Goal: Information Seeking & Learning: Learn about a topic

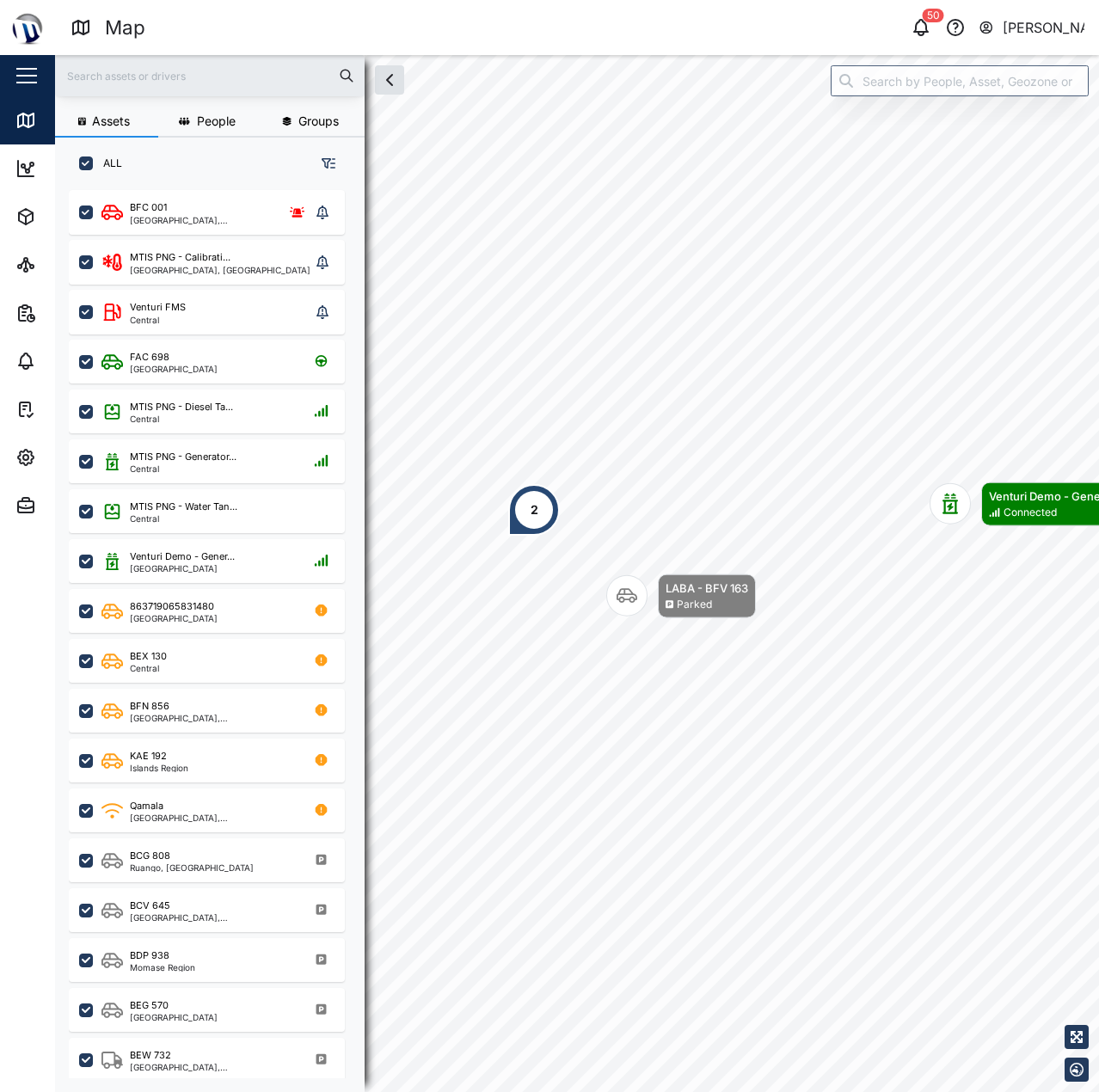
scroll to position [882, 269]
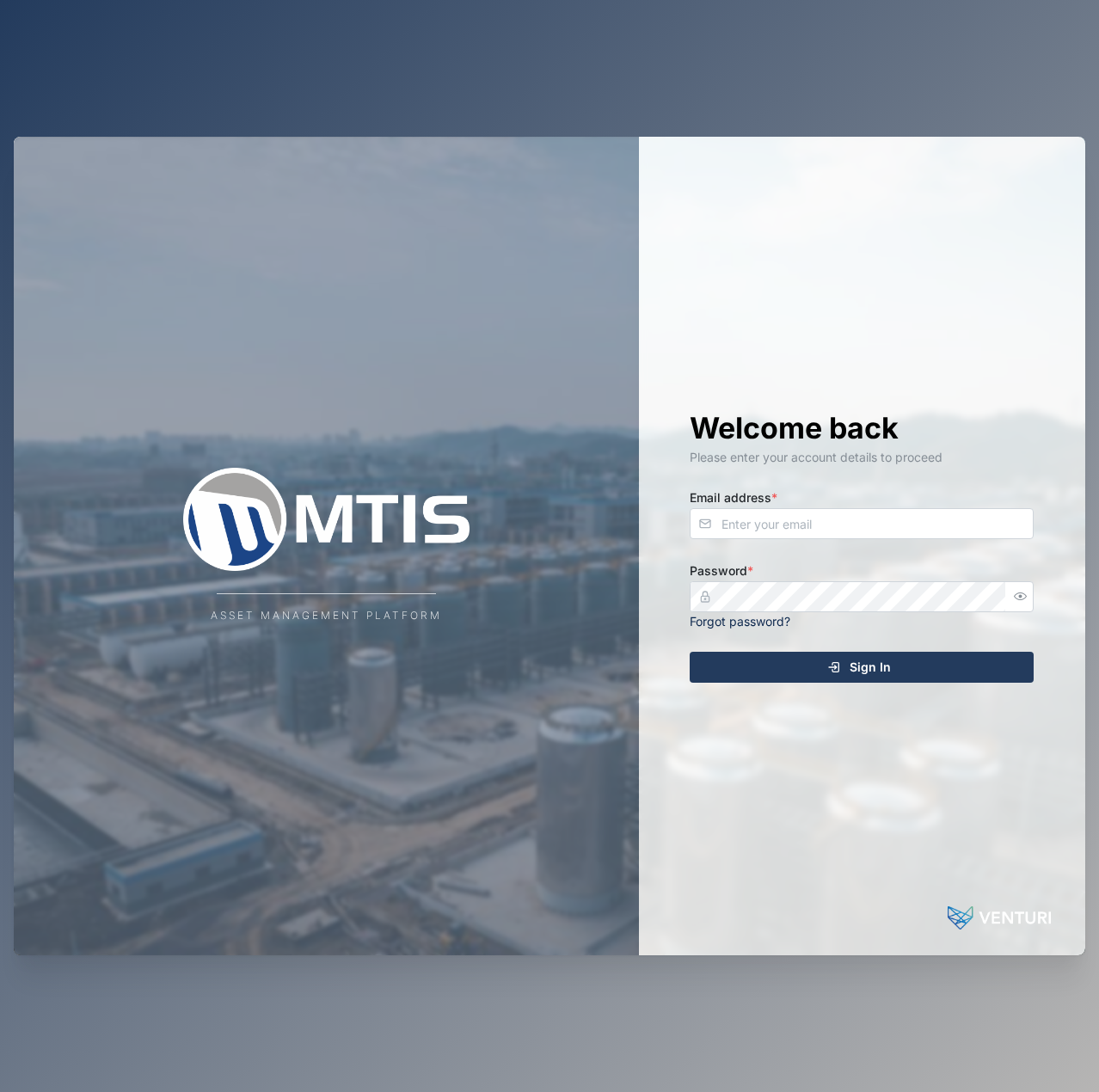
click at [786, 506] on div "Email address *" at bounding box center [861, 513] width 344 height 53
click at [824, 511] on input "Email address *" at bounding box center [861, 523] width 344 height 31
type input "declan.delahunty@venturi.io"
click at [690, 652] on button "Sign In" at bounding box center [861, 667] width 344 height 31
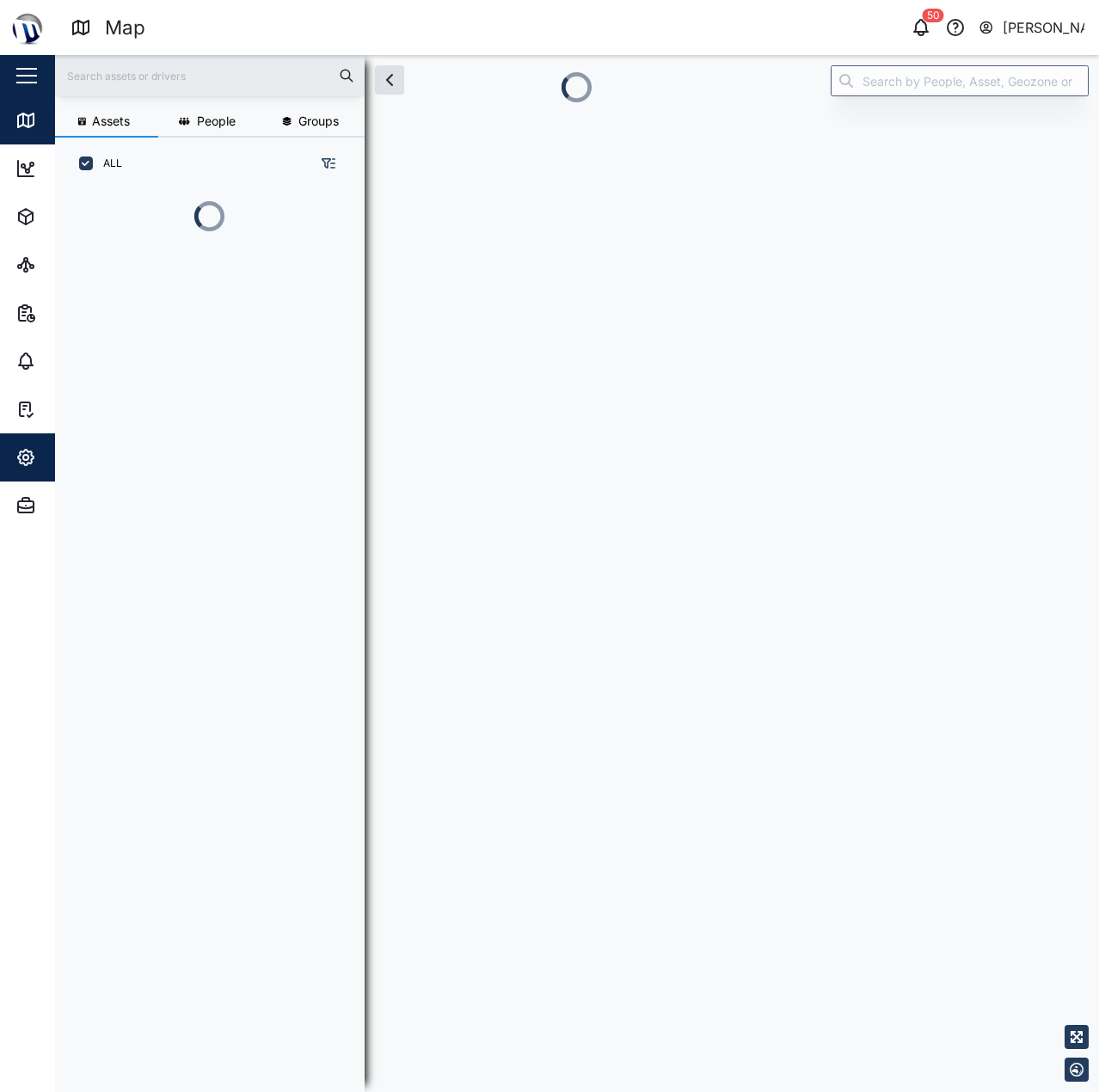
scroll to position [0, 1]
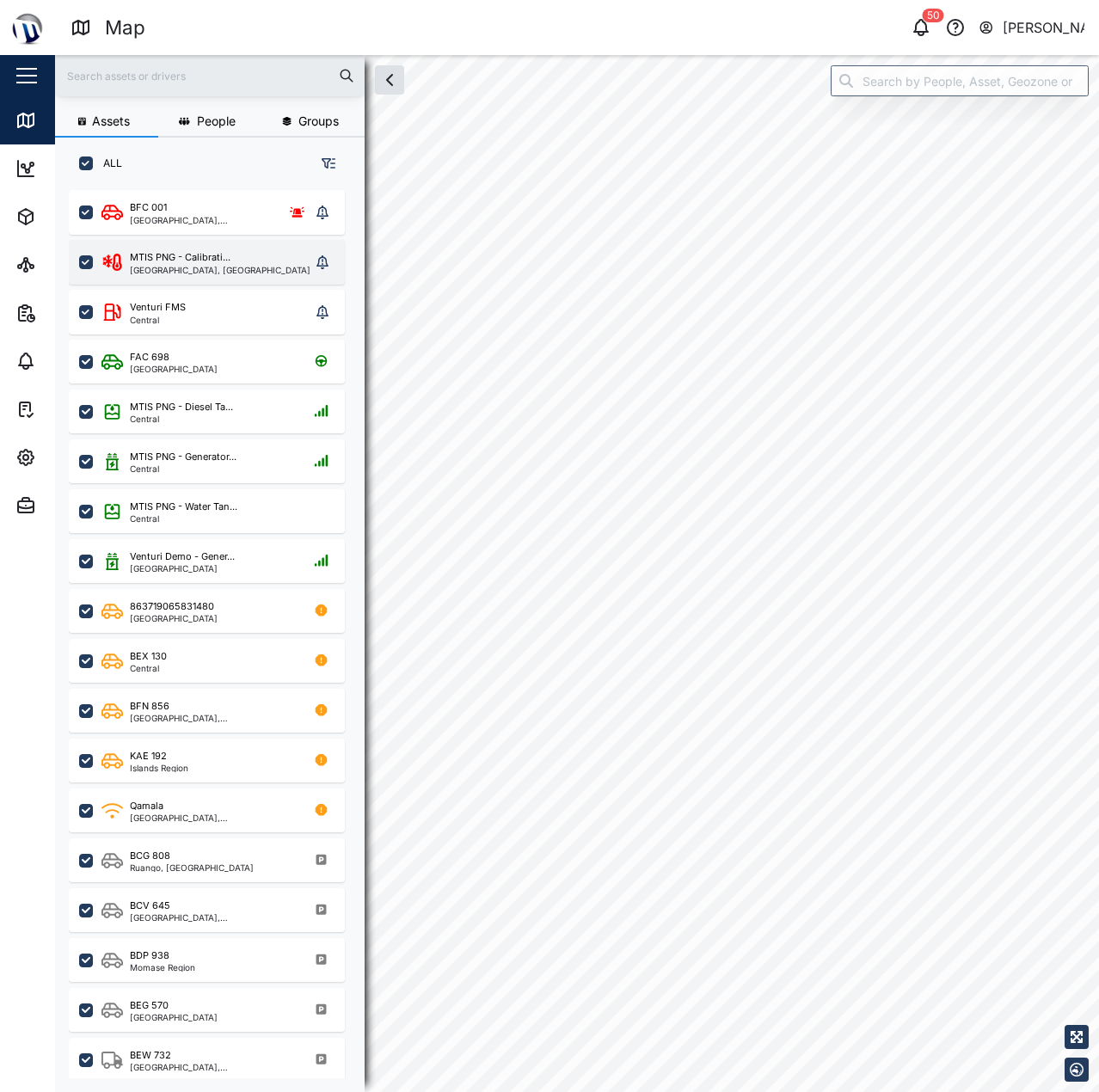
scroll to position [882, 269]
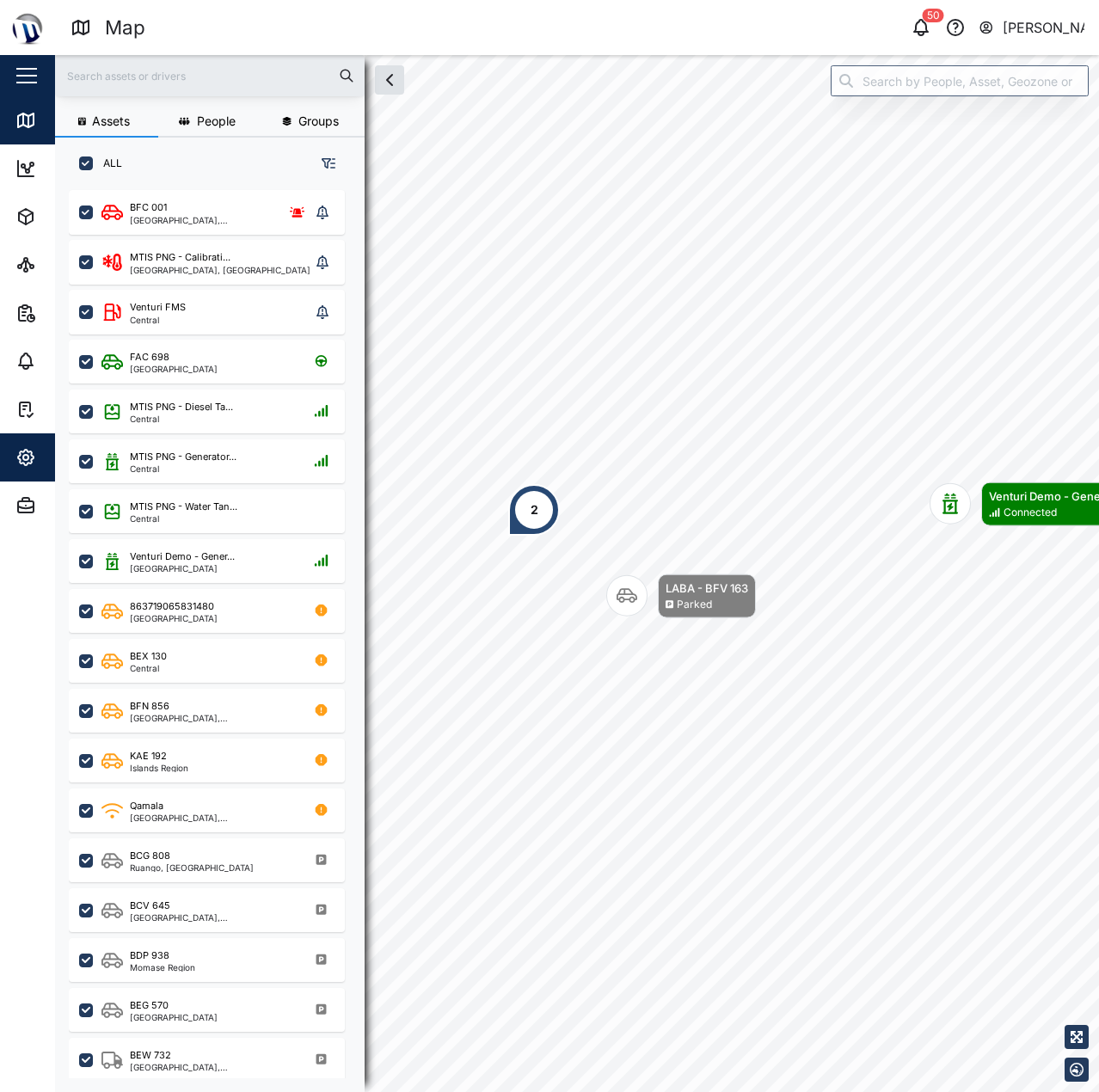
click at [19, 459] on icon "button" at bounding box center [26, 458] width 16 height 16
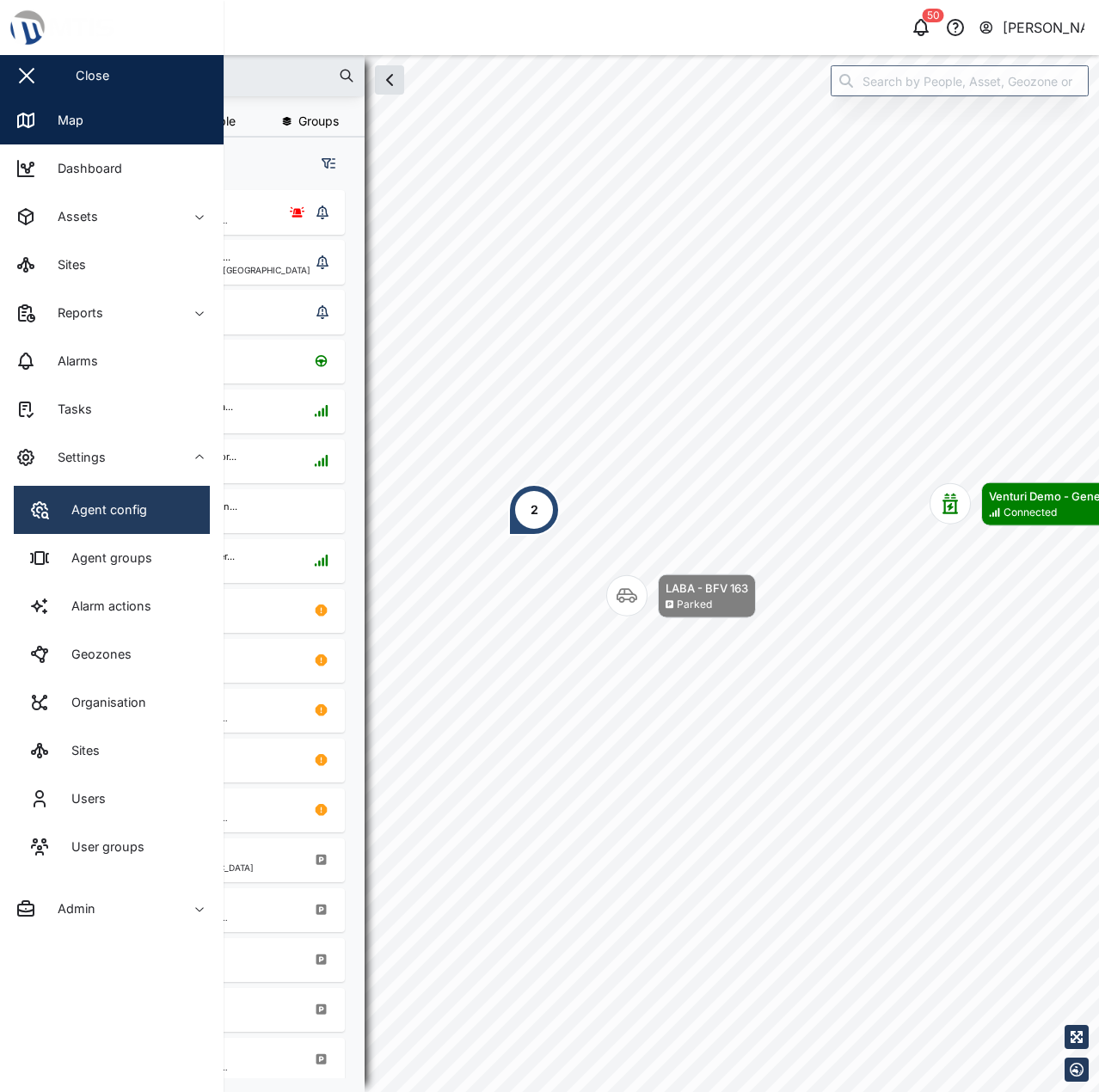
click at [107, 518] on div "Agent config" at bounding box center [102, 509] width 89 height 18
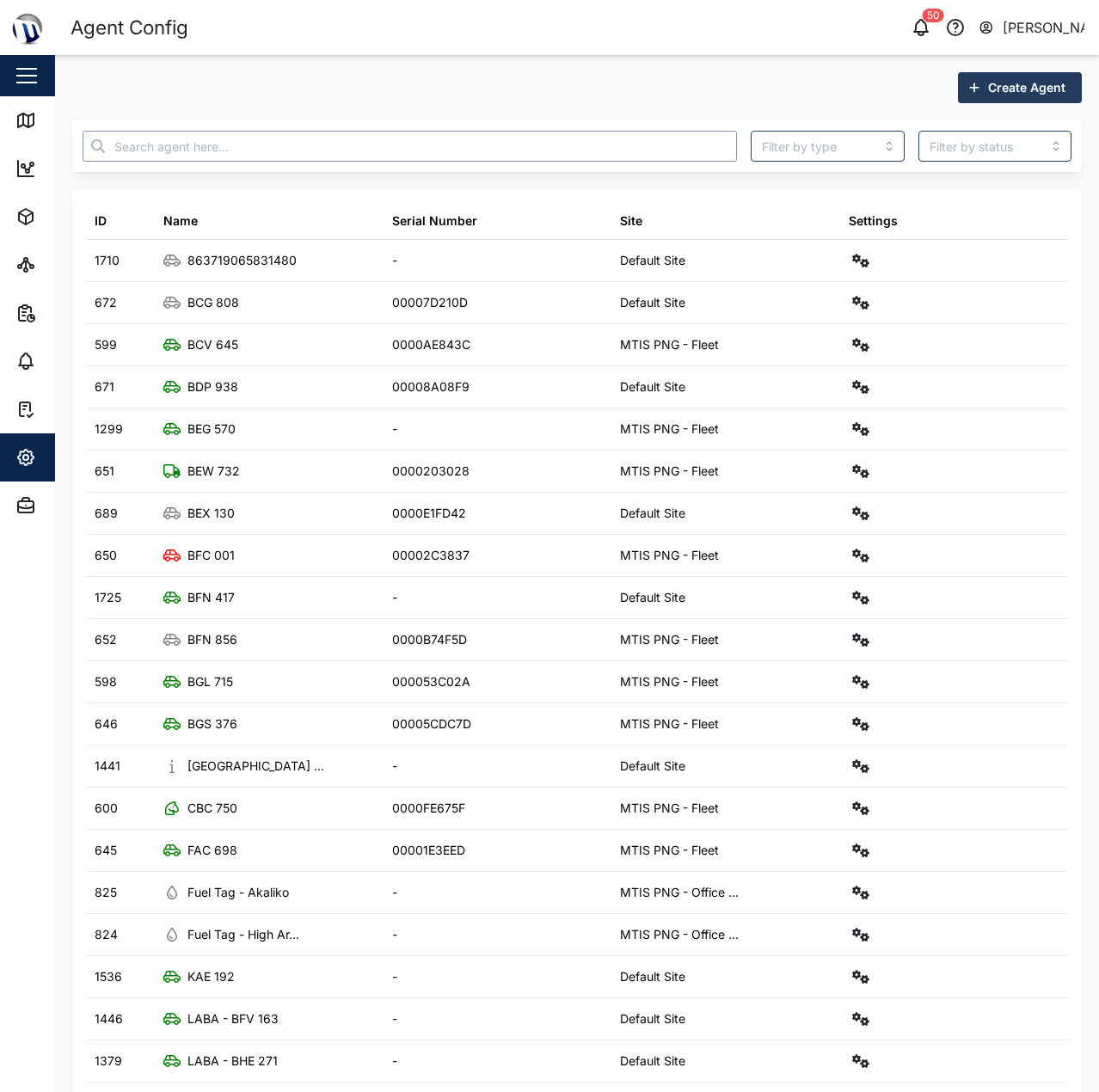
click at [392, 141] on input "text" at bounding box center [409, 145] width 654 height 31
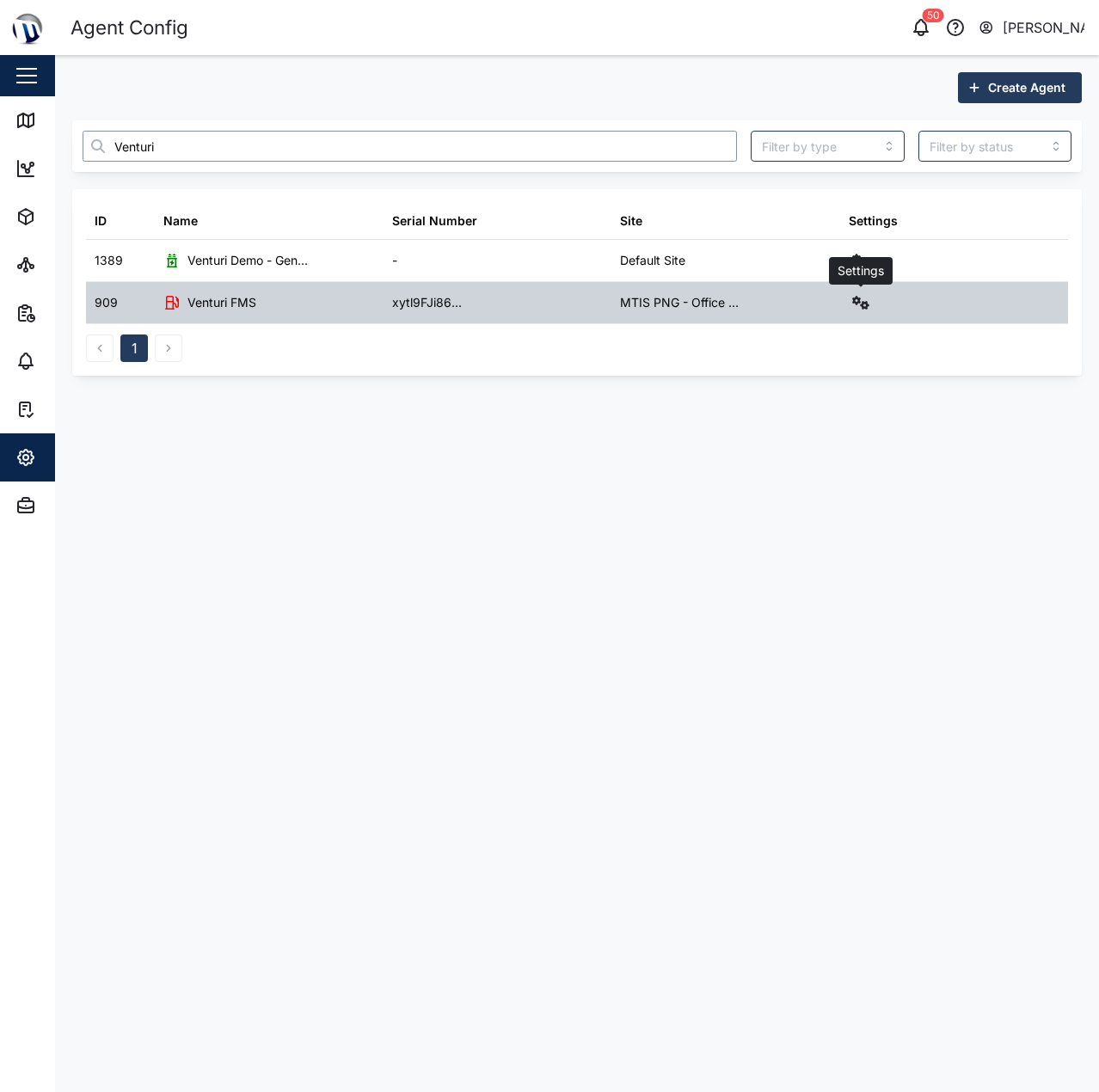
type input "Venturi"
click at [859, 299] on icon "button" at bounding box center [861, 303] width 18 height 14
click at [778, 377] on div "Agent logs" at bounding box center [797, 379] width 122 height 18
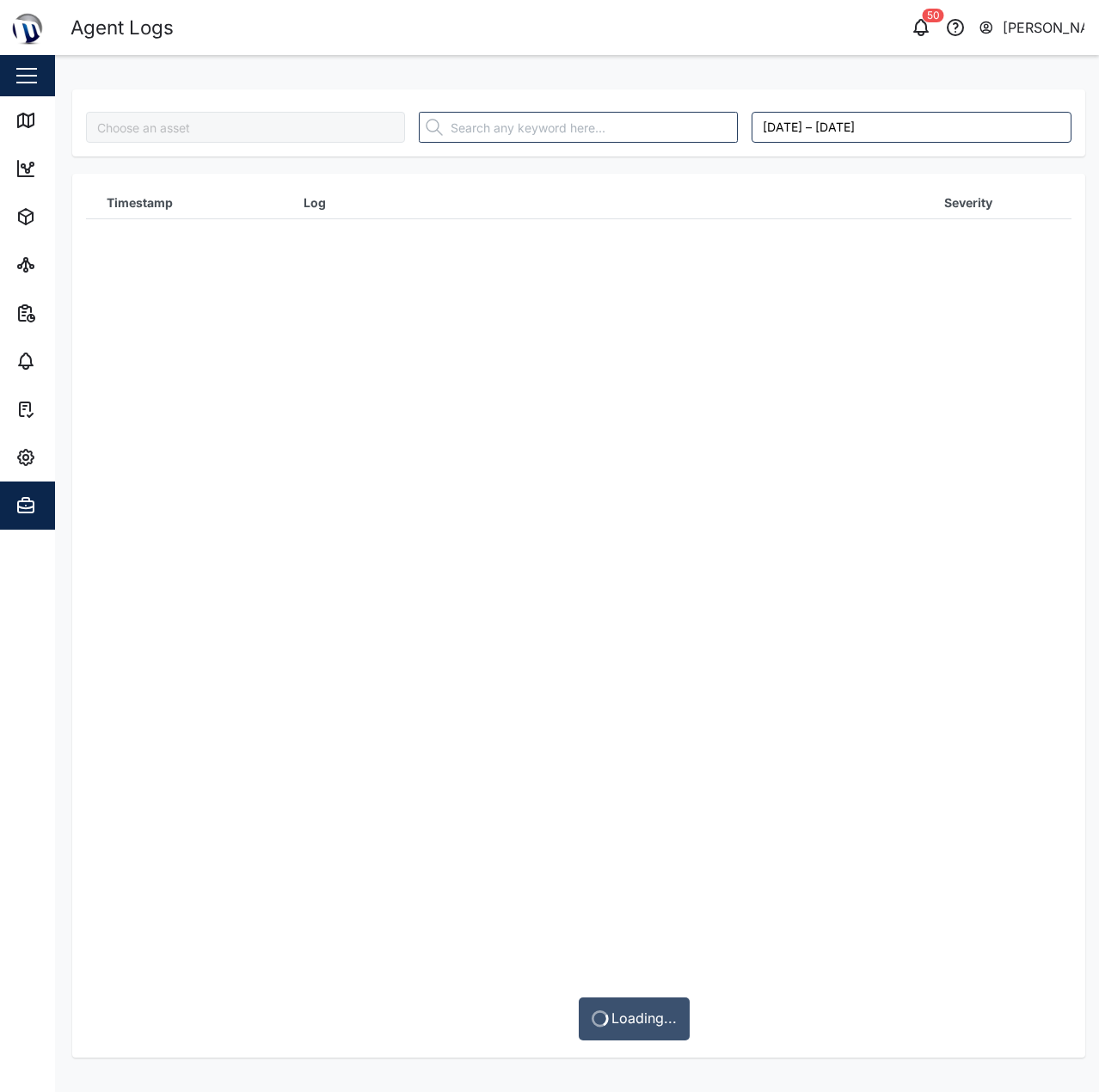
type input "Venturi FMS"
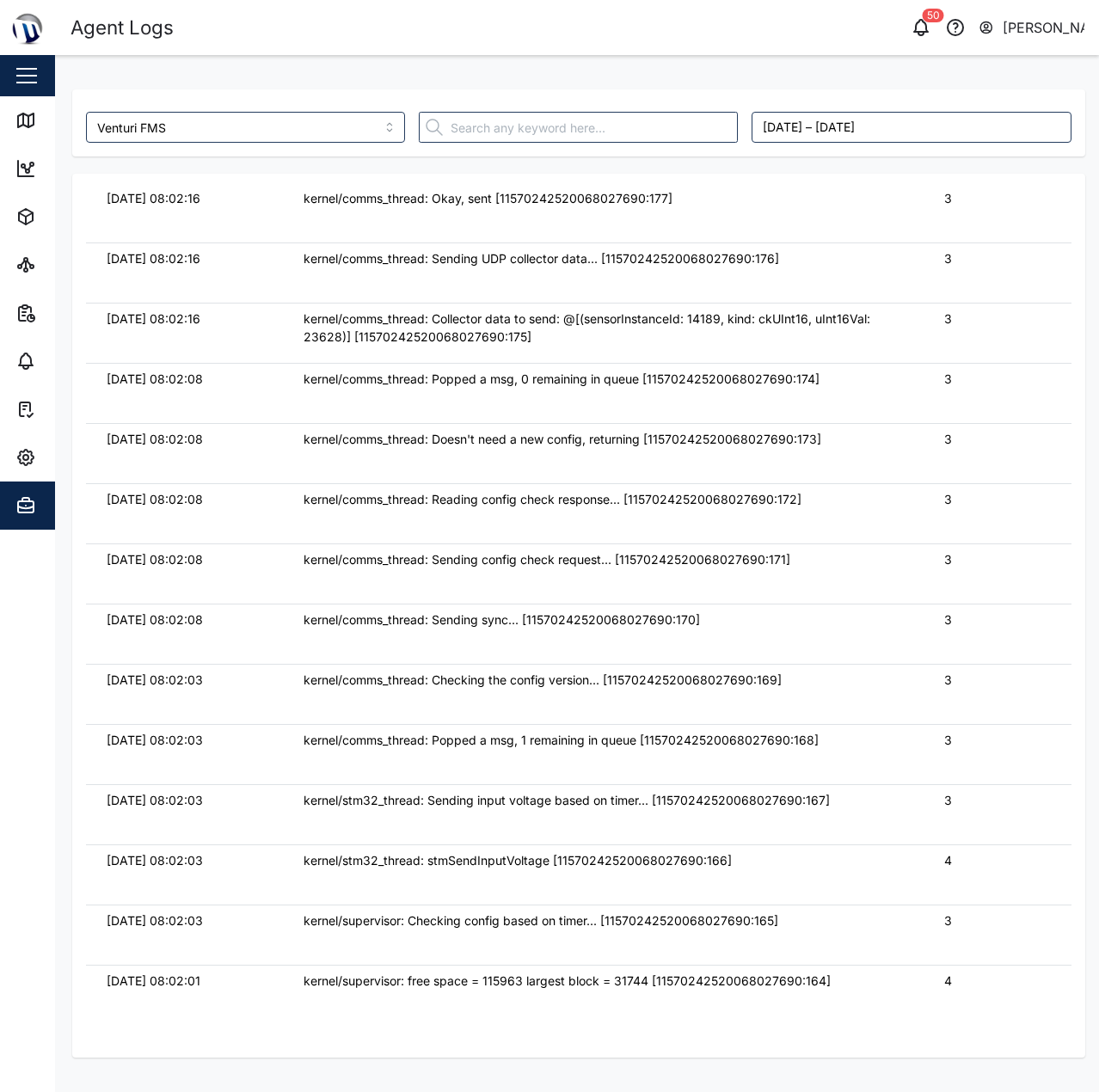
scroll to position [172, 0]
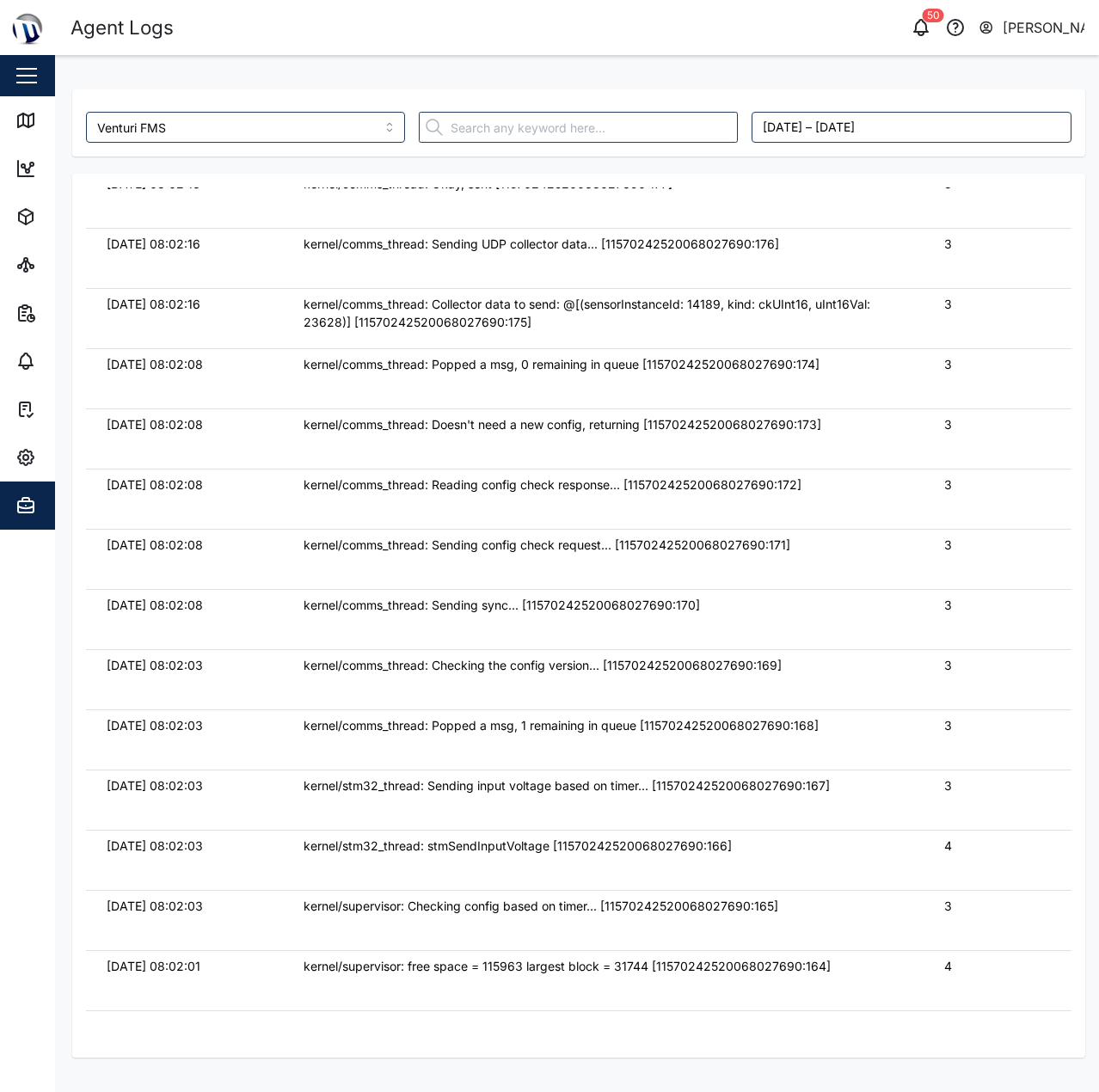
click at [338, 324] on div "kernel/comms_thread: Collector data to send: @[(sensorInstanceId: 14189, kind: …" at bounding box center [603, 314] width 600 height 37
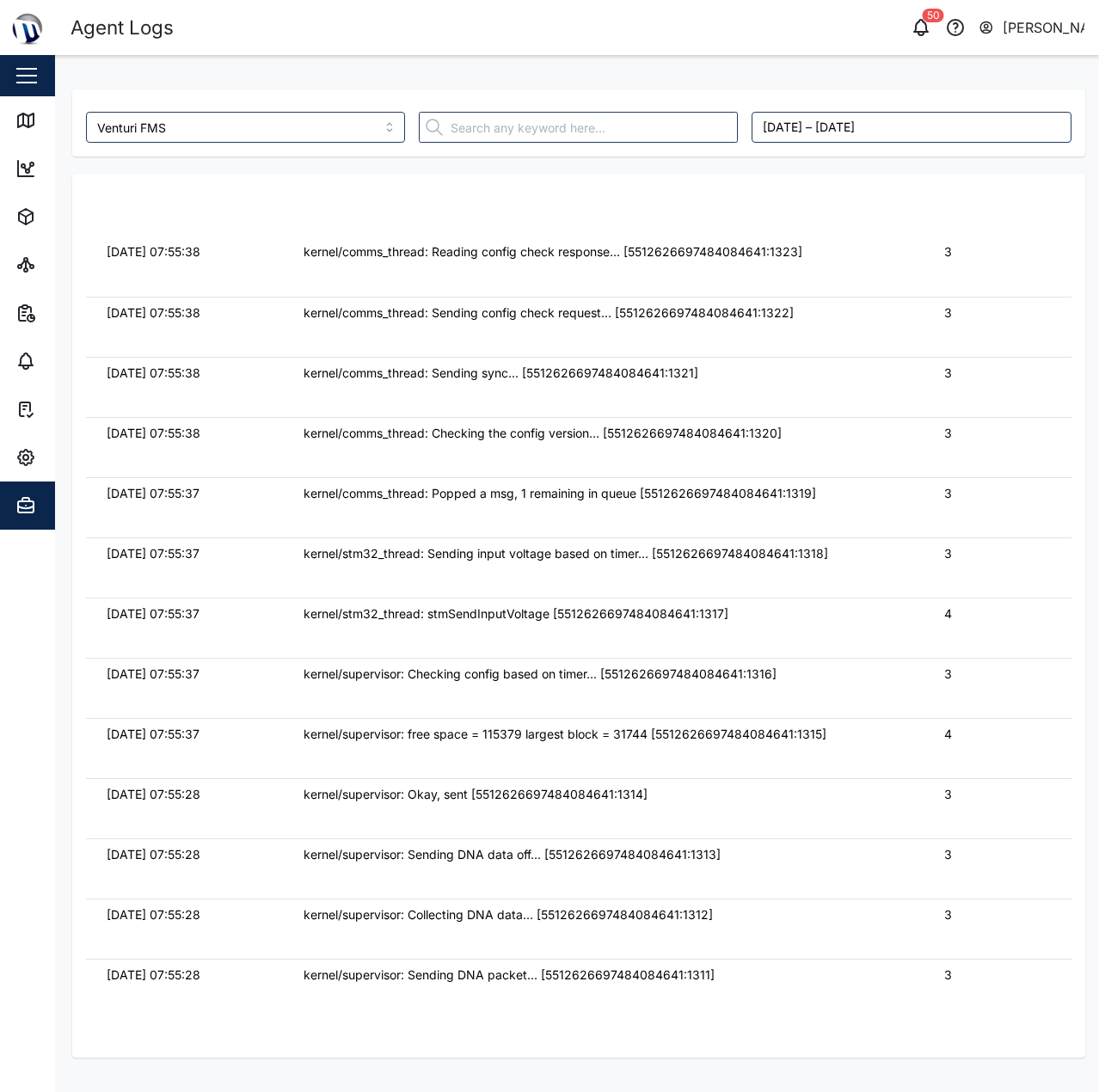
scroll to position [7653, 0]
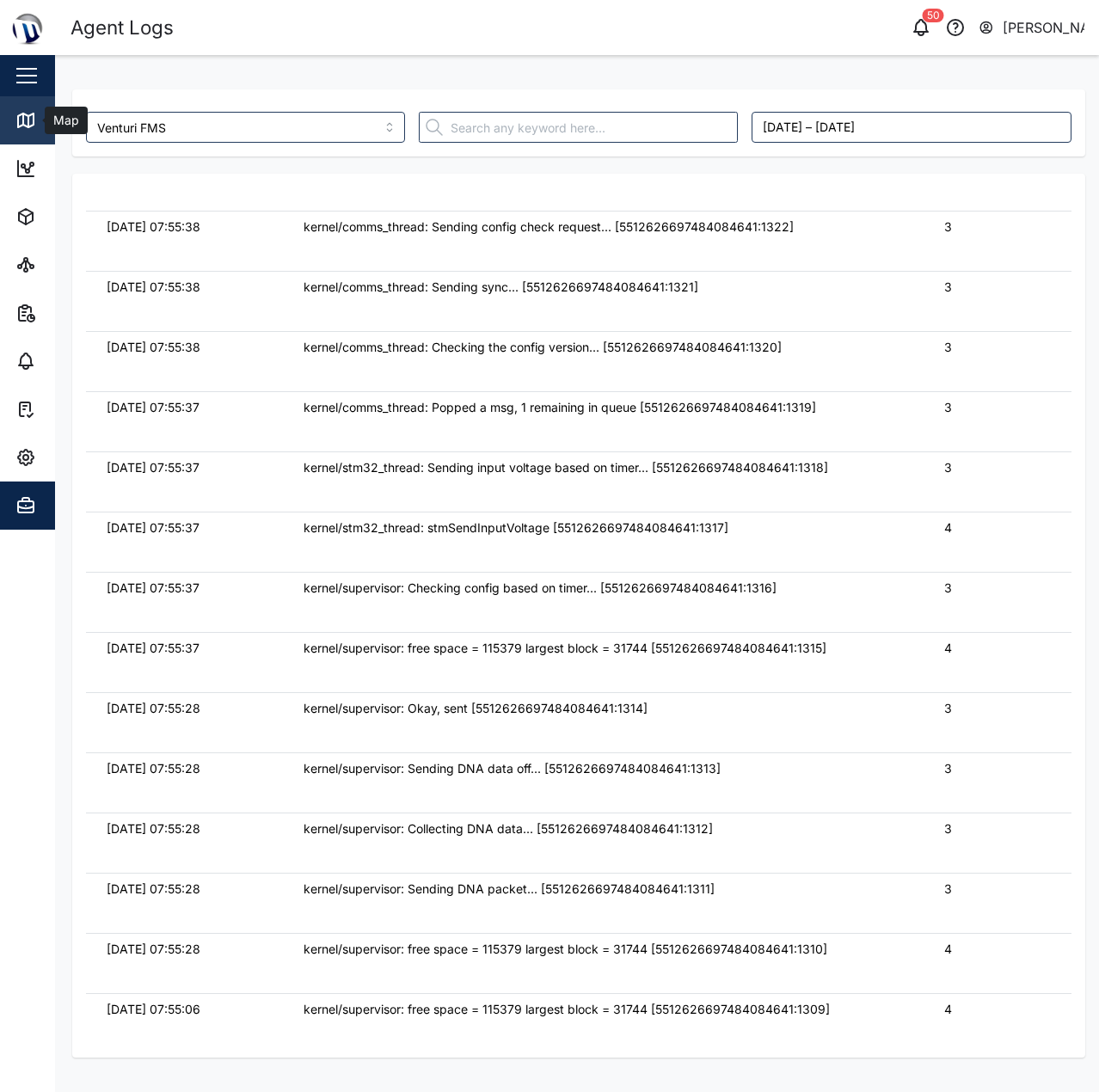
click at [33, 134] on link "Map" at bounding box center [112, 120] width 224 height 48
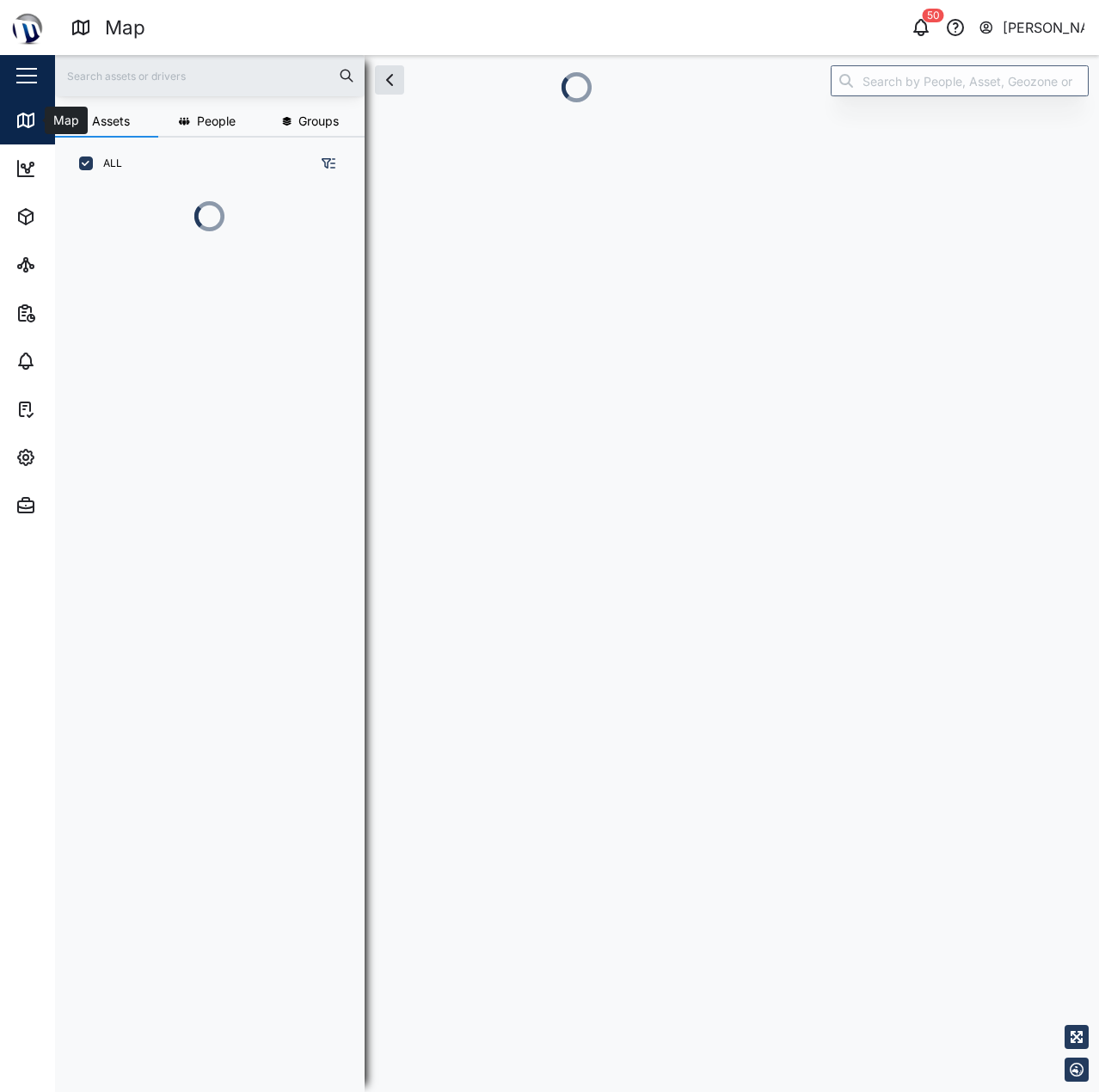
scroll to position [882, 269]
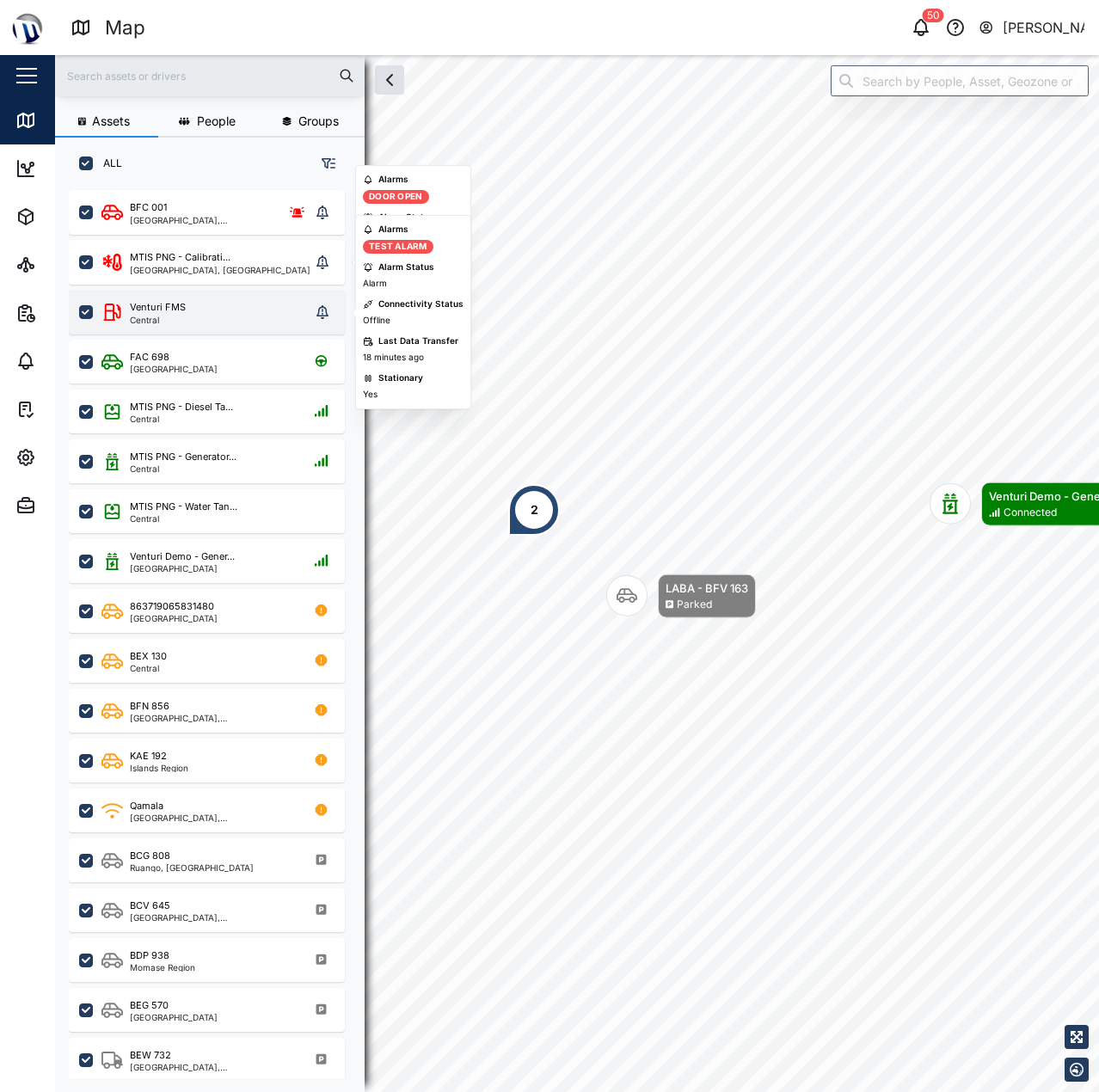
click at [169, 299] on div "Venturi FMS Central" at bounding box center [206, 312] width 276 height 45
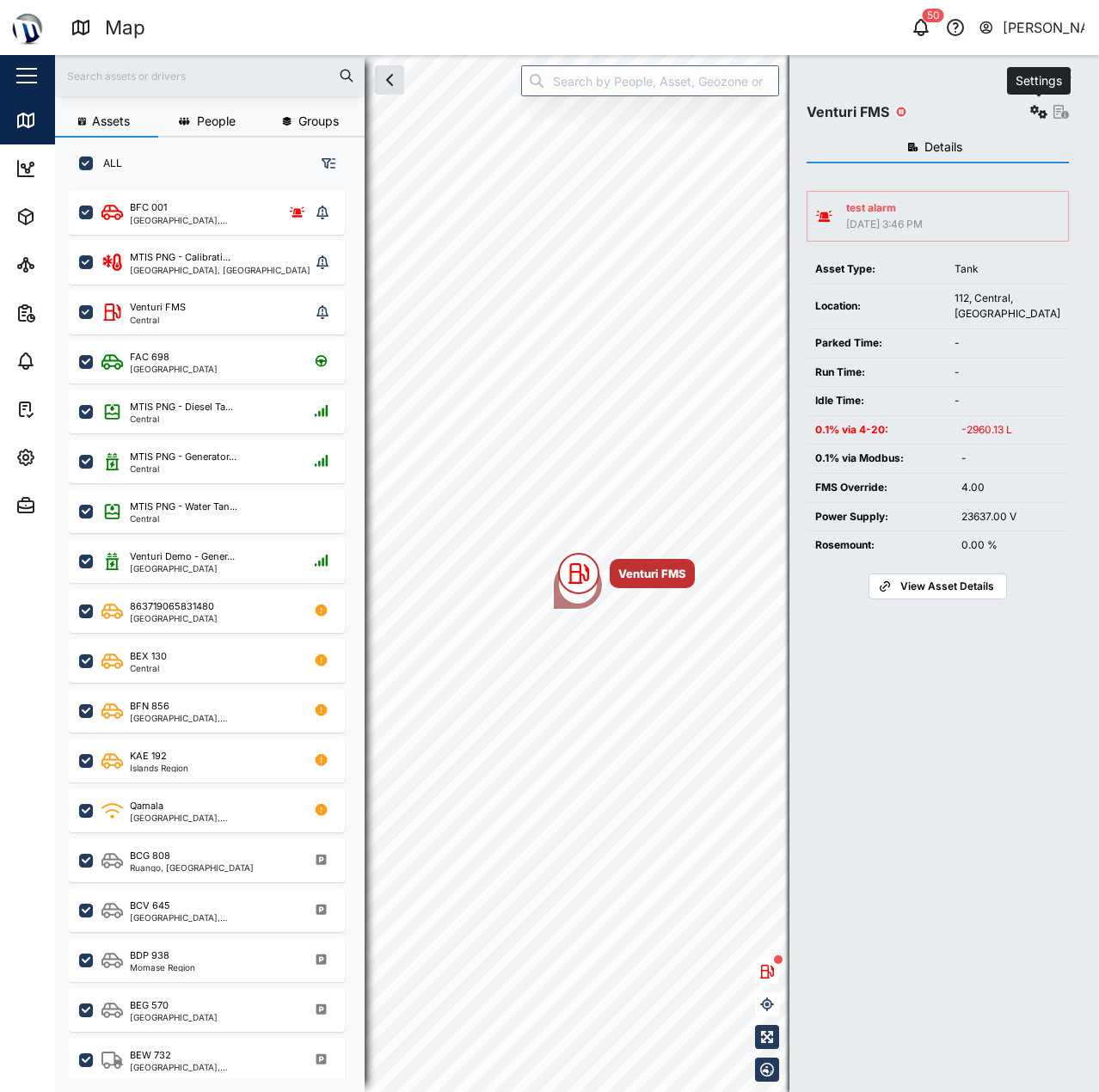
click at [1029, 111] on button "button" at bounding box center [1038, 111] width 24 height 24
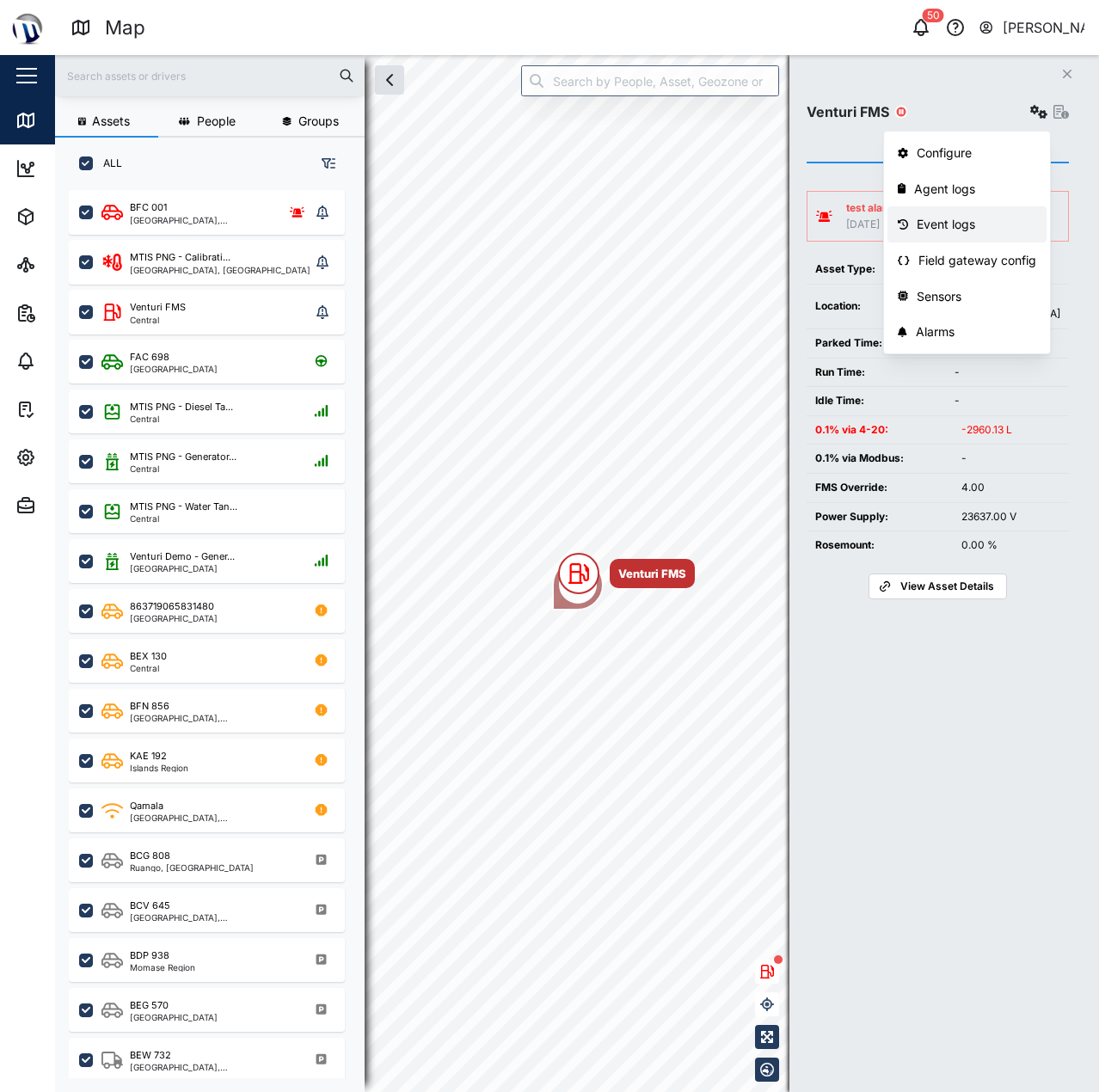
click at [997, 214] on link "Event logs" at bounding box center [967, 224] width 159 height 36
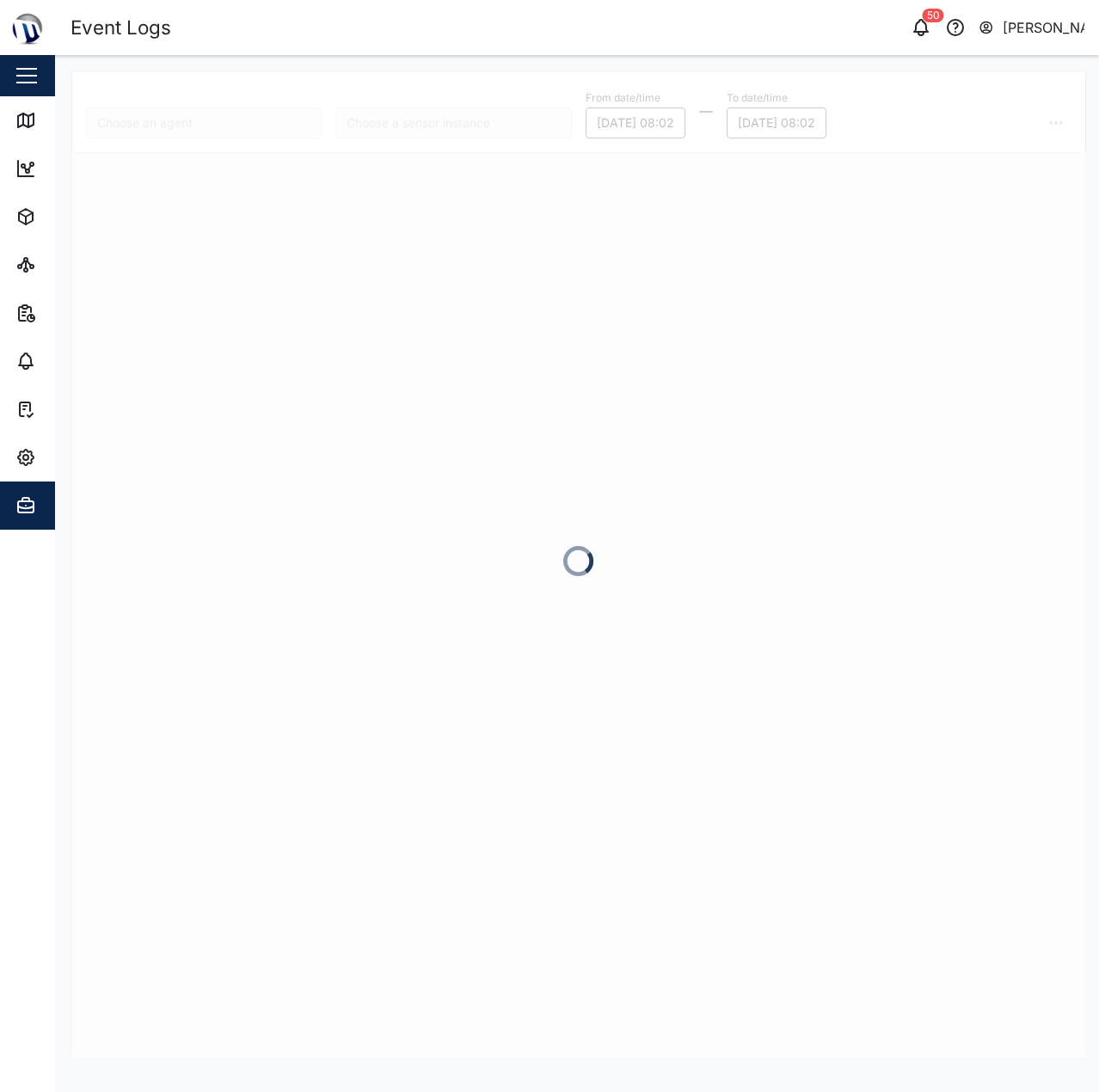
type input "Venturi FMS"
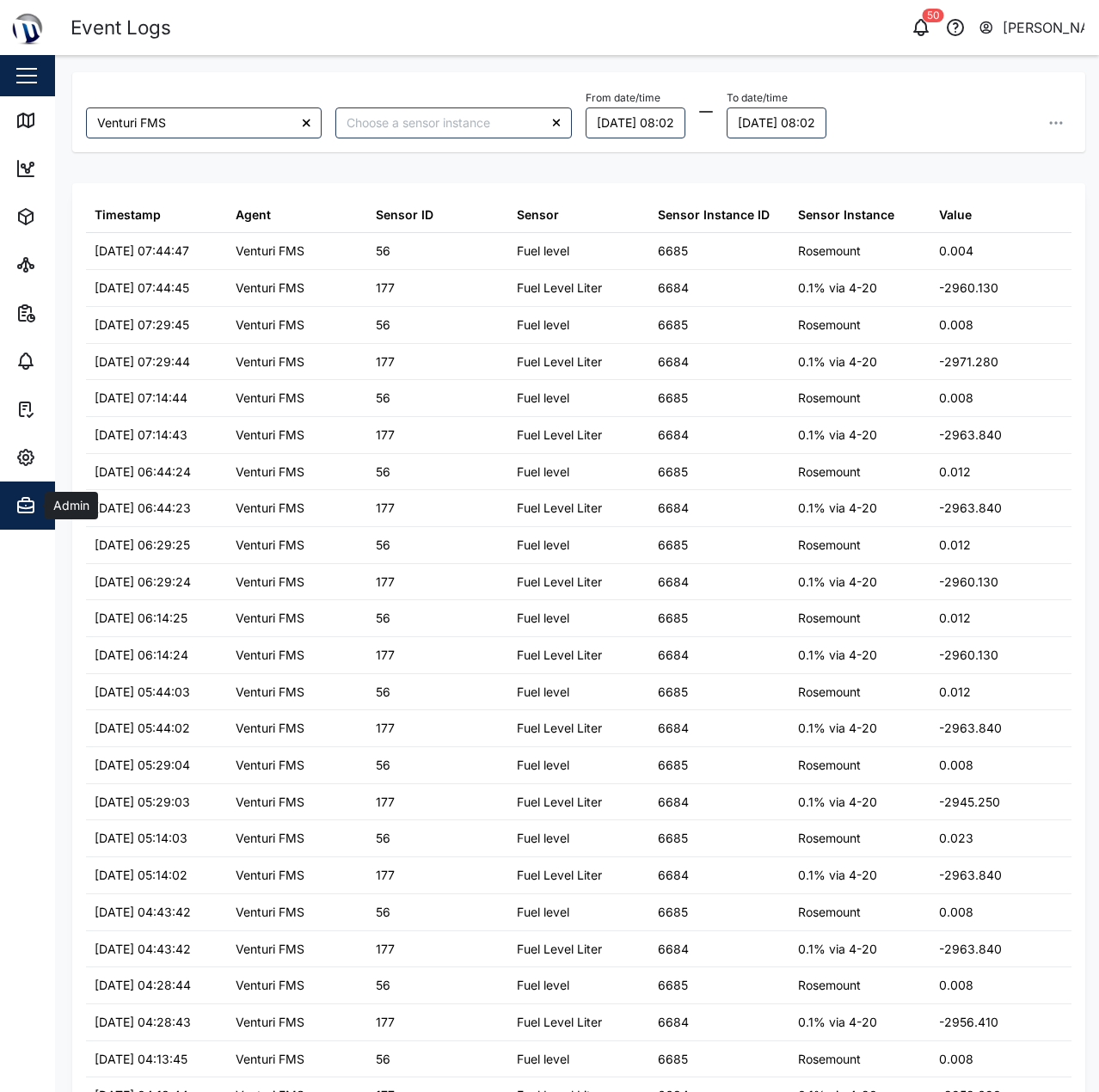
click at [26, 508] on icon "button" at bounding box center [26, 507] width 16 height 2
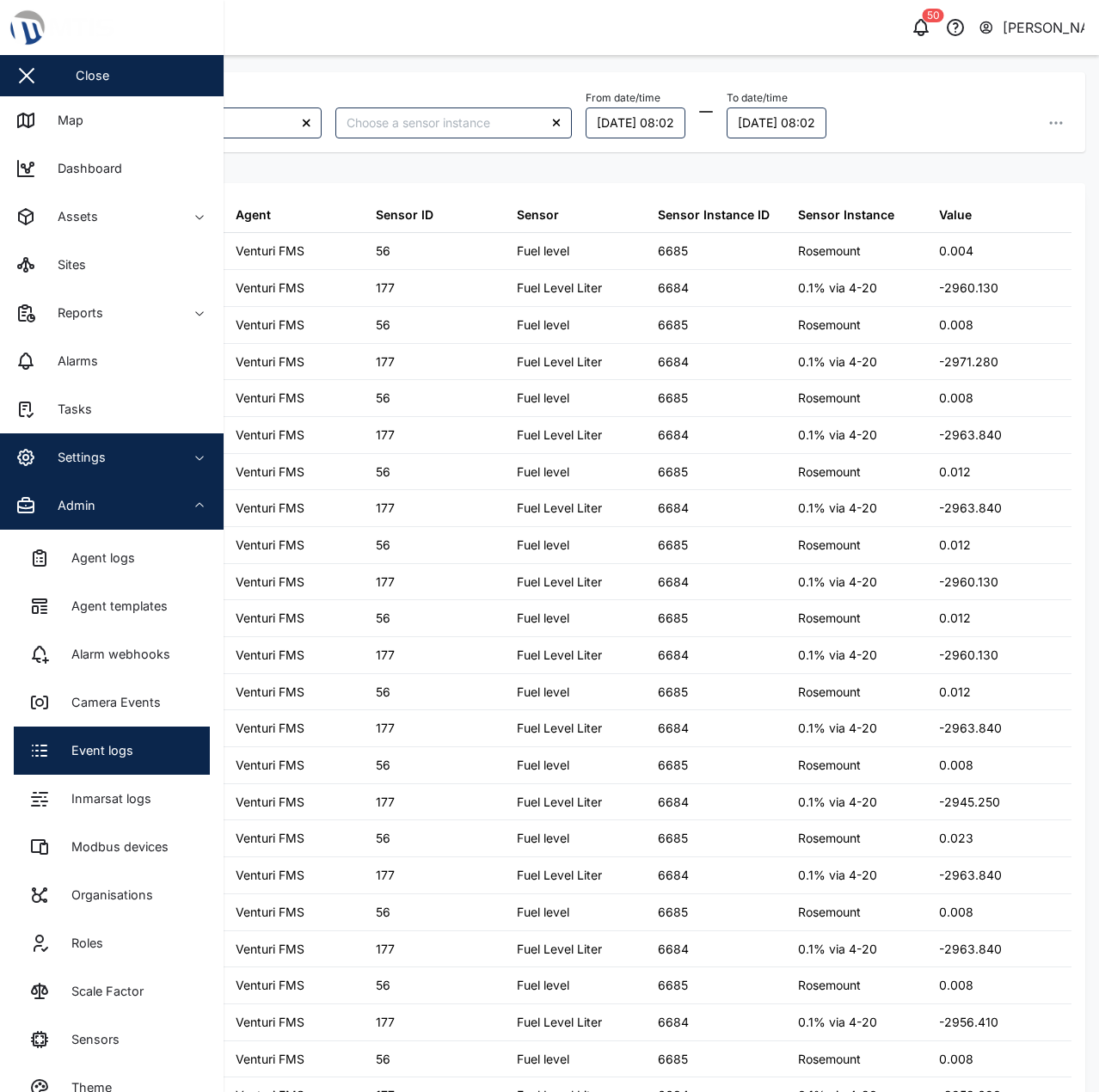
click at [77, 469] on span "Settings" at bounding box center [94, 457] width 157 height 48
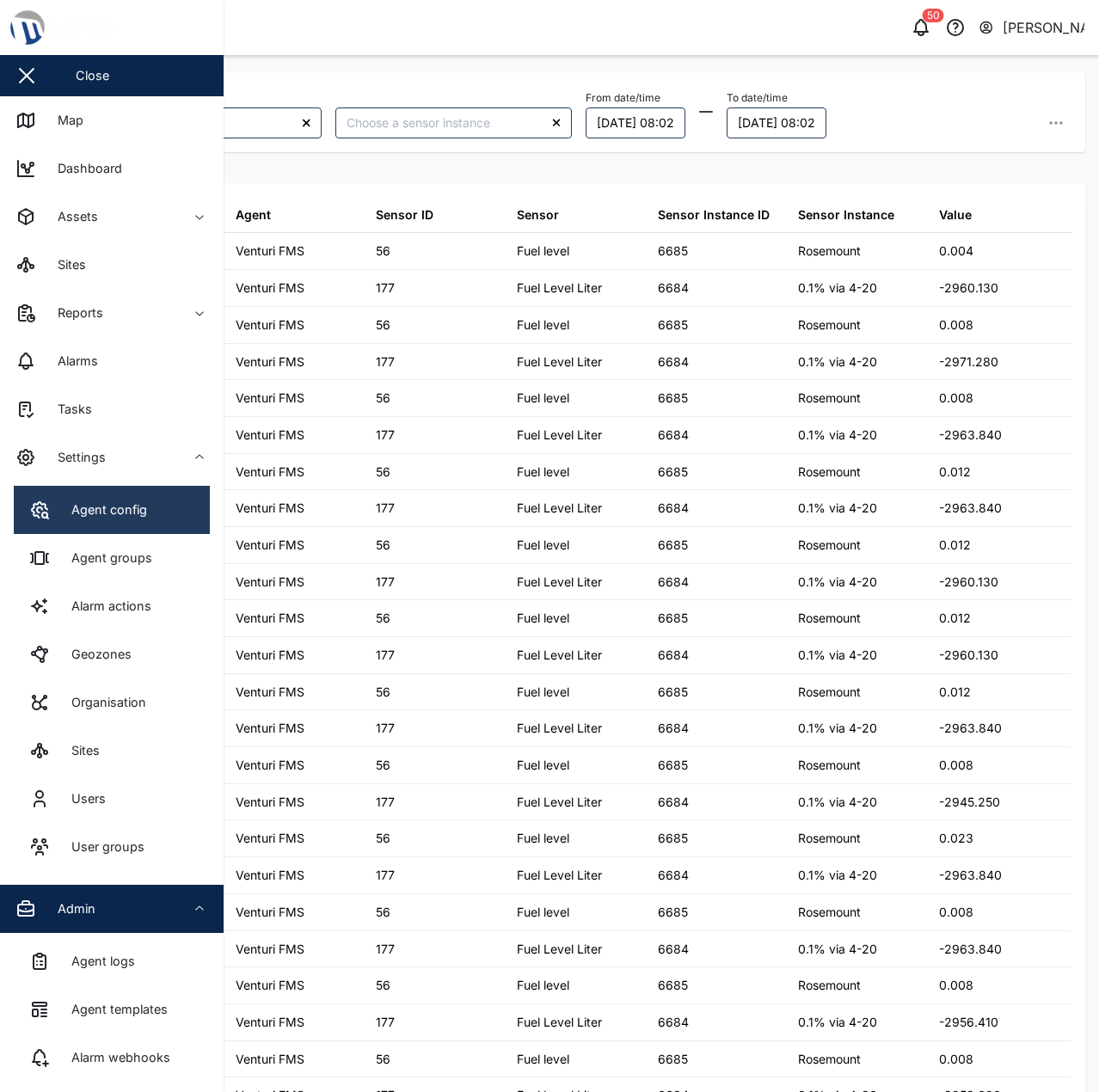
click at [86, 502] on div "Agent config" at bounding box center [102, 509] width 89 height 18
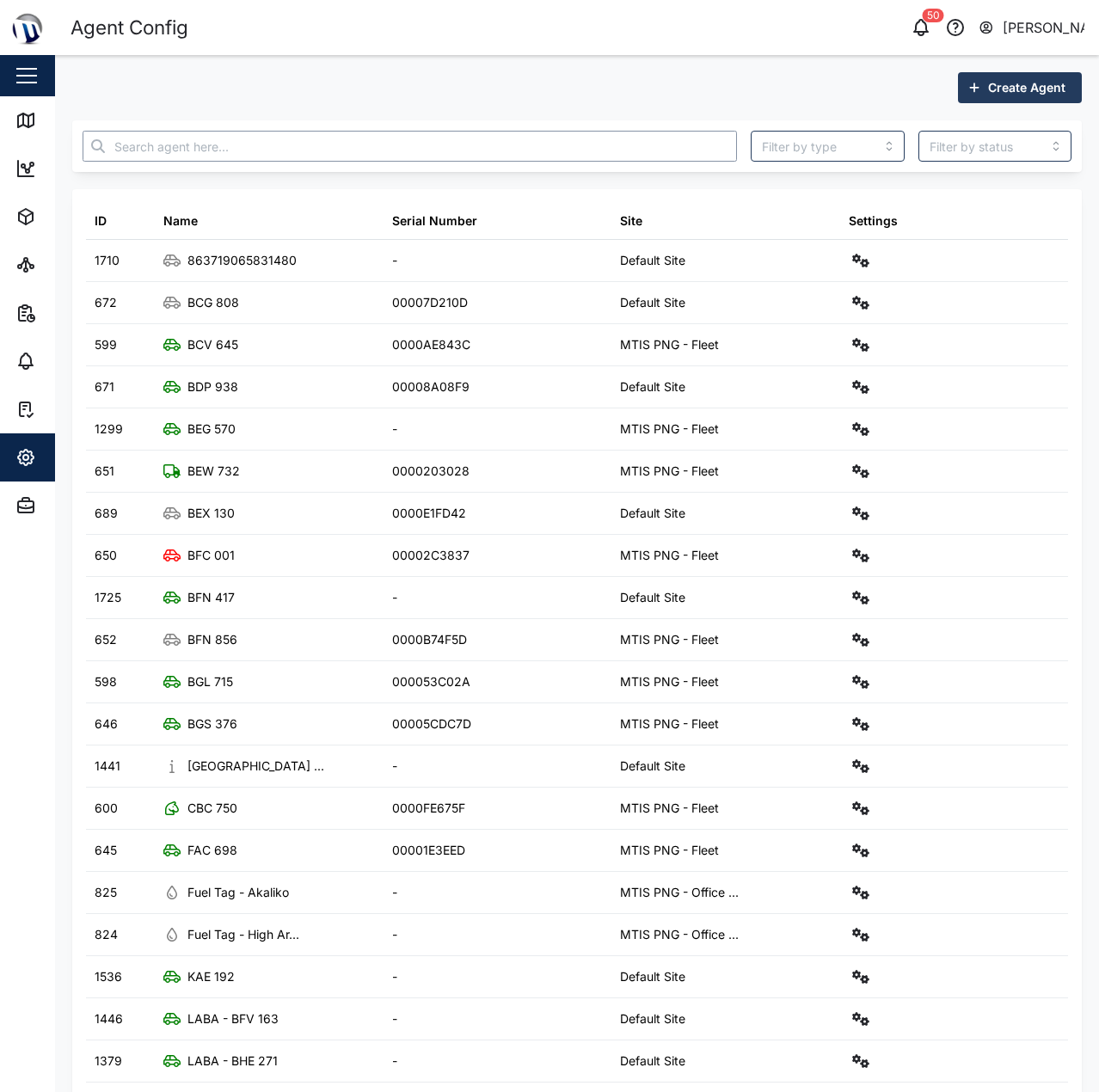
click at [435, 159] on input "text" at bounding box center [409, 145] width 654 height 31
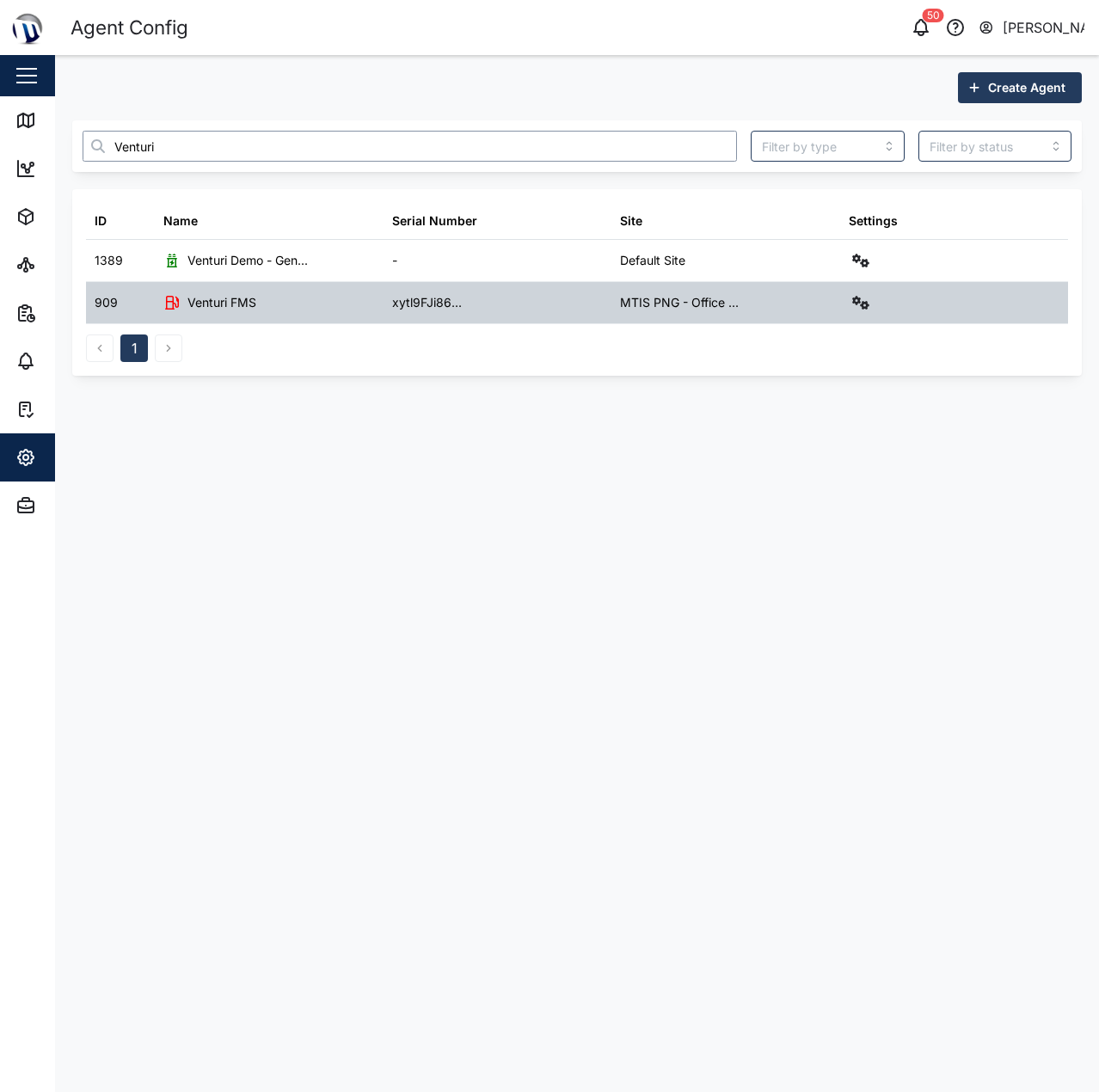
type input "Venturi"
click at [856, 321] on div at bounding box center [955, 302] width 229 height 41
click at [857, 311] on button "button" at bounding box center [860, 302] width 24 height 24
click at [797, 502] on link "Sensors" at bounding box center [788, 486] width 159 height 36
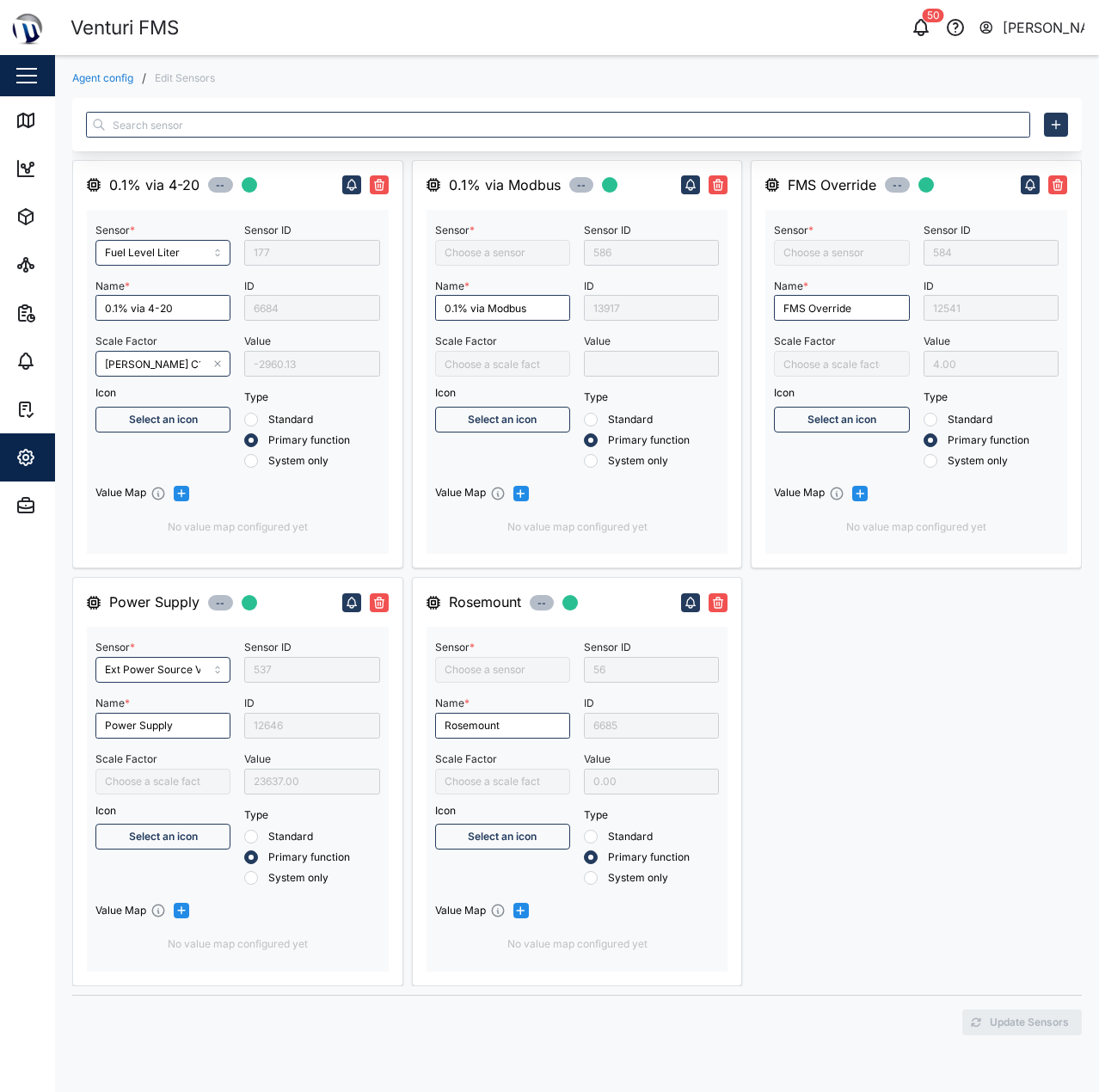
type input "Fuel level liter 2"
type input "FMS Override"
type input "Fuel level"
click at [216, 366] on icon "button" at bounding box center [218, 364] width 6 height 6
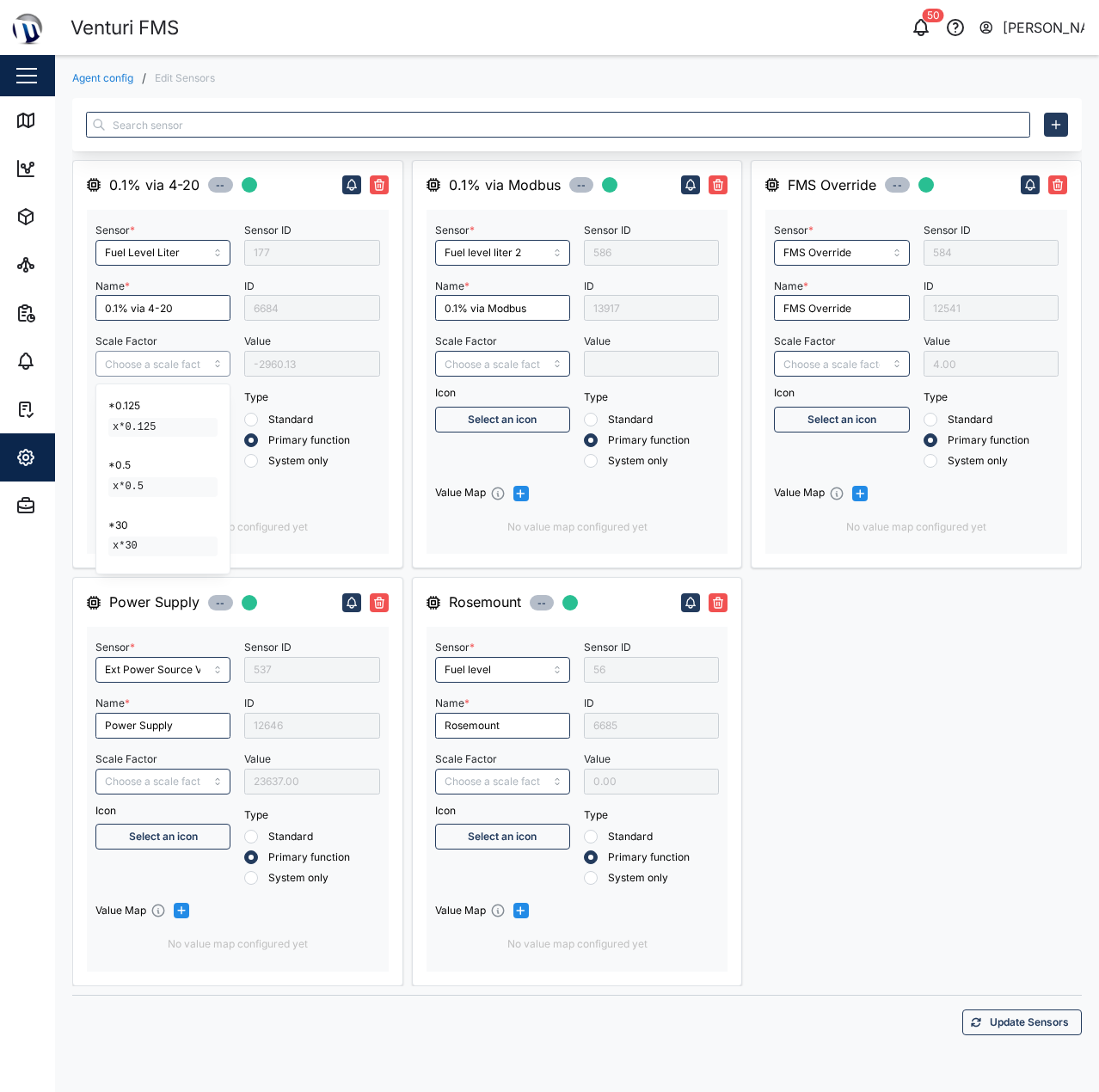
scroll to position [1944, 0]
click at [930, 647] on div "FMS Override -- Sensor * FMS Override Name * FMS Override Scale Factor Icon Sel…" at bounding box center [916, 573] width 331 height 826
click at [1027, 1025] on span "Update Sensors" at bounding box center [1029, 1022] width 79 height 24
click at [33, 117] on icon at bounding box center [26, 121] width 16 height 14
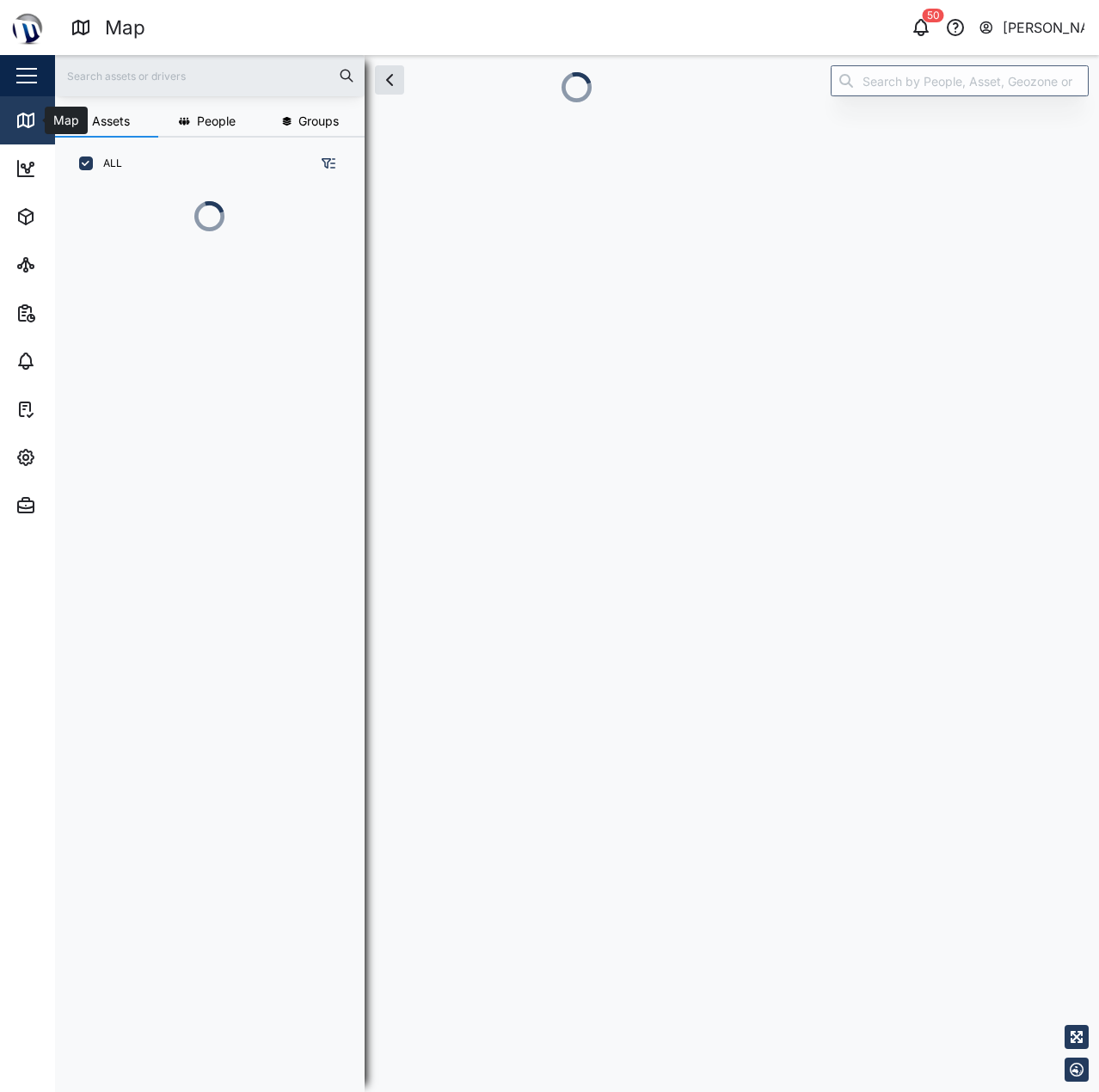
scroll to position [14, 14]
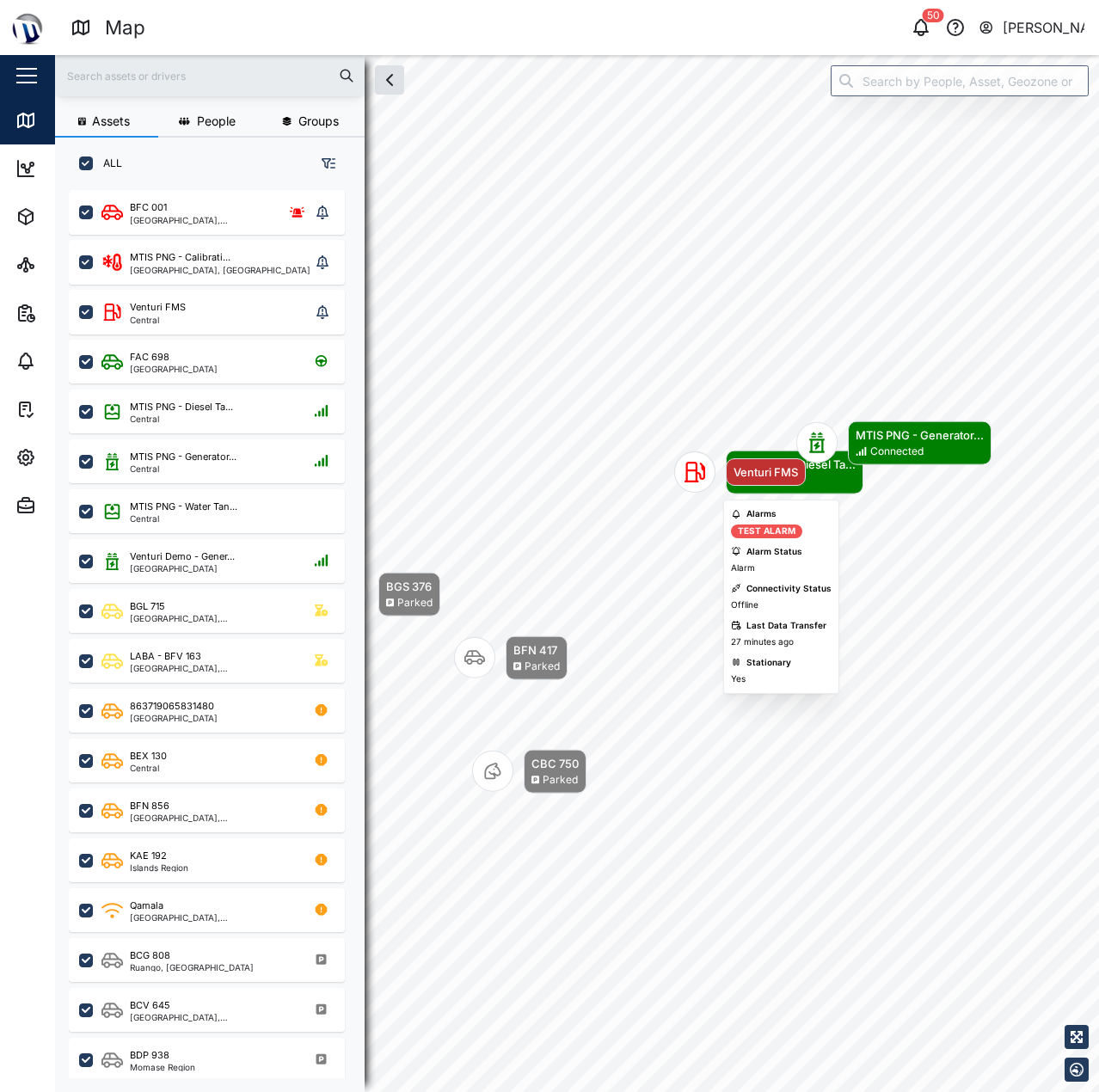
click at [695, 461] on icon "Map marker" at bounding box center [694, 471] width 20 height 20
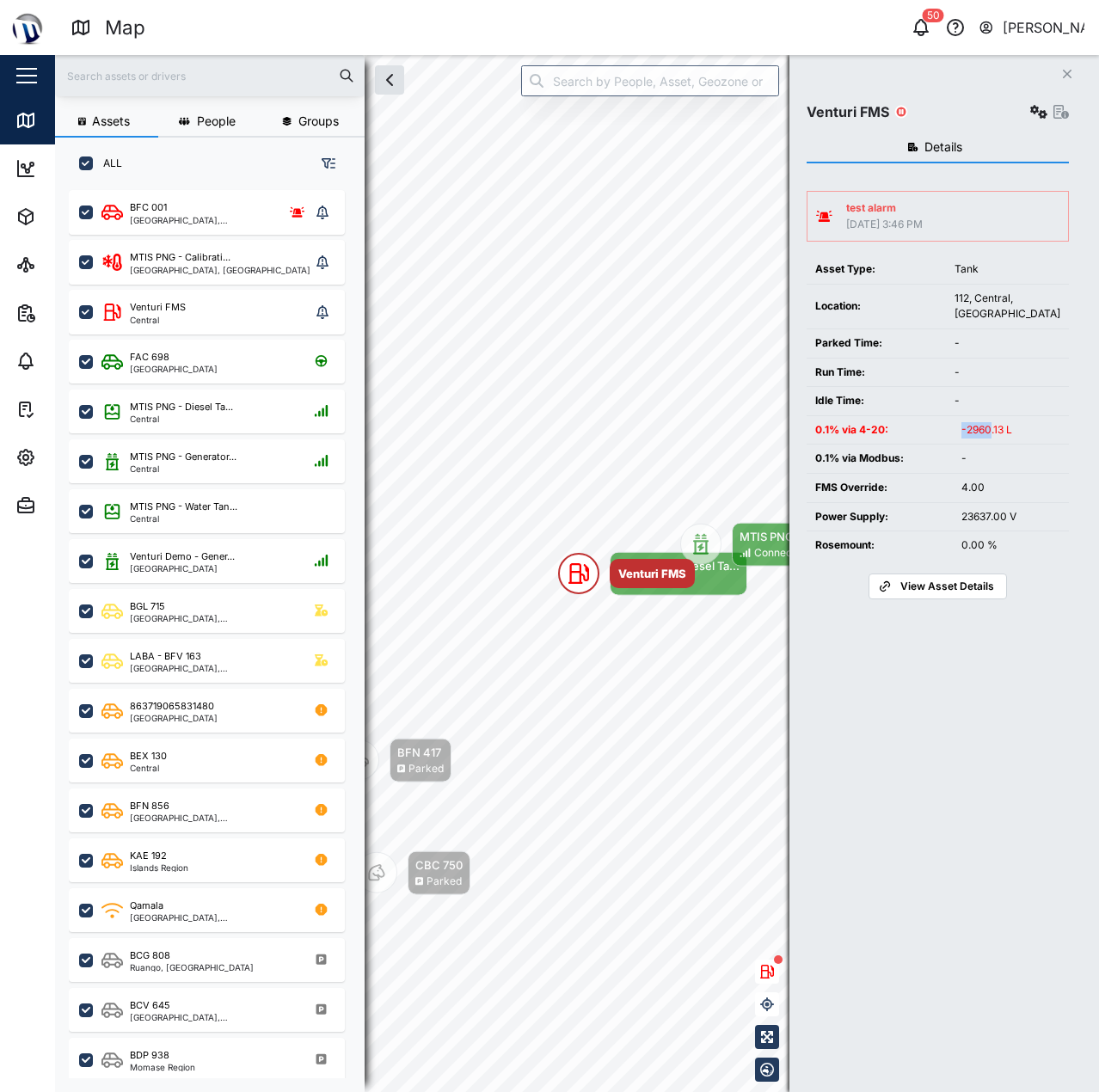
drag, startPoint x: 989, startPoint y: 430, endPoint x: 874, endPoint y: 424, distance: 115.2
click at [918, 429] on tr "0.1% via 4-20: -2960.13 L" at bounding box center [938, 431] width 262 height 28
click at [874, 424] on div "0.1% via 4-20:" at bounding box center [880, 430] width 129 height 17
click at [1037, 107] on icon "button" at bounding box center [1039, 112] width 18 height 14
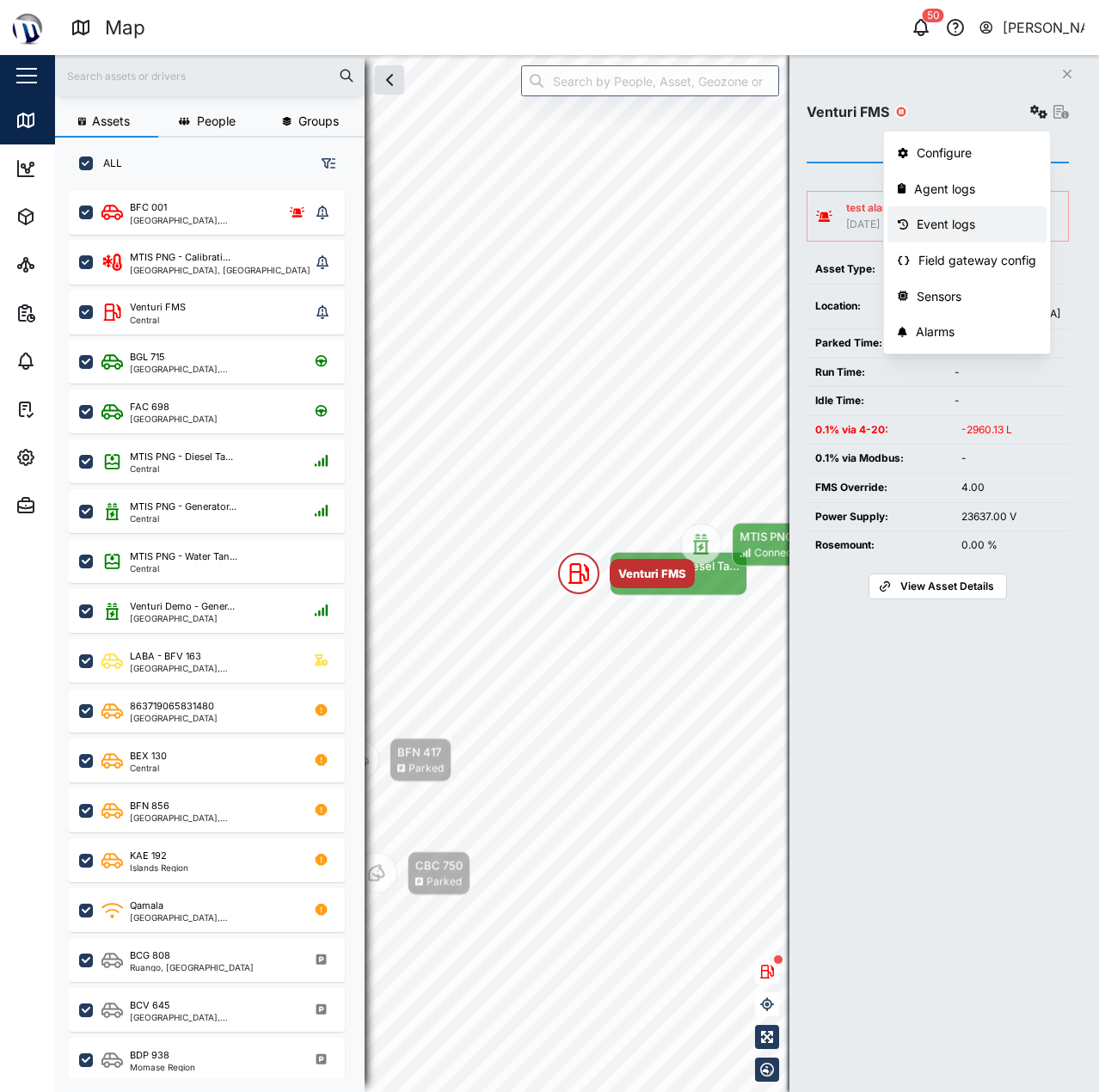
click at [995, 217] on div "Event logs" at bounding box center [977, 224] width 120 height 18
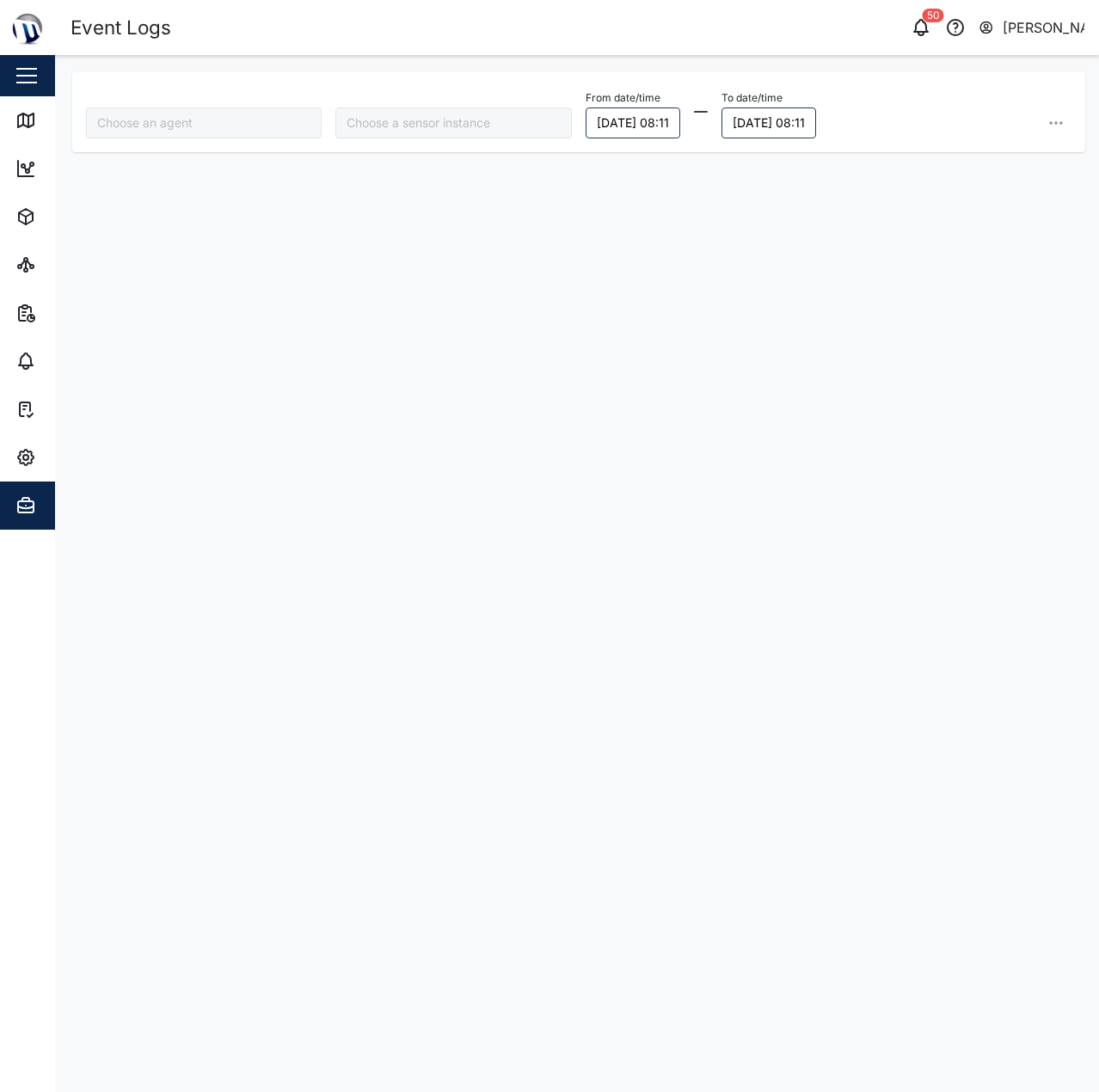
type input "Venturi FMS"
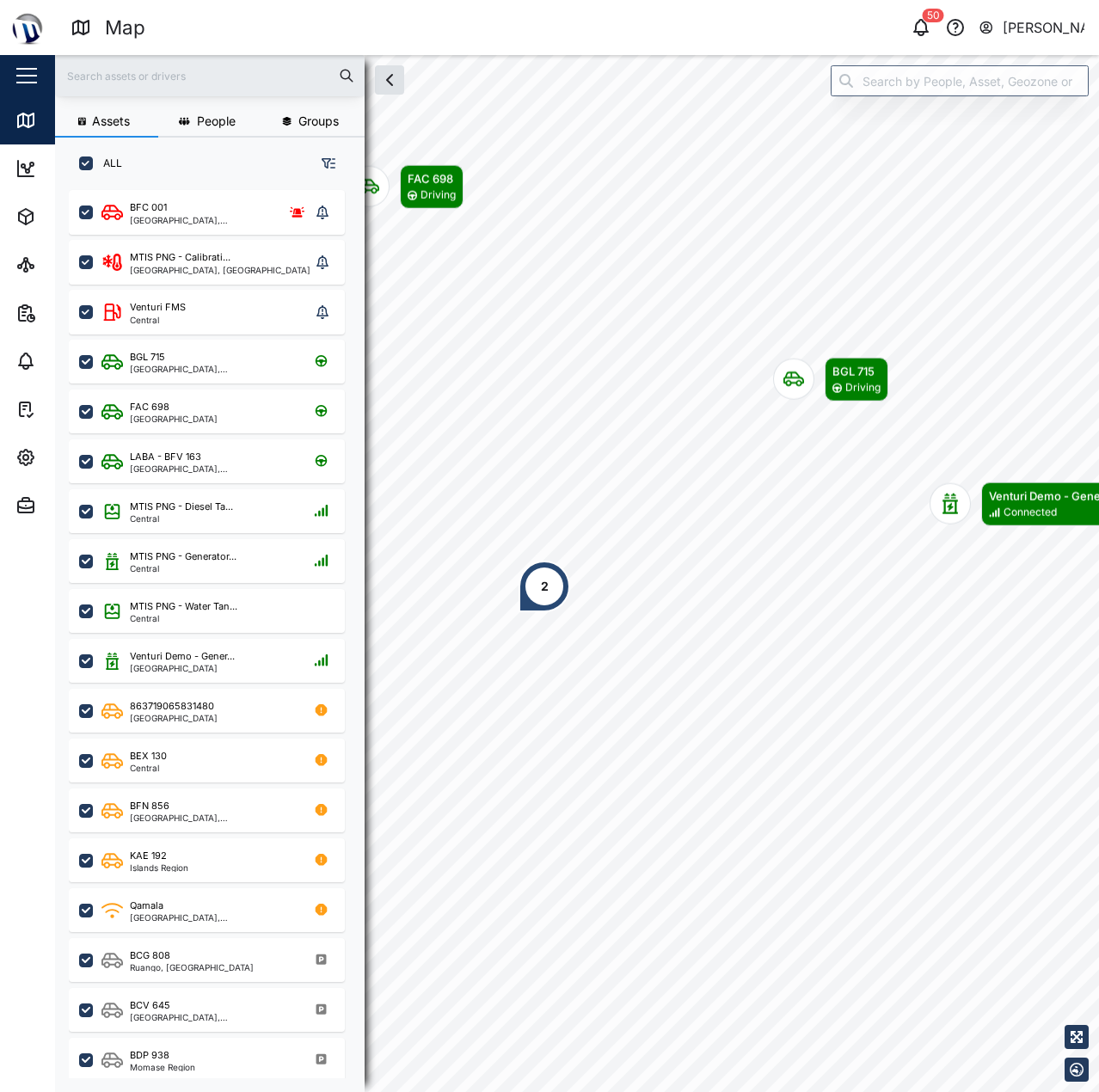
scroll to position [882, 269]
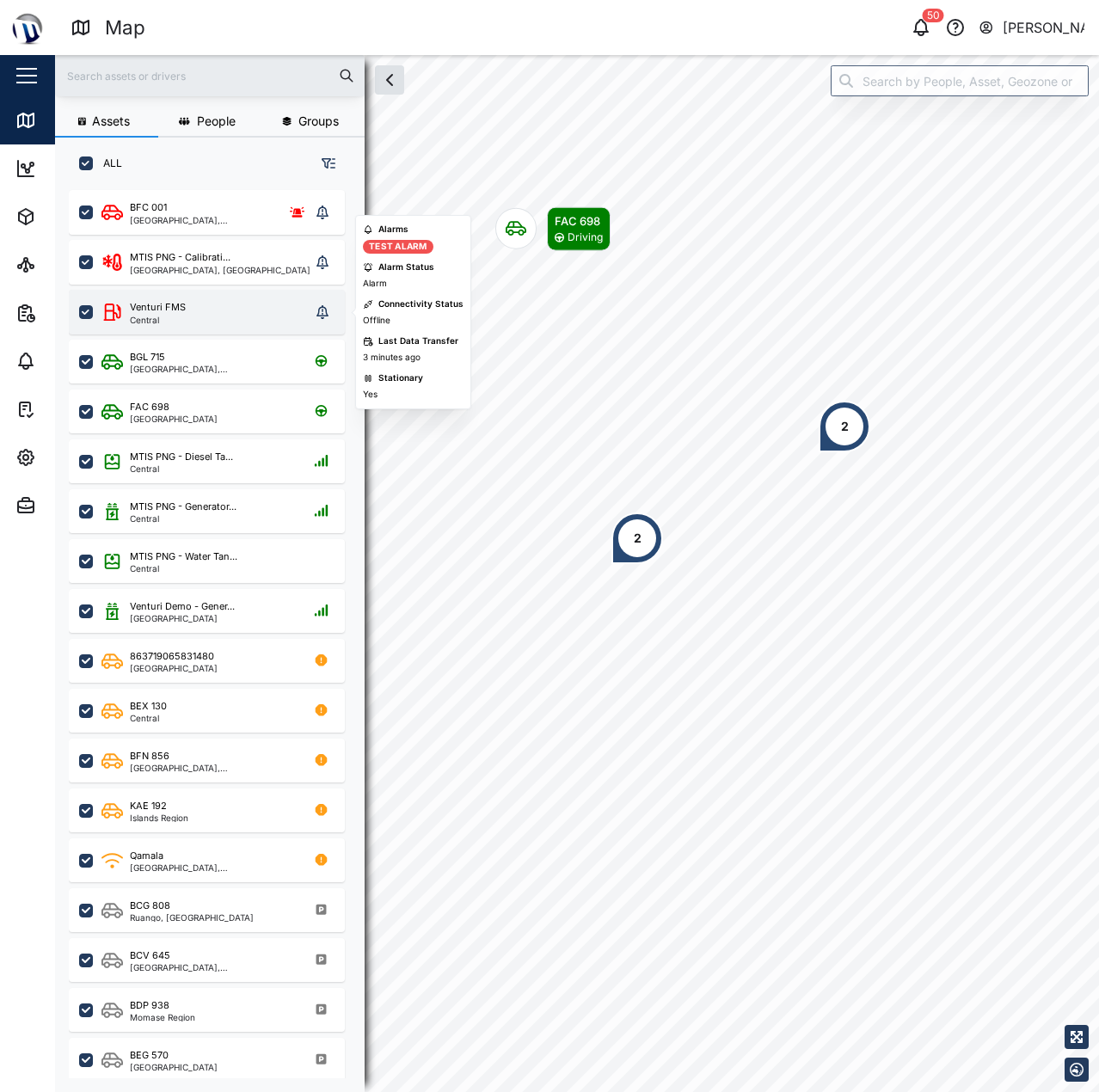
click at [242, 307] on div "Venturi FMS Central" at bounding box center [205, 312] width 209 height 24
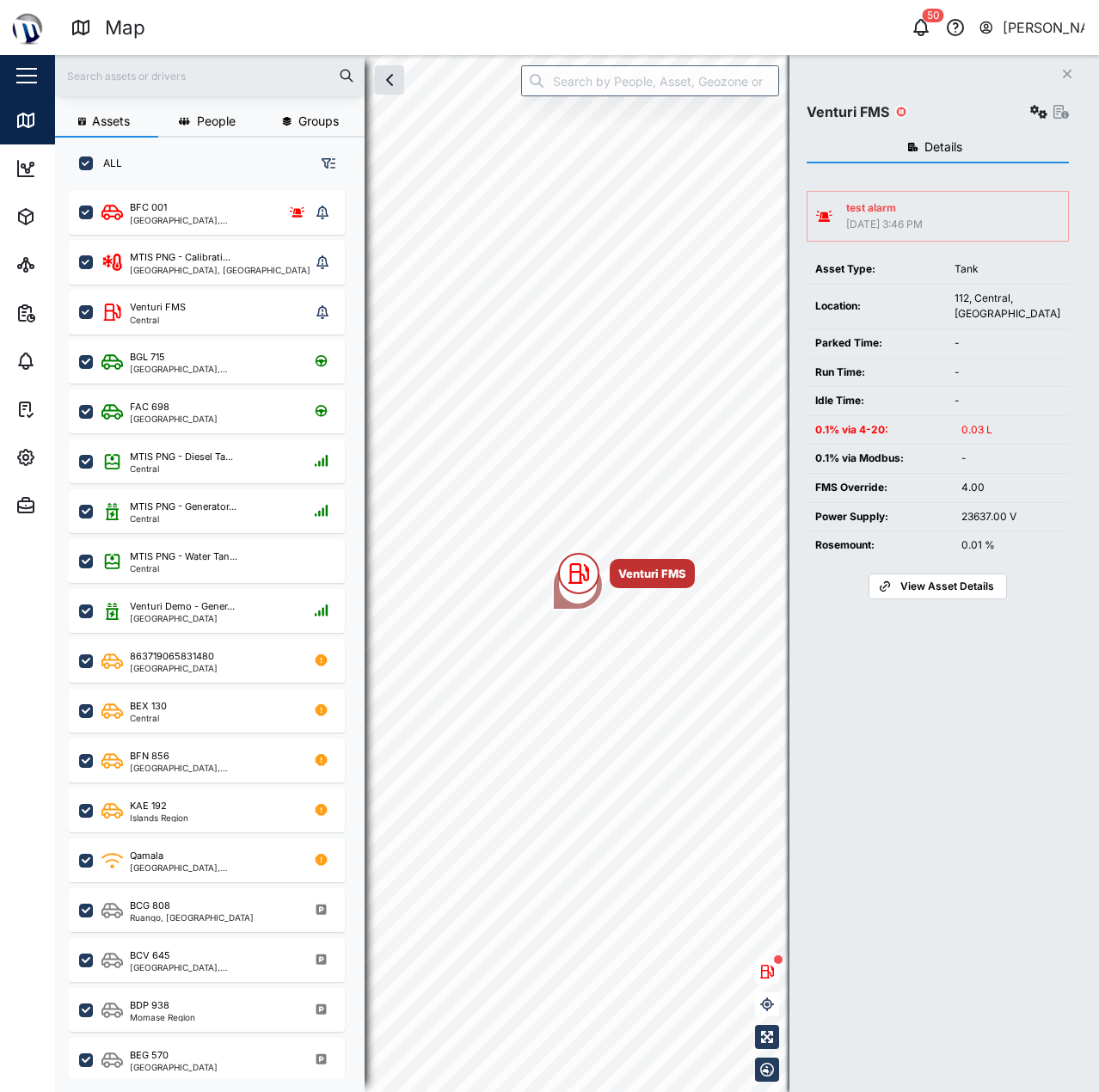
click at [859, 404] on div "Idle Time:" at bounding box center [876, 401] width 122 height 17
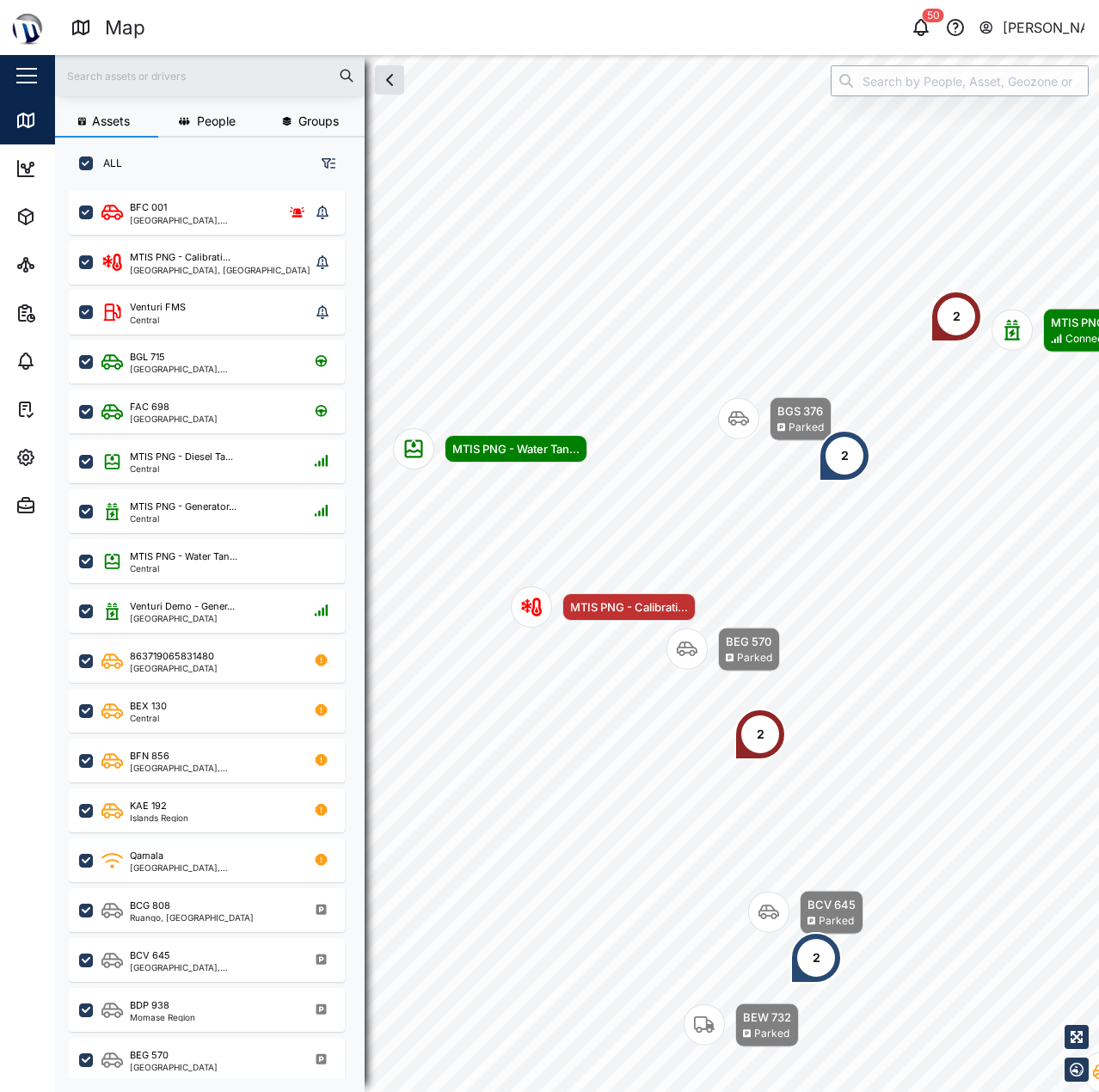
click at [913, 80] on input "search" at bounding box center [959, 80] width 258 height 31
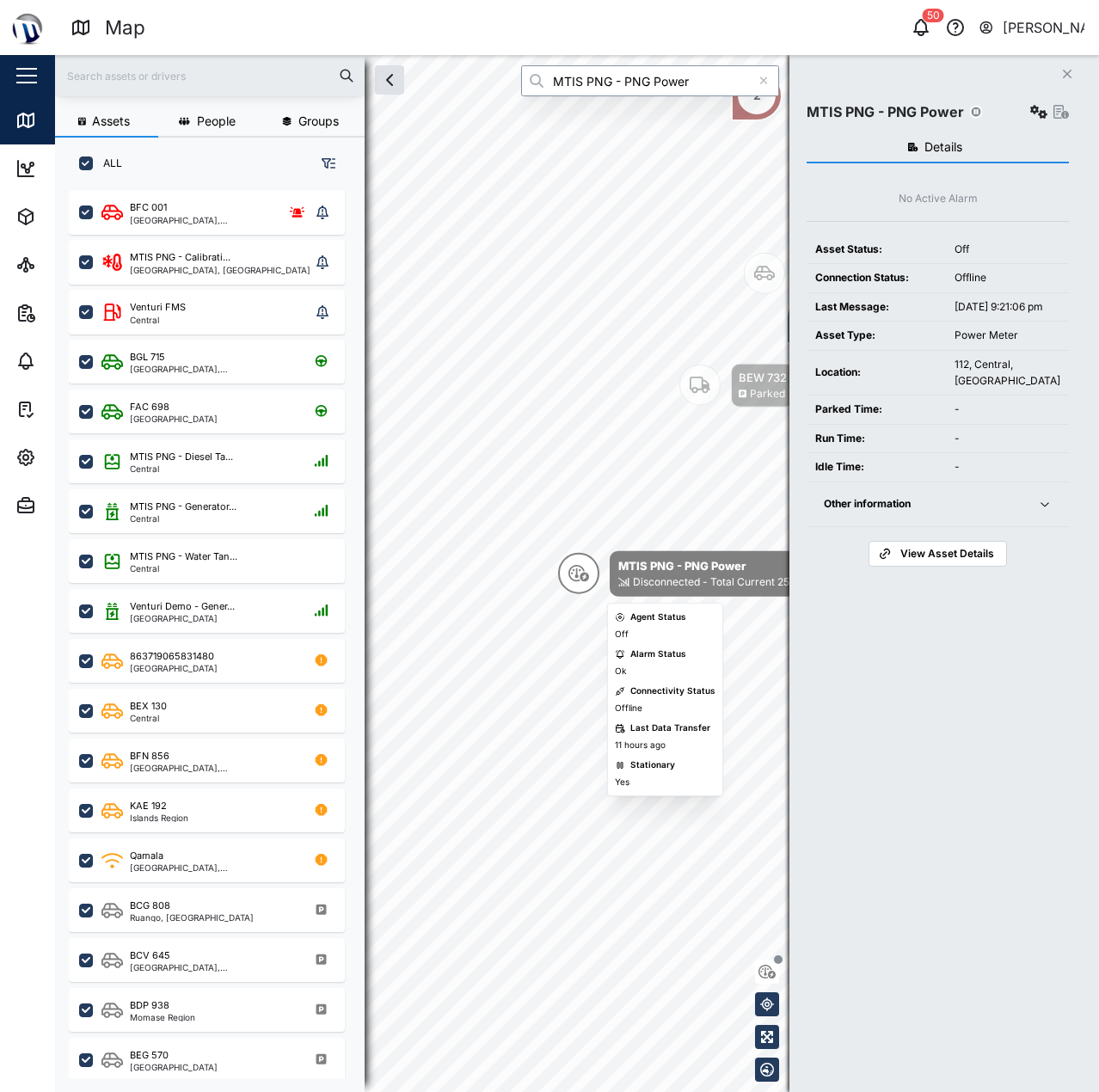
click at [712, 579] on div "Disconnected - Total Current 258,848.01A" at bounding box center [735, 582] width 204 height 17
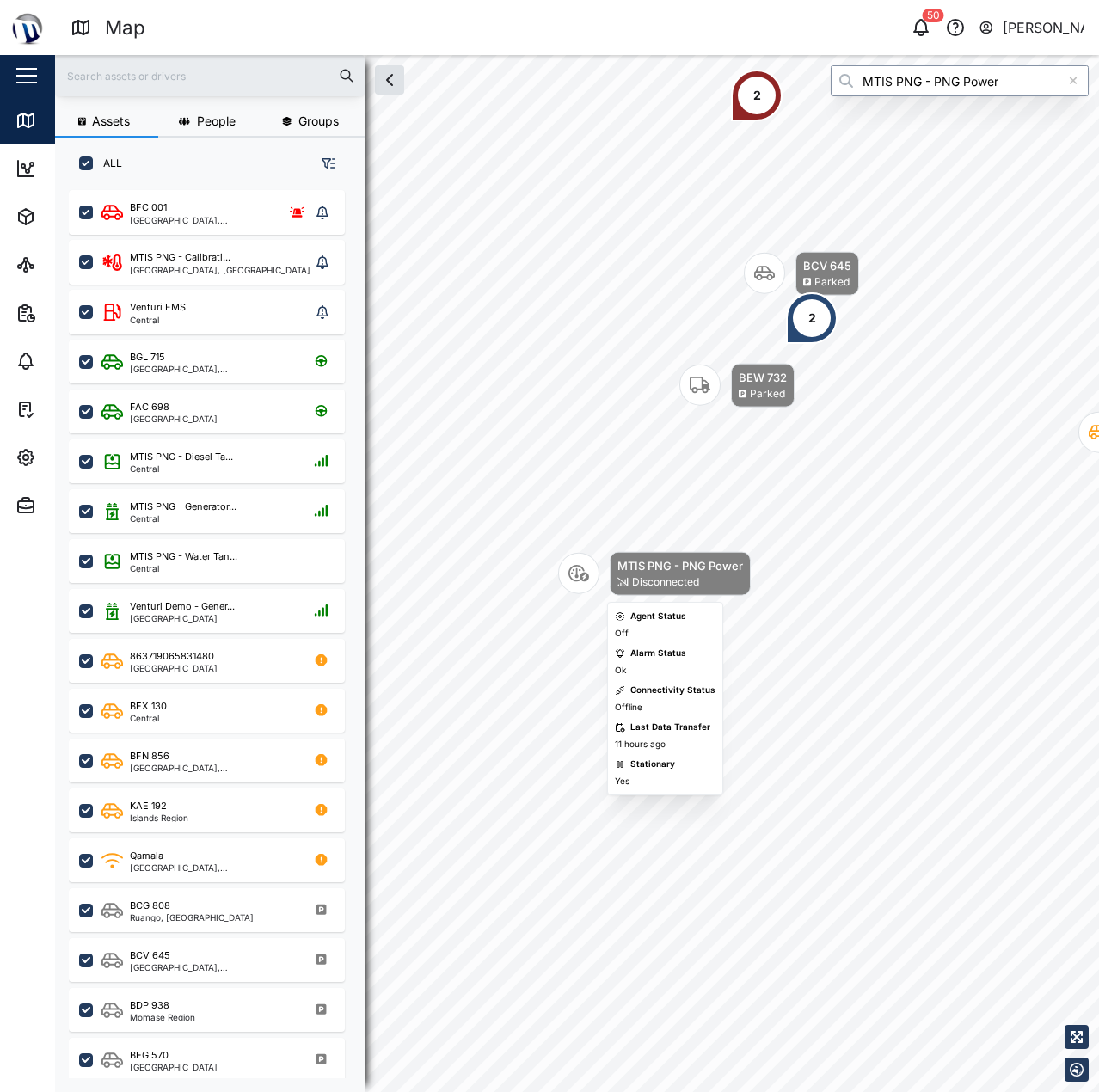
click at [641, 579] on div "Disconnected" at bounding box center [666, 582] width 67 height 17
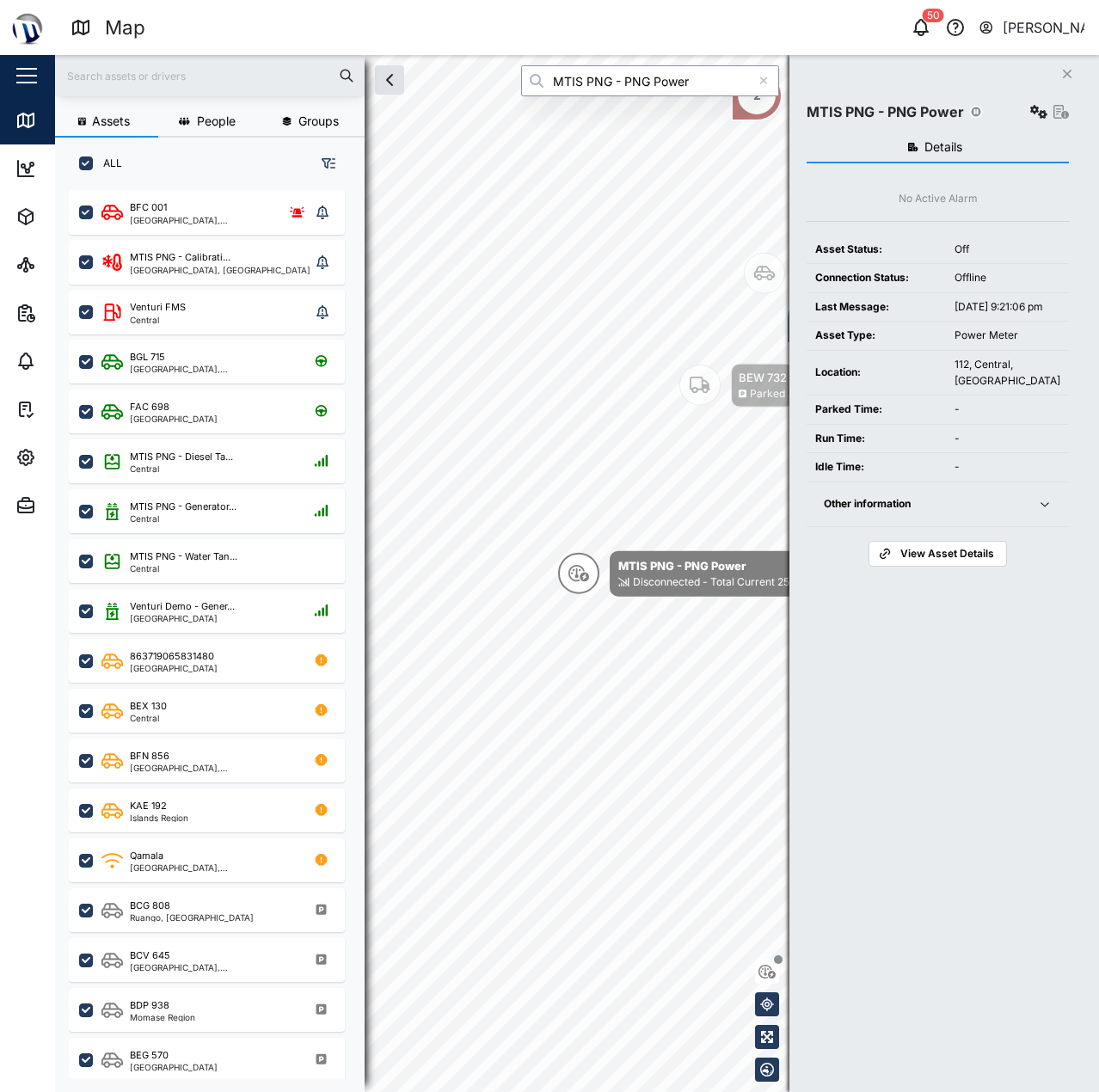
type input "MTIS PNG - PNG Power"
click at [1034, 112] on icon "button" at bounding box center [1039, 112] width 18 height 14
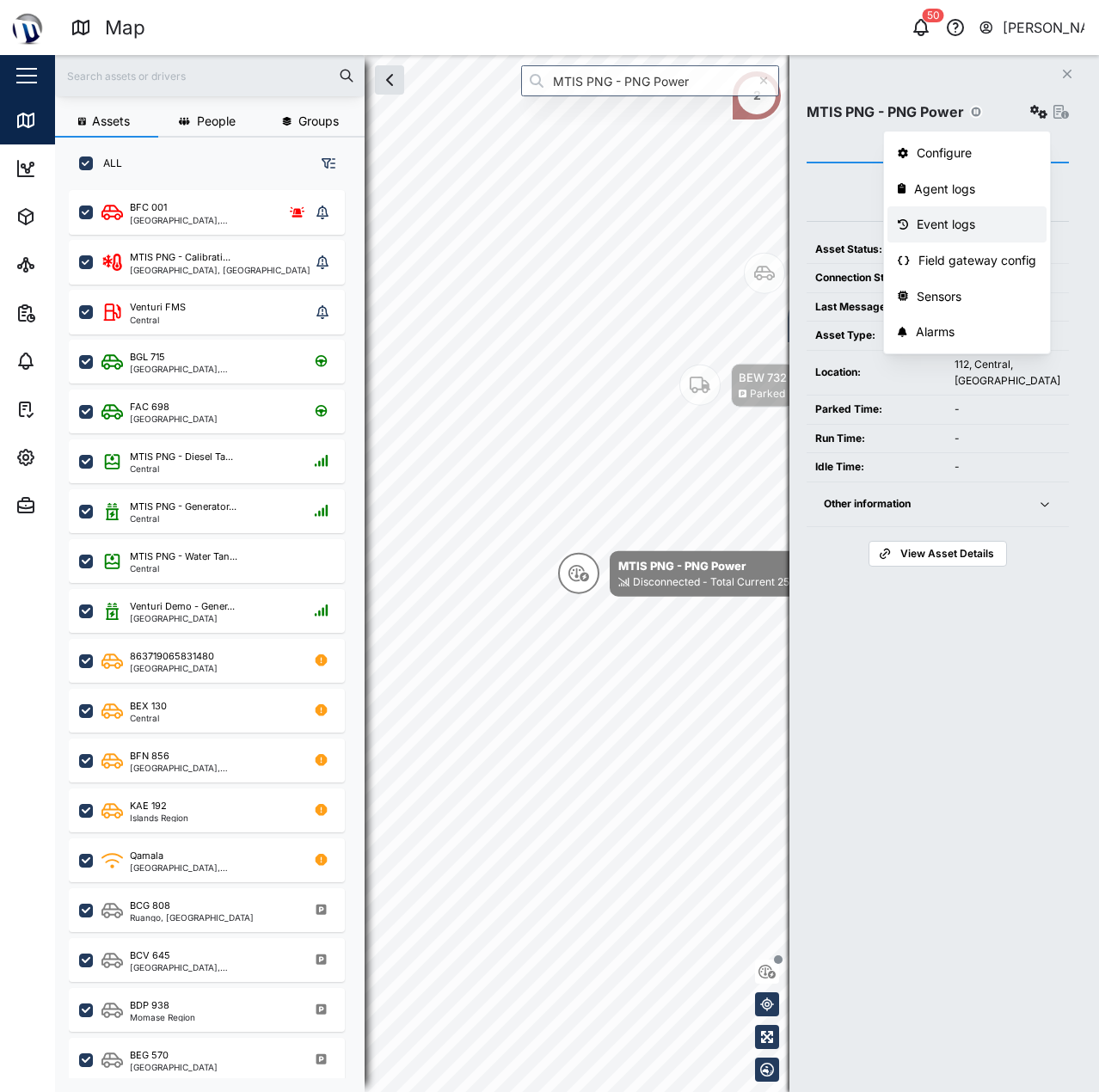
click at [966, 223] on div "Event logs" at bounding box center [977, 224] width 120 height 18
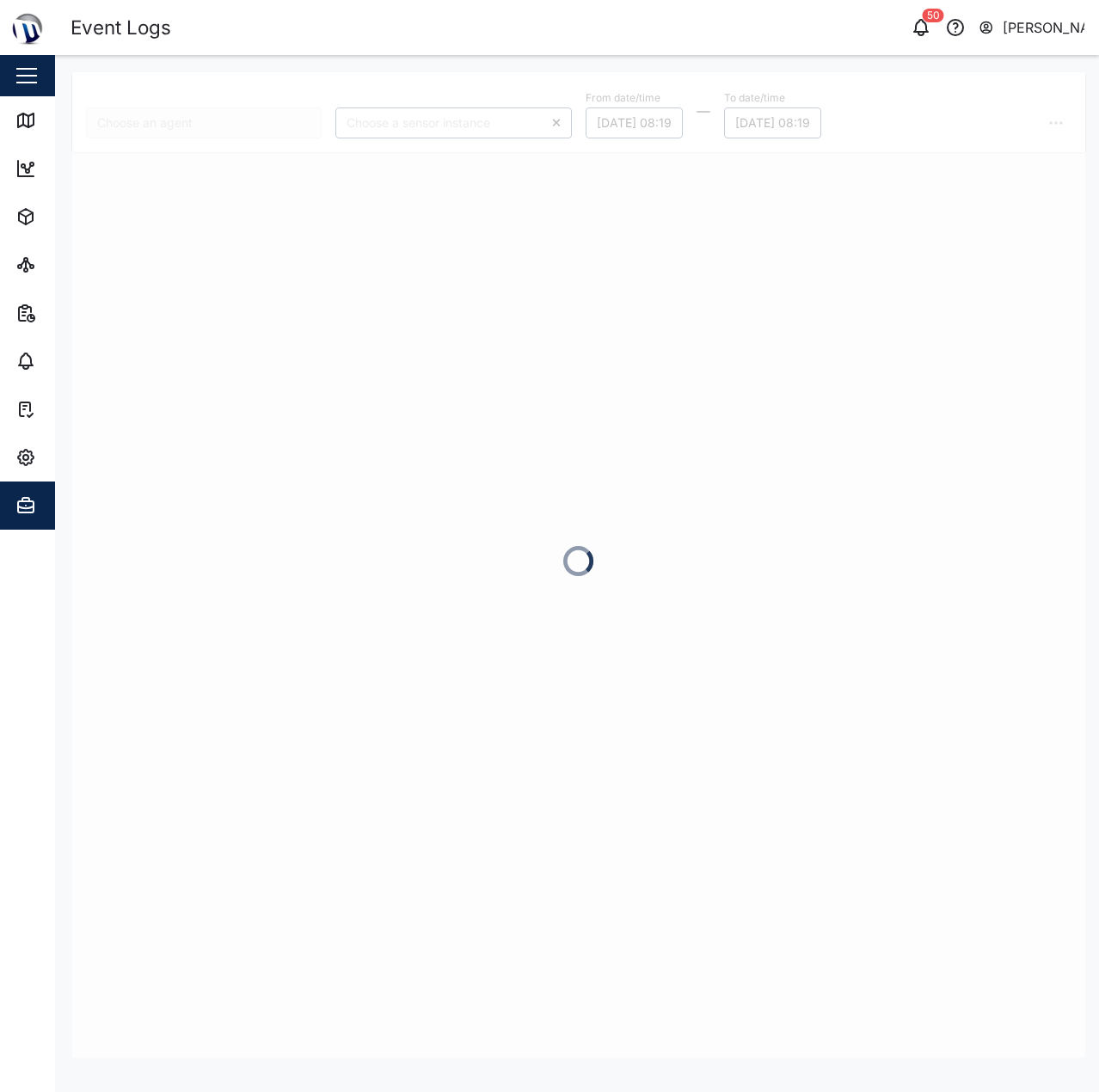
type input "MTIS PNG - PNG Power"
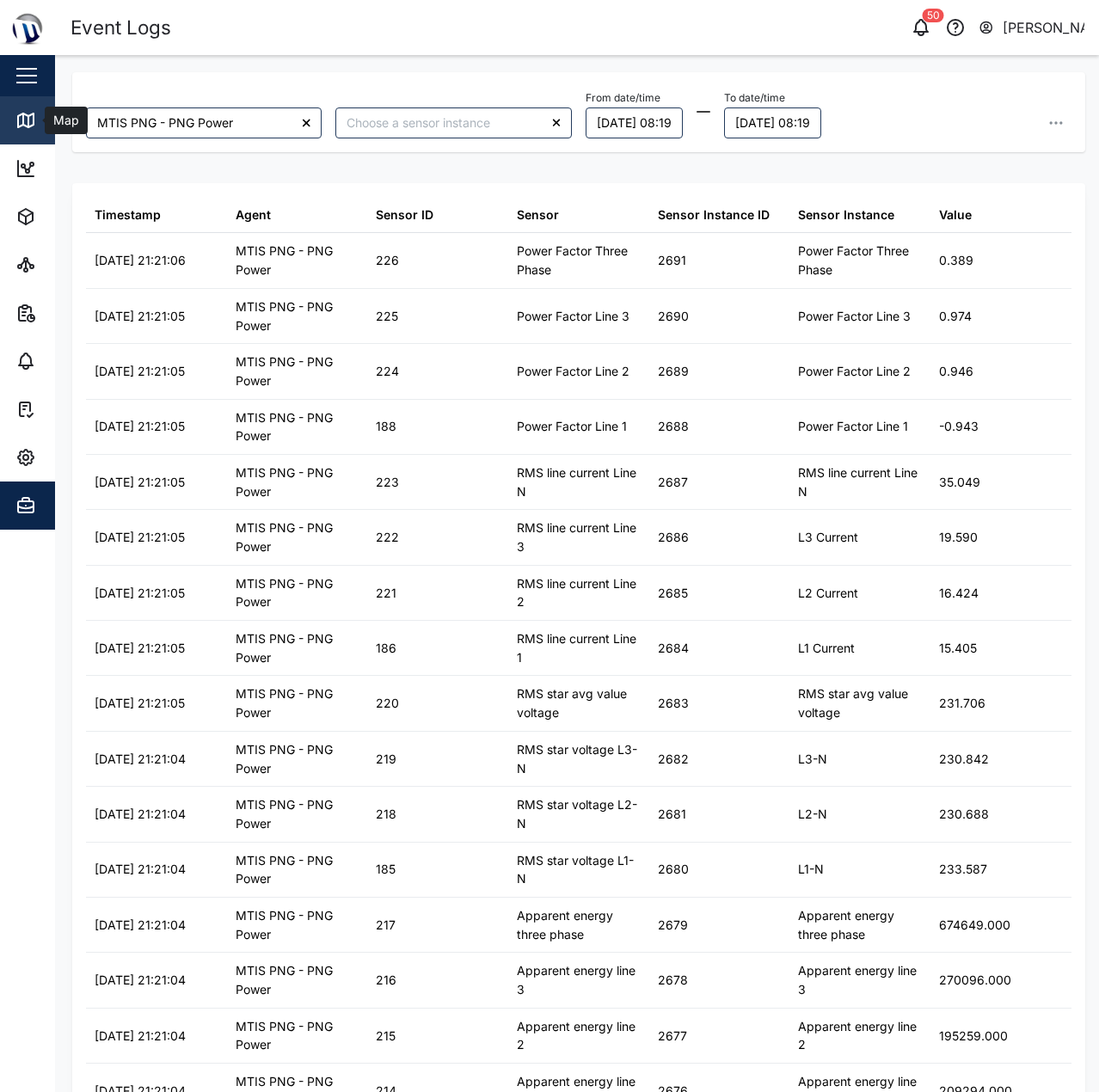
click at [48, 122] on div "Map" at bounding box center [64, 120] width 39 height 18
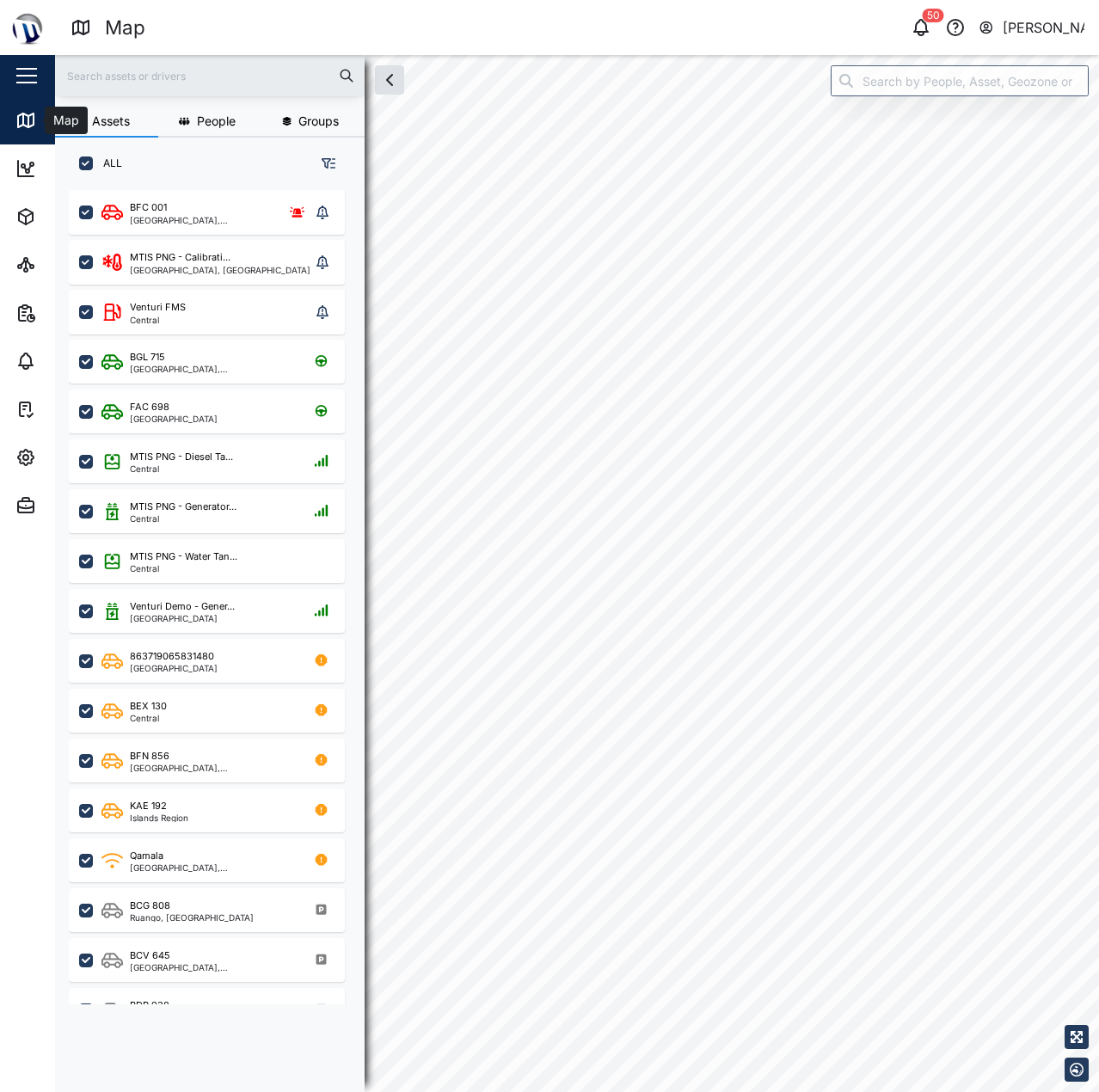
checkbox input "true"
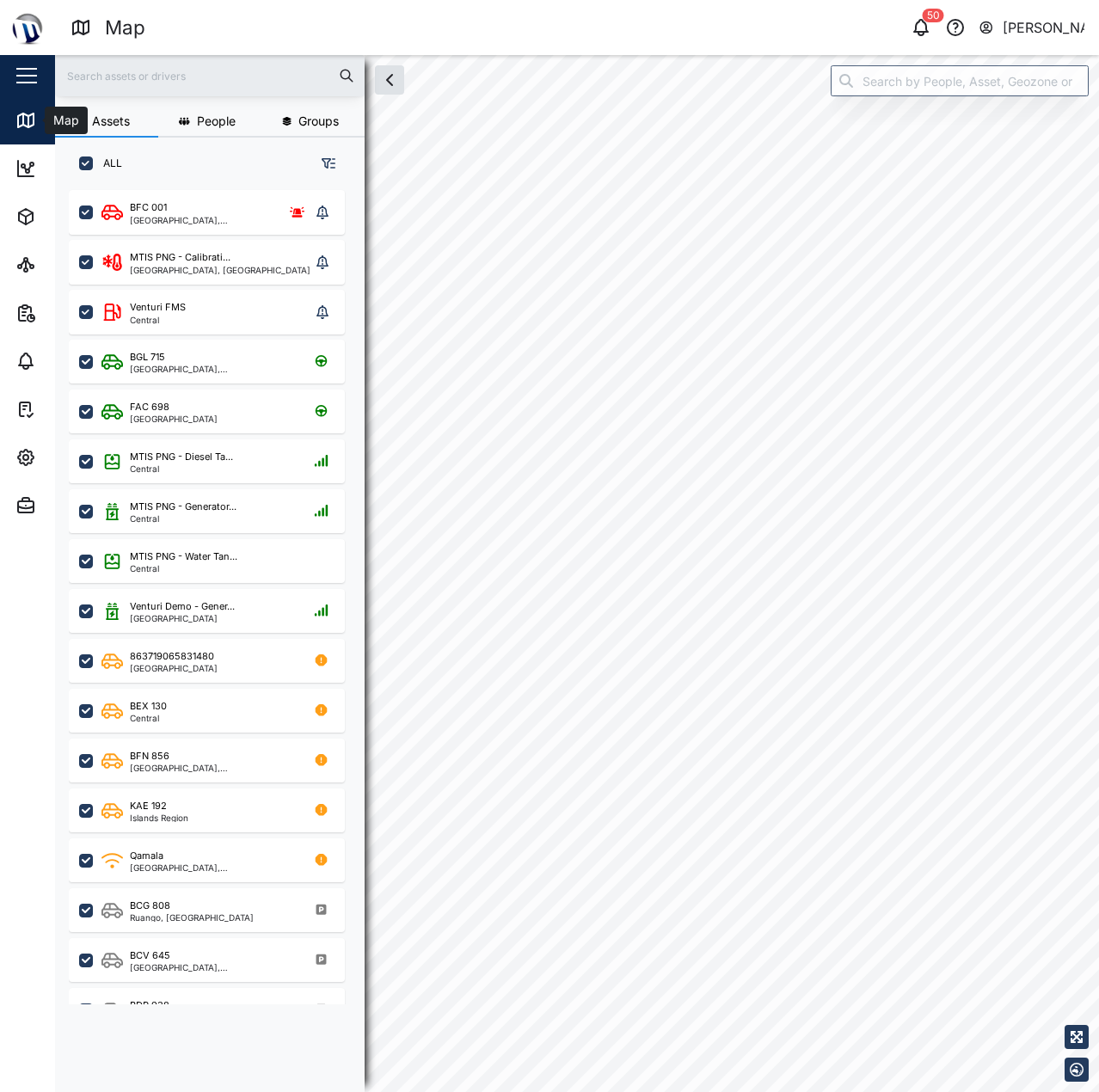
checkbox input "true"
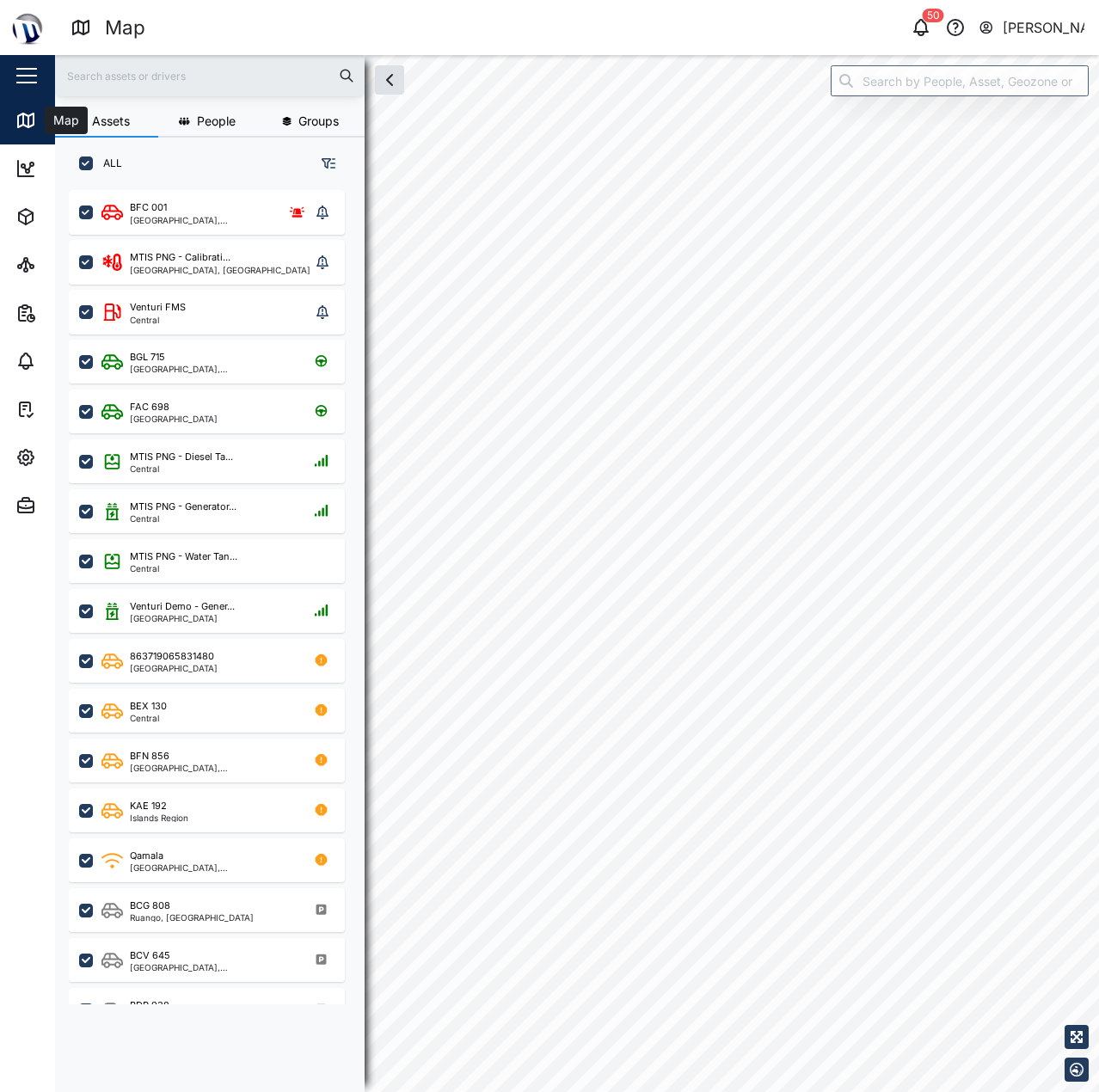
checkbox input "true"
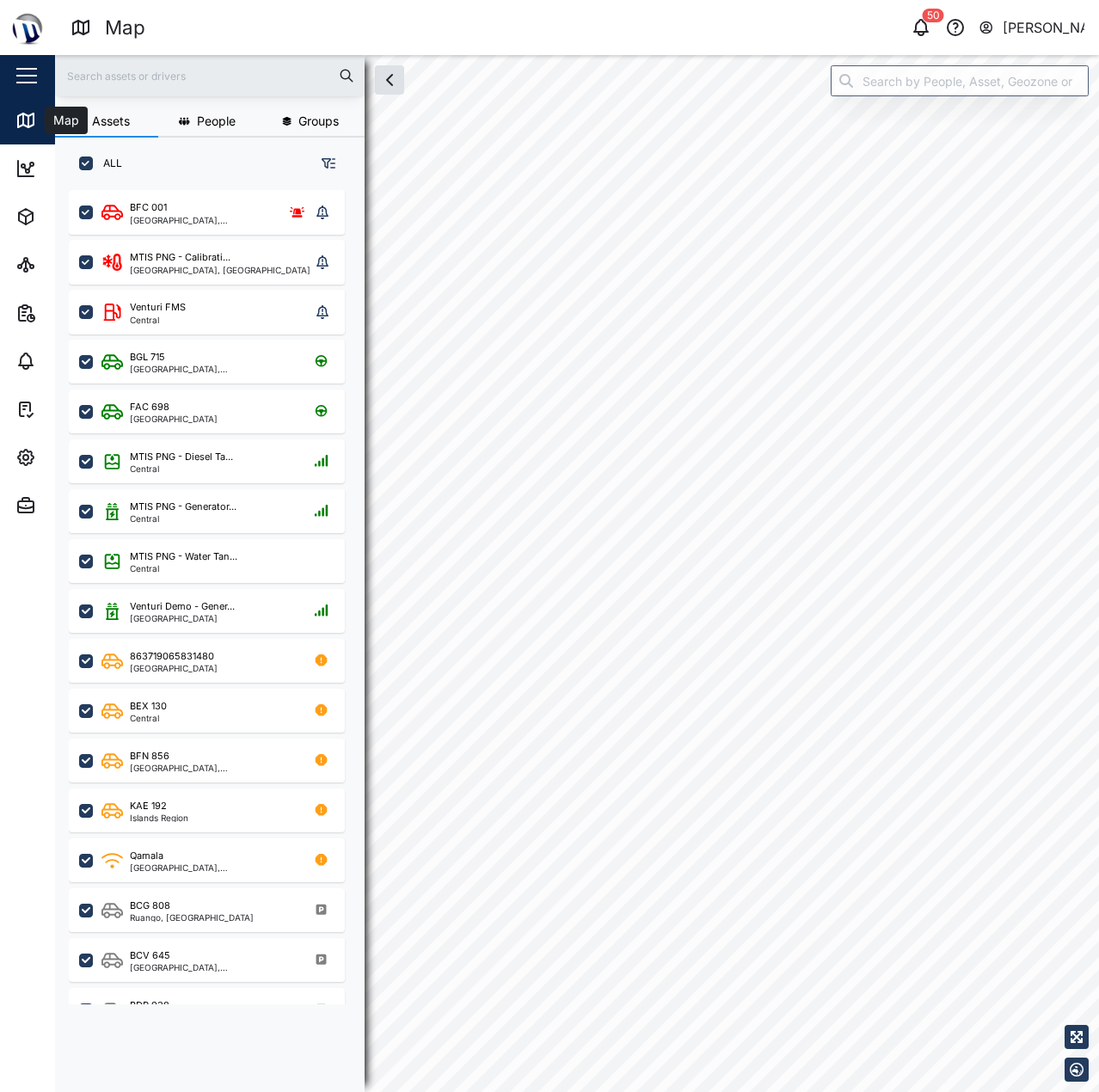
checkbox input "true"
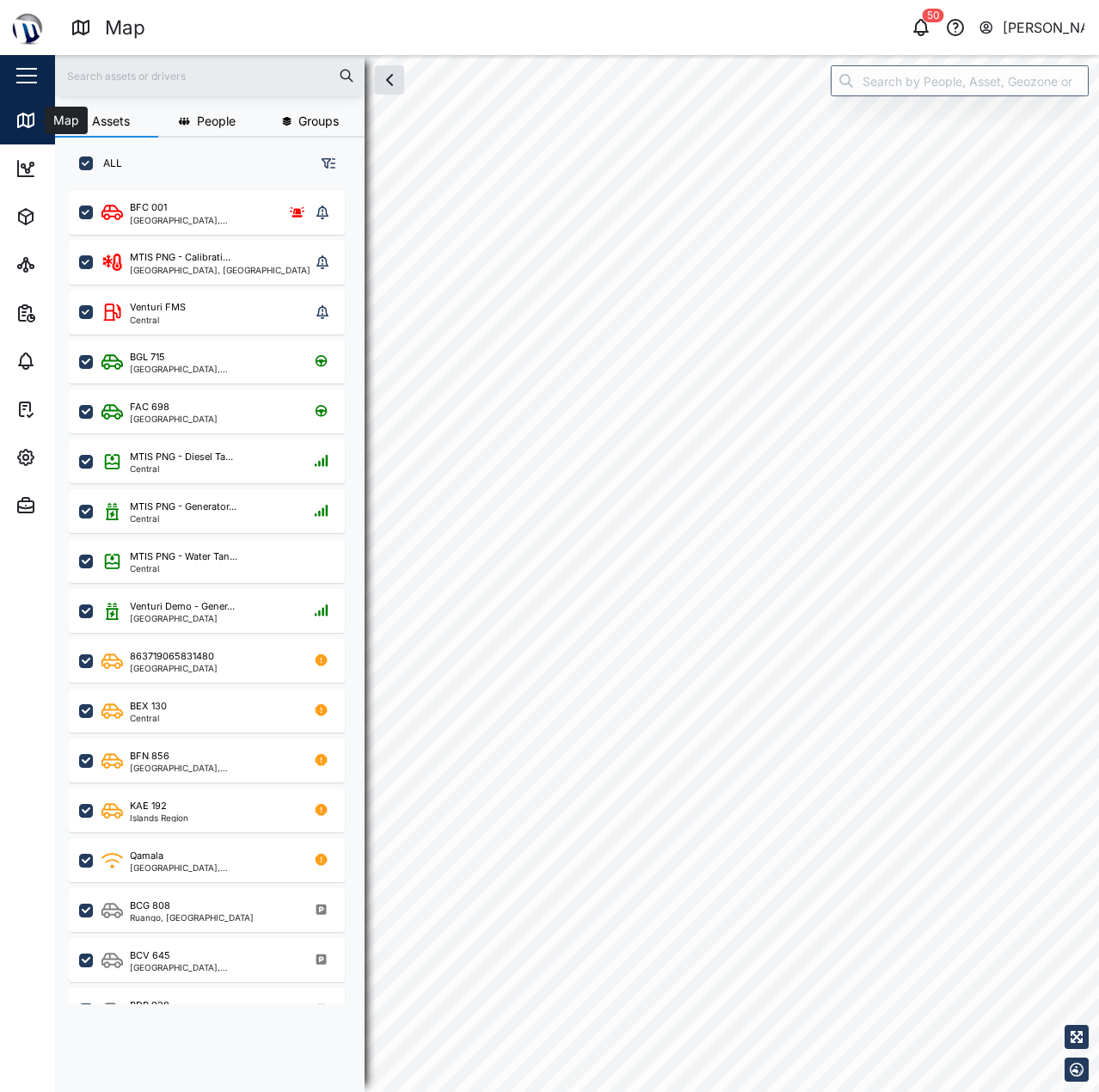
checkbox input "true"
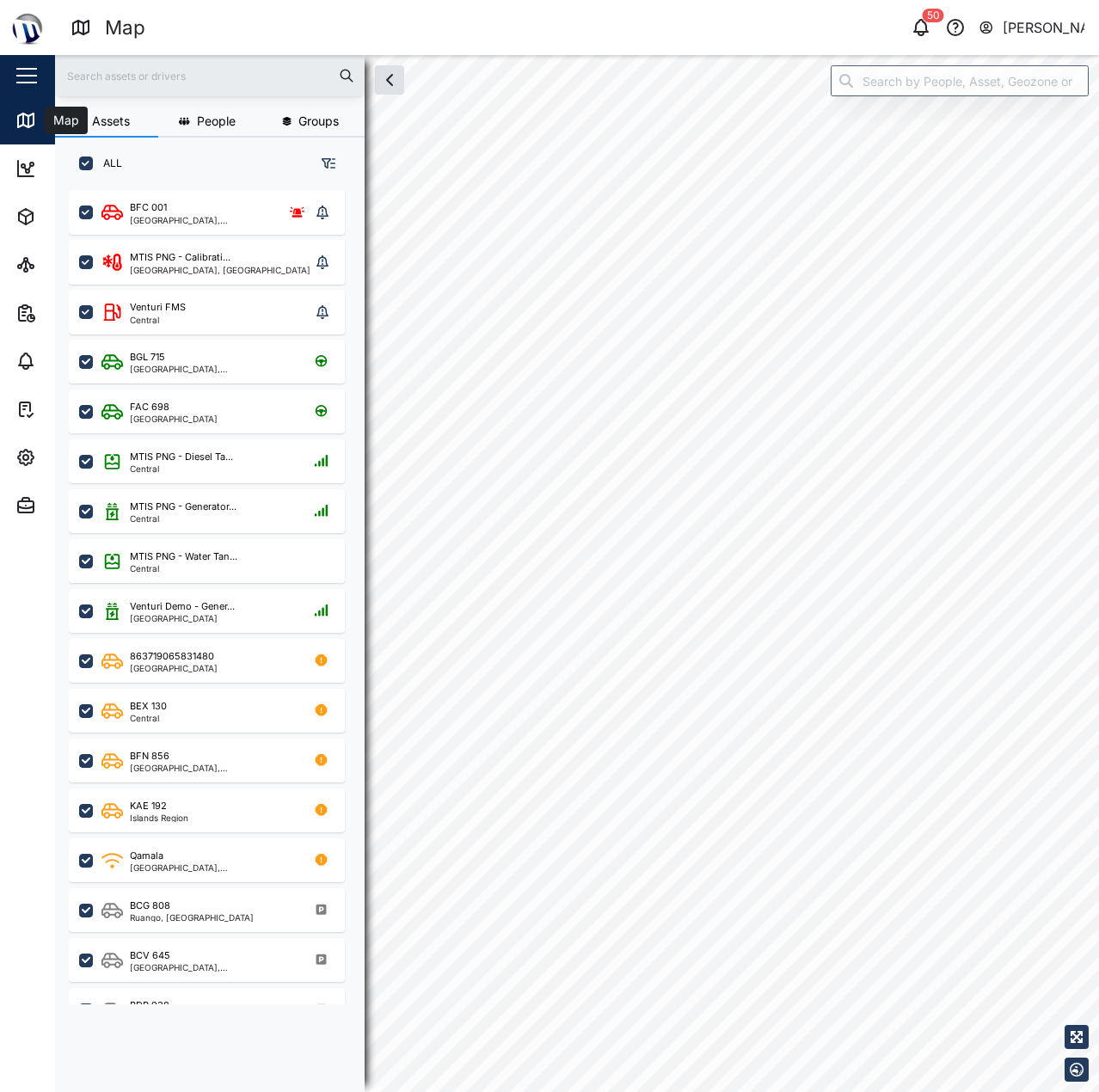
checkbox input "true"
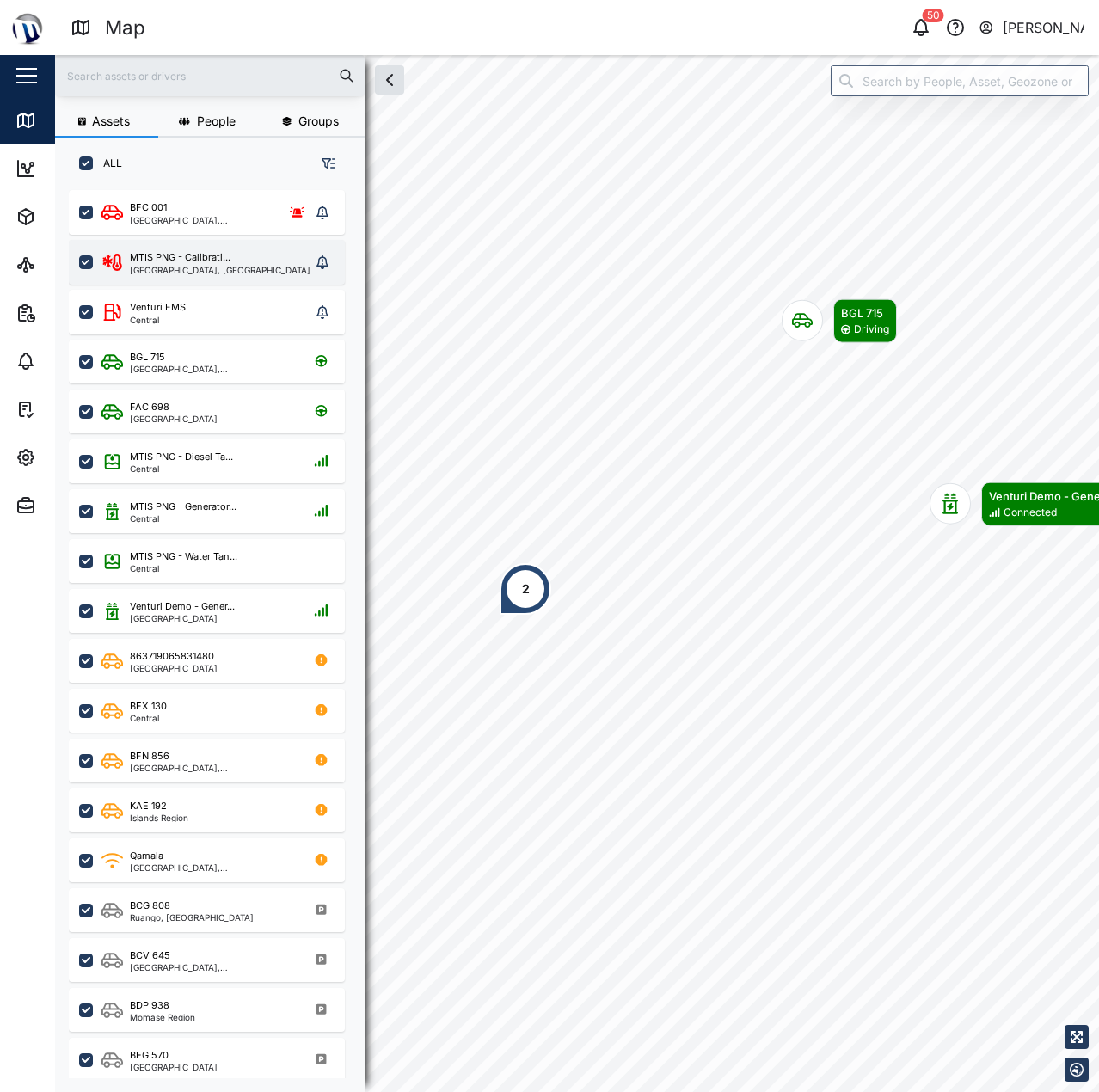
scroll to position [882, 269]
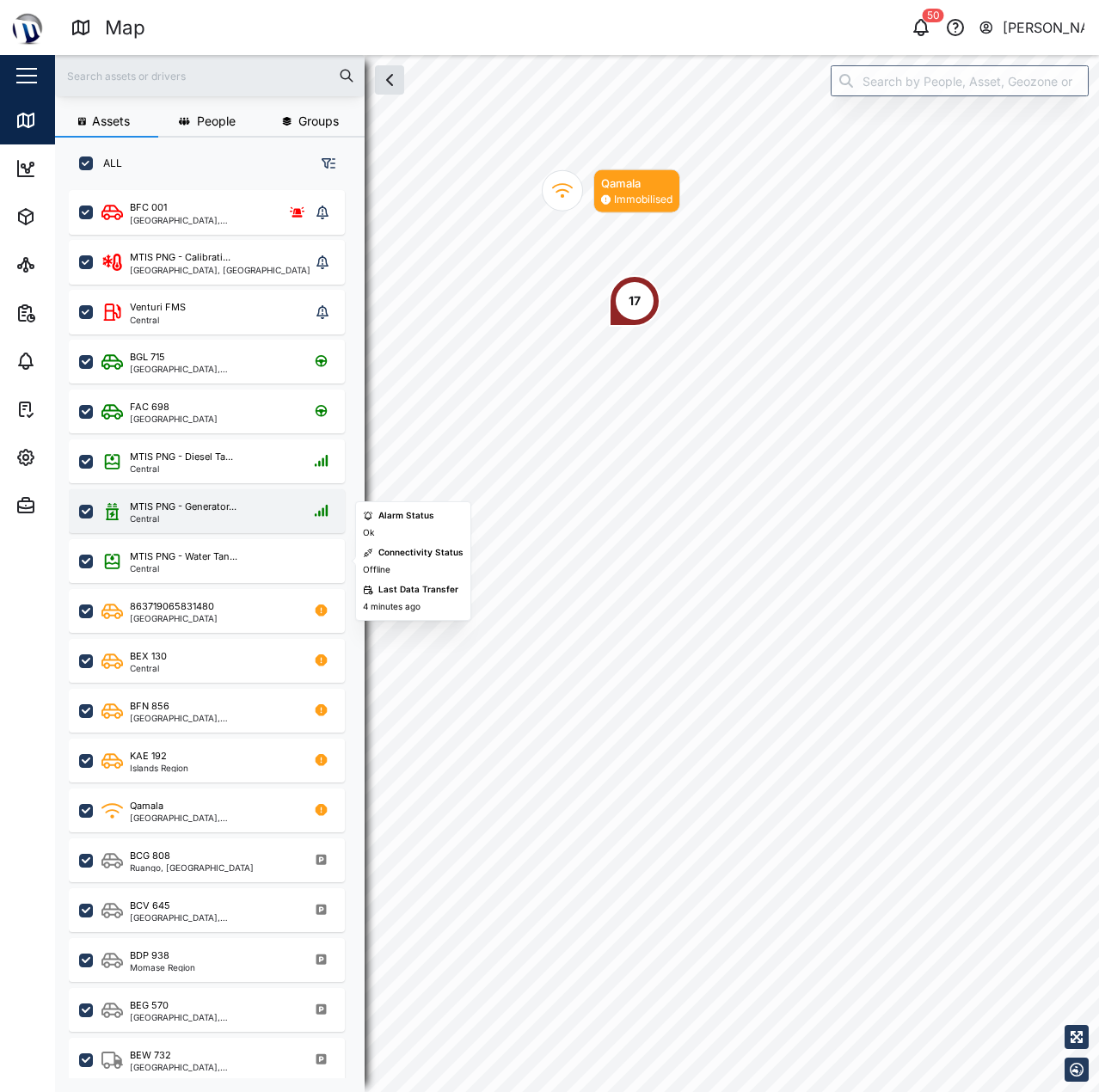
drag, startPoint x: 228, startPoint y: 539, endPoint x: 224, endPoint y: 526, distance: 13.6
click at [228, 539] on div "MTIS PNG - Water Tan... Central" at bounding box center [206, 561] width 276 height 44
click at [222, 506] on div "MTIS PNG - Generator..." at bounding box center [182, 506] width 107 height 15
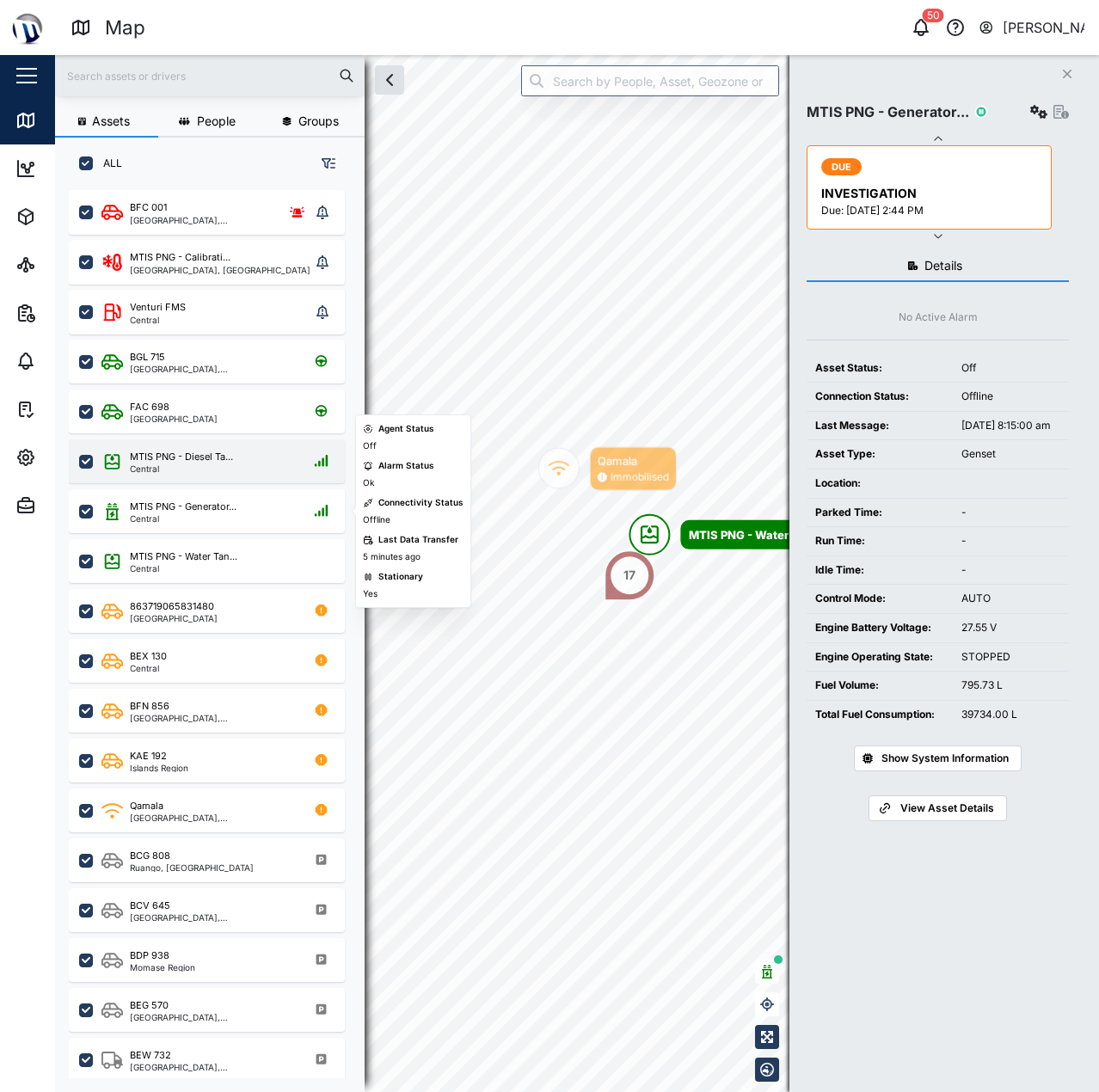
click at [246, 461] on div "MTIS PNG - Diesel Ta... Central" at bounding box center [218, 461] width 233 height 23
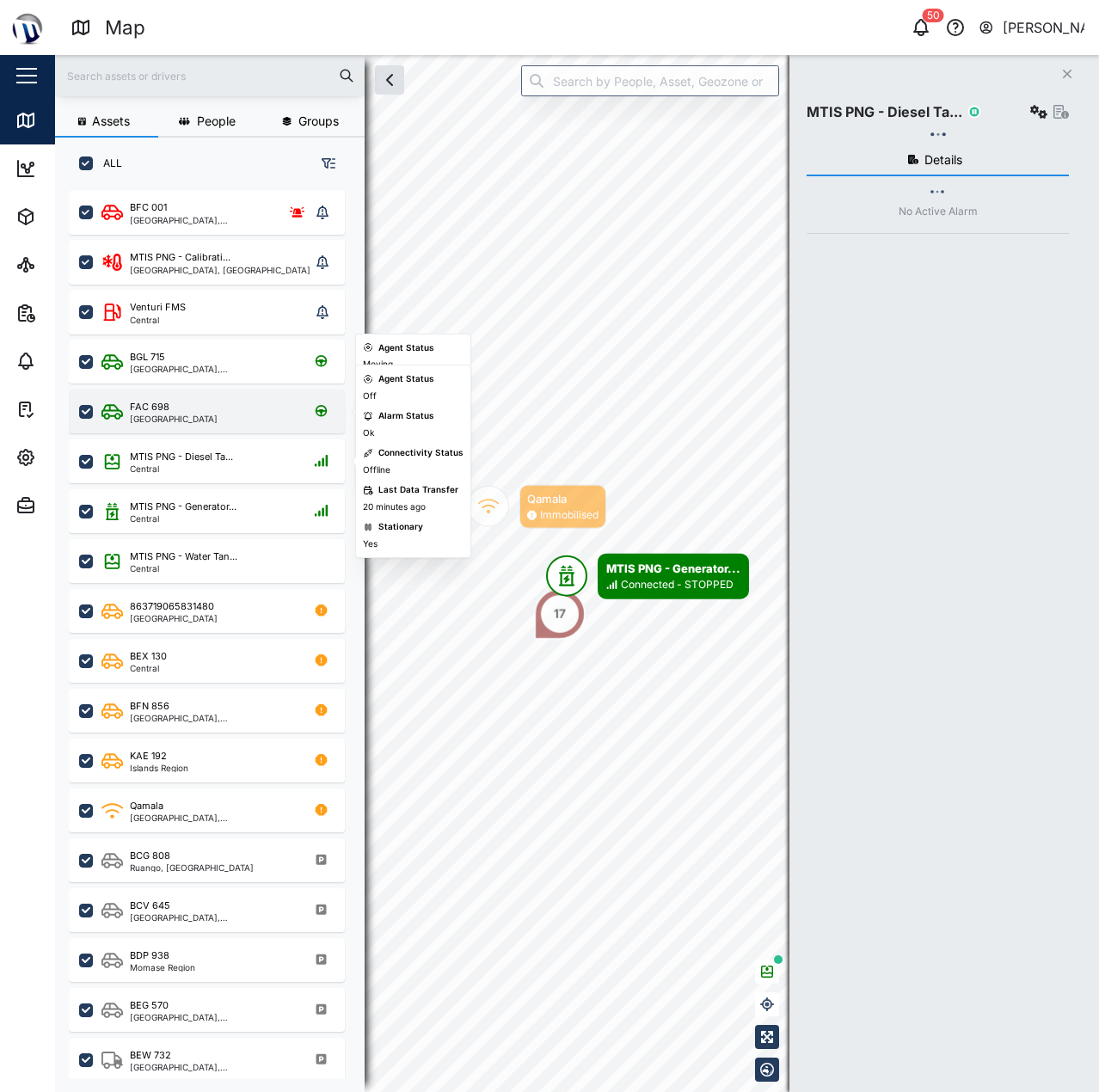
click at [254, 410] on div "FAC 698 Southern Region" at bounding box center [218, 411] width 233 height 23
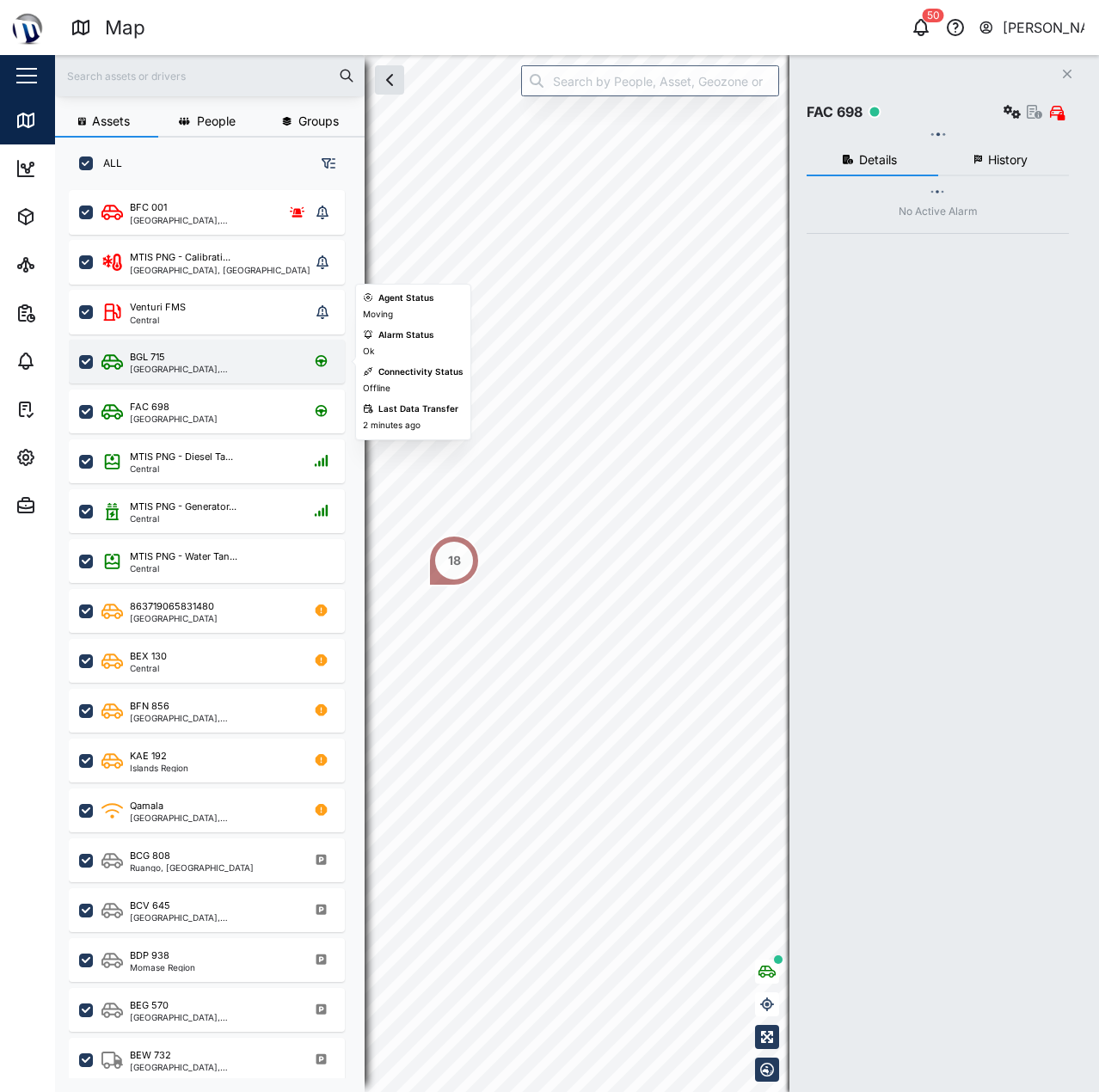
click at [254, 364] on div "BGL 715" at bounding box center [211, 357] width 164 height 15
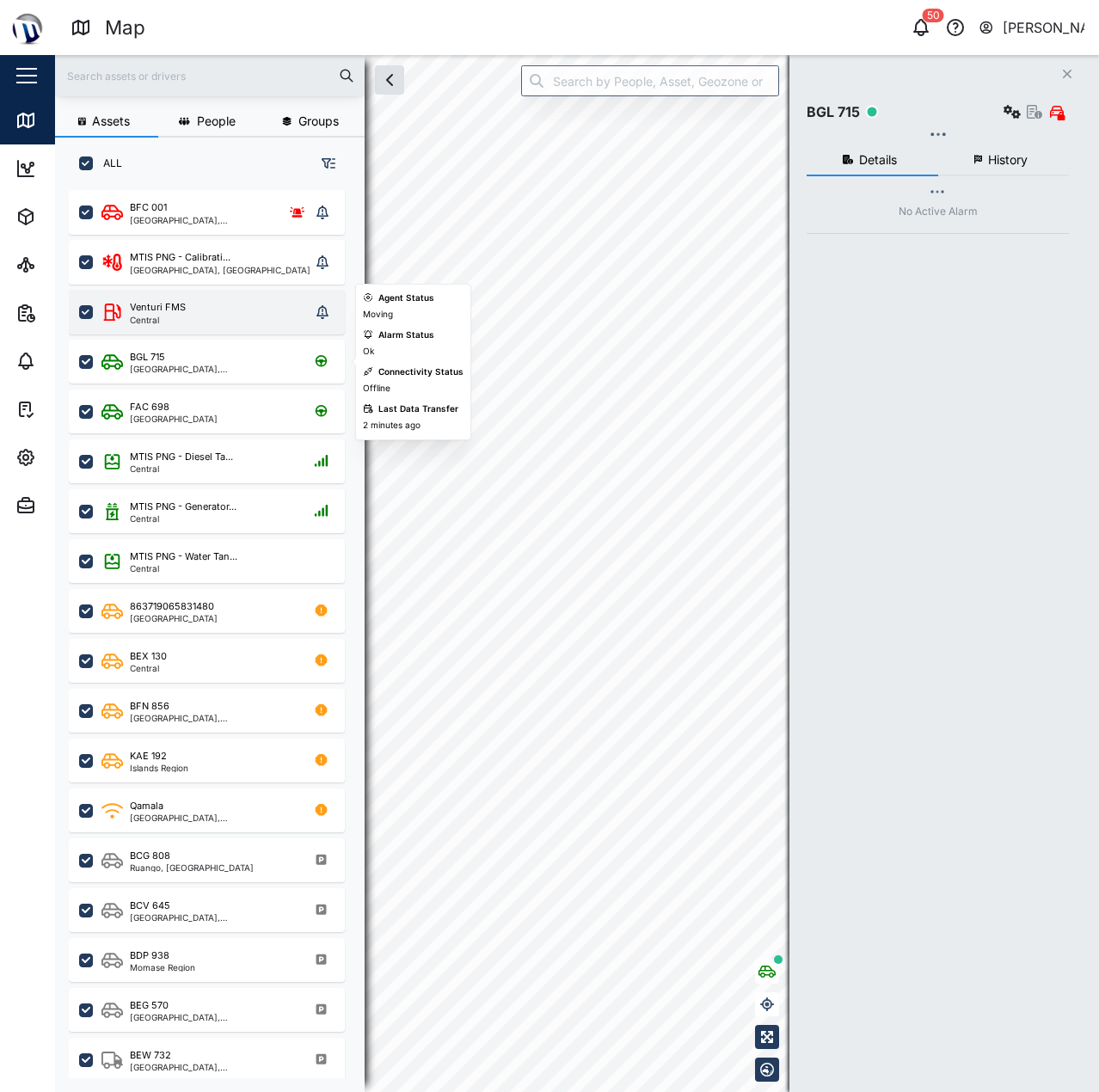
click at [246, 306] on div "Venturi FMS Central" at bounding box center [205, 312] width 209 height 24
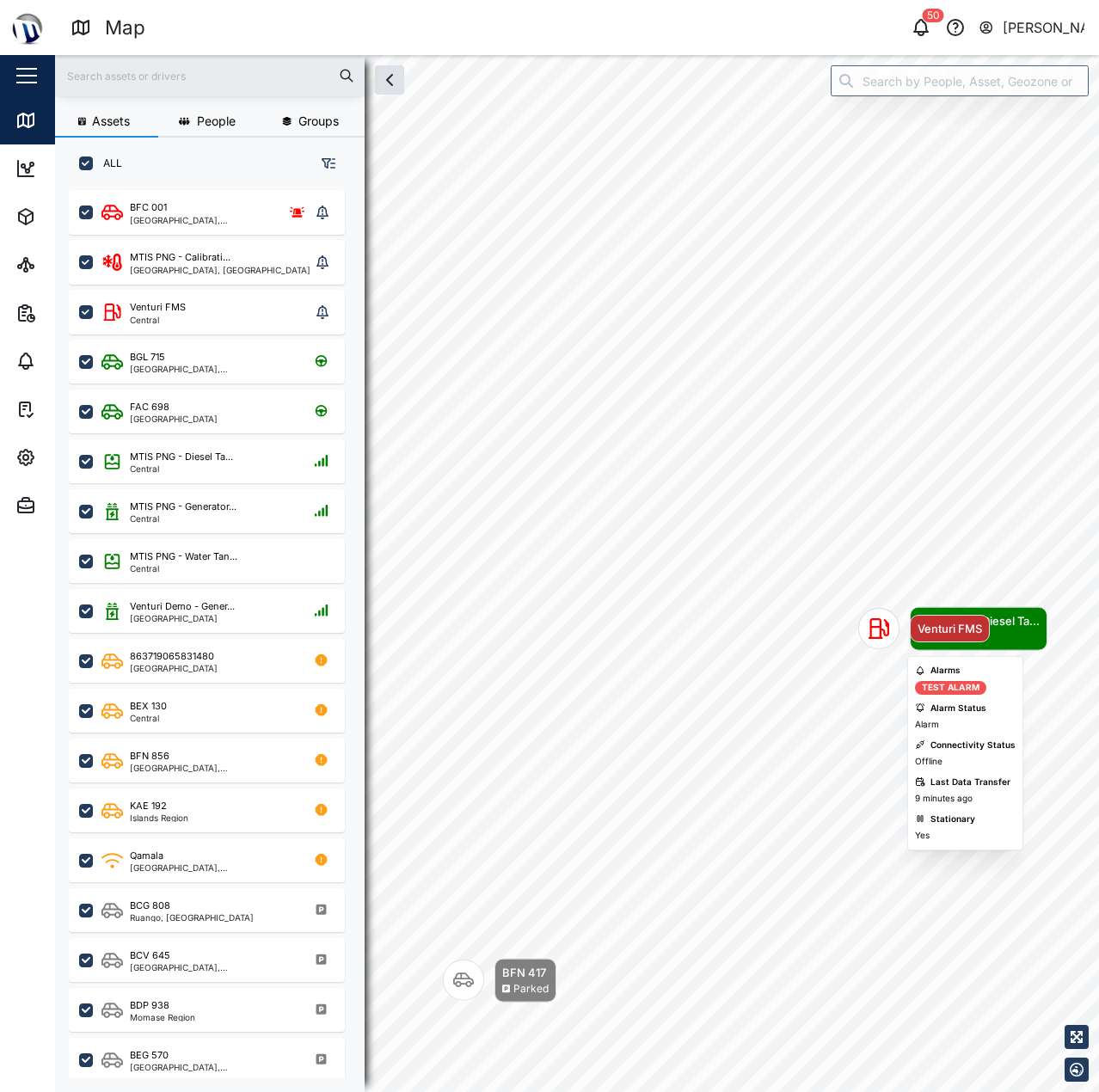
click at [884, 623] on icon "Map marker" at bounding box center [878, 628] width 20 height 20
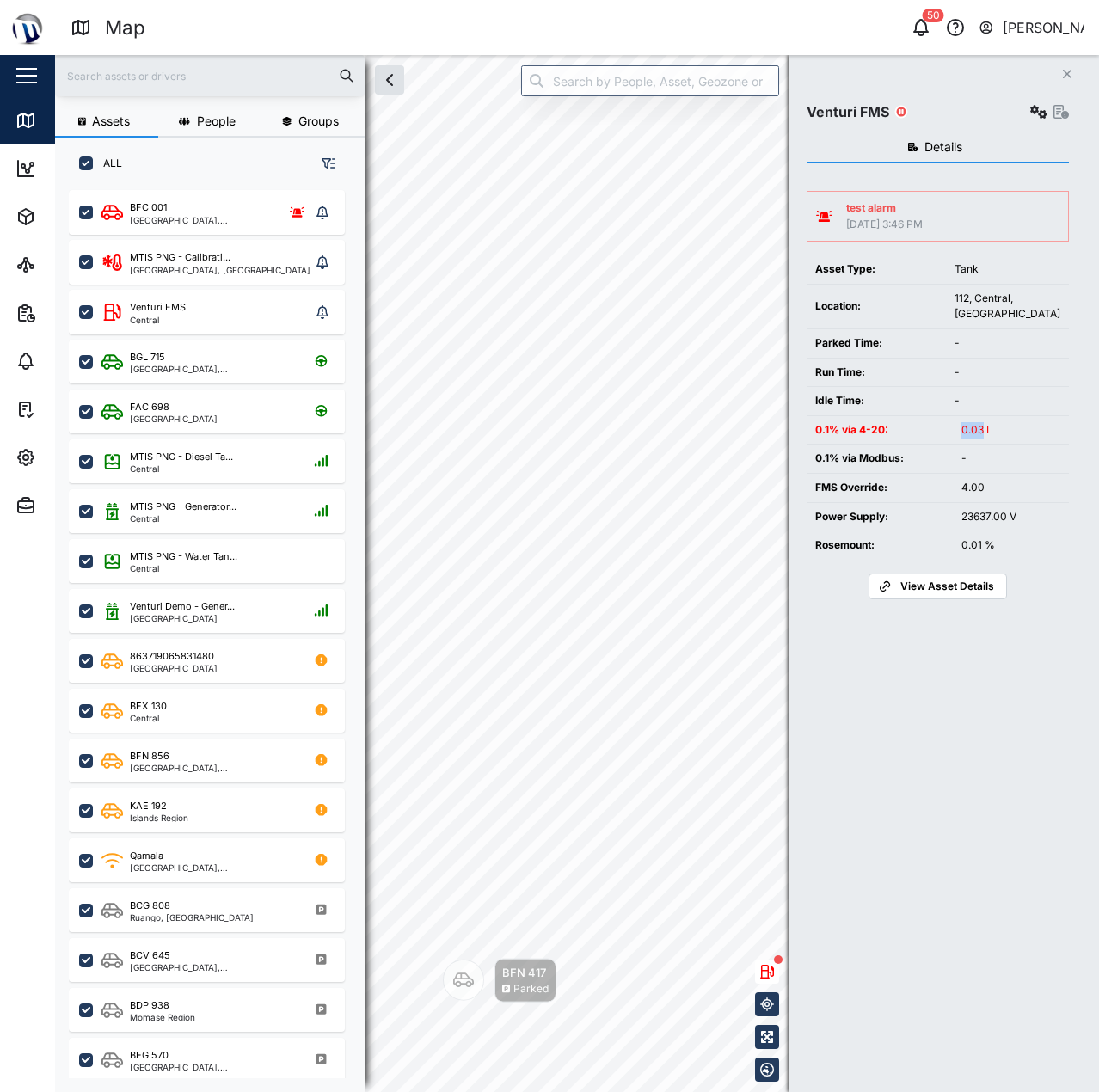
drag, startPoint x: 981, startPoint y: 434, endPoint x: 933, endPoint y: 436, distance: 48.0
click at [927, 433] on tr "0.1% via 4-20: 0.03 L" at bounding box center [938, 431] width 262 height 28
click at [985, 429] on div "0.03 L" at bounding box center [1011, 430] width 99 height 17
drag, startPoint x: 985, startPoint y: 428, endPoint x: 947, endPoint y: 432, distance: 38.2
click at [962, 431] on div "0.03 L" at bounding box center [1011, 430] width 99 height 17
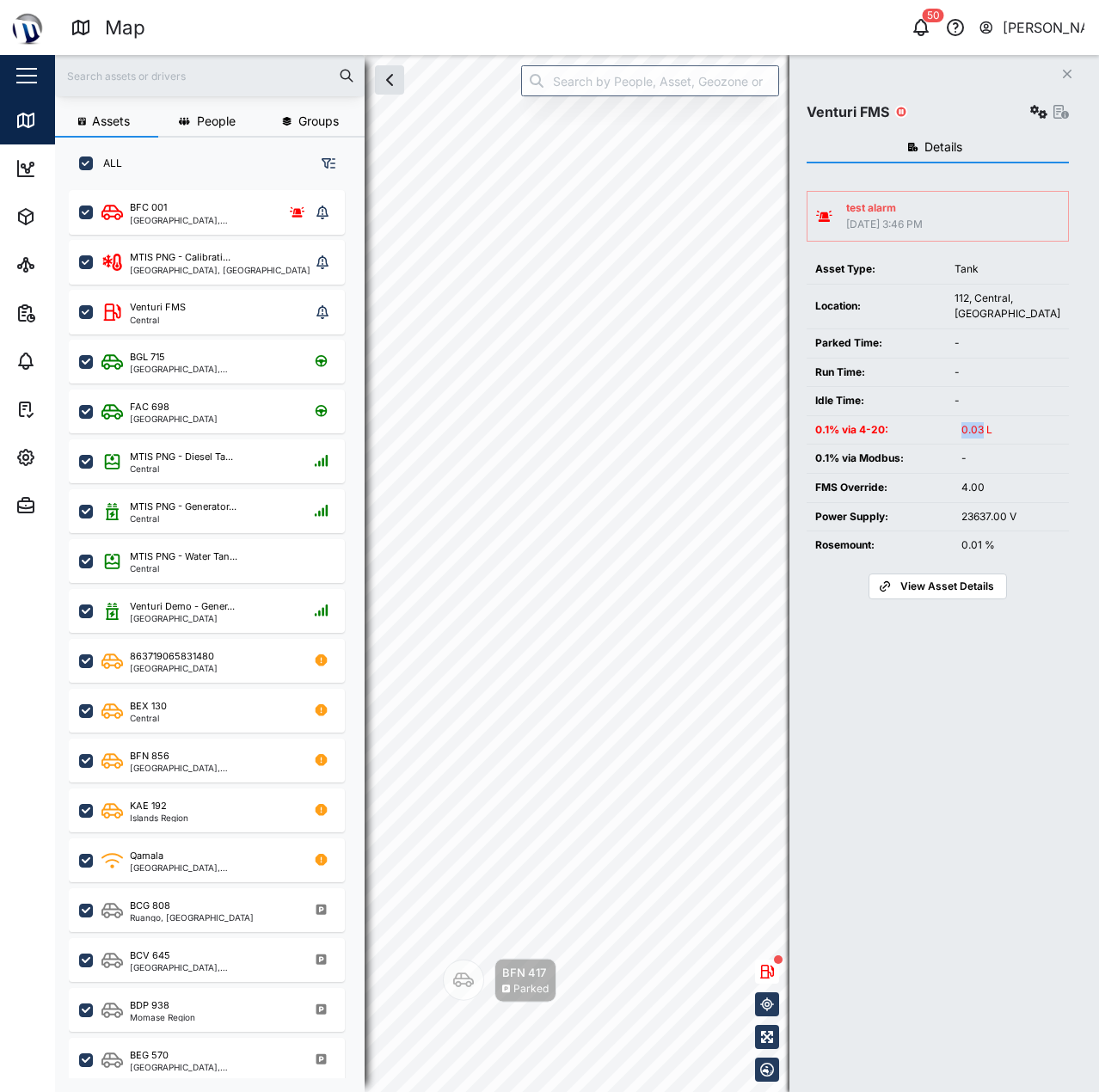
click at [964, 430] on div "0.03 L" at bounding box center [1011, 430] width 99 height 17
drag, startPoint x: 835, startPoint y: 434, endPoint x: 906, endPoint y: 430, distance: 71.1
click at [846, 432] on div "0.1% via 4-20:" at bounding box center [880, 430] width 129 height 17
click at [906, 430] on div "0.1% via 4-20:" at bounding box center [880, 430] width 129 height 17
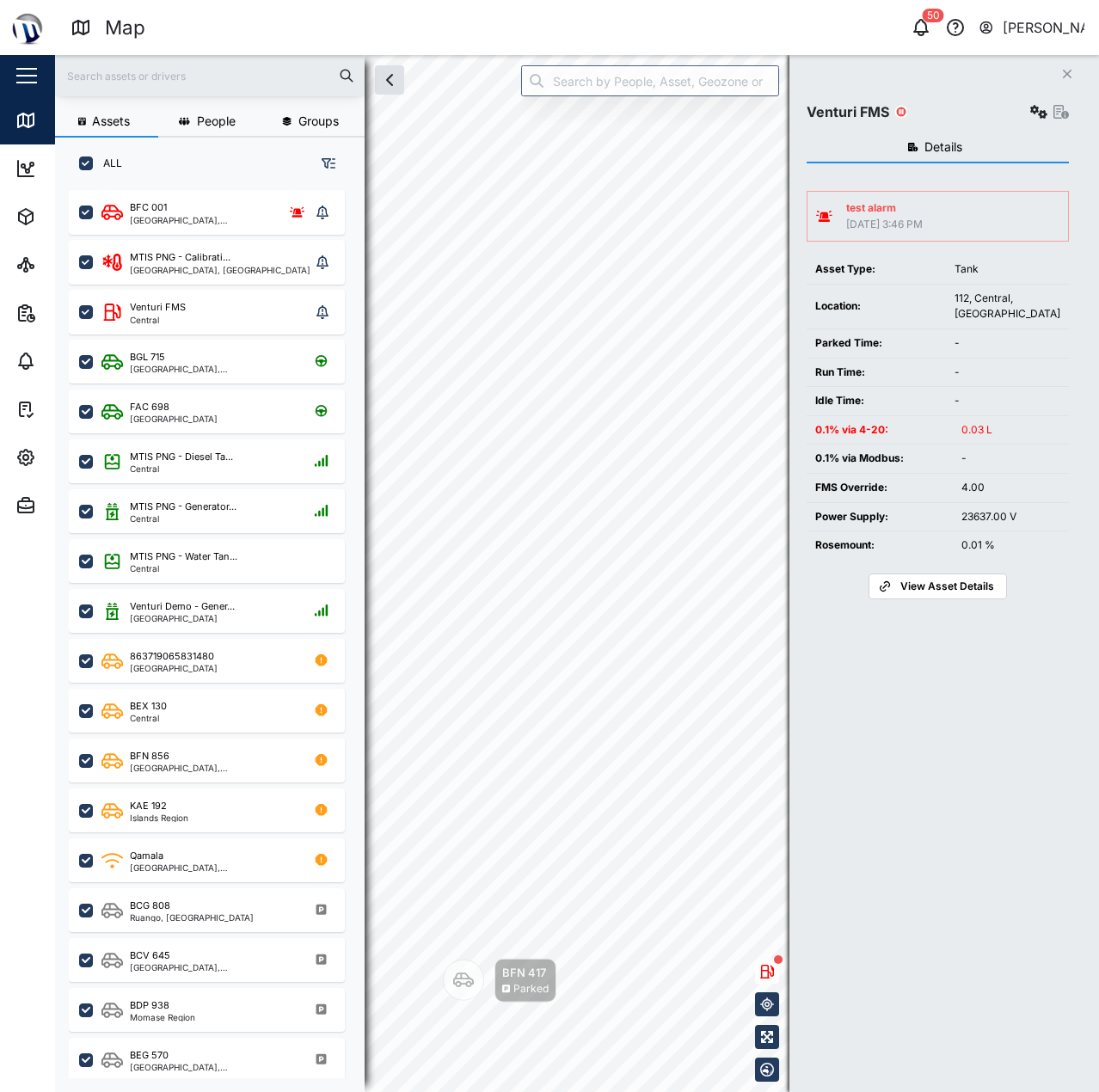
click at [993, 429] on div "0.03 L" at bounding box center [1011, 430] width 99 height 17
click at [992, 429] on div "0.03 L" at bounding box center [1011, 430] width 99 height 17
click at [975, 432] on div "0.03 L" at bounding box center [1011, 430] width 99 height 17
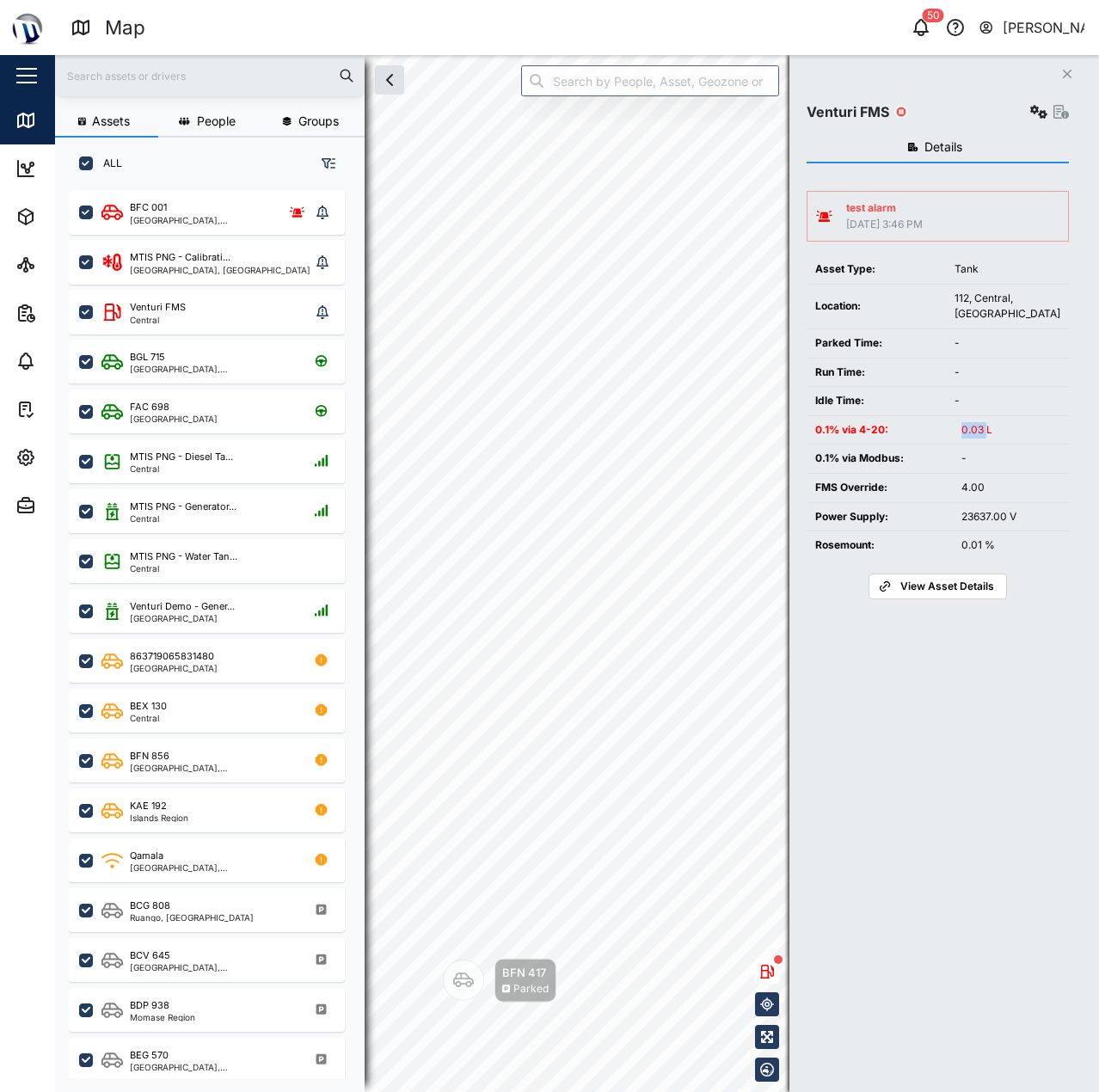
click at [975, 432] on div "0.03 L" at bounding box center [1011, 430] width 99 height 17
click at [958, 437] on td "0.03 L" at bounding box center [1011, 431] width 116 height 28
click at [952, 466] on td "0.1% via Modbus:" at bounding box center [880, 459] width 146 height 29
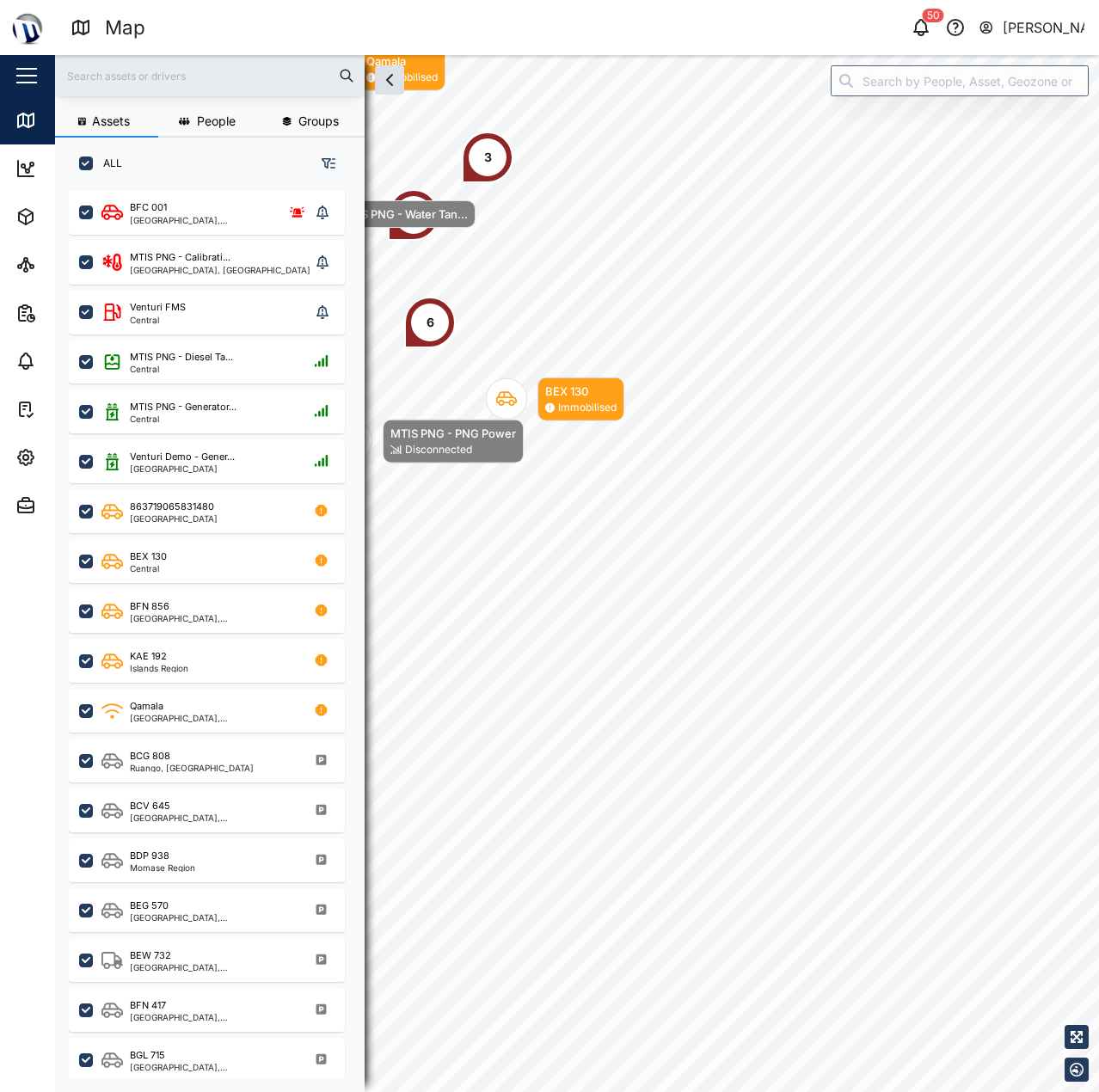
click at [65, 460] on div "BFC 001 National Capital District, Southern Region MTIS PNG - Calibrati... Nati…" at bounding box center [209, 631] width 309 height 894
click at [42, 464] on div "Settings" at bounding box center [94, 457] width 157 height 20
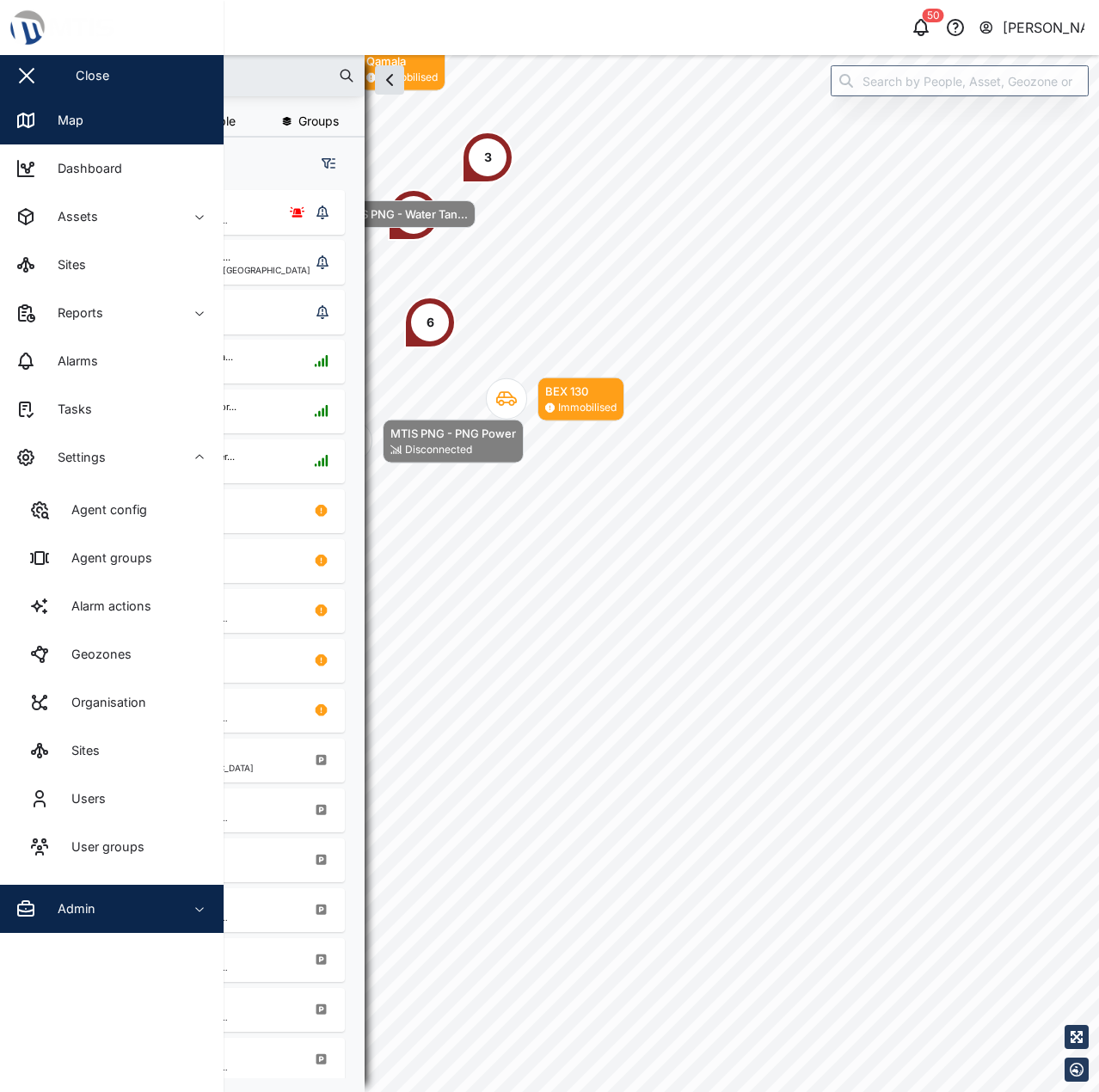
click at [97, 903] on div "Admin" at bounding box center [94, 908] width 157 height 20
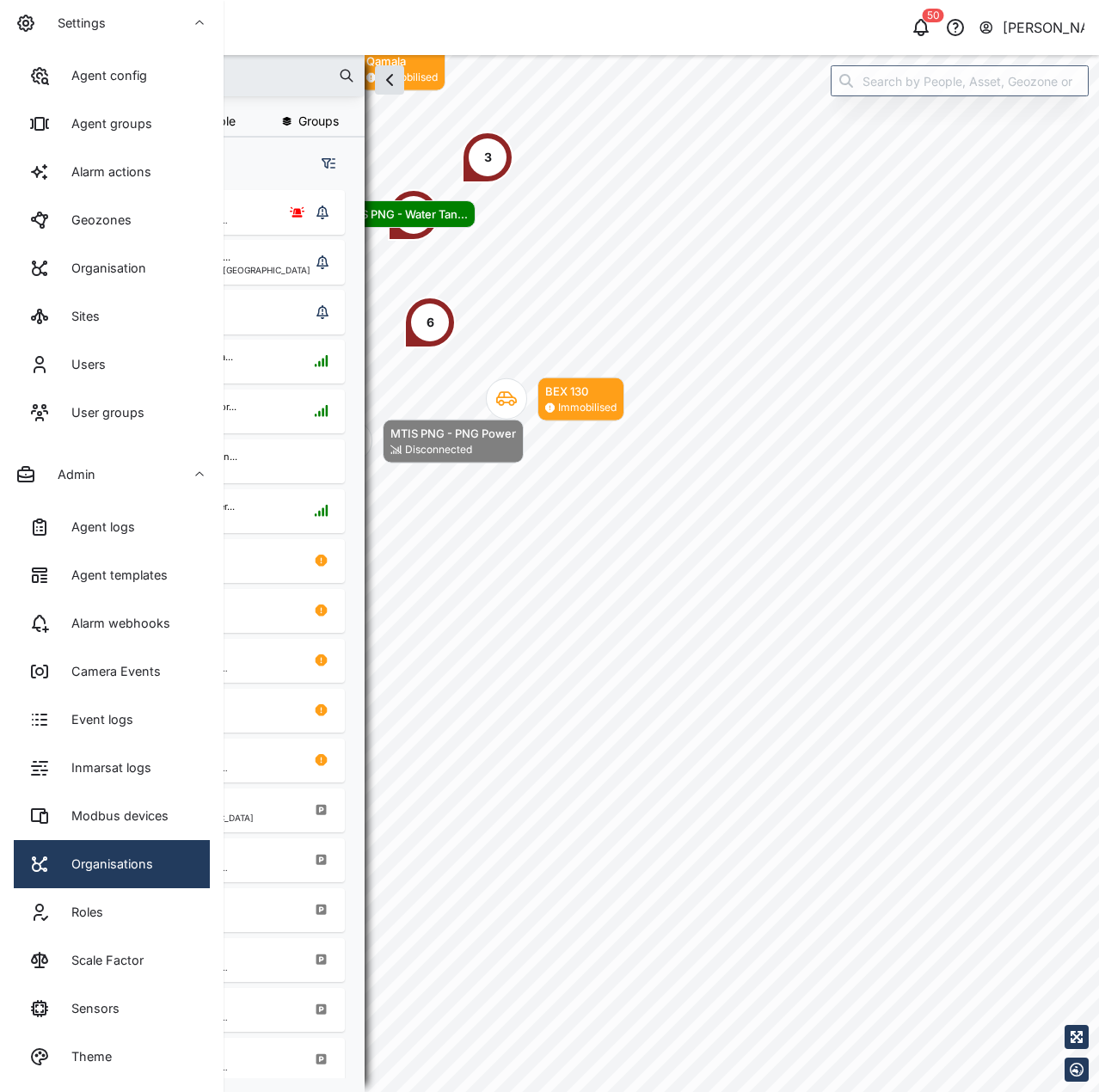
scroll to position [437, 0]
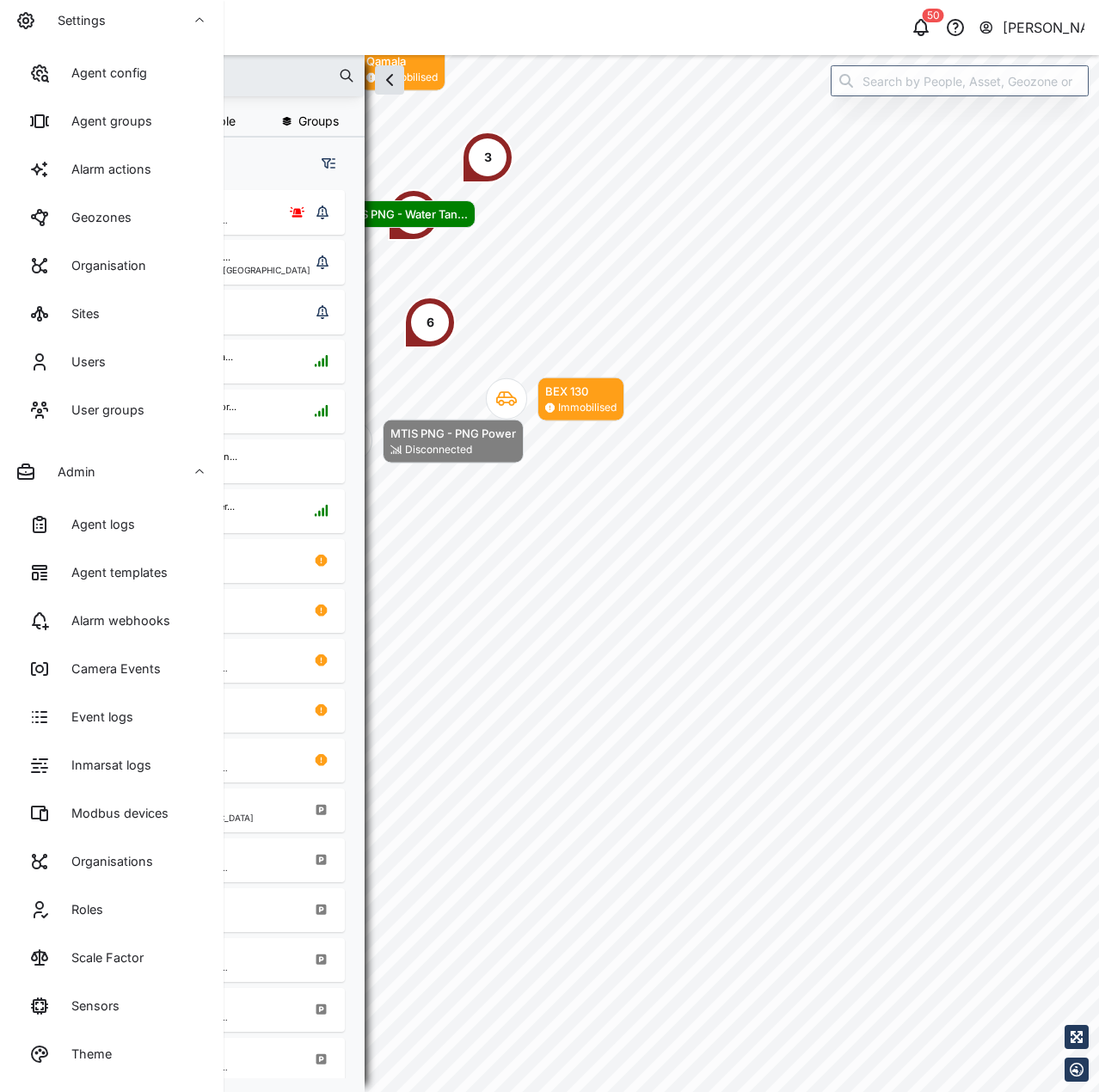
click at [143, 960] on div "Scale Factor" at bounding box center [100, 957] width 85 height 18
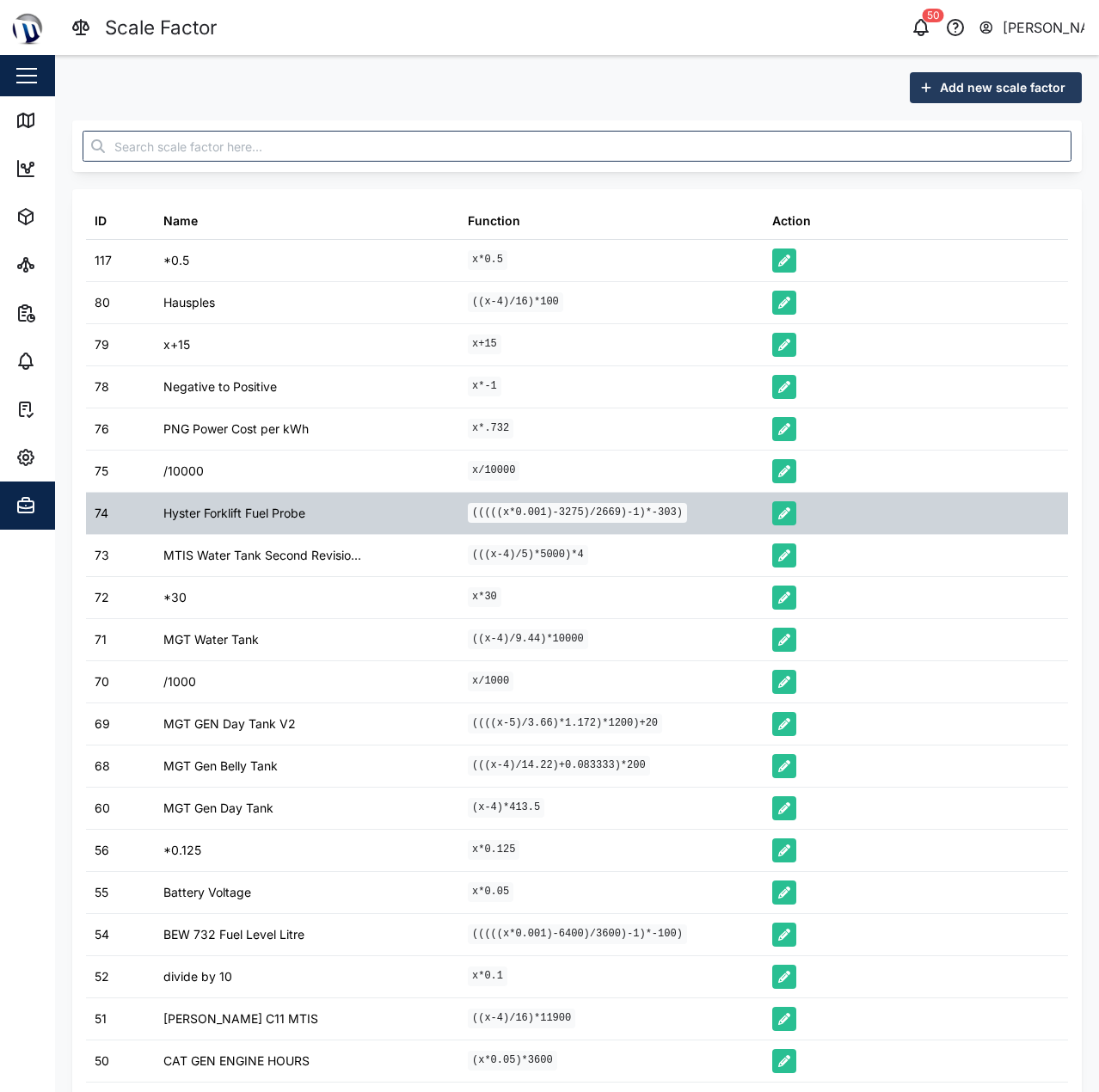
scroll to position [59, 0]
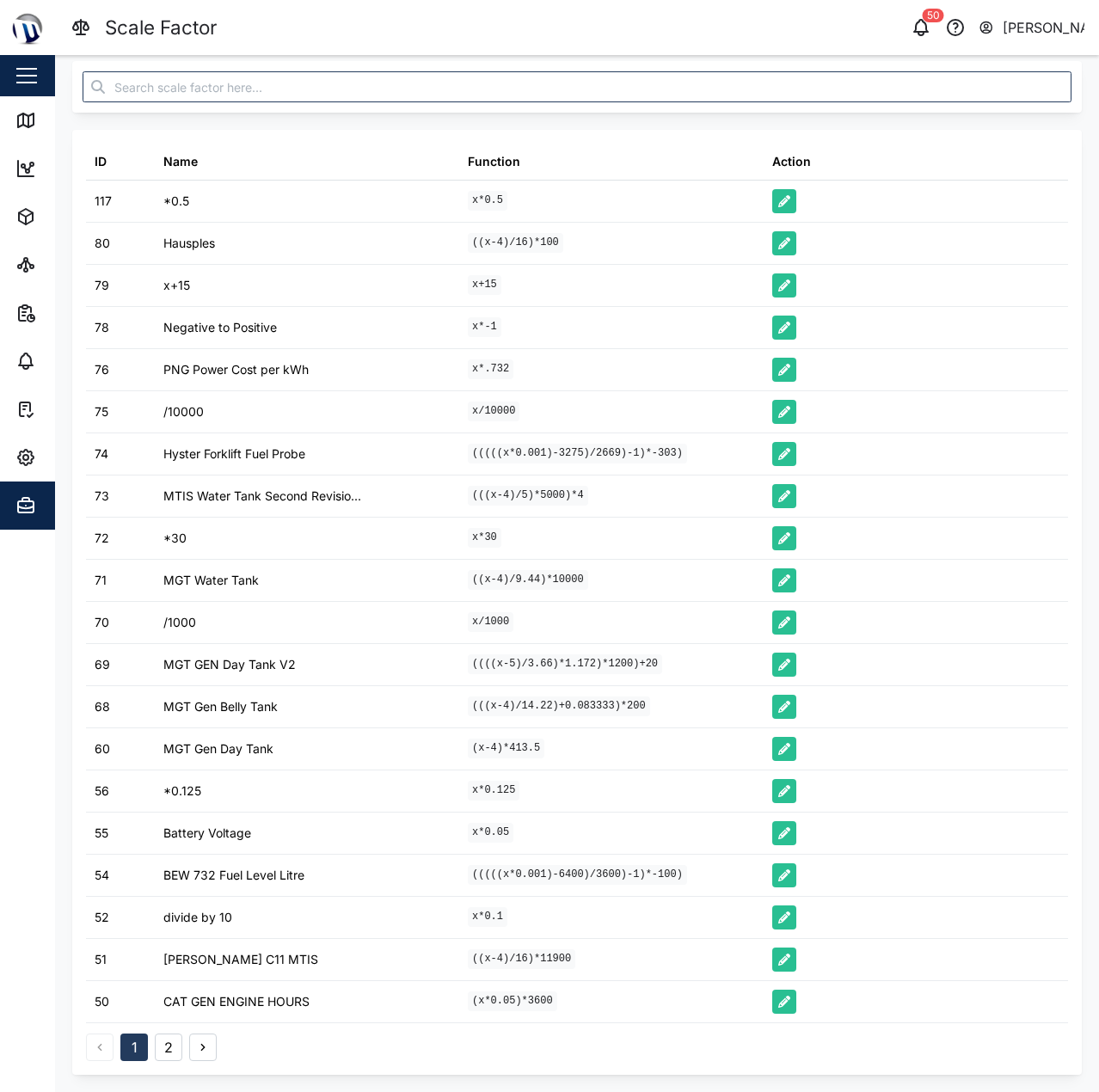
click at [173, 1043] on button "2" at bounding box center [168, 1047] width 27 height 27
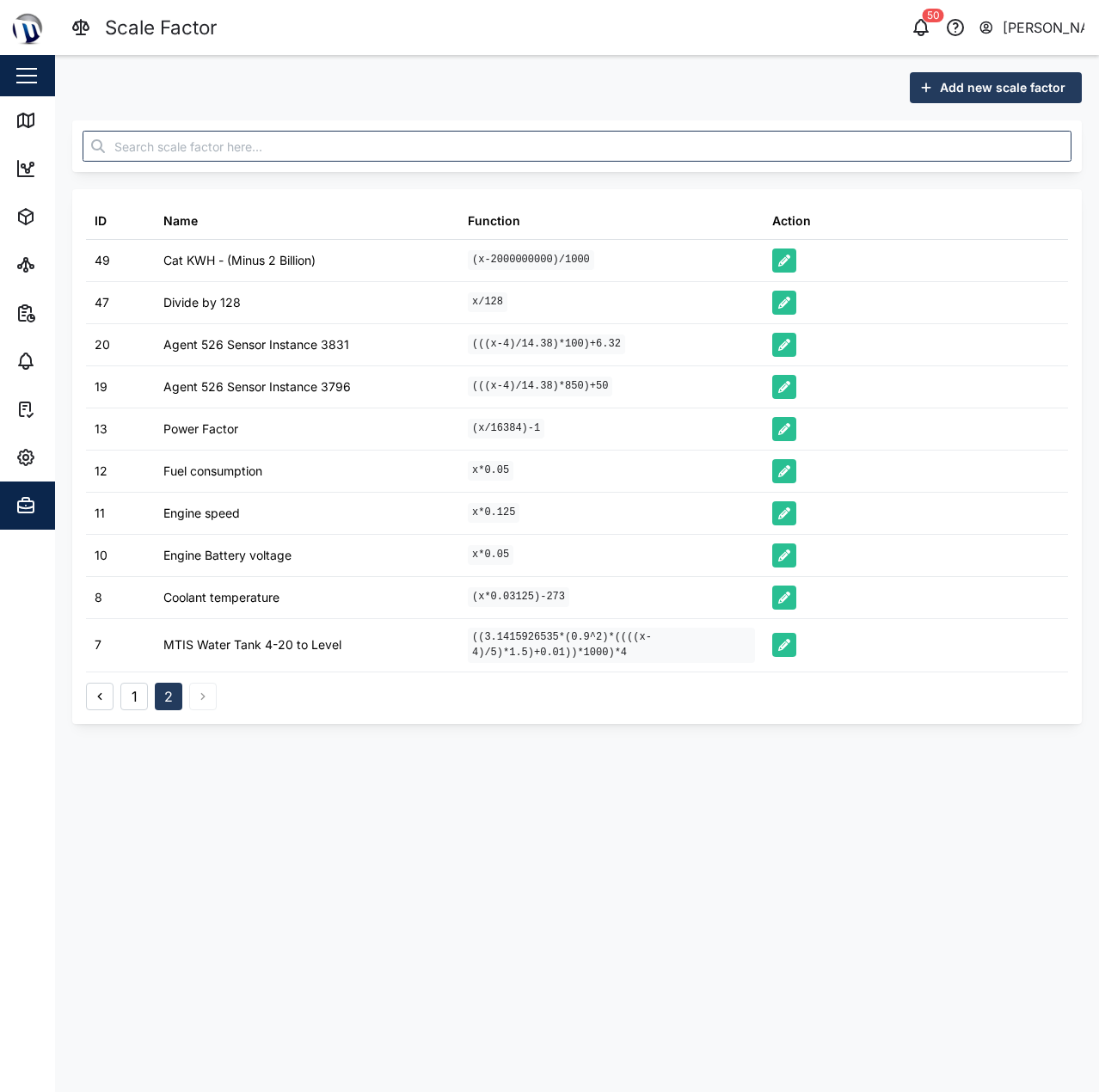
click at [140, 690] on button "1" at bounding box center [134, 696] width 27 height 27
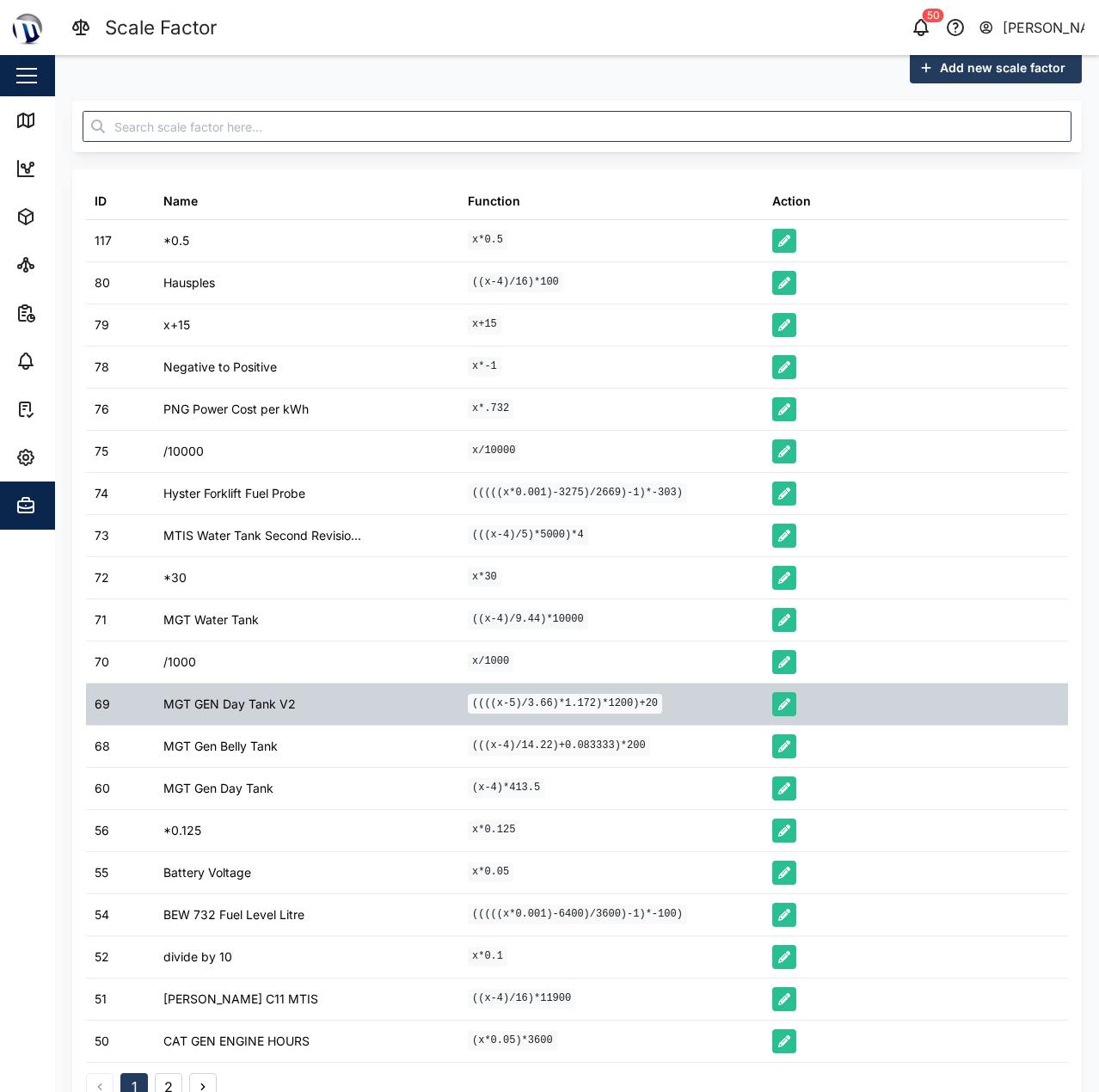
scroll to position [59, 0]
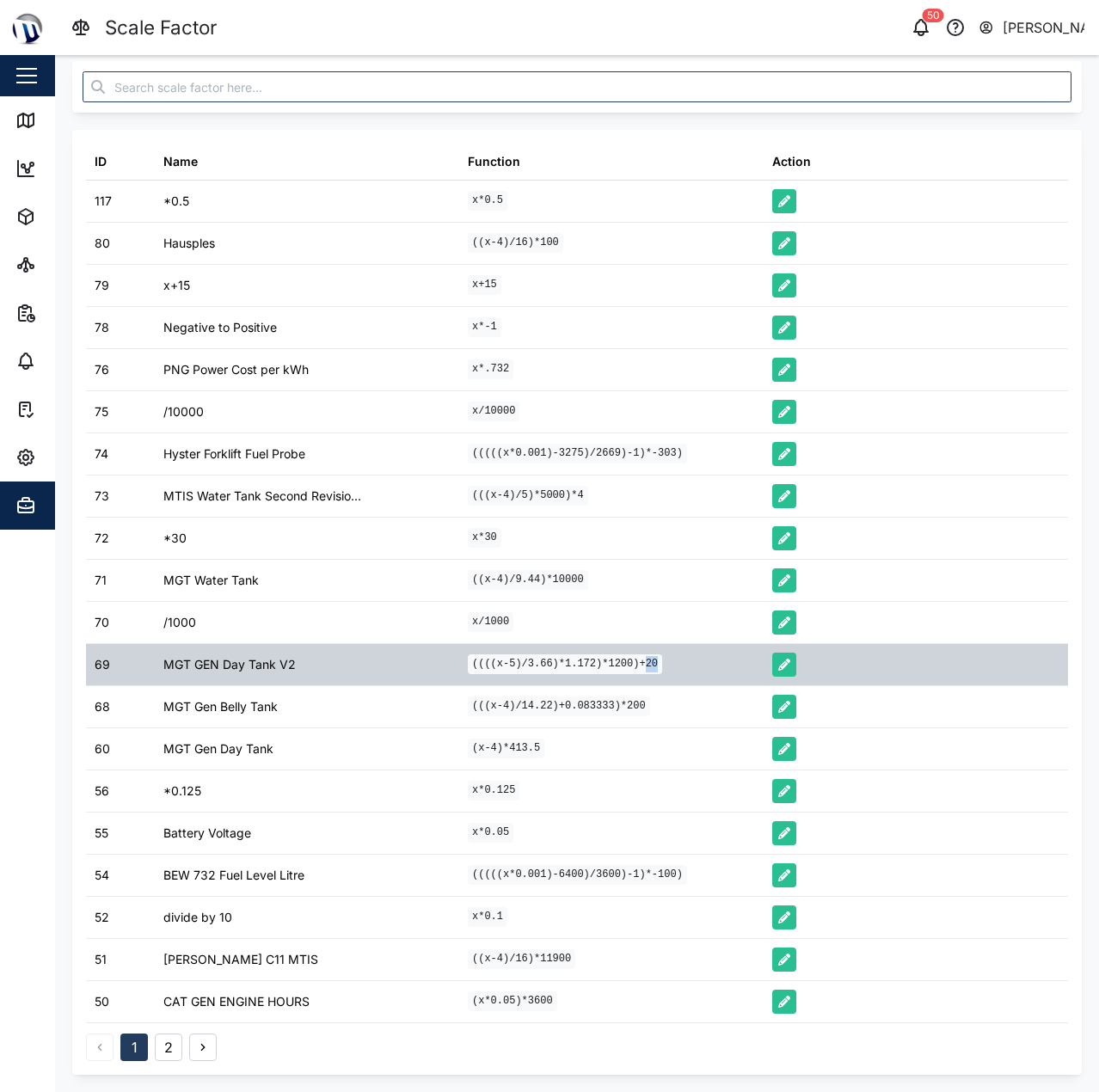
drag, startPoint x: 638, startPoint y: 666, endPoint x: 660, endPoint y: 666, distance: 22.0
click at [660, 666] on div "((((x-5)/3.66)*1.172)*1200)+20" at bounding box center [611, 664] width 305 height 41
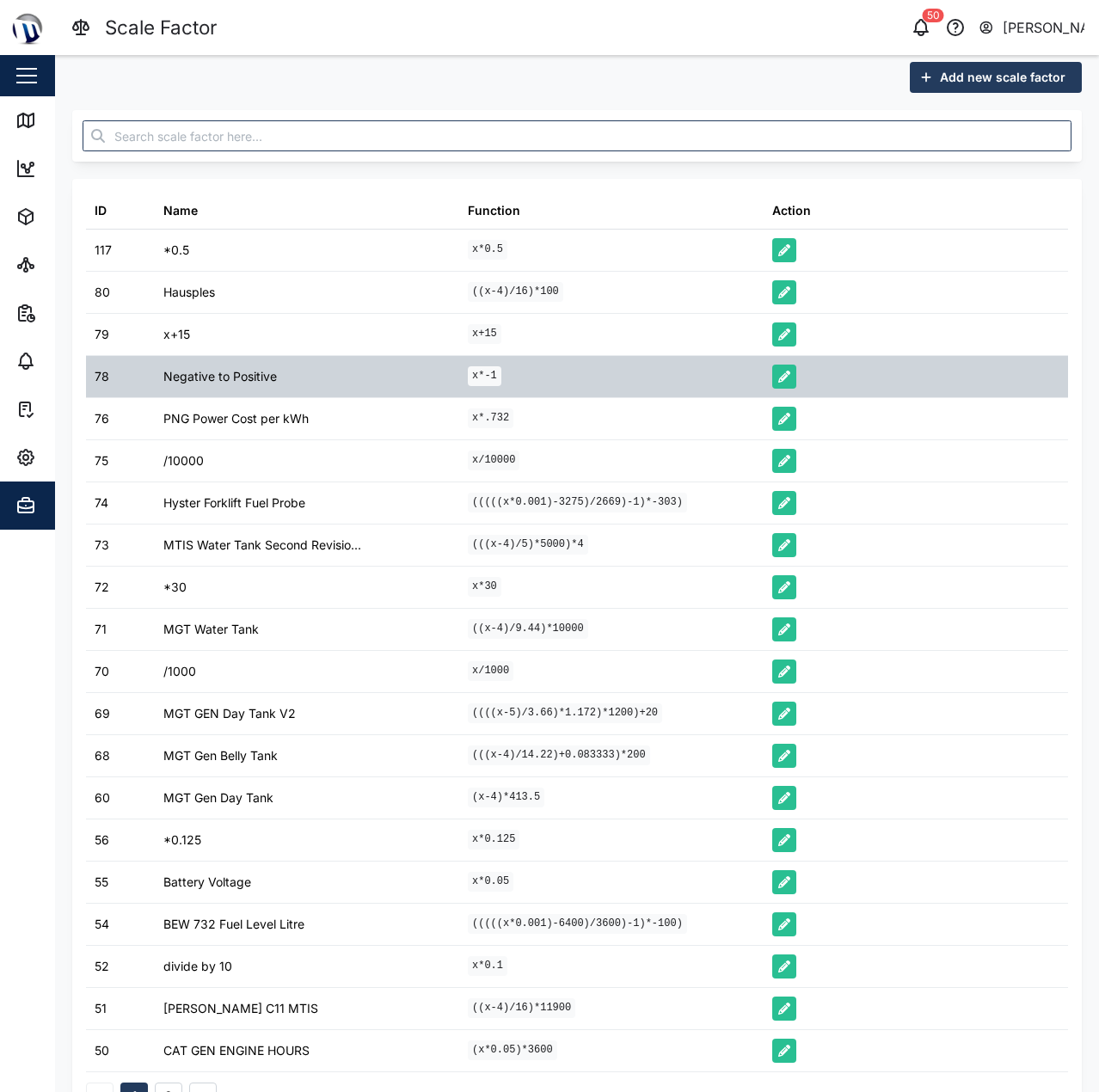
scroll to position [0, 0]
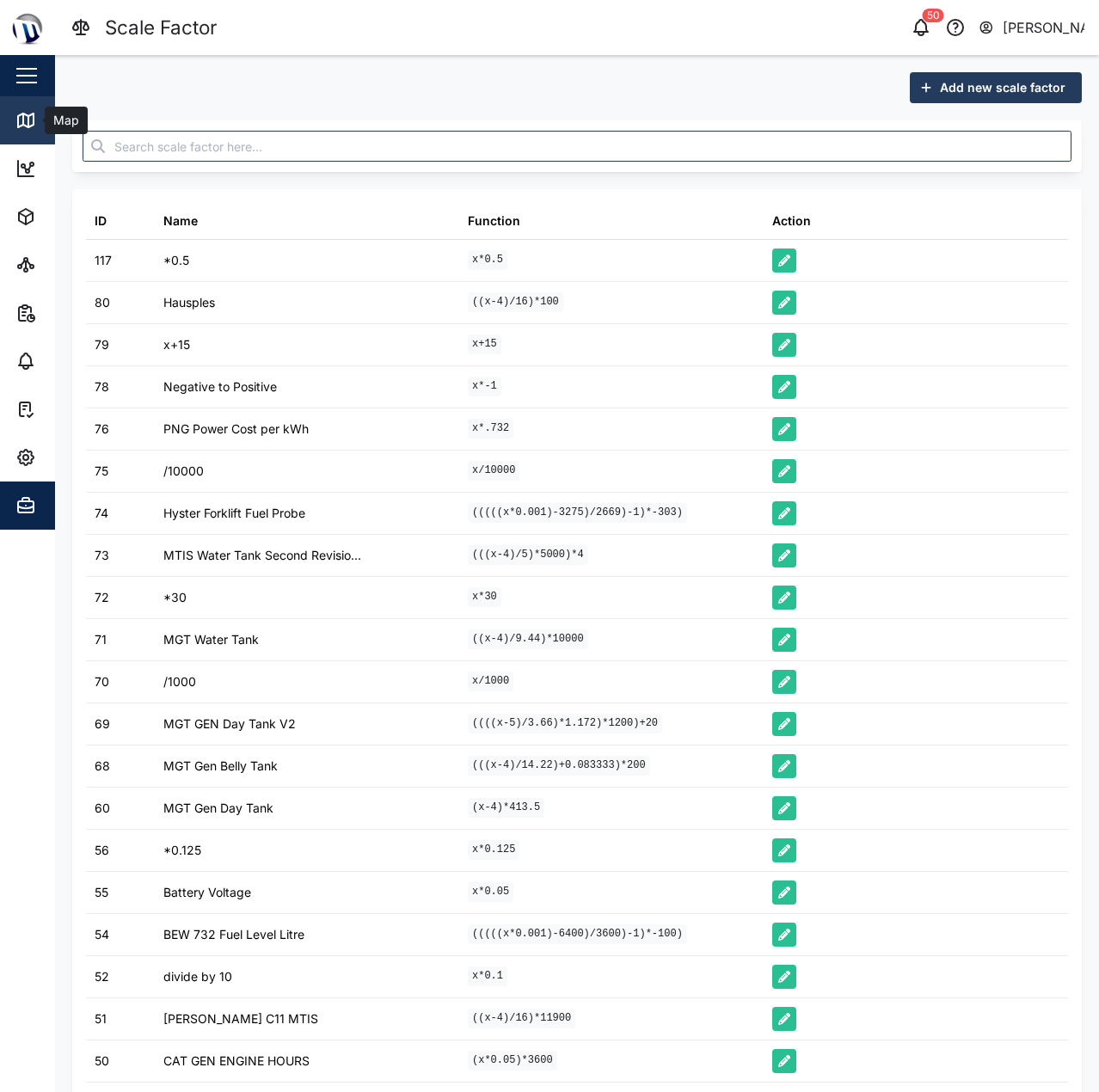
click at [28, 110] on icon at bounding box center [26, 120] width 20 height 20
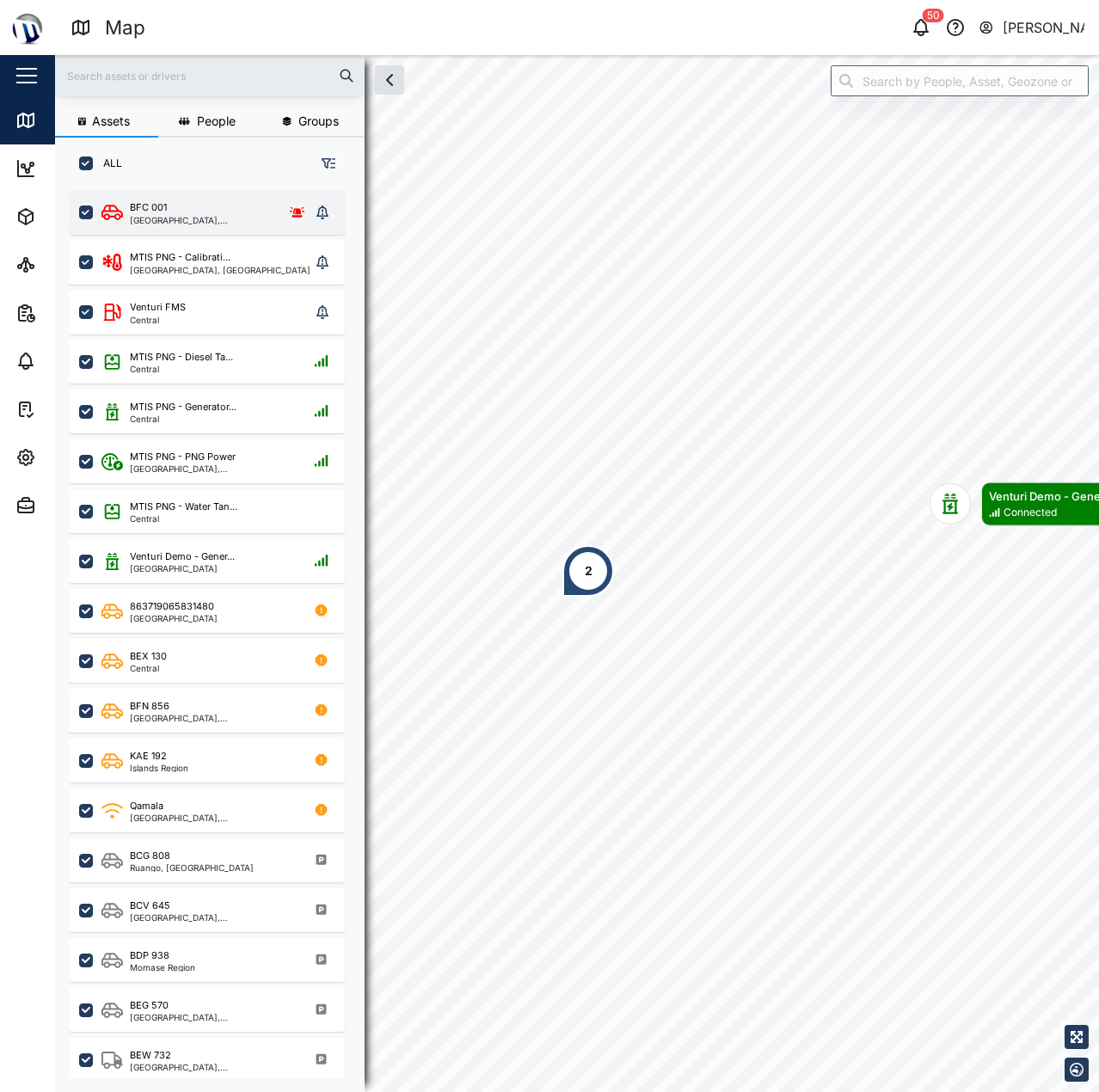
scroll to position [882, 269]
click at [956, 79] on input "search" at bounding box center [959, 80] width 258 height 31
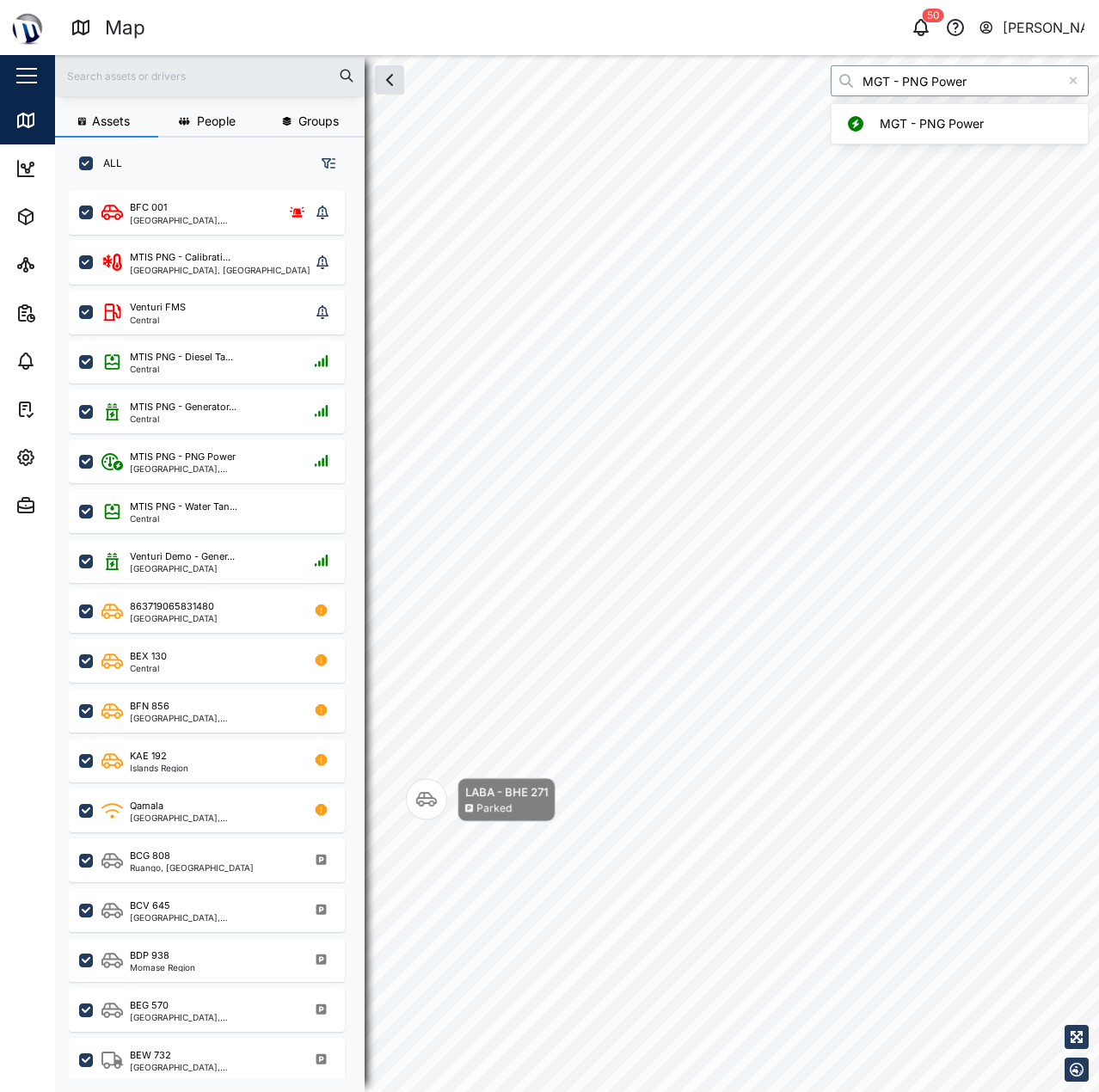
click at [938, 90] on input "MGT - PNG Power" at bounding box center [959, 80] width 258 height 31
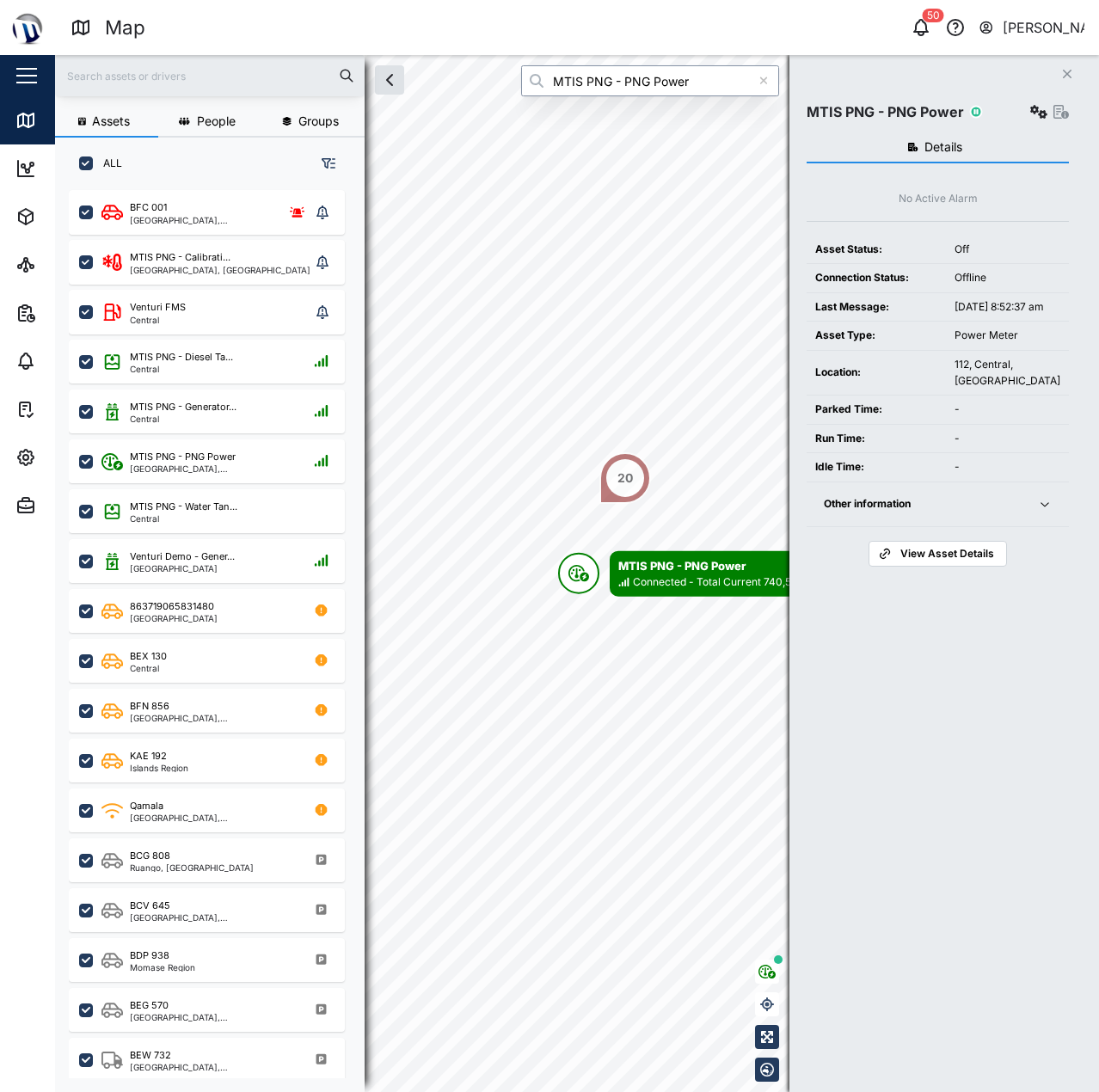
type input "MTIS PNG - PNG Power"
click at [1022, 114] on div "MTIS PNG - PNG Power" at bounding box center [938, 111] width 262 height 24
click at [1037, 114] on icon "button" at bounding box center [1039, 112] width 18 height 14
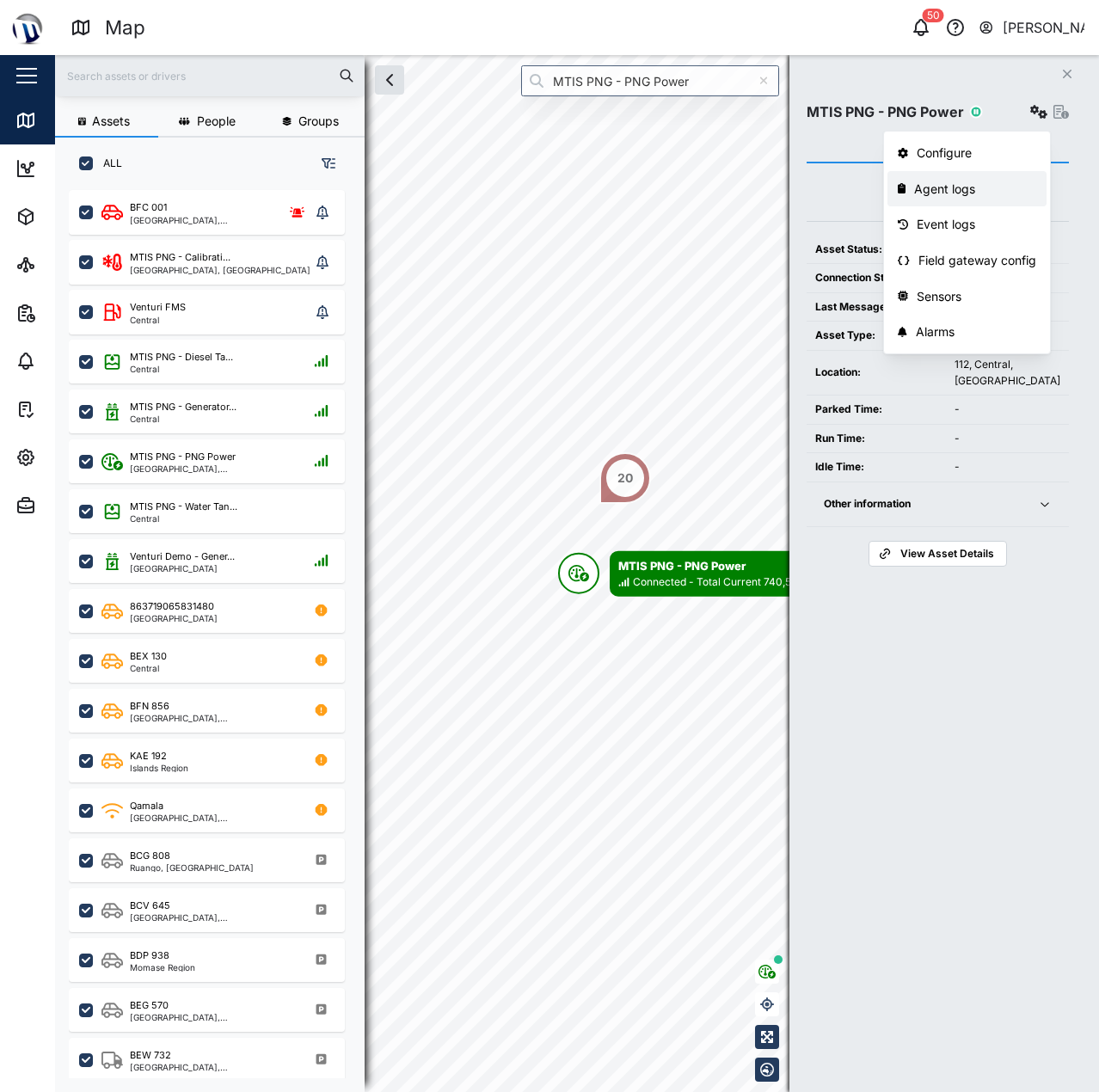
click at [991, 185] on div "Agent logs" at bounding box center [975, 188] width 122 height 18
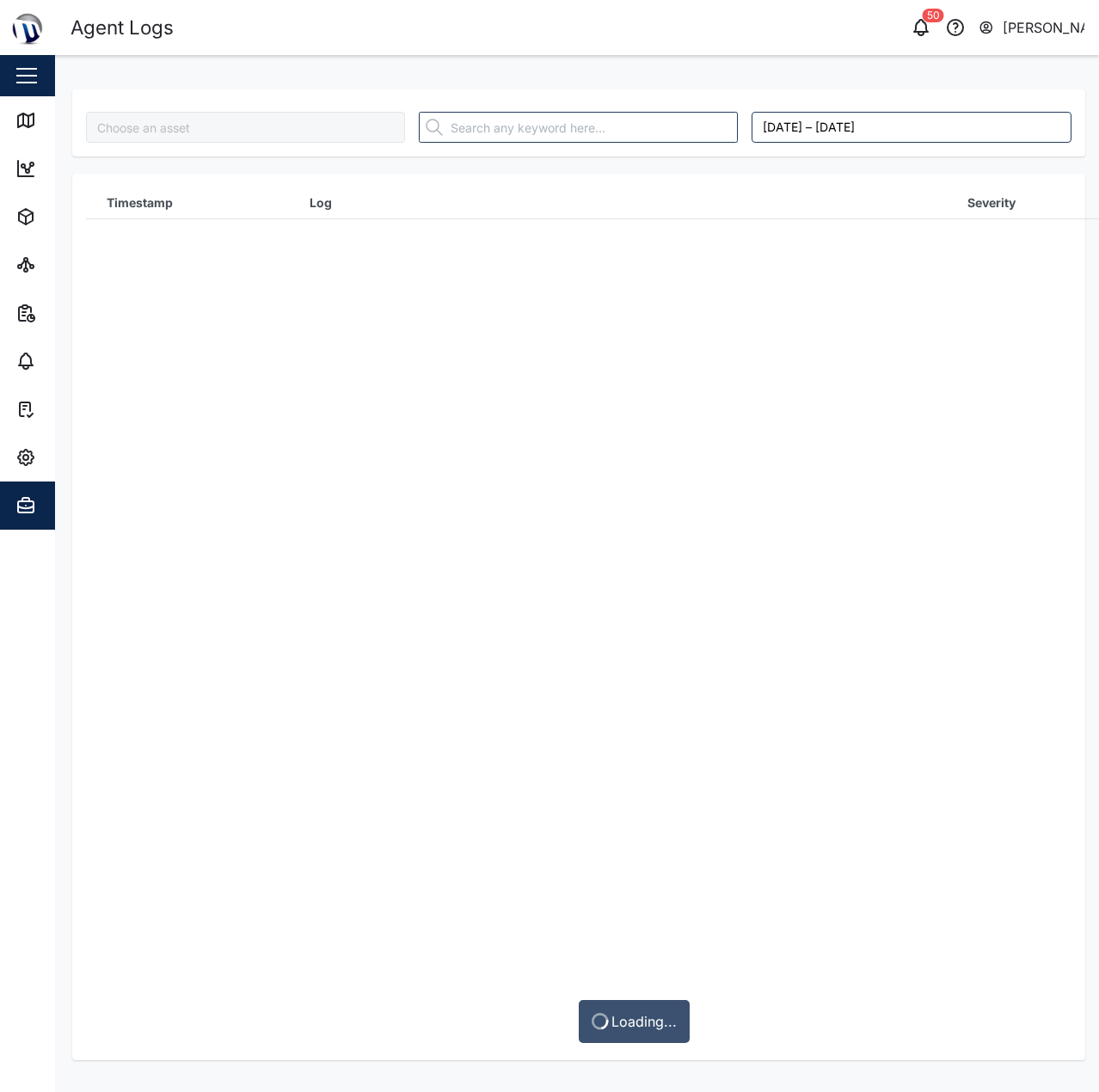
type input "MTIS PNG - PNG Power"
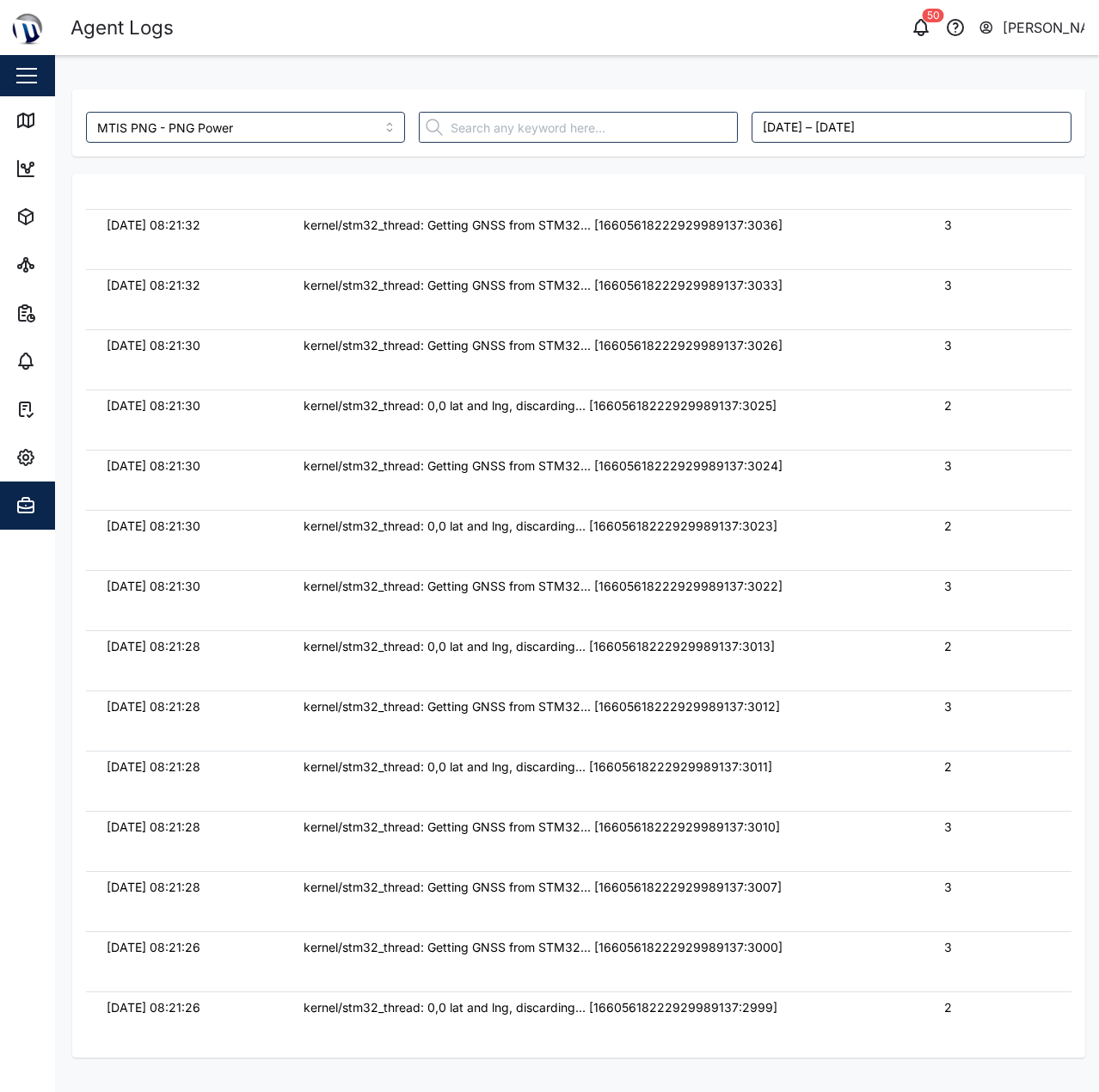
scroll to position [243079, 0]
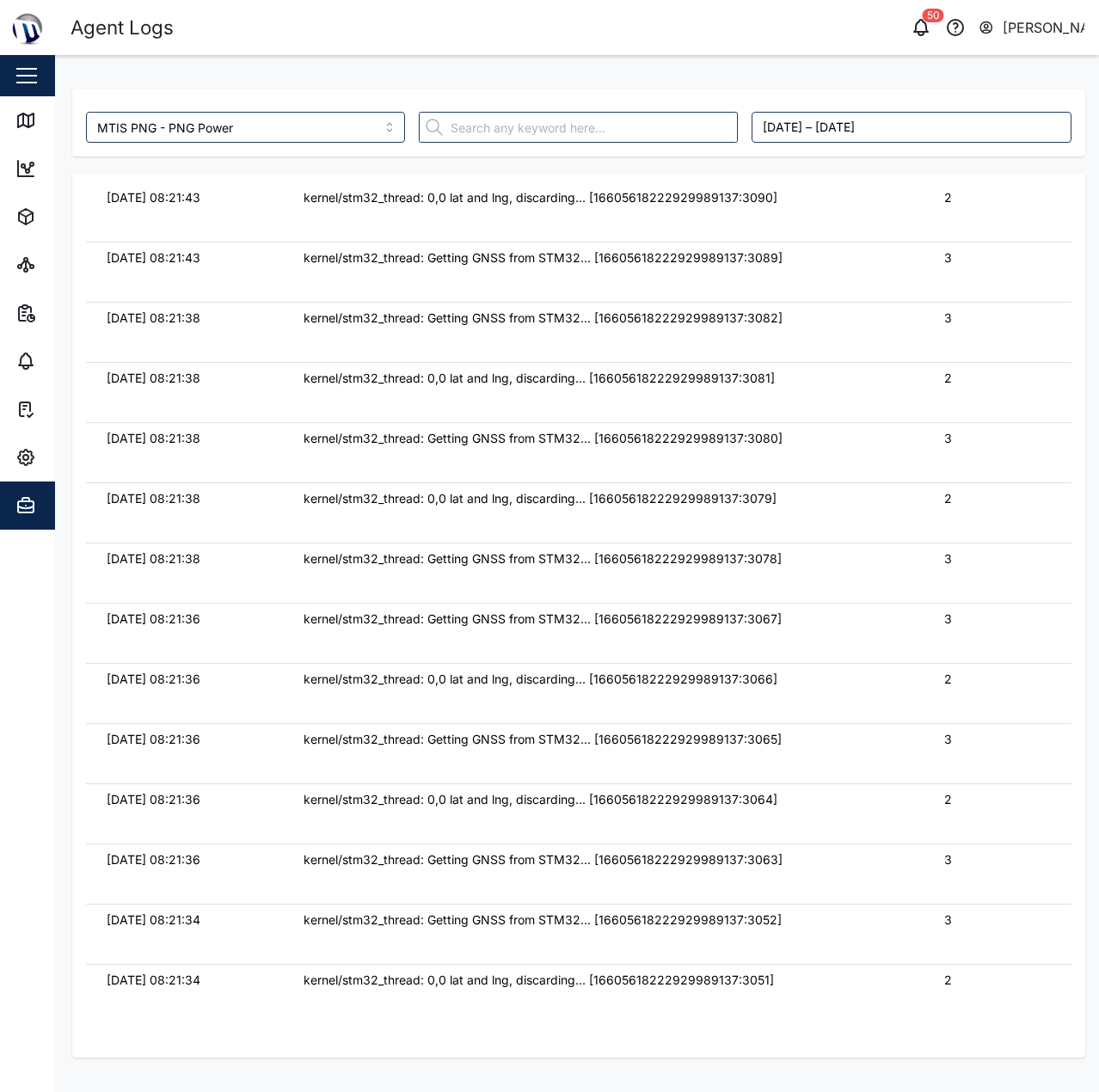
drag, startPoint x: 762, startPoint y: 232, endPoint x: 736, endPoint y: 235, distance: 26.2
click at [761, 232] on td "kernel/stm32_thread: 0,0 lat and lng, discarding... [16605618222929989137:3090]" at bounding box center [602, 211] width 640 height 60
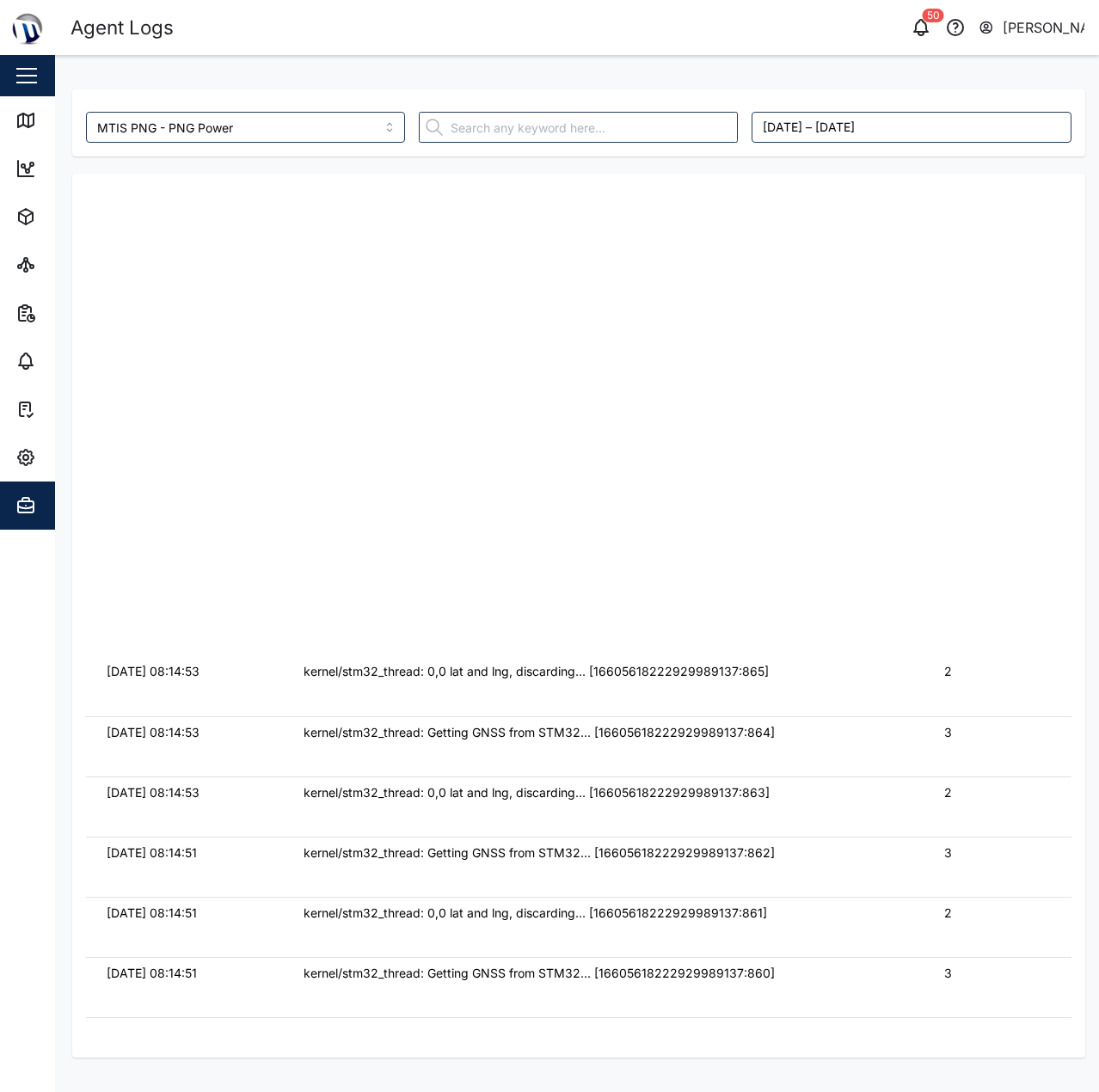
scroll to position [299059, 0]
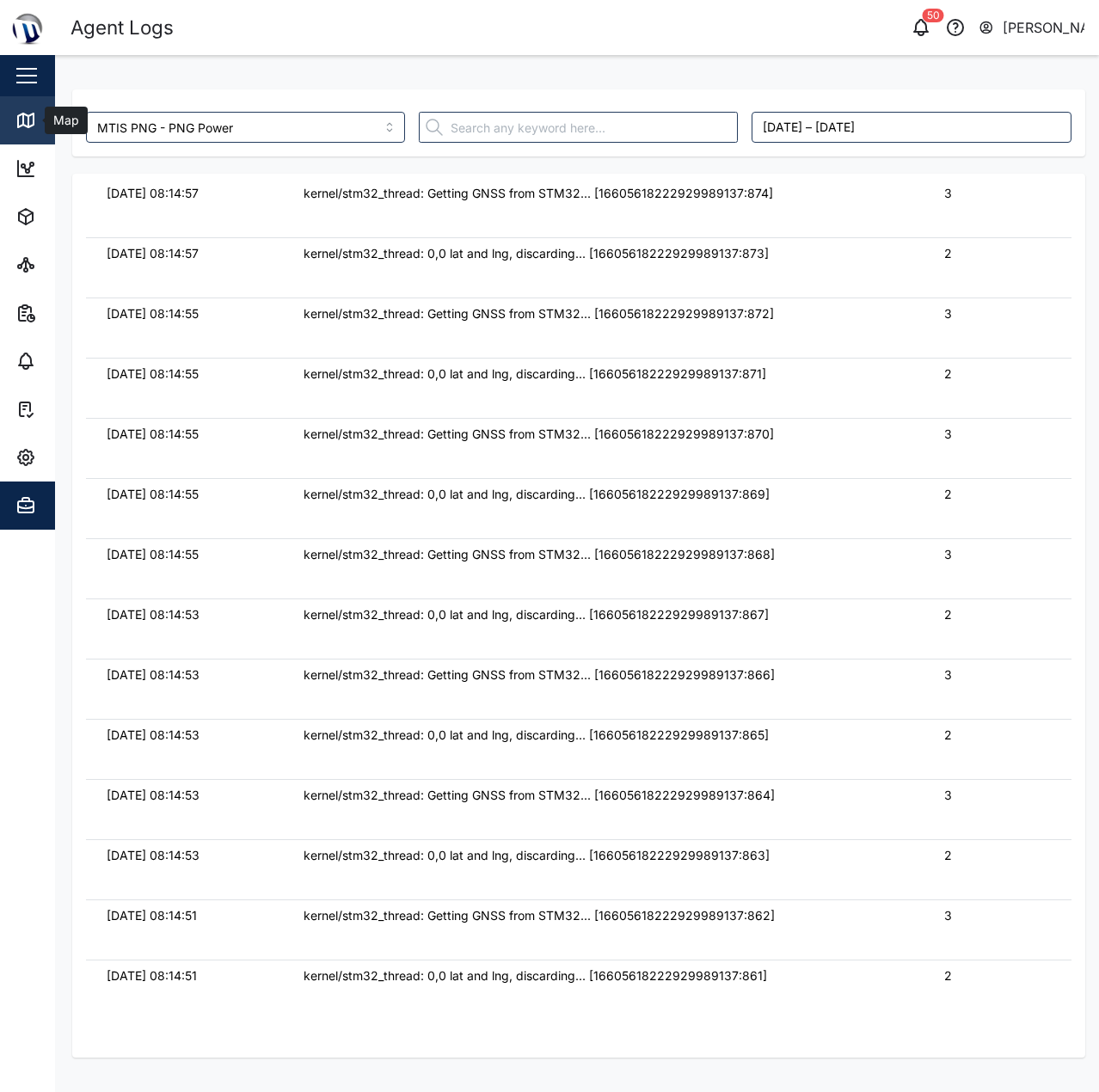
click at [14, 110] on link "Map" at bounding box center [112, 120] width 224 height 48
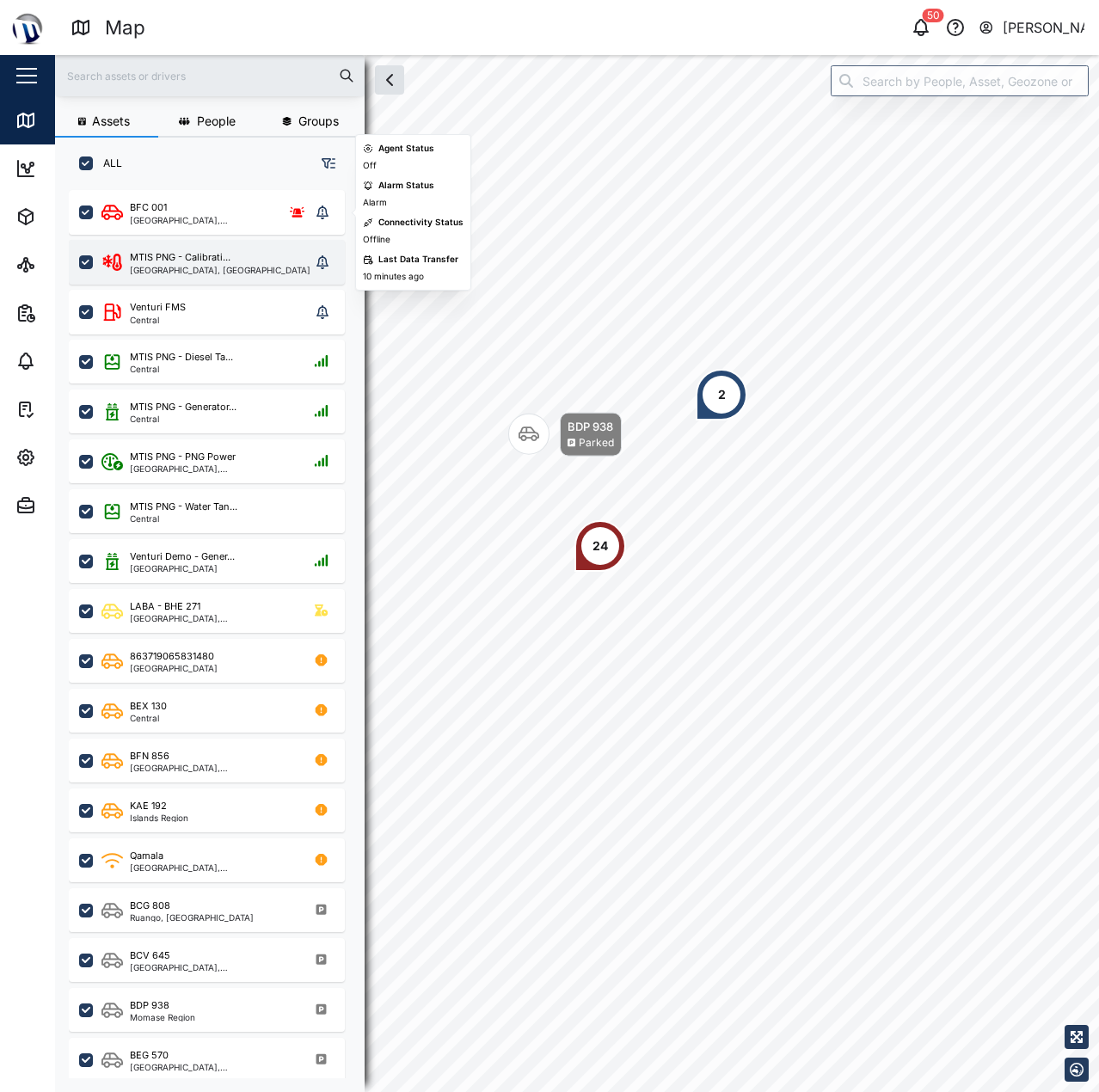
scroll to position [882, 269]
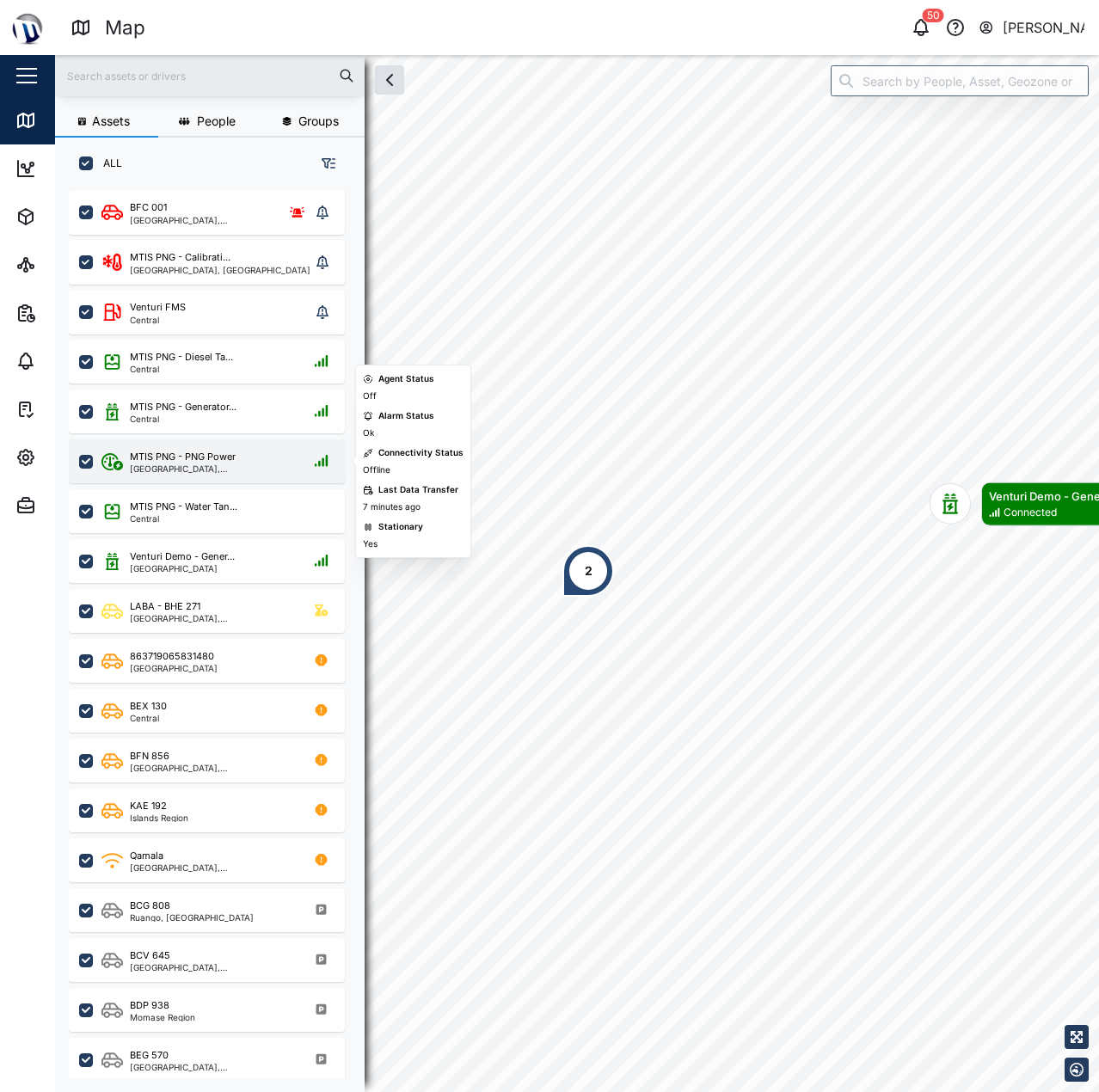
click at [246, 455] on div "MTIS PNG - PNG Power" at bounding box center [211, 457] width 164 height 15
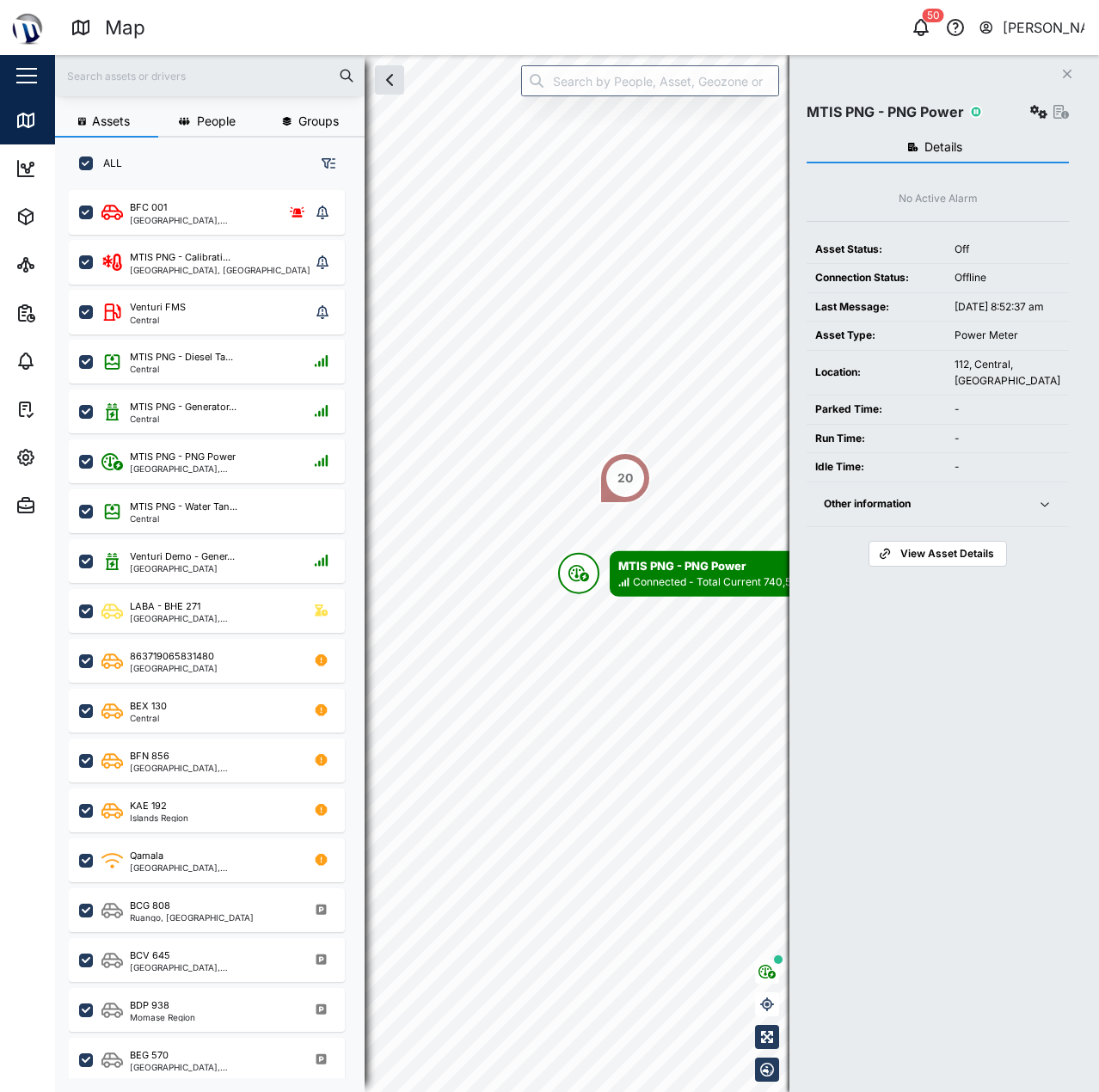
click at [927, 513] on div "Other information" at bounding box center [920, 504] width 194 height 17
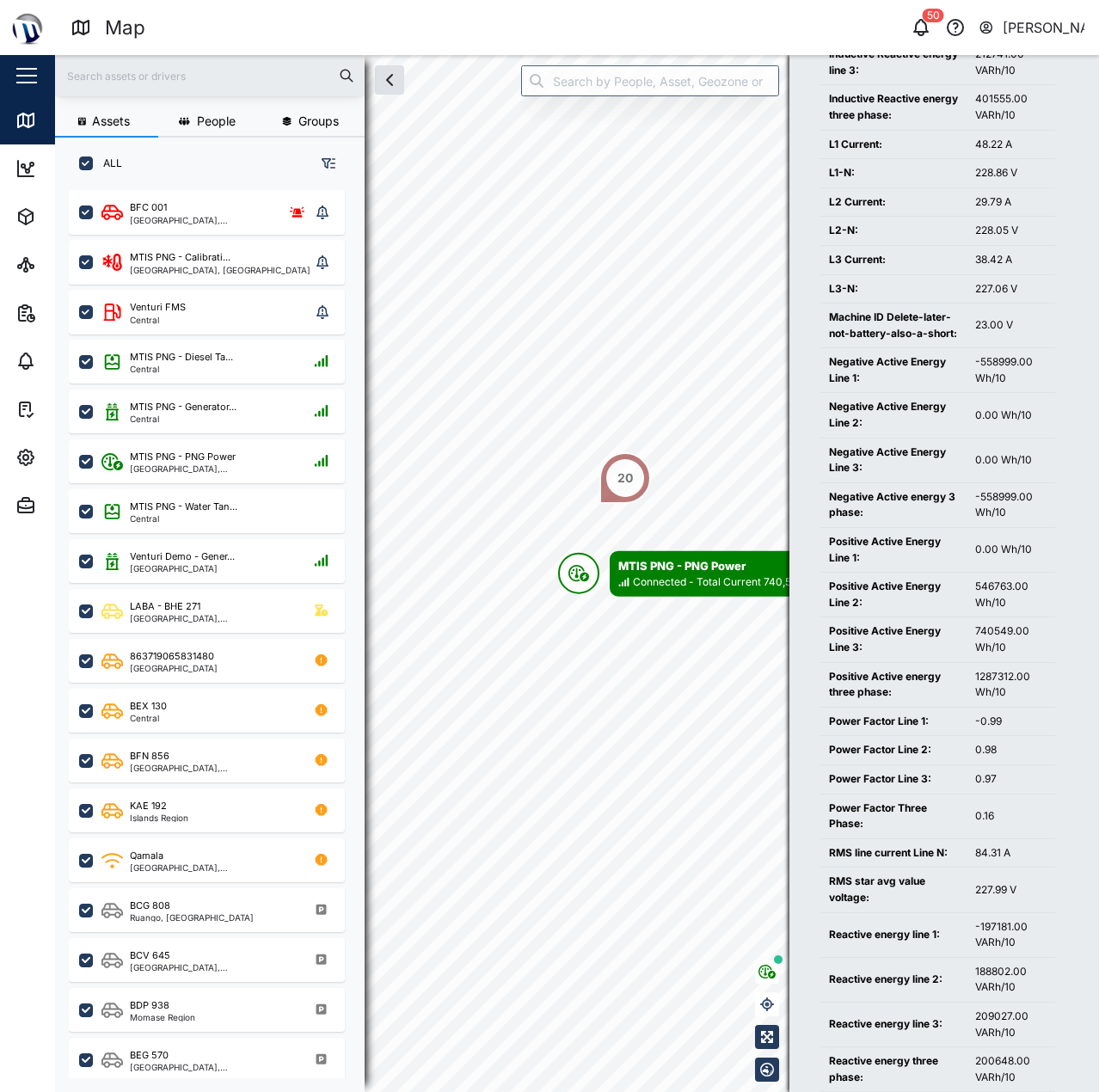
scroll to position [1266, 0]
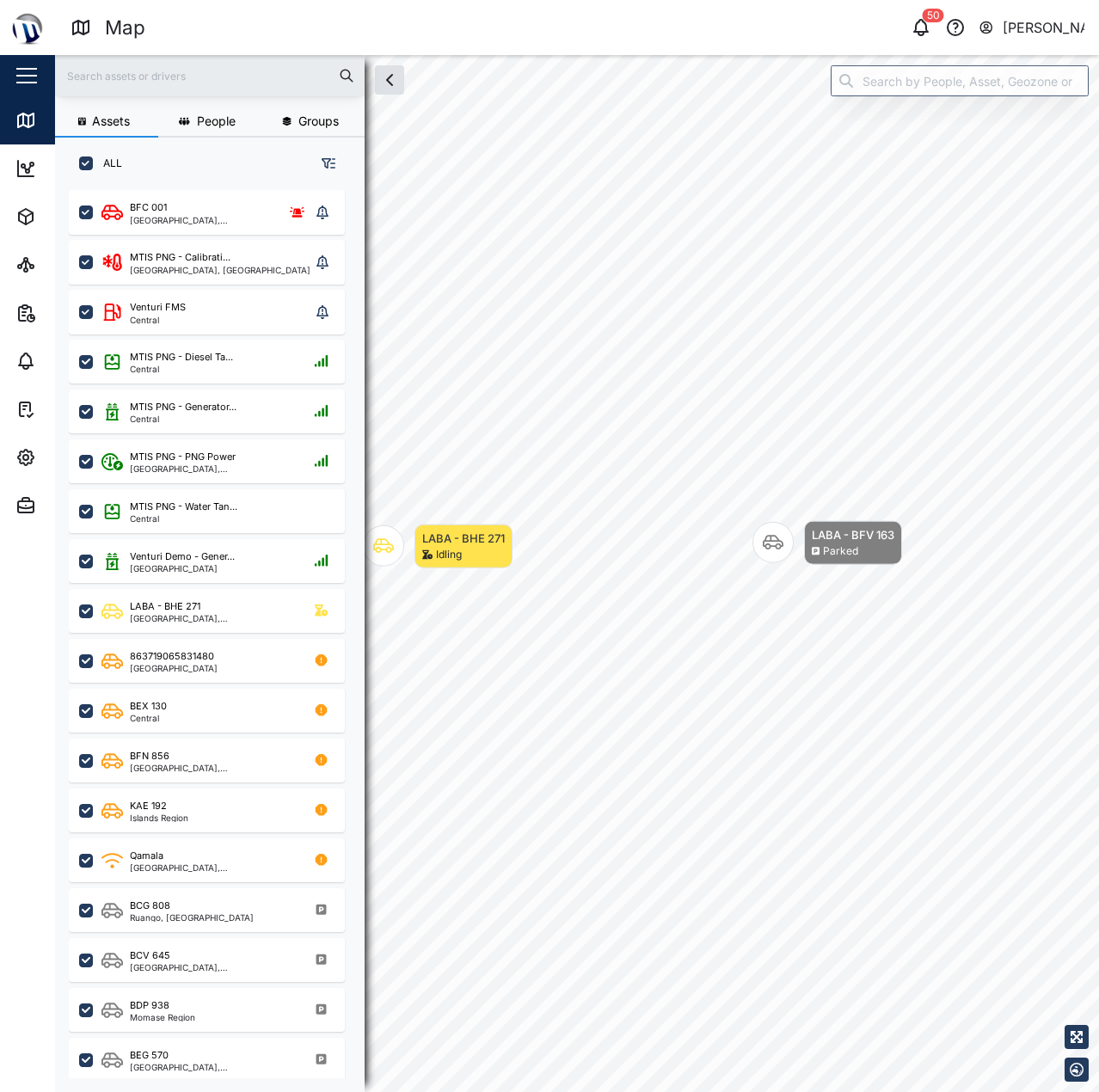
click at [894, 527] on div "LABA - BFV 163" at bounding box center [853, 535] width 83 height 18
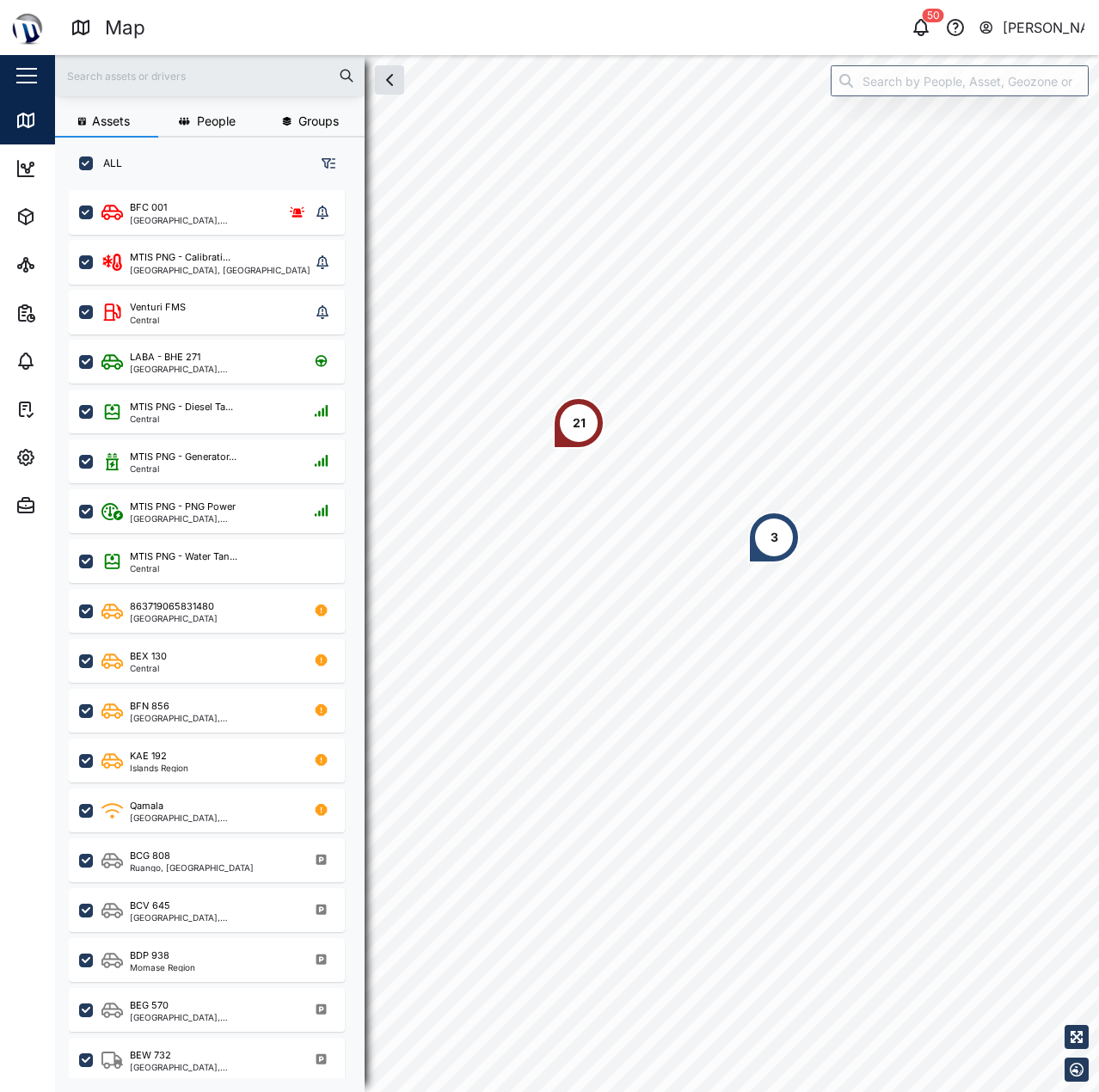
click at [963, 65] on div "Assets People Groups ALL BFC 001 National Capital District, Southern Region MTI…" at bounding box center [576, 573] width 1044 height 1037
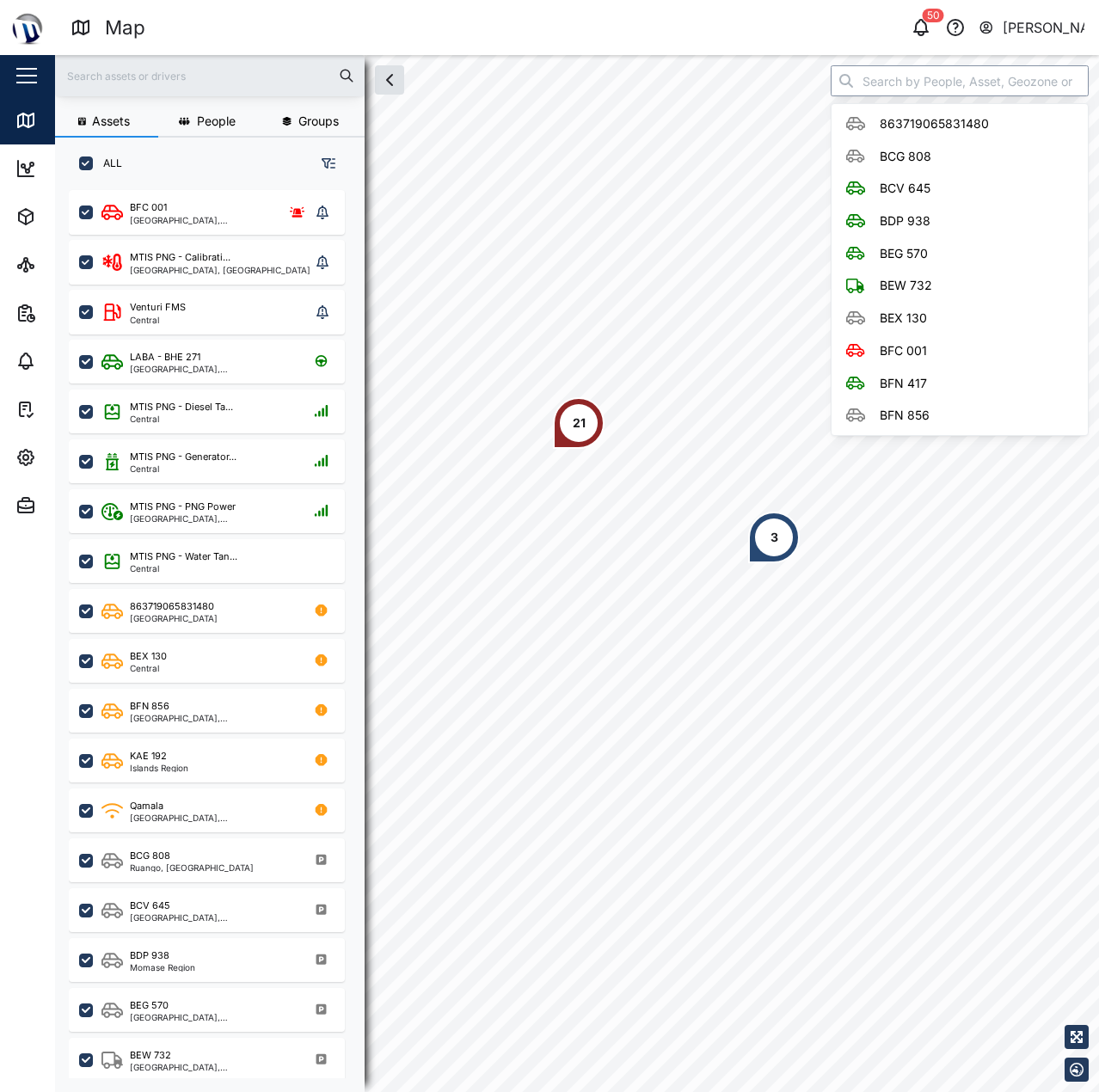
click at [963, 74] on input "search" at bounding box center [959, 80] width 258 height 31
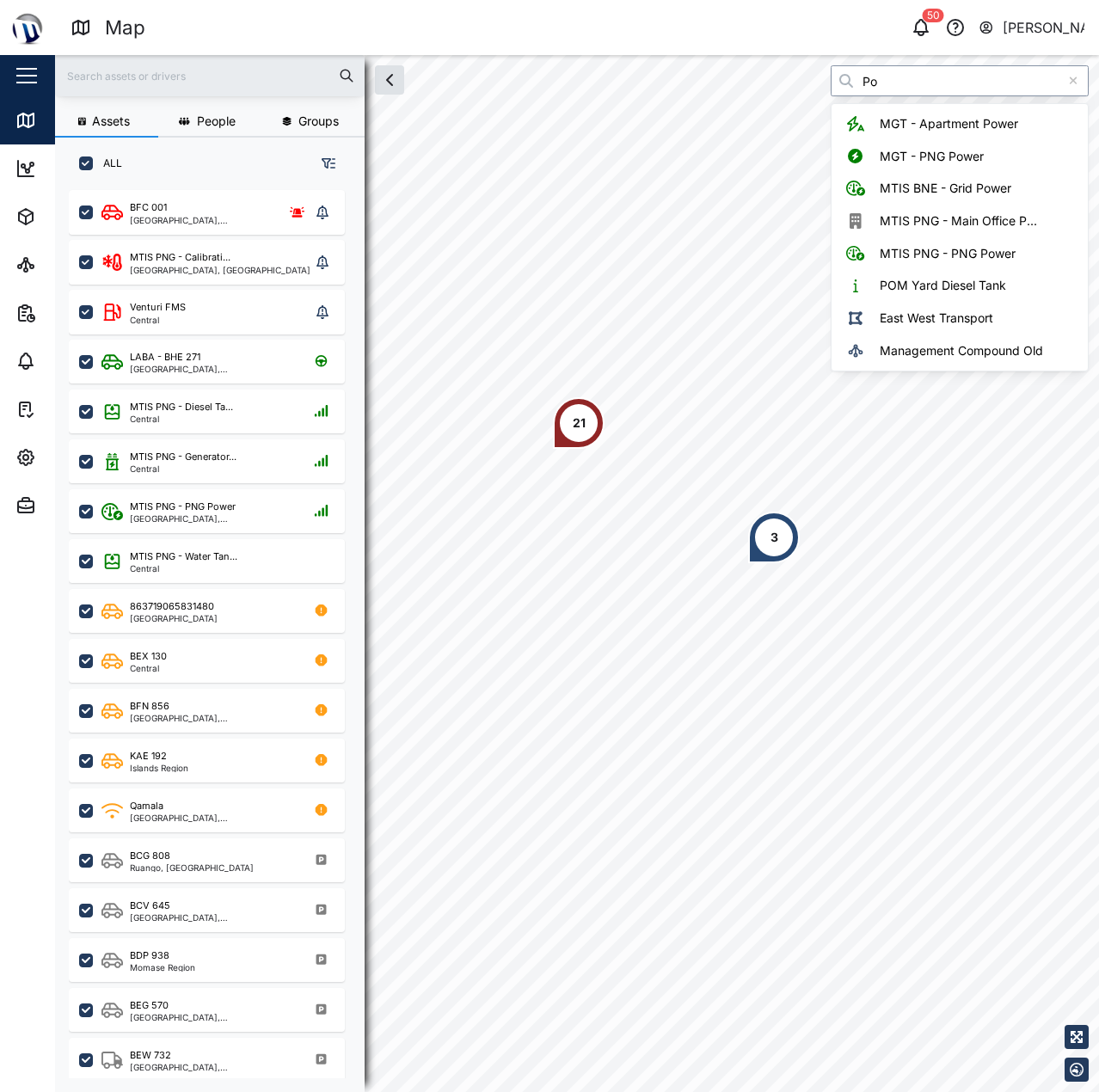
type input "P"
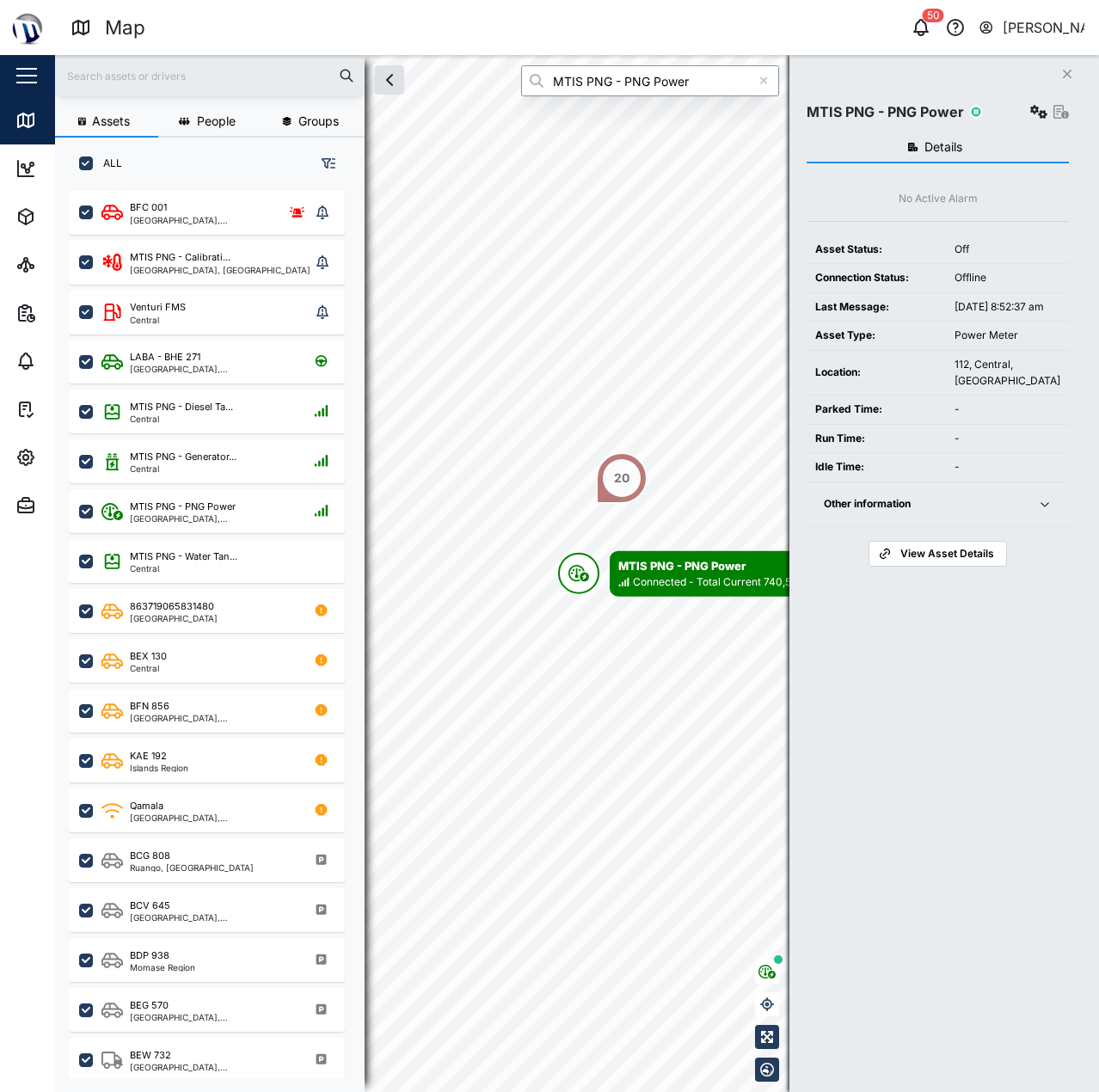
click at [483, 78] on div "Assets People Groups ALL BFC 001 National Capital District, Southern Region MTI…" at bounding box center [576, 573] width 1044 height 1037
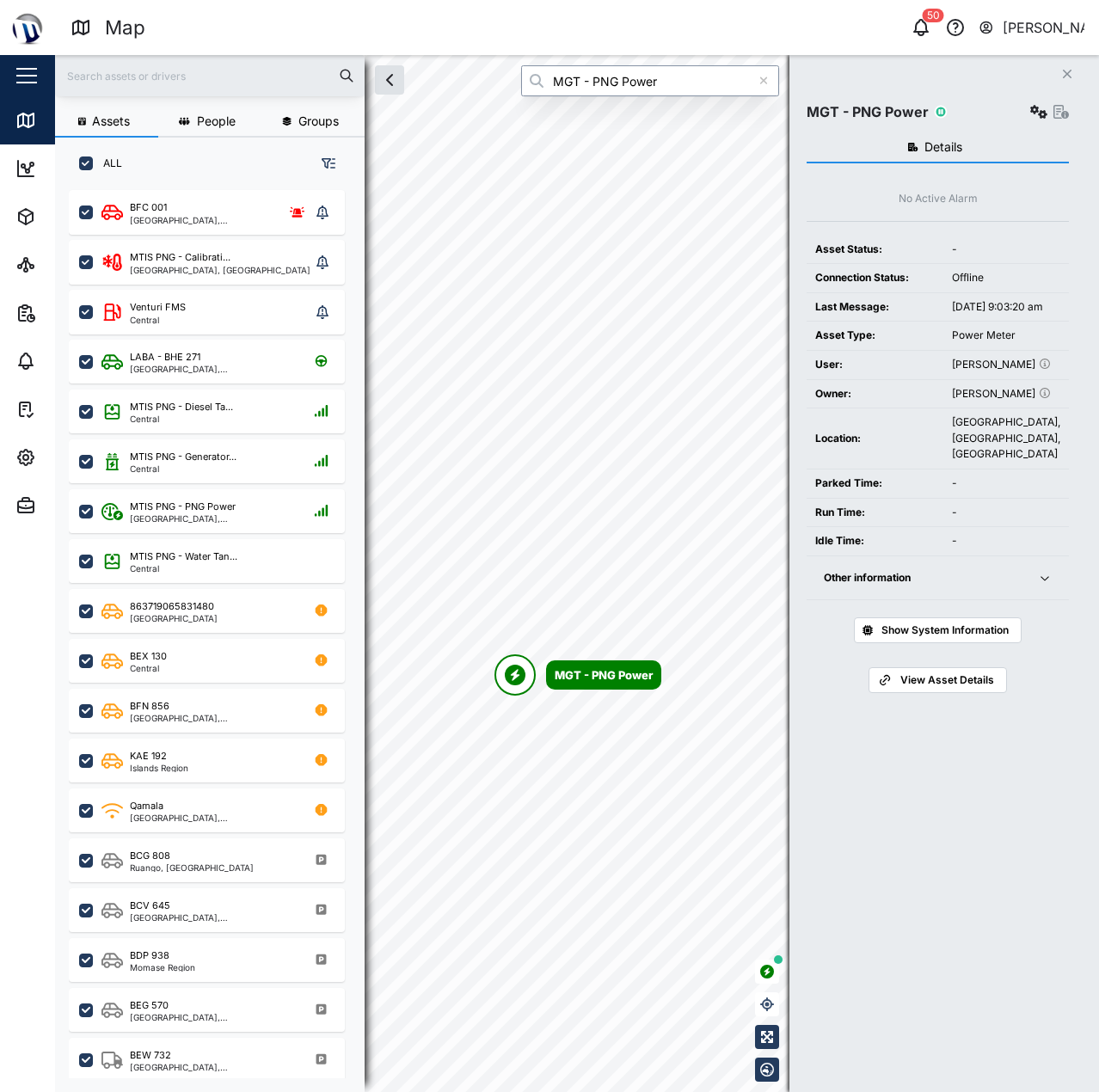
type input "MGT - PNG Power"
click at [1037, 112] on icon "button" at bounding box center [1039, 112] width 18 height 14
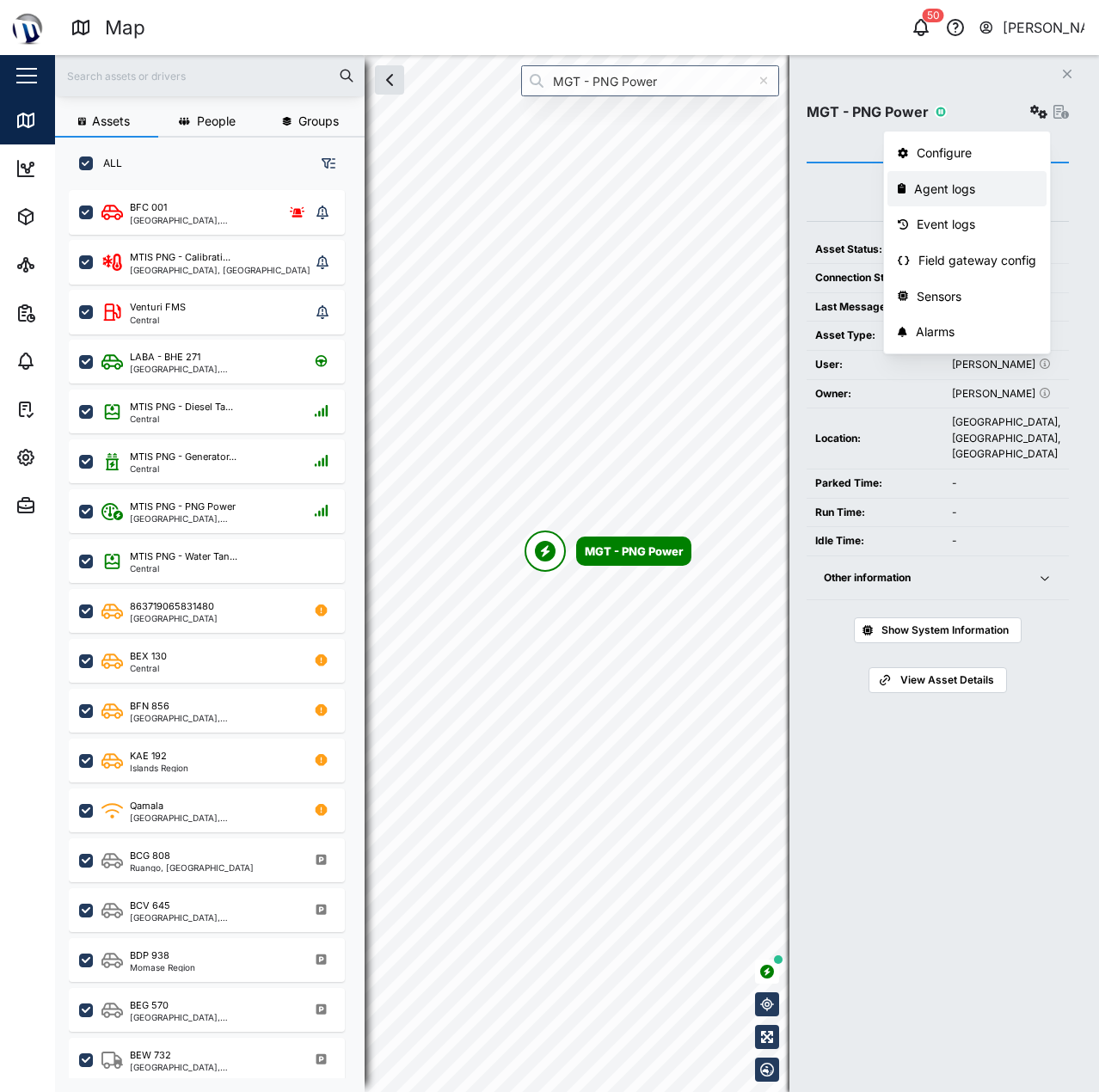
click at [1002, 202] on link "Agent logs" at bounding box center [967, 188] width 159 height 36
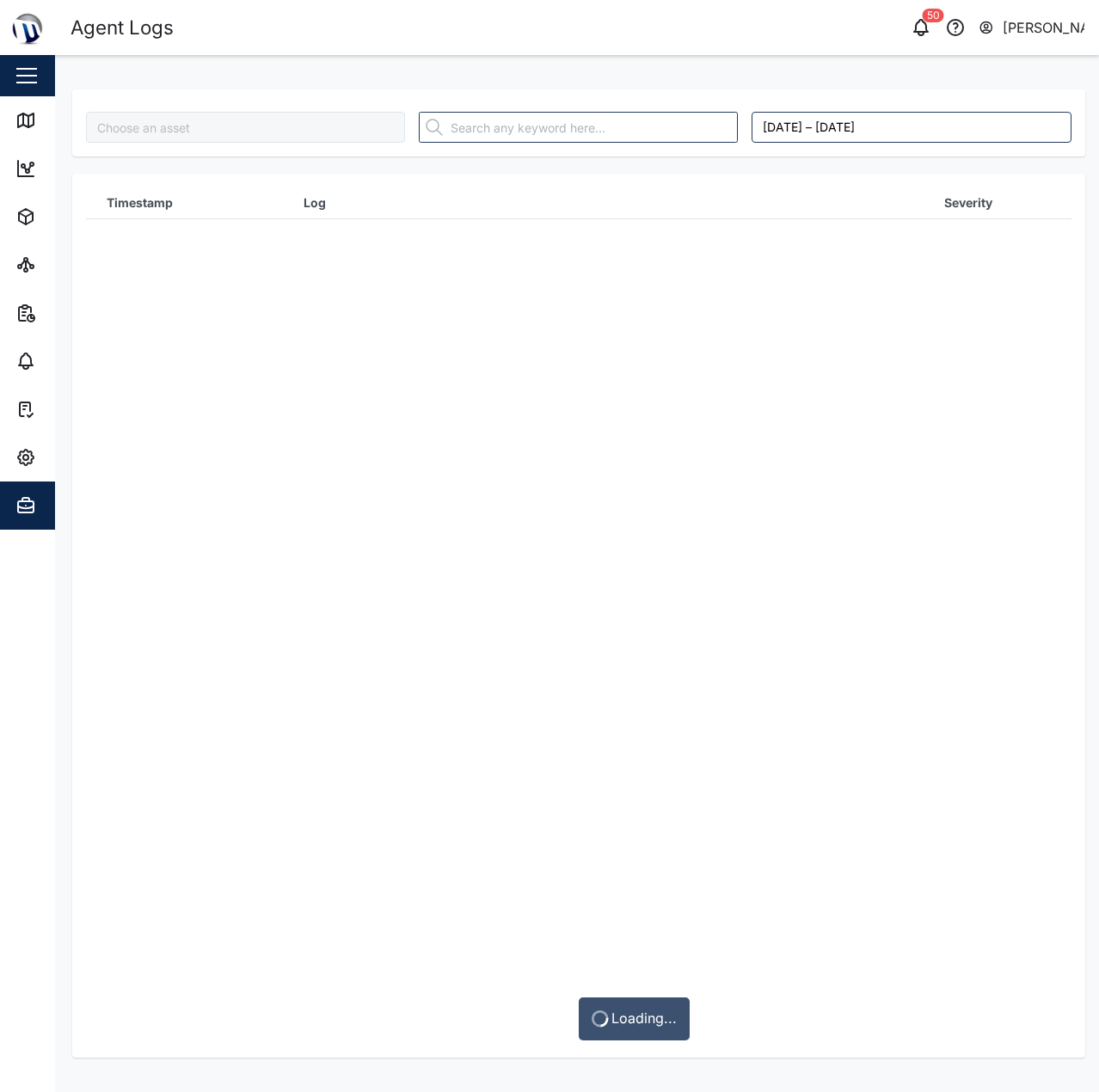
type input "MGT - PNG Power"
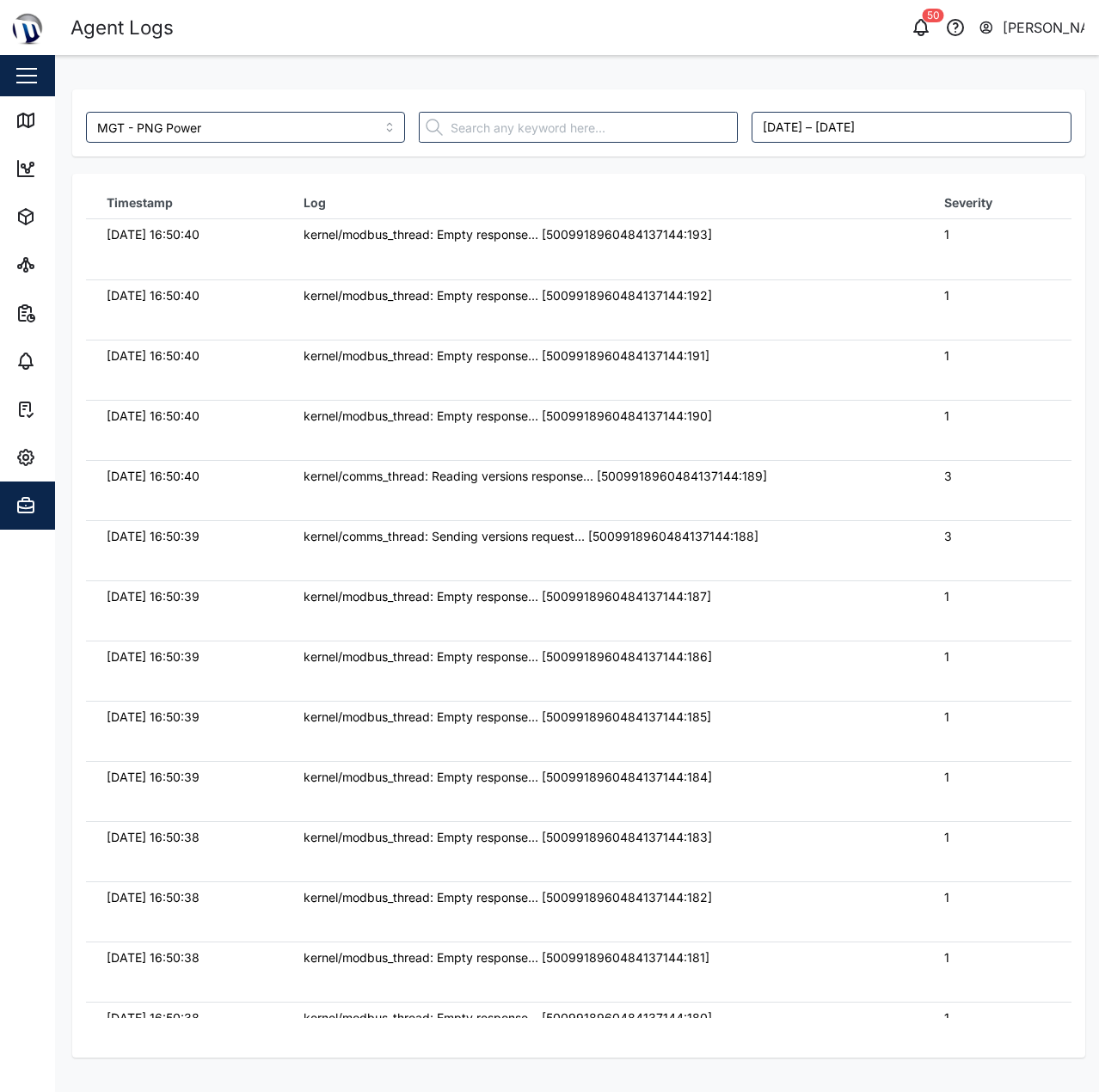
click at [550, 225] on div "kernel/modbus_thread: Empty response... [5009918960484137144:193]" at bounding box center [603, 234] width 600 height 18
click at [484, 242] on div "kernel/modbus_thread: Empty response... [5009918960484137144:193]" at bounding box center [603, 234] width 600 height 18
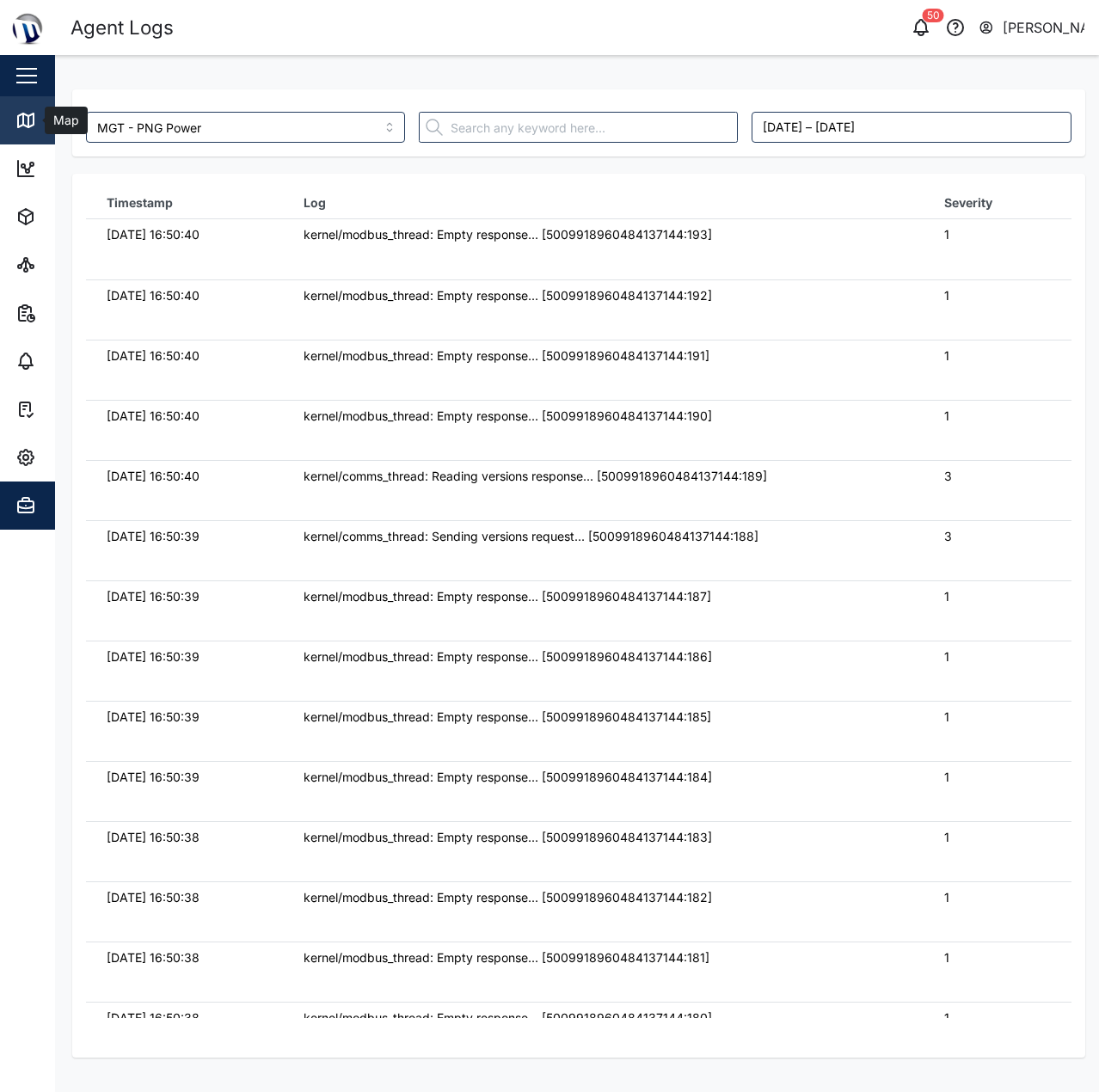
click at [53, 118] on div "Map" at bounding box center [64, 120] width 39 height 18
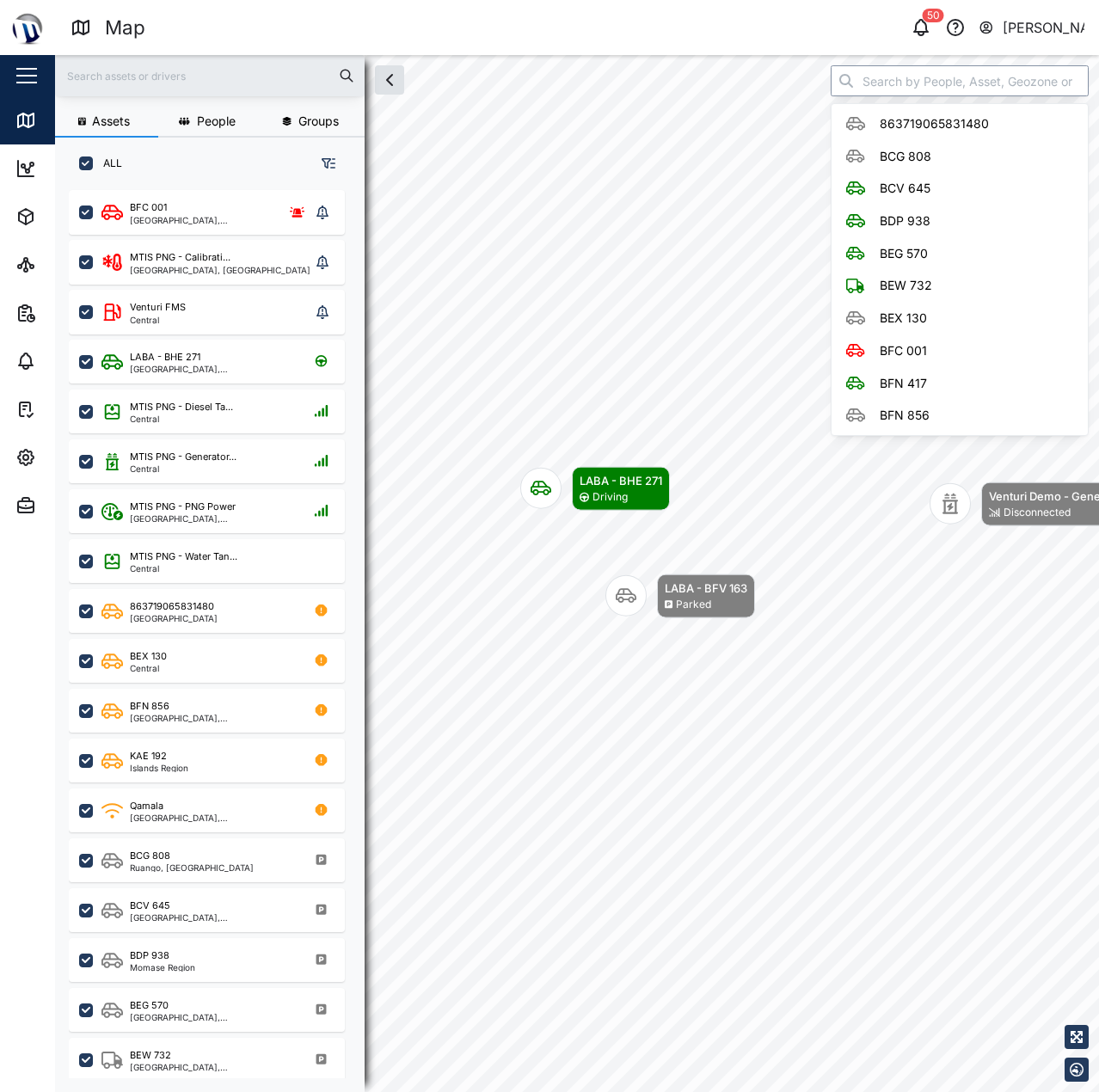
click at [933, 92] on input "search" at bounding box center [959, 80] width 258 height 31
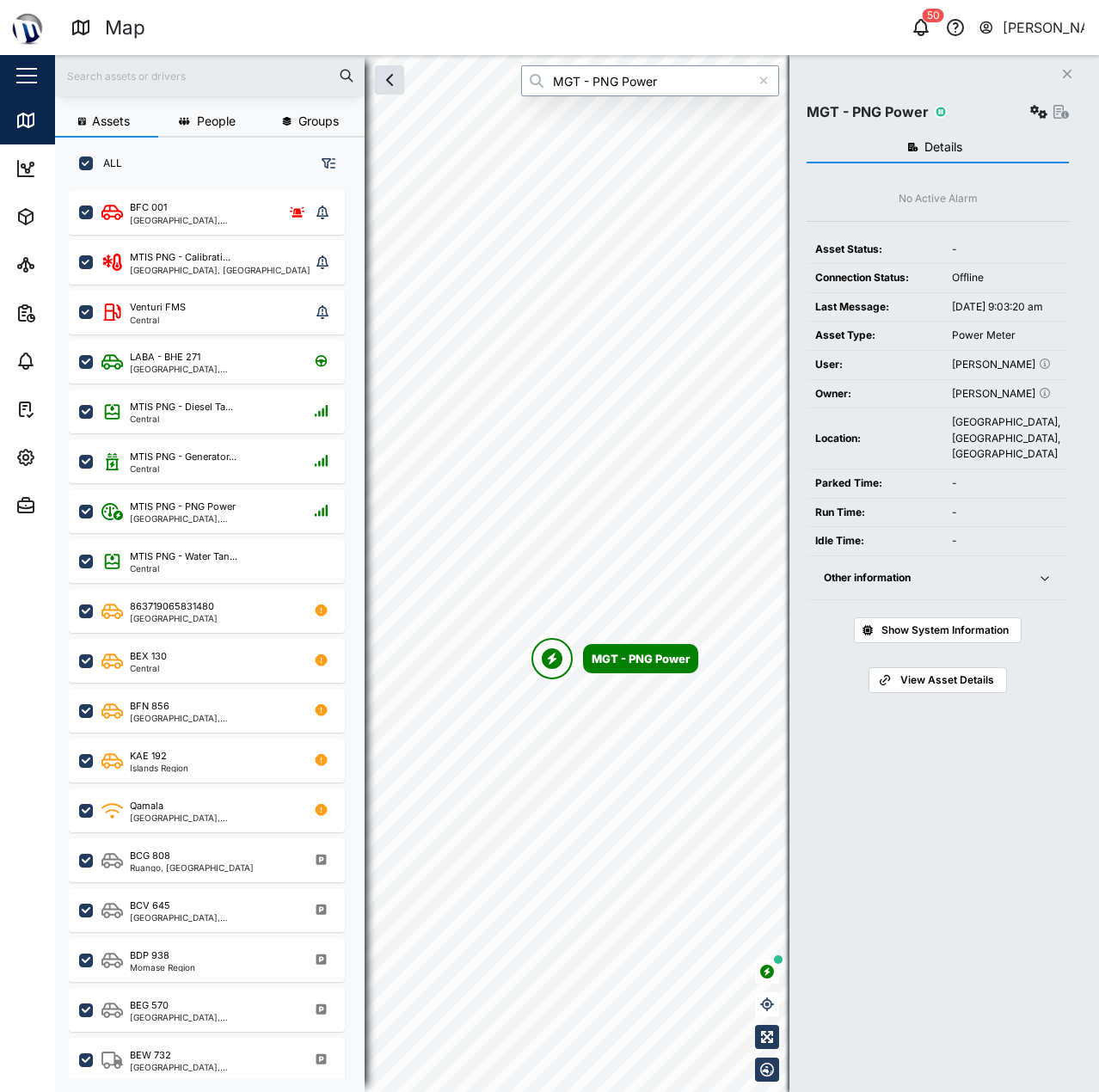
type input "MGT - PNG Power"
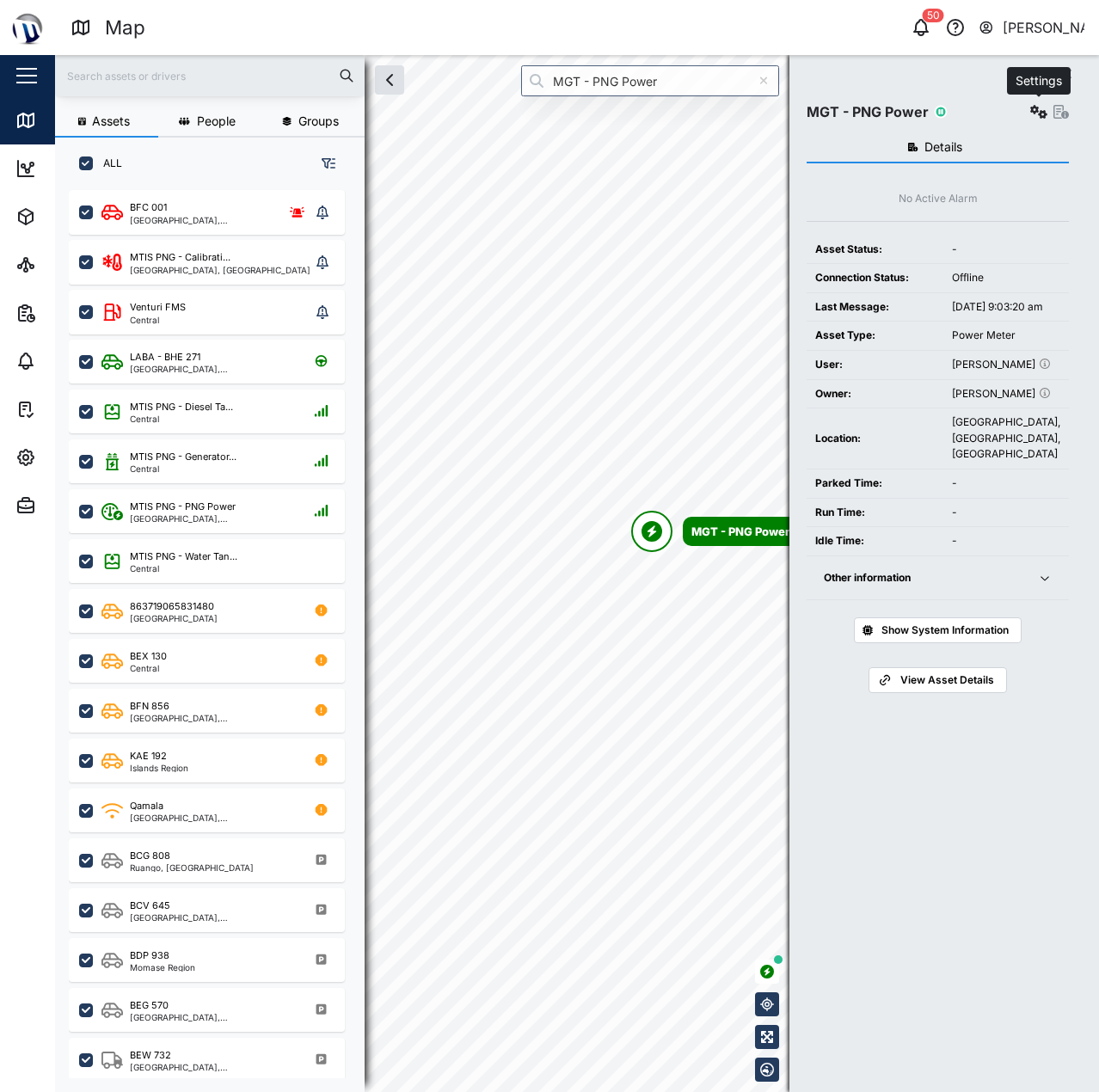
click at [1043, 113] on icon "button" at bounding box center [1039, 112] width 18 height 14
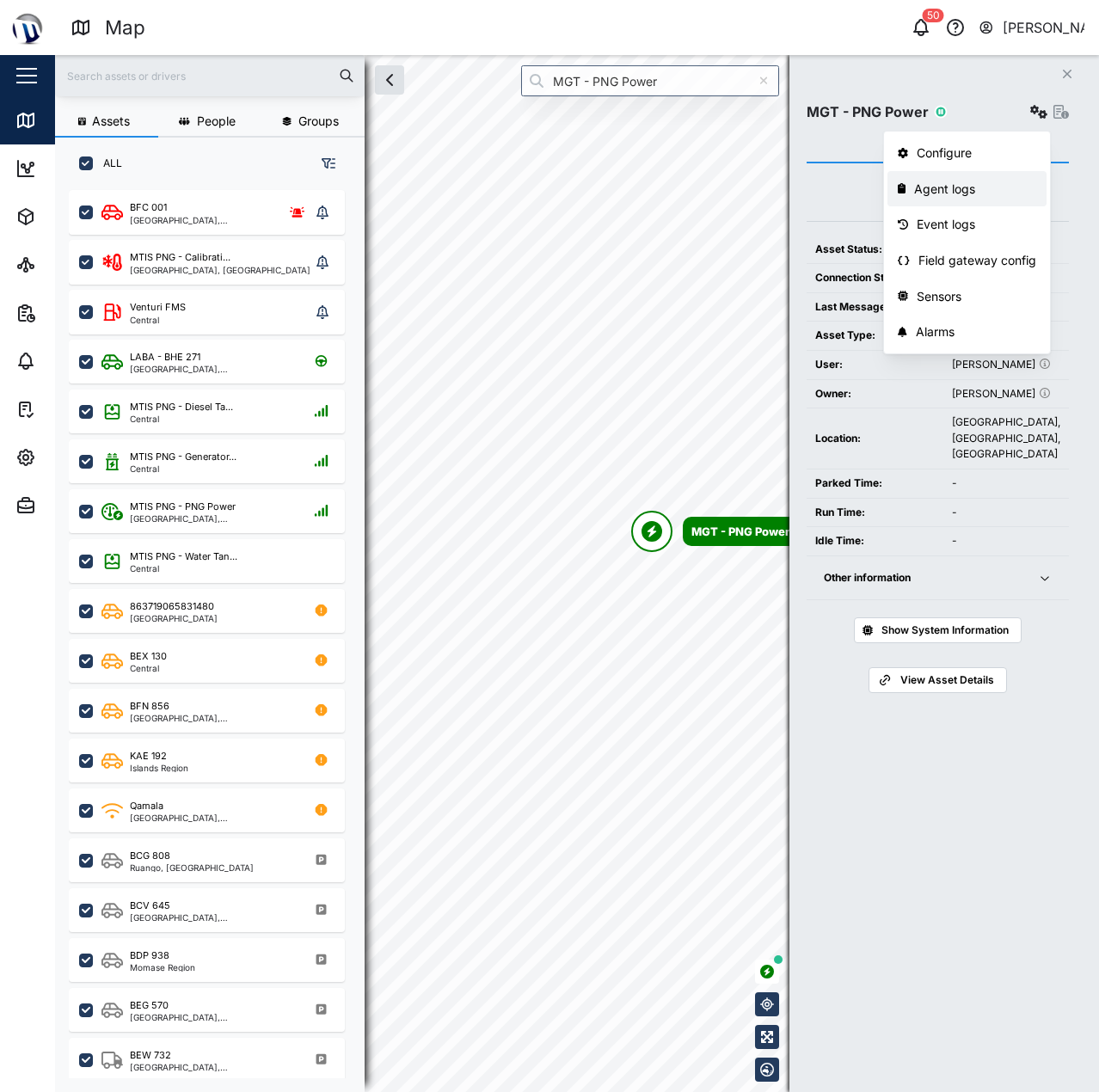
click at [992, 192] on div "Agent logs" at bounding box center [975, 188] width 122 height 18
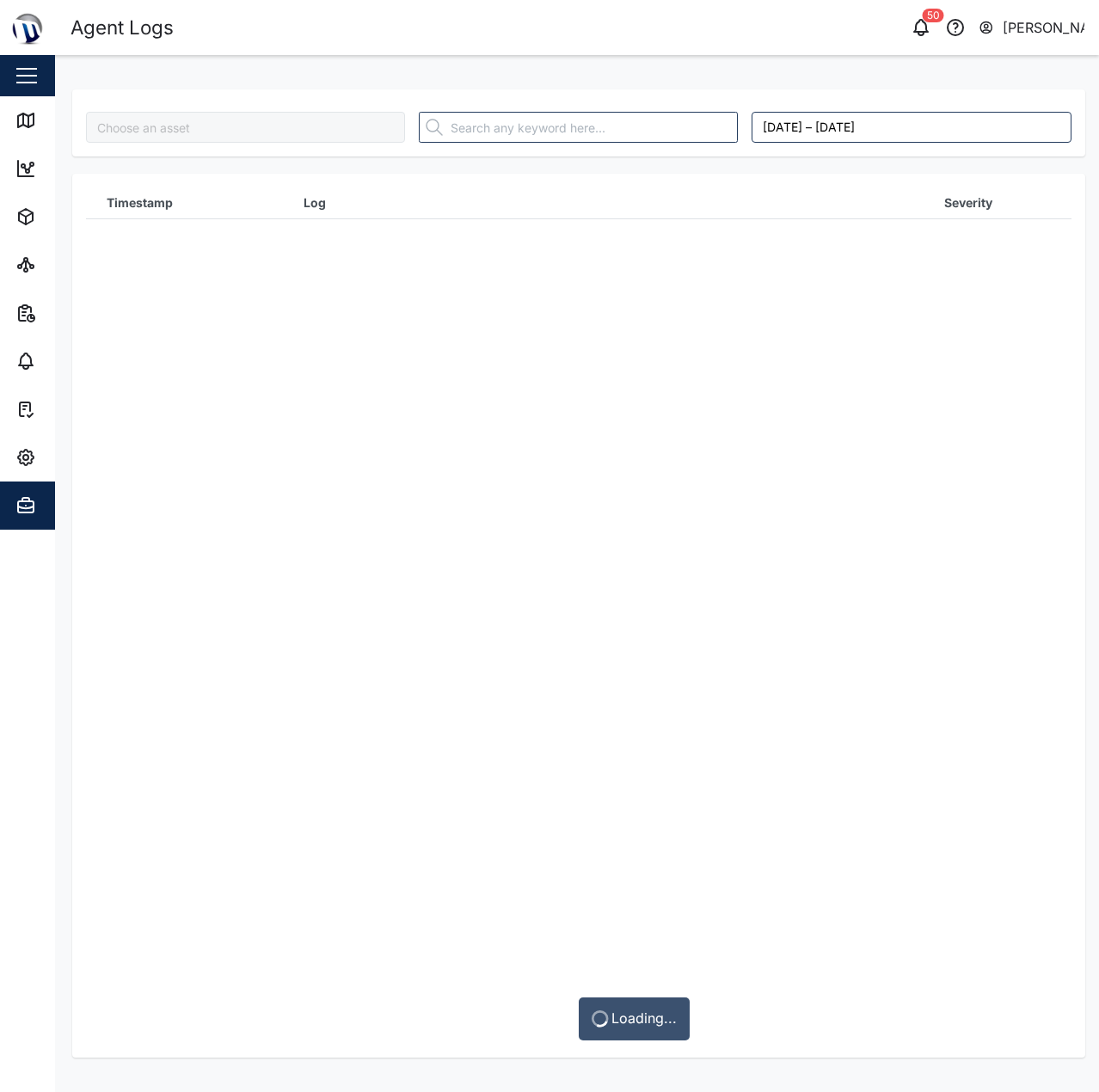
type input "MGT - PNG Power"
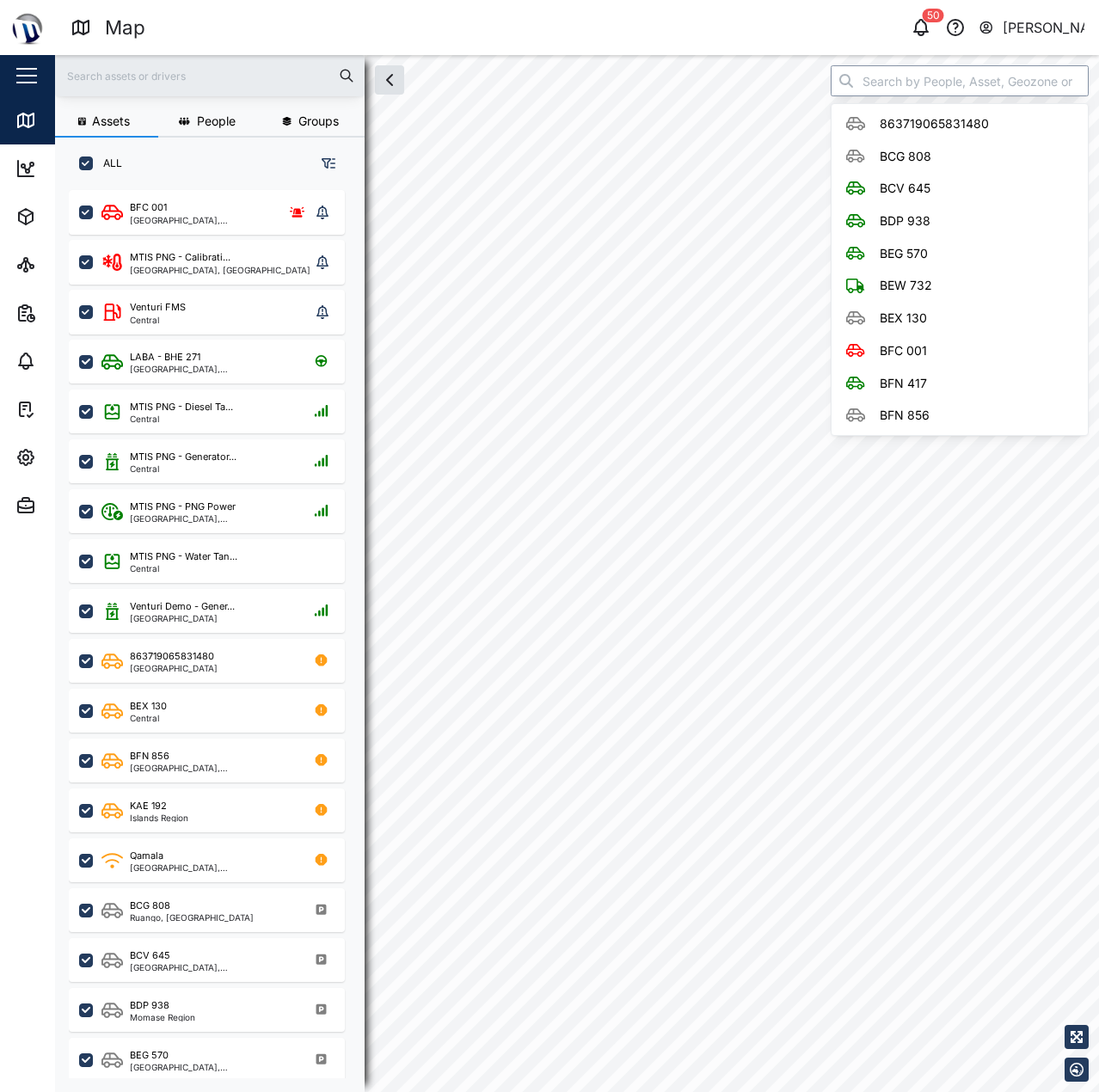
click at [972, 86] on input "search" at bounding box center [959, 80] width 258 height 31
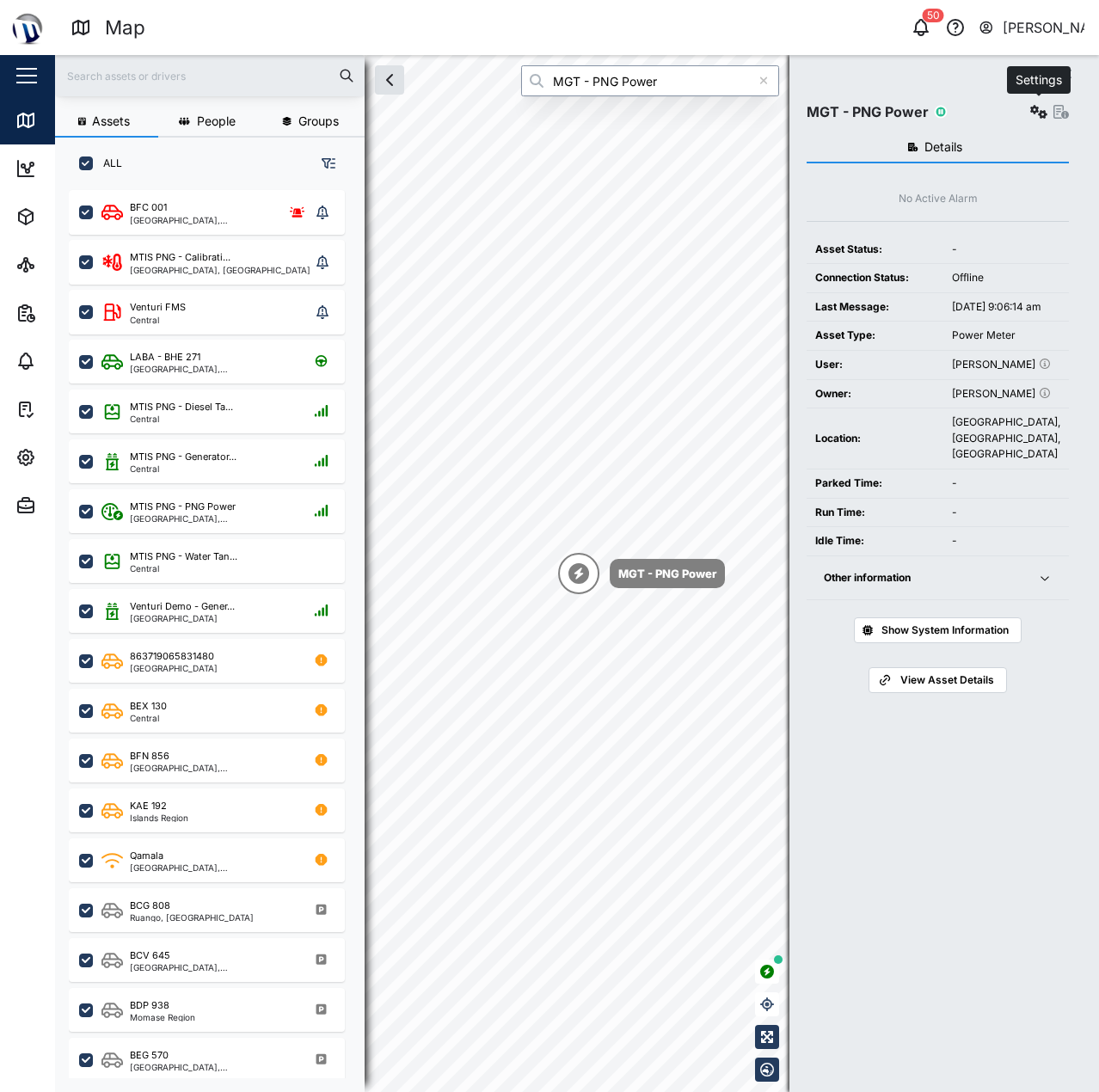
type input "MGT - PNG Power"
click at [1035, 119] on button "button" at bounding box center [1038, 111] width 24 height 24
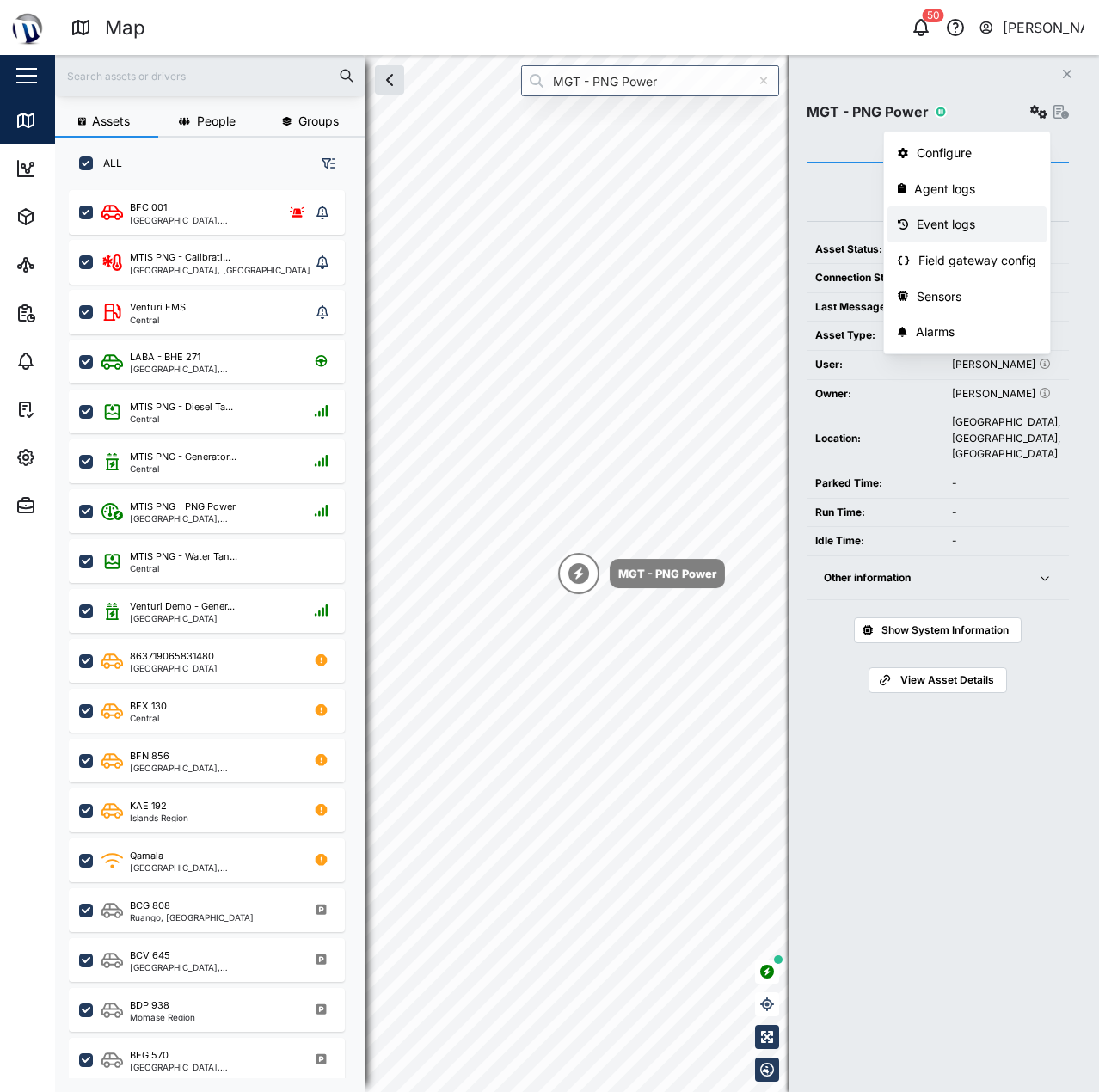
click at [988, 228] on div "Event logs" at bounding box center [977, 224] width 120 height 18
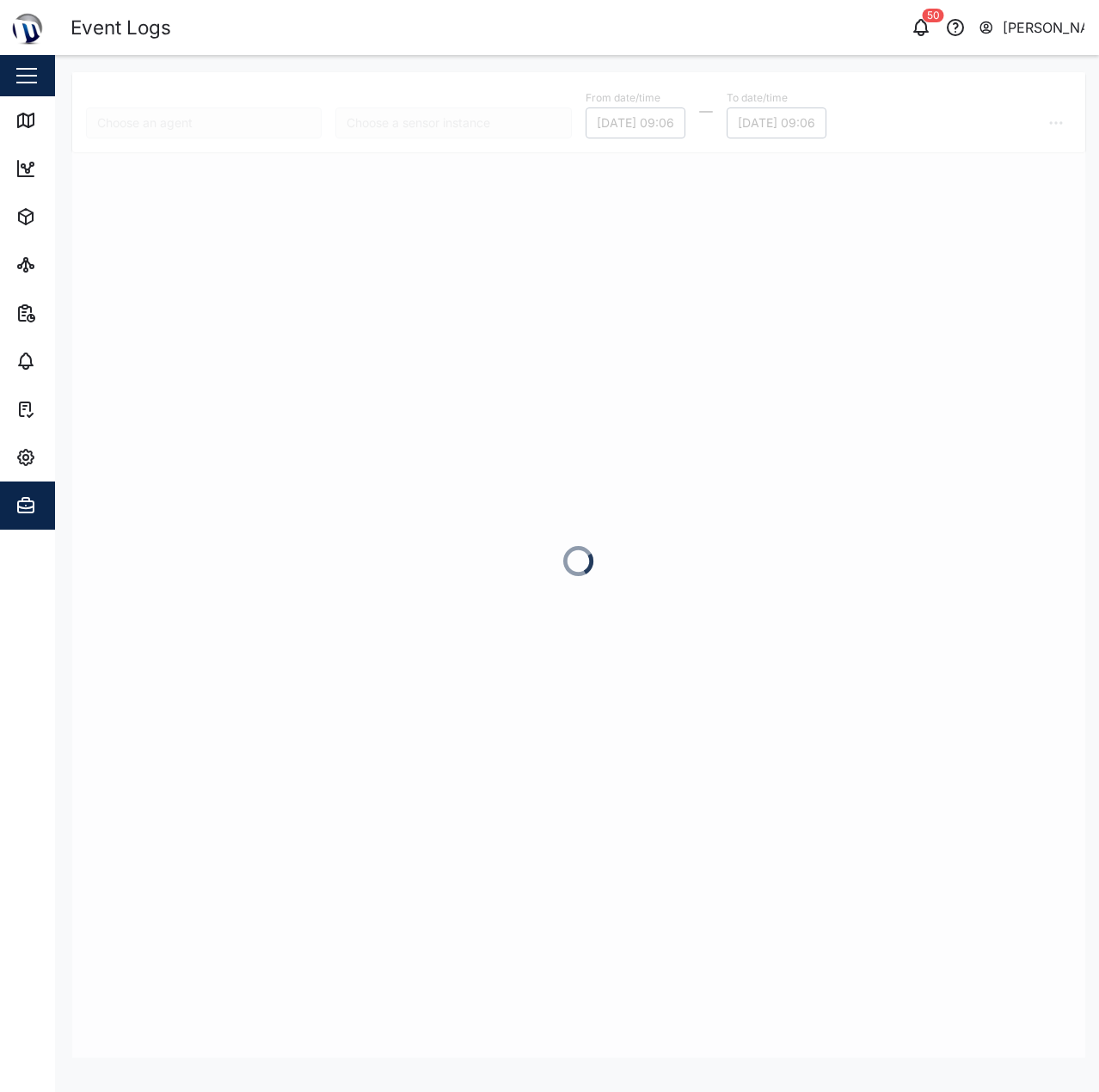
type input "MGT - PNG Power"
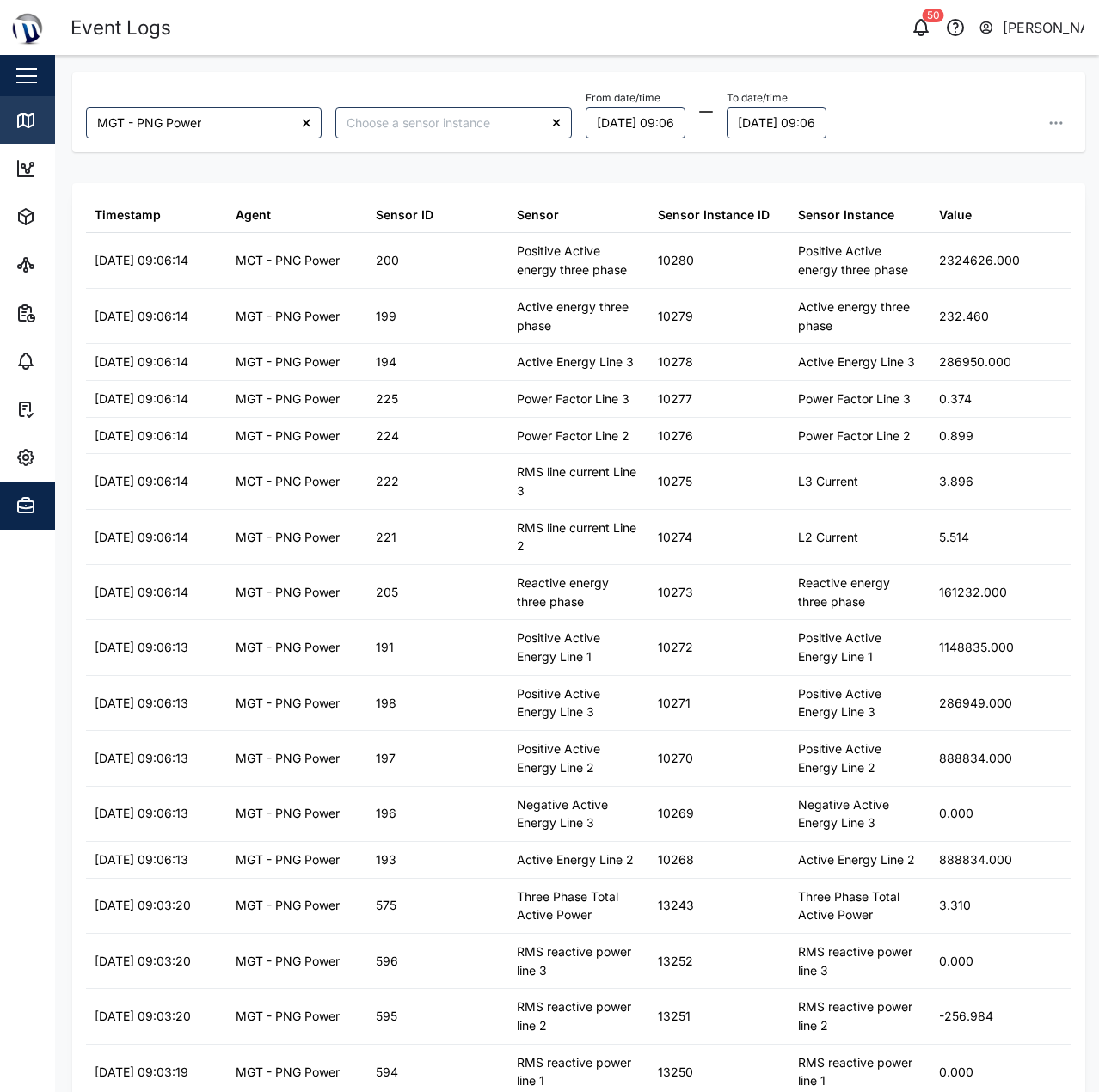
drag, startPoint x: 58, startPoint y: 113, endPoint x: 48, endPoint y: 114, distance: 10.0
click at [52, 112] on div "Event Logs 50 Declan Delahunty Close Map Dashboard Assets ATS Camera Generator …" at bounding box center [550, 546] width 1099 height 1092
click at [48, 114] on div "Map" at bounding box center [64, 120] width 39 height 18
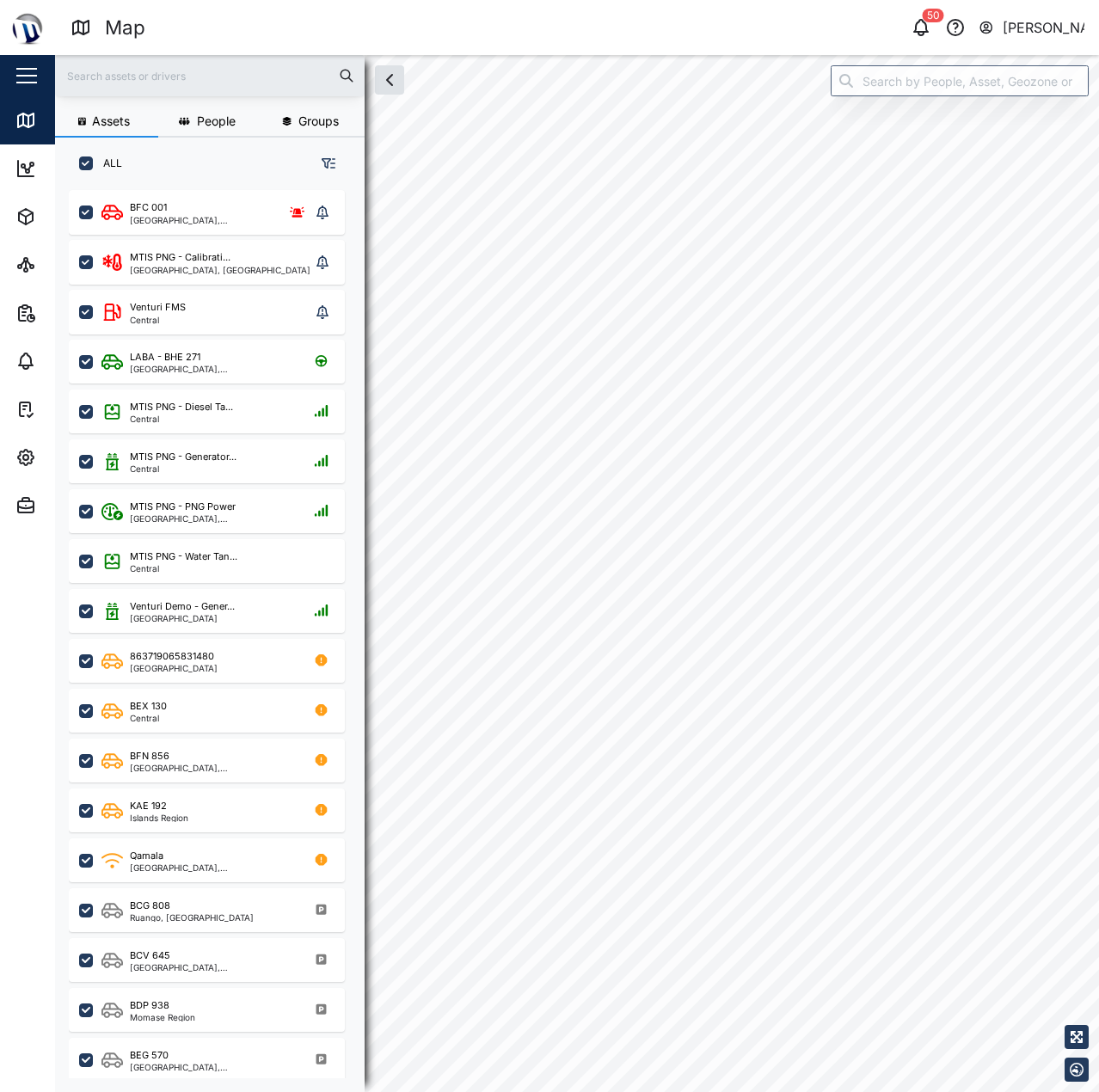
scroll to position [14, 14]
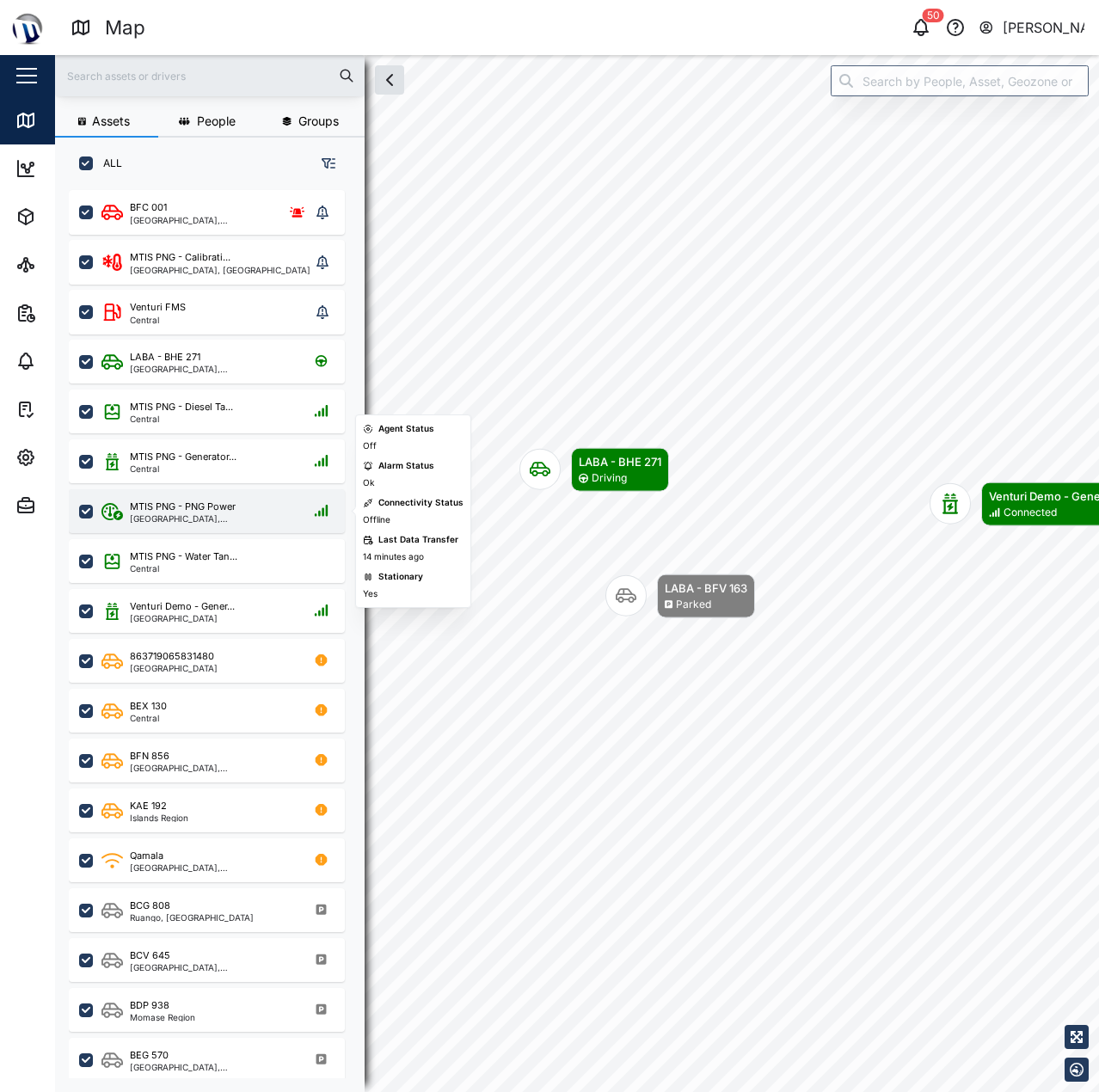
click at [240, 519] on div "[GEOGRAPHIC_DATA], [GEOGRAPHIC_DATA]" at bounding box center [211, 519] width 164 height 9
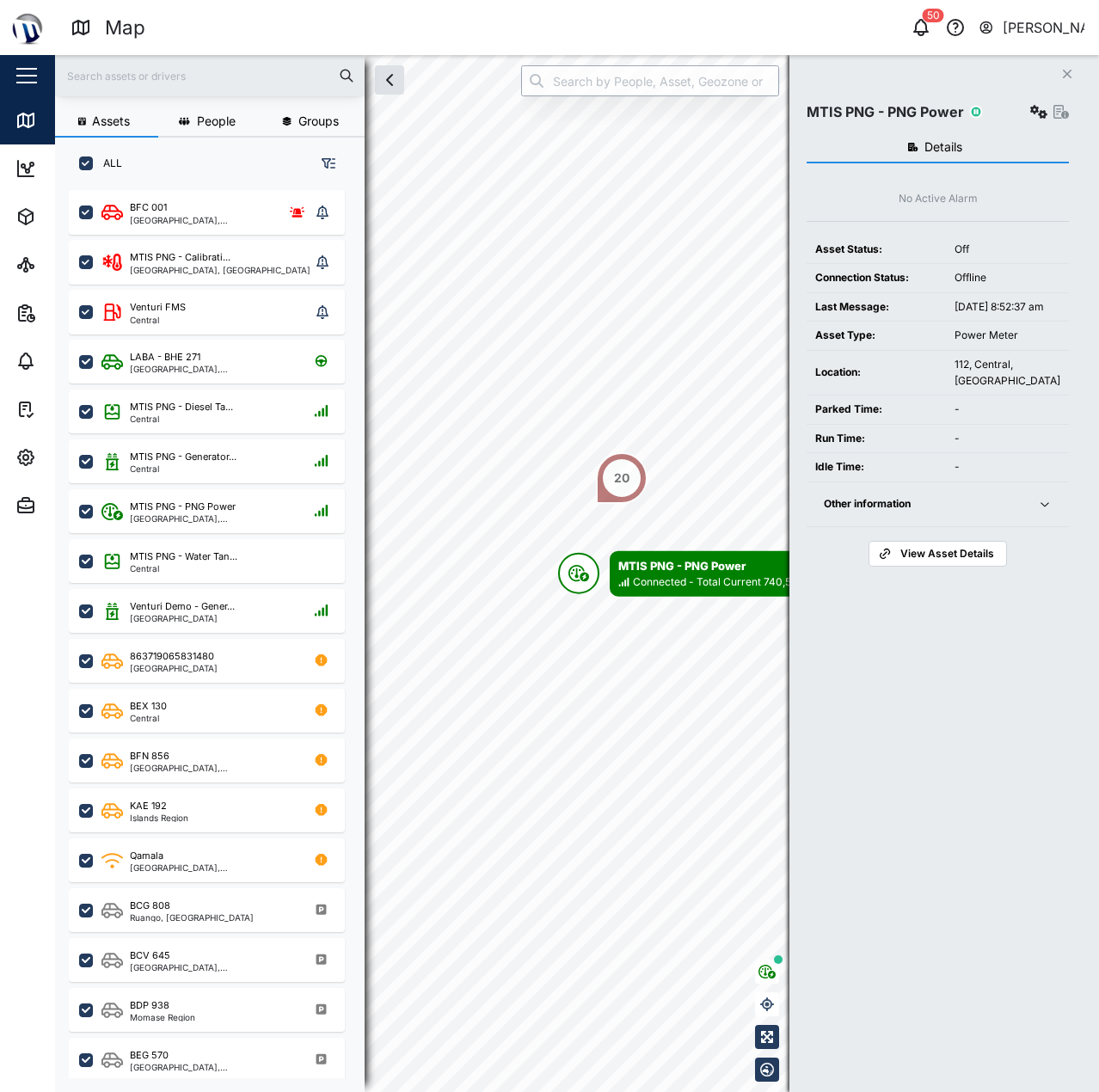
click at [686, 71] on input "search" at bounding box center [650, 80] width 258 height 31
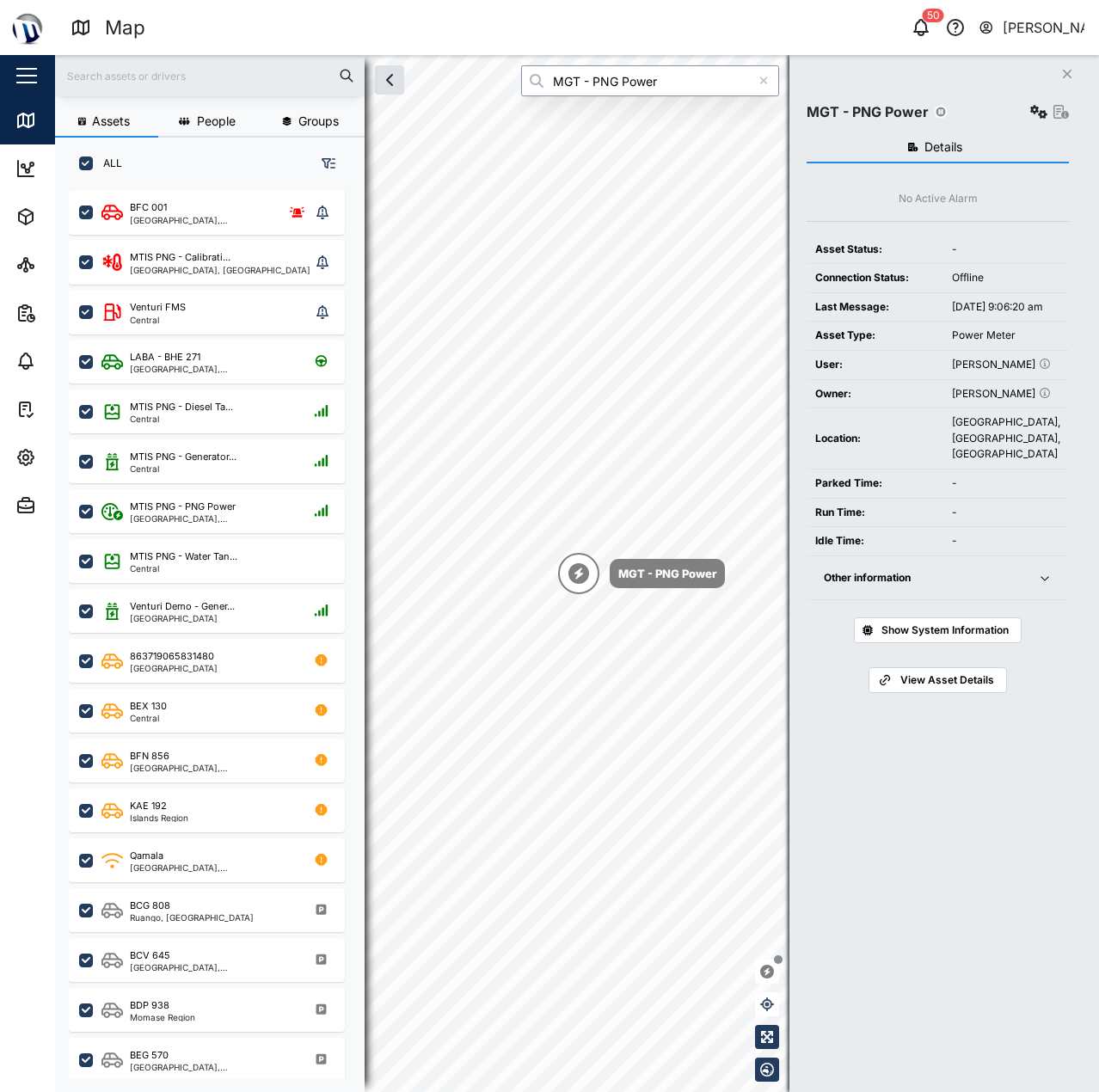
type input "MGT - PNG Power"
click at [1042, 114] on icon "button" at bounding box center [1039, 112] width 18 height 14
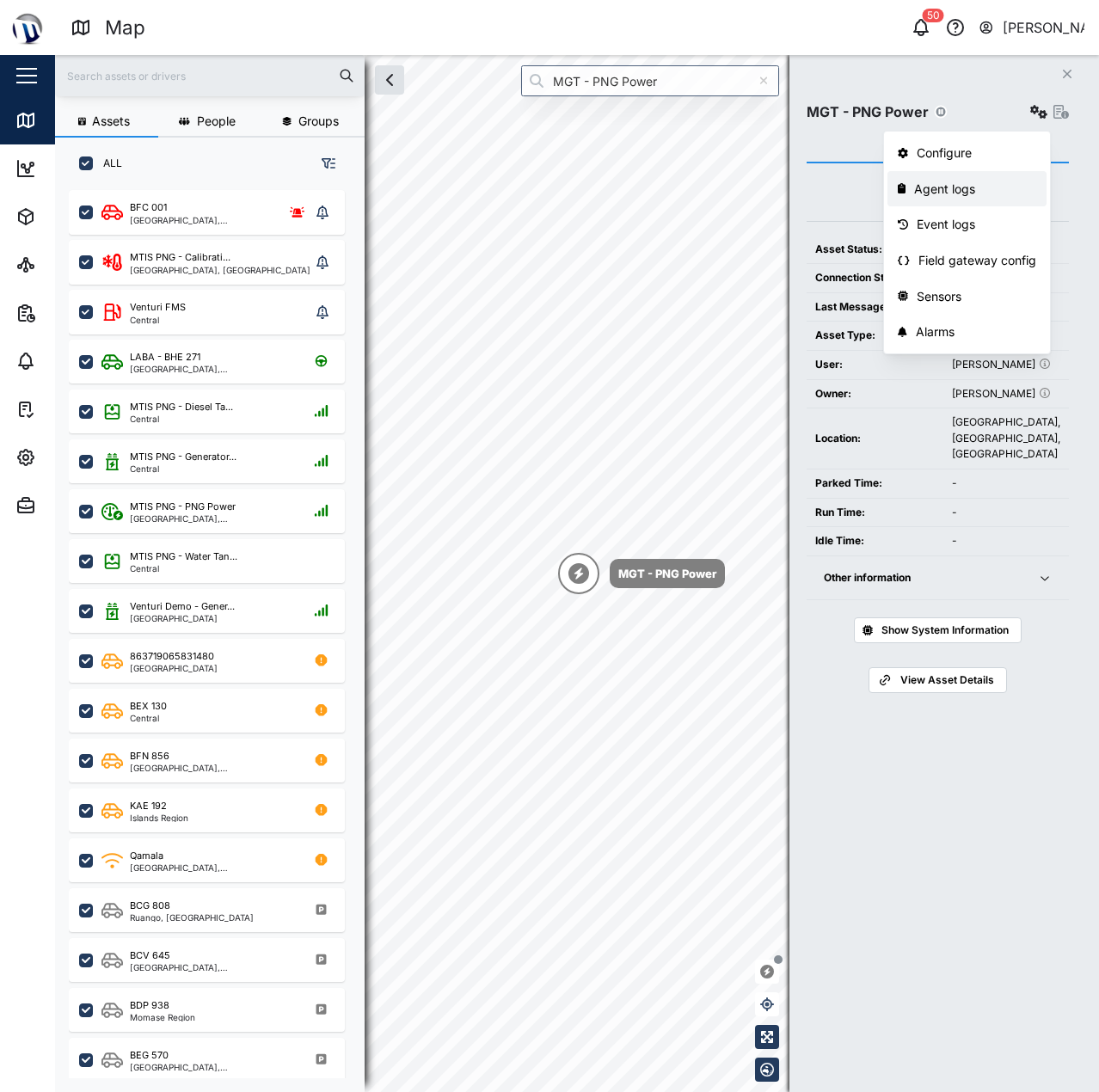
click at [986, 192] on div "Agent logs" at bounding box center [975, 188] width 122 height 18
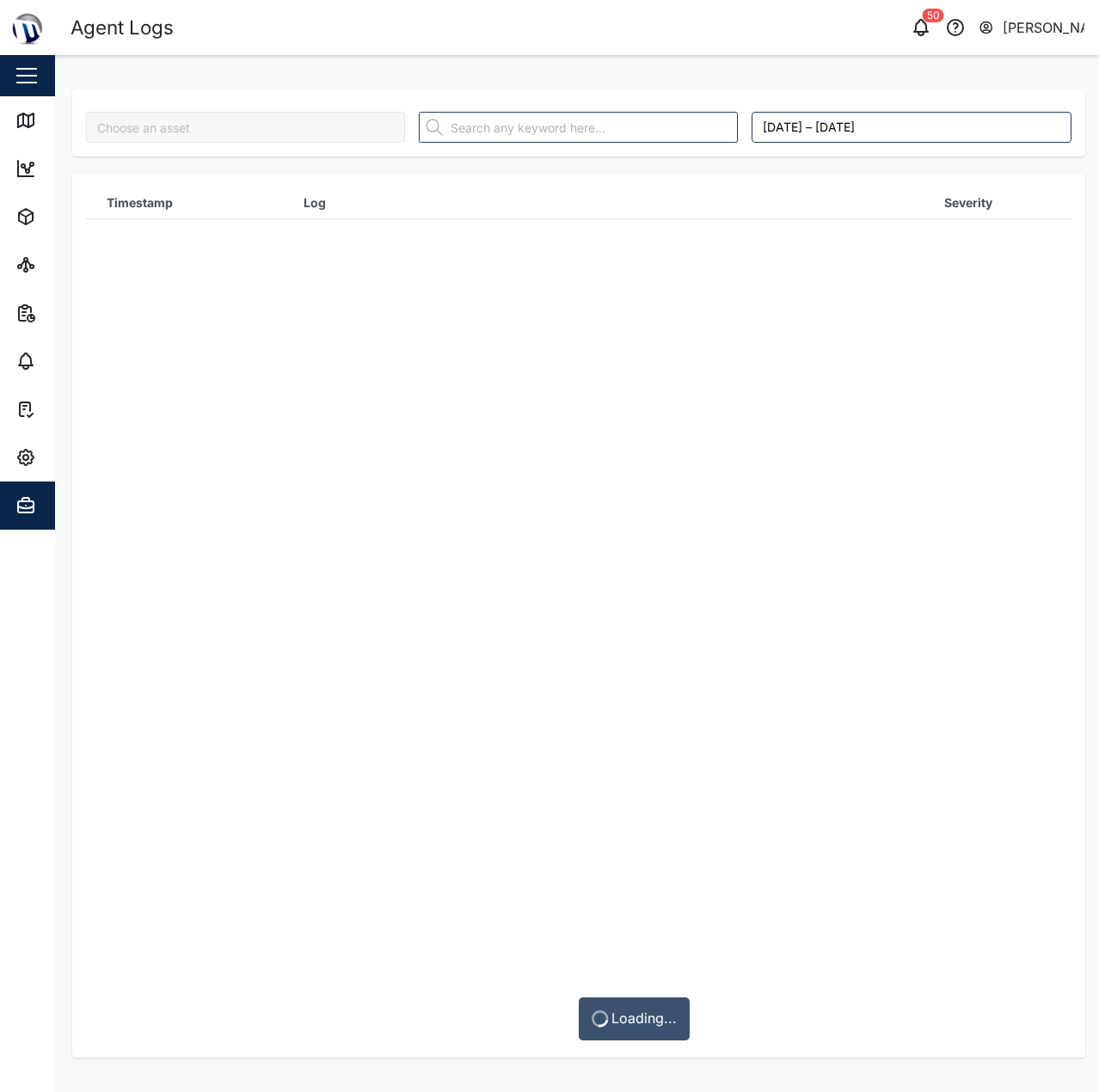
type input "MGT - PNG Power"
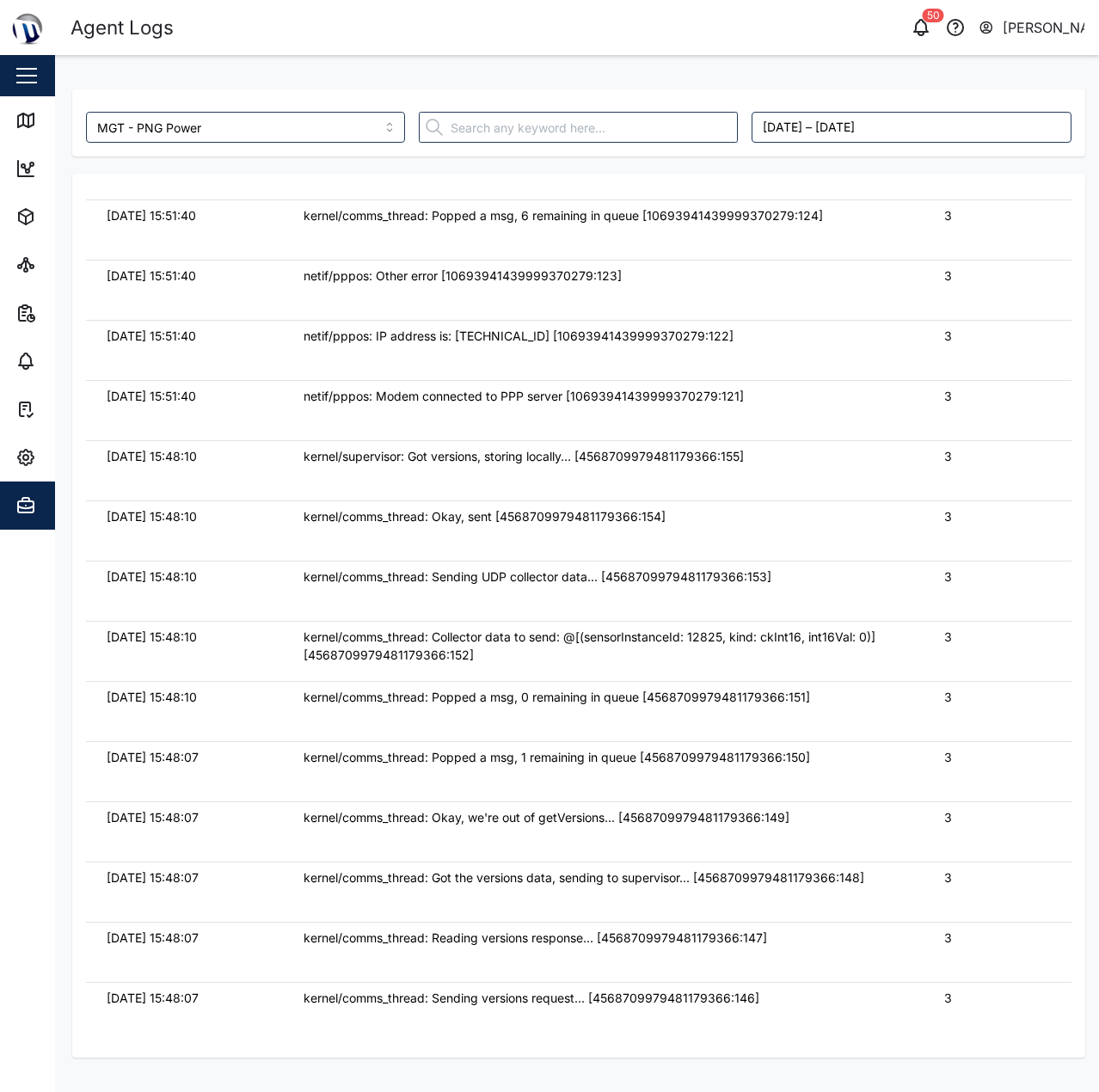
scroll to position [115314, 0]
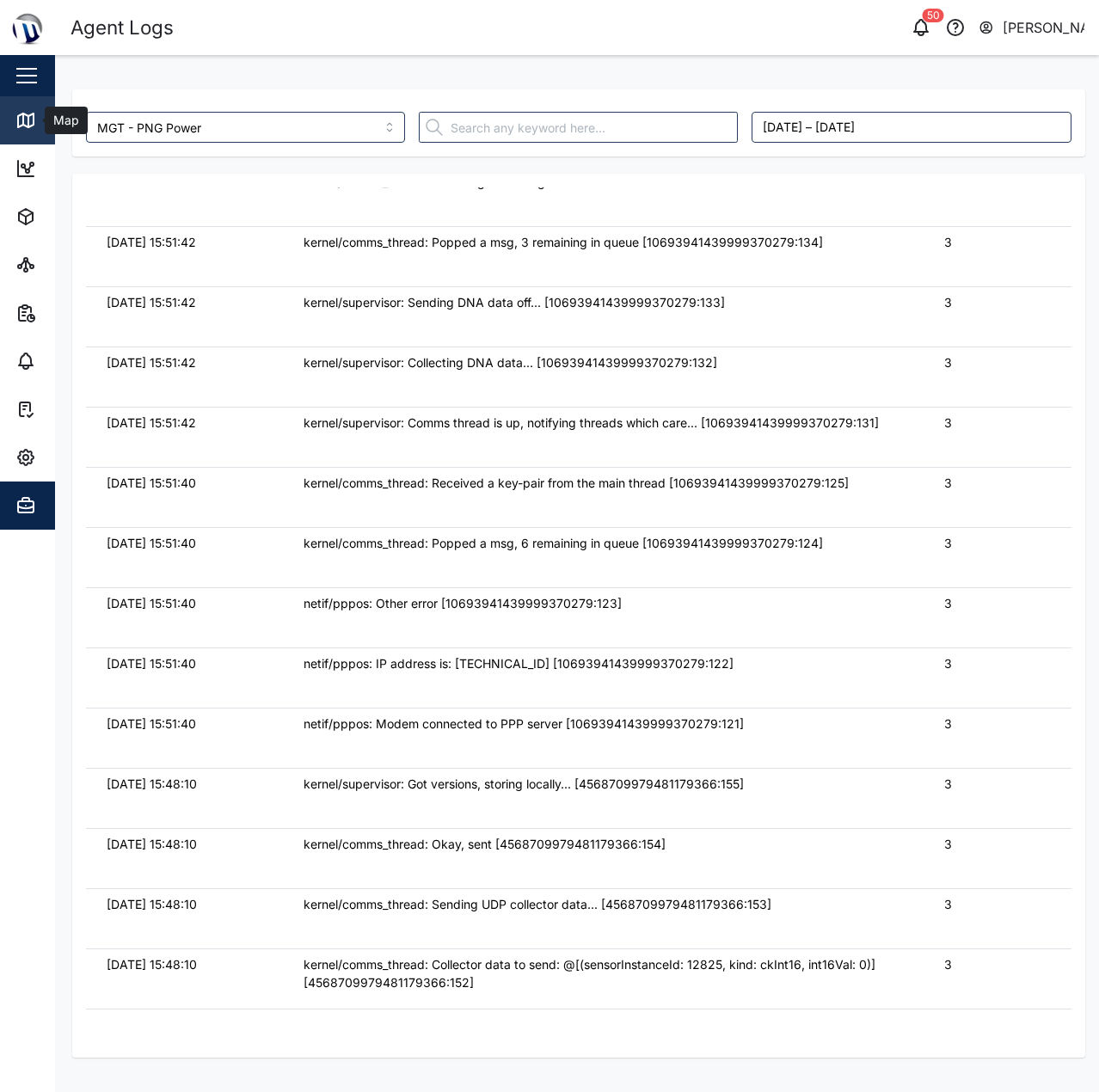
click at [18, 116] on icon at bounding box center [26, 121] width 16 height 14
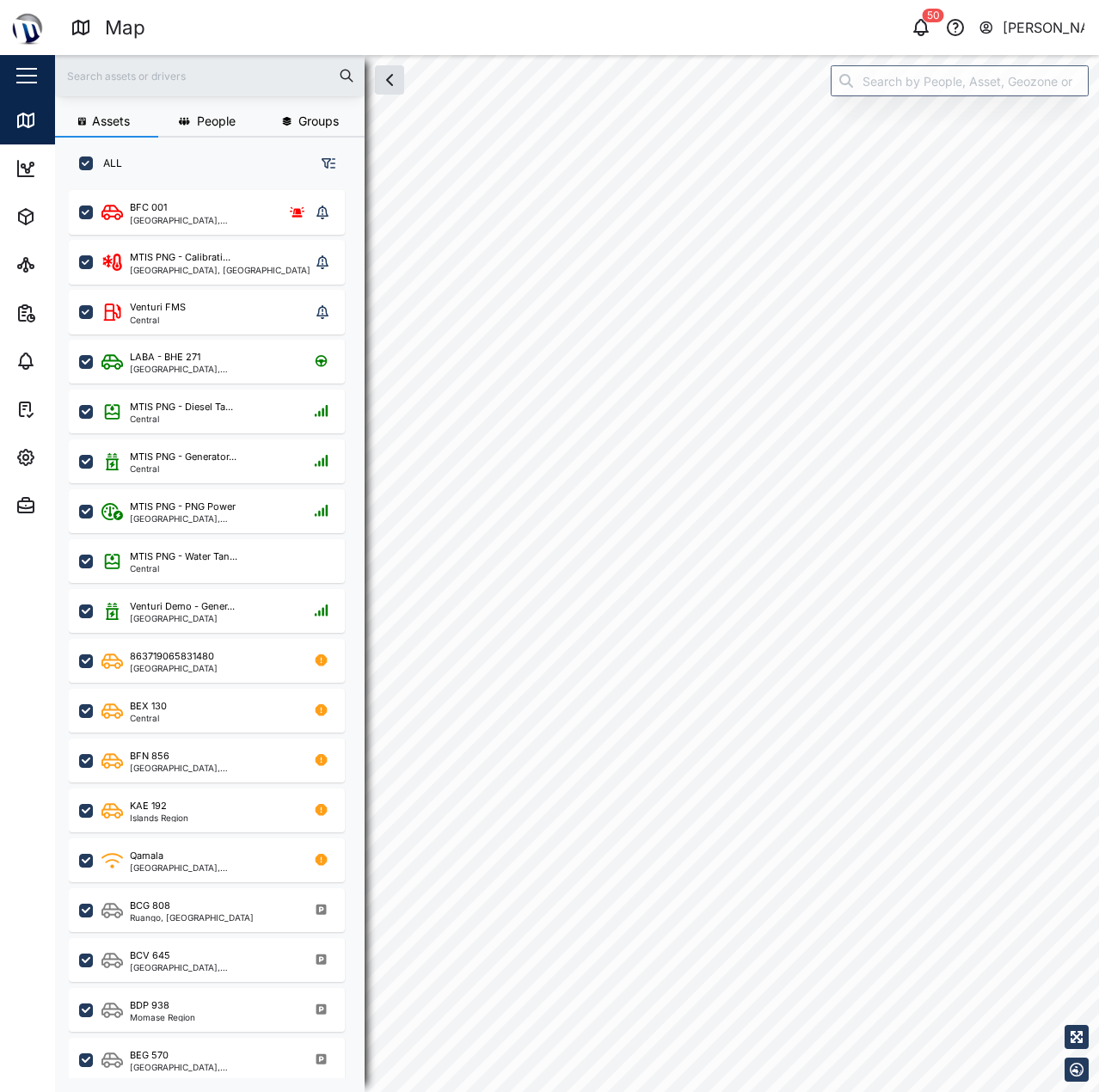
scroll to position [14, 14]
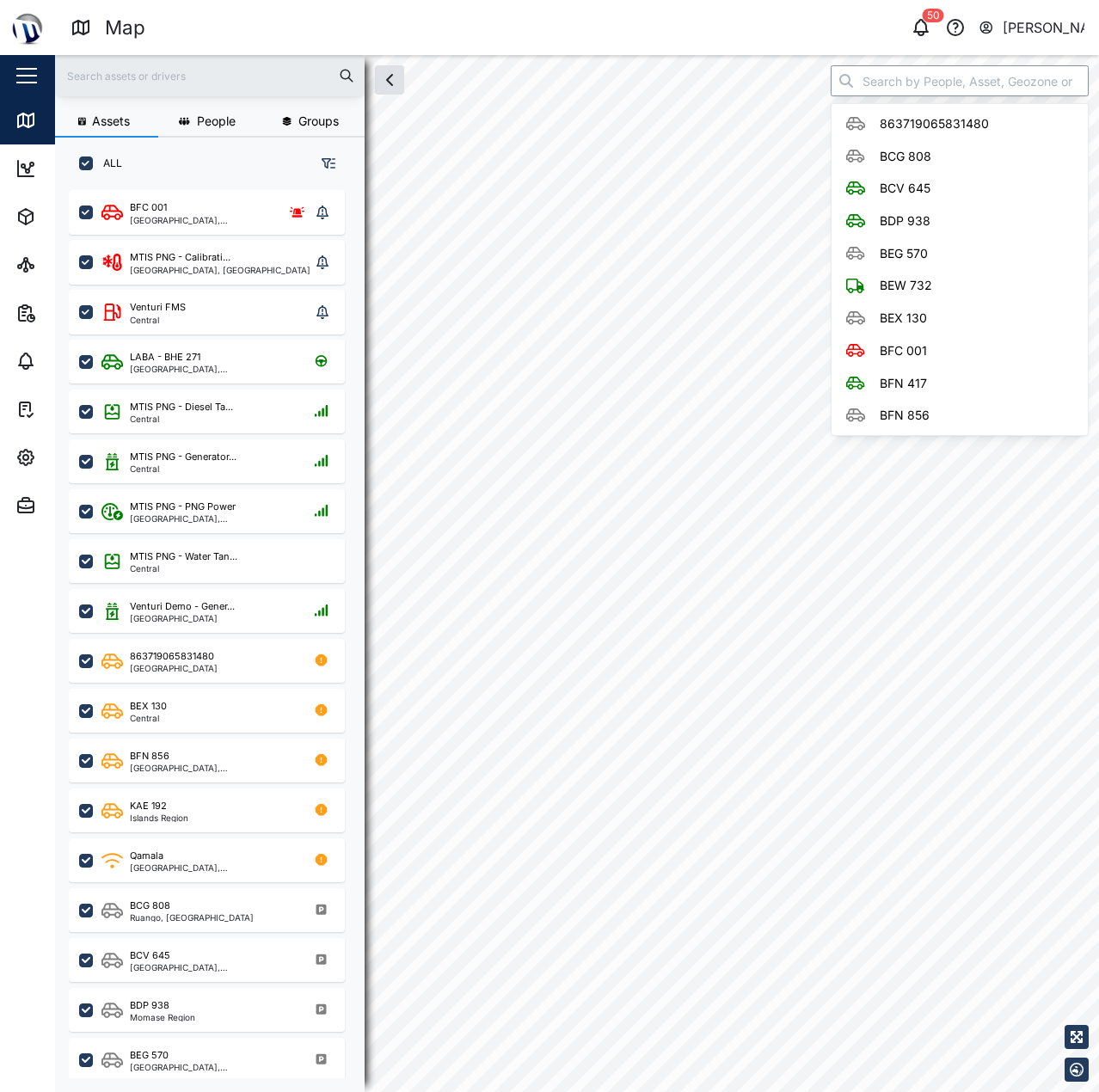
click at [949, 87] on input "search" at bounding box center [959, 80] width 258 height 31
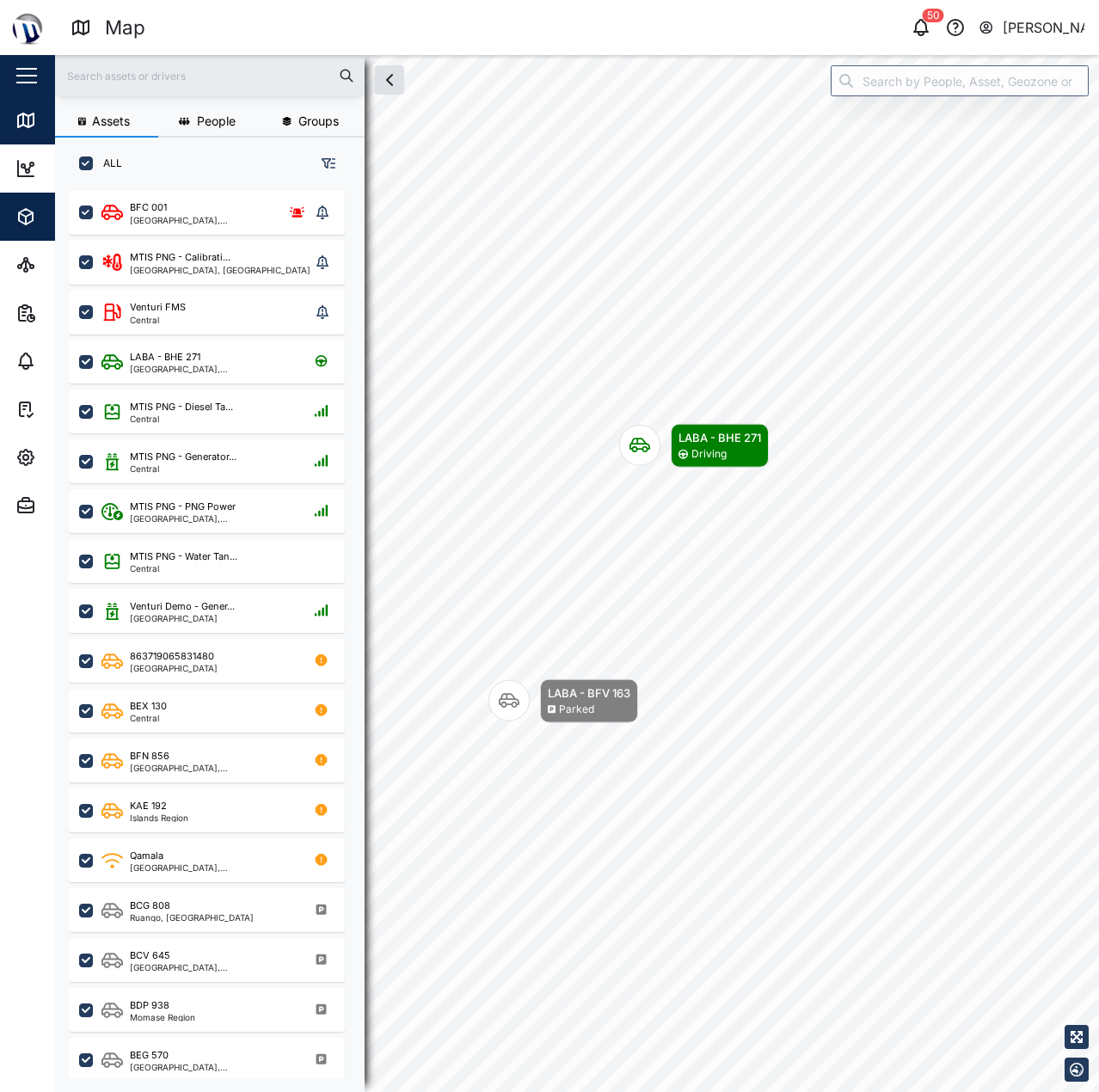
click at [33, 208] on icon "button" at bounding box center [26, 216] width 20 height 20
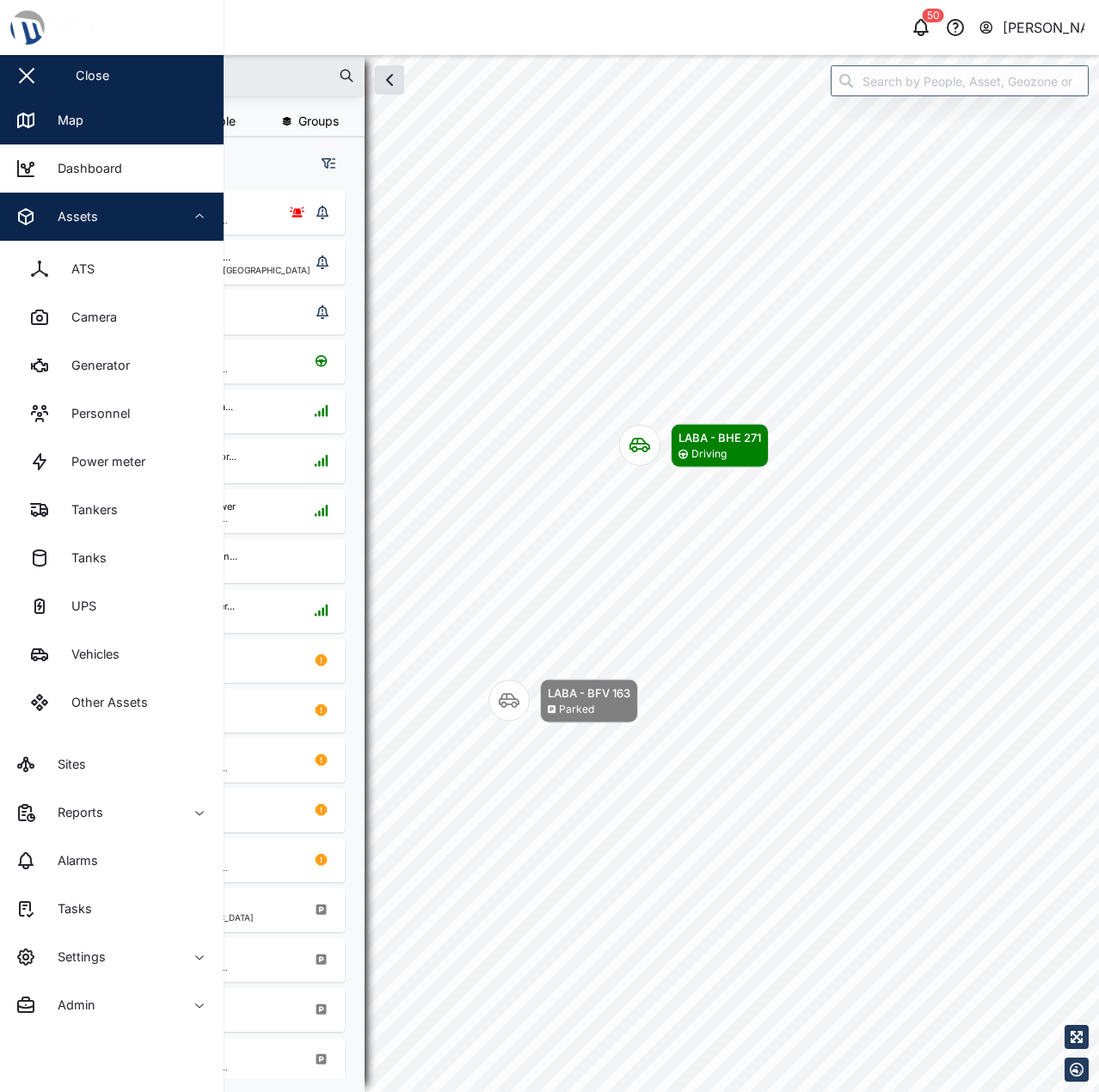
click at [40, 208] on div "Assets" at bounding box center [94, 216] width 157 height 20
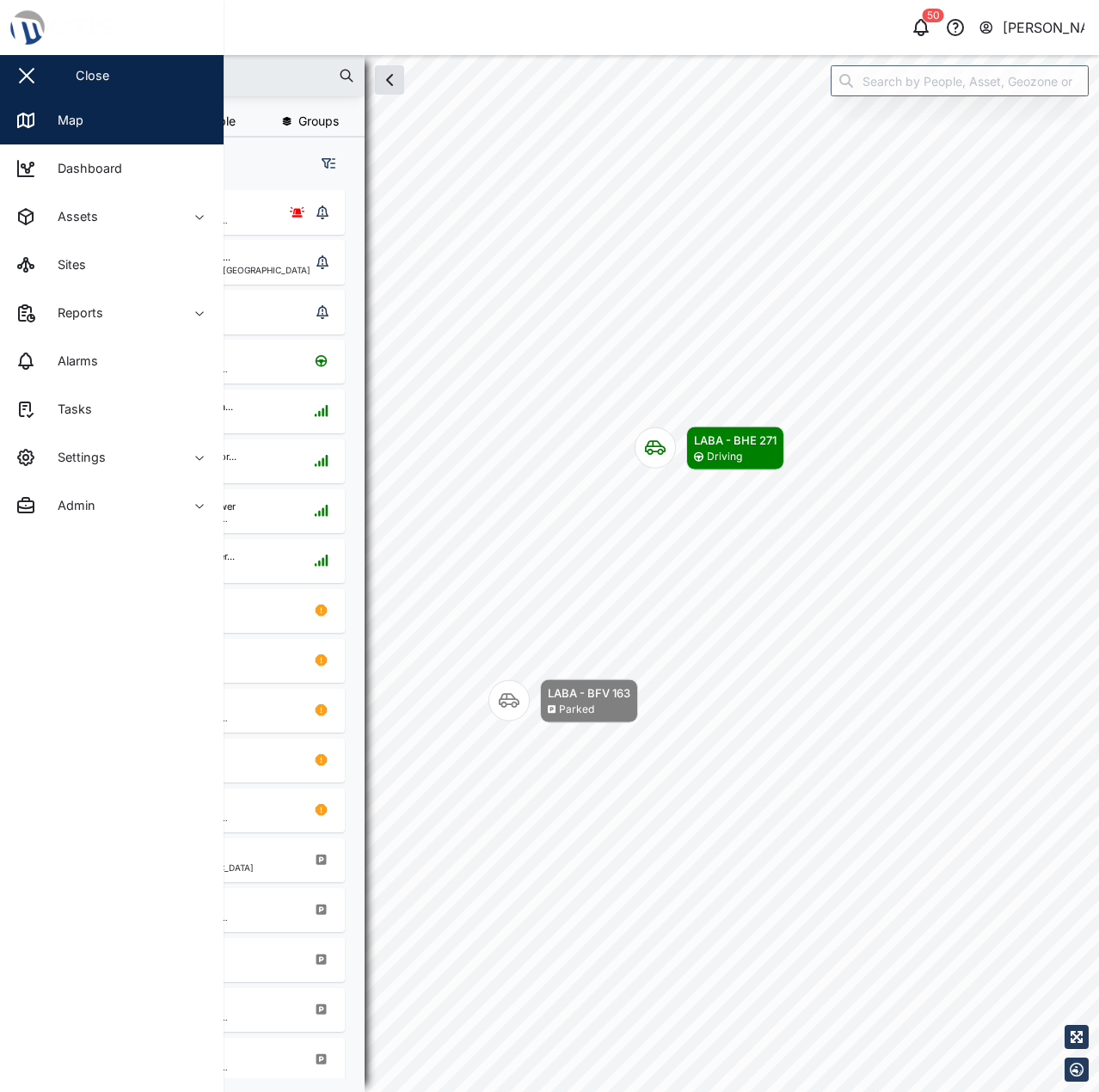
click at [26, 63] on button "button" at bounding box center [26, 75] width 29 height 29
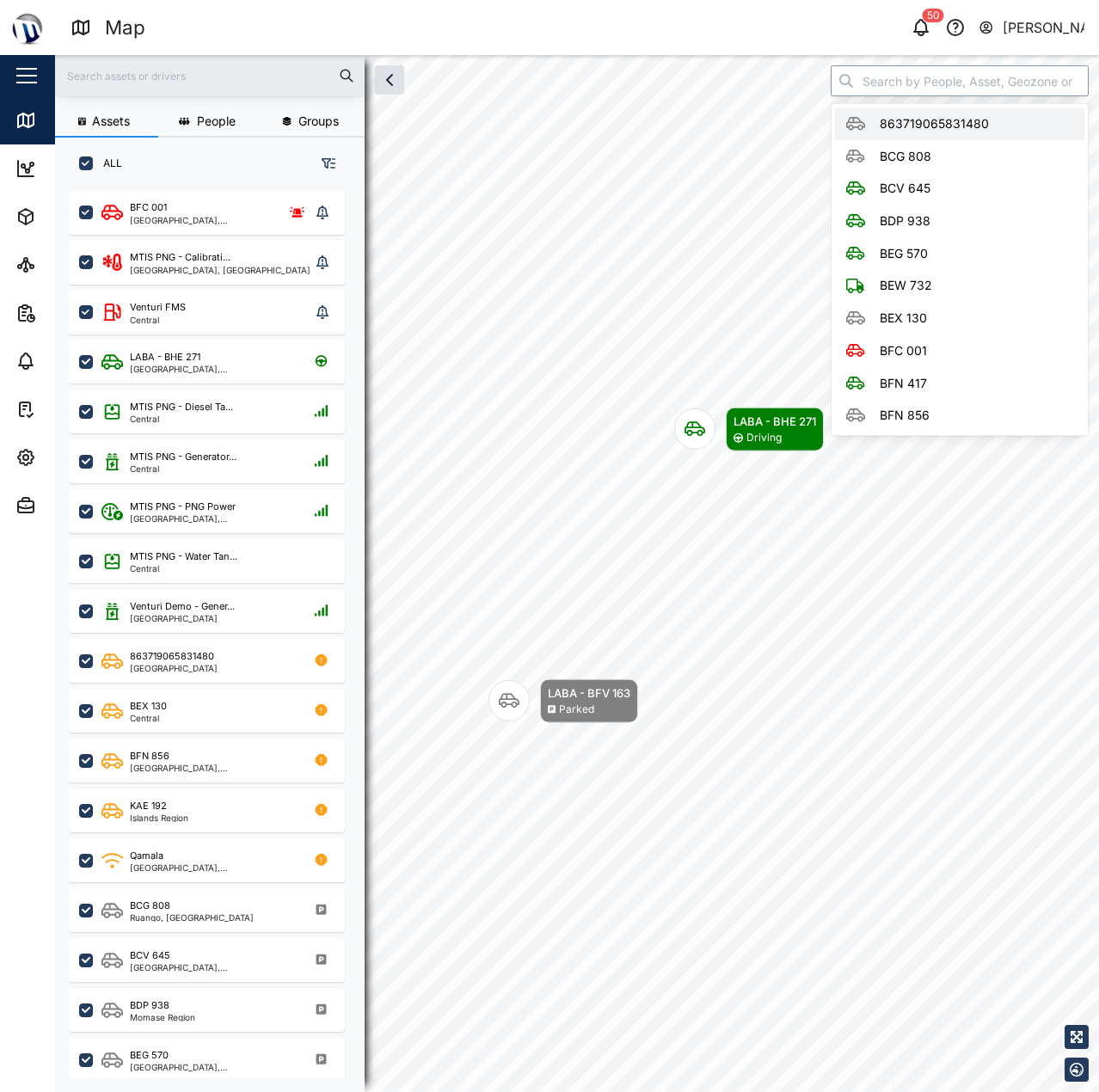
click at [898, 66] on input "search" at bounding box center [959, 80] width 258 height 31
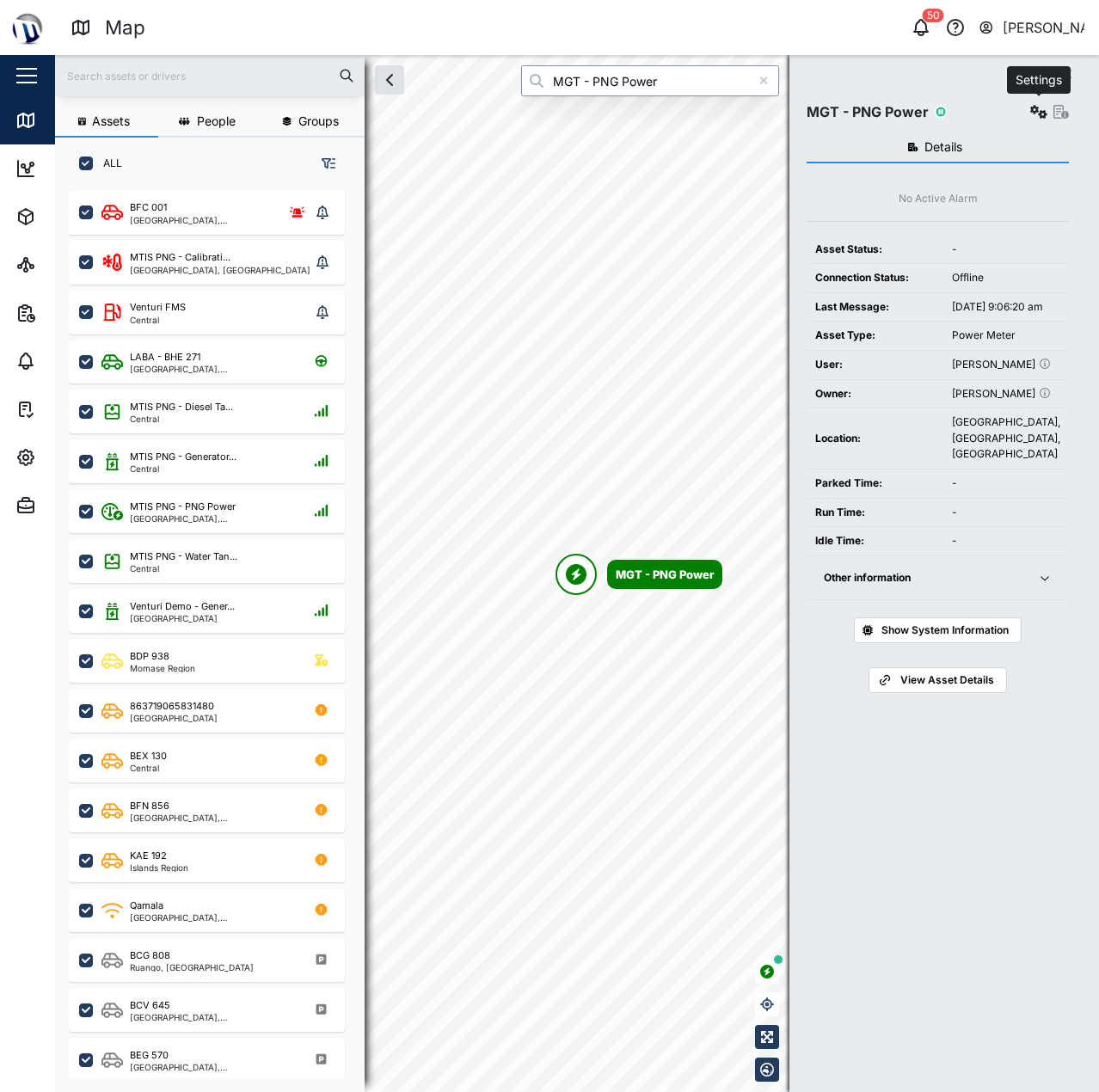
type input "MGT - PNG Power"
click at [1032, 113] on icon "button" at bounding box center [1039, 112] width 18 height 14
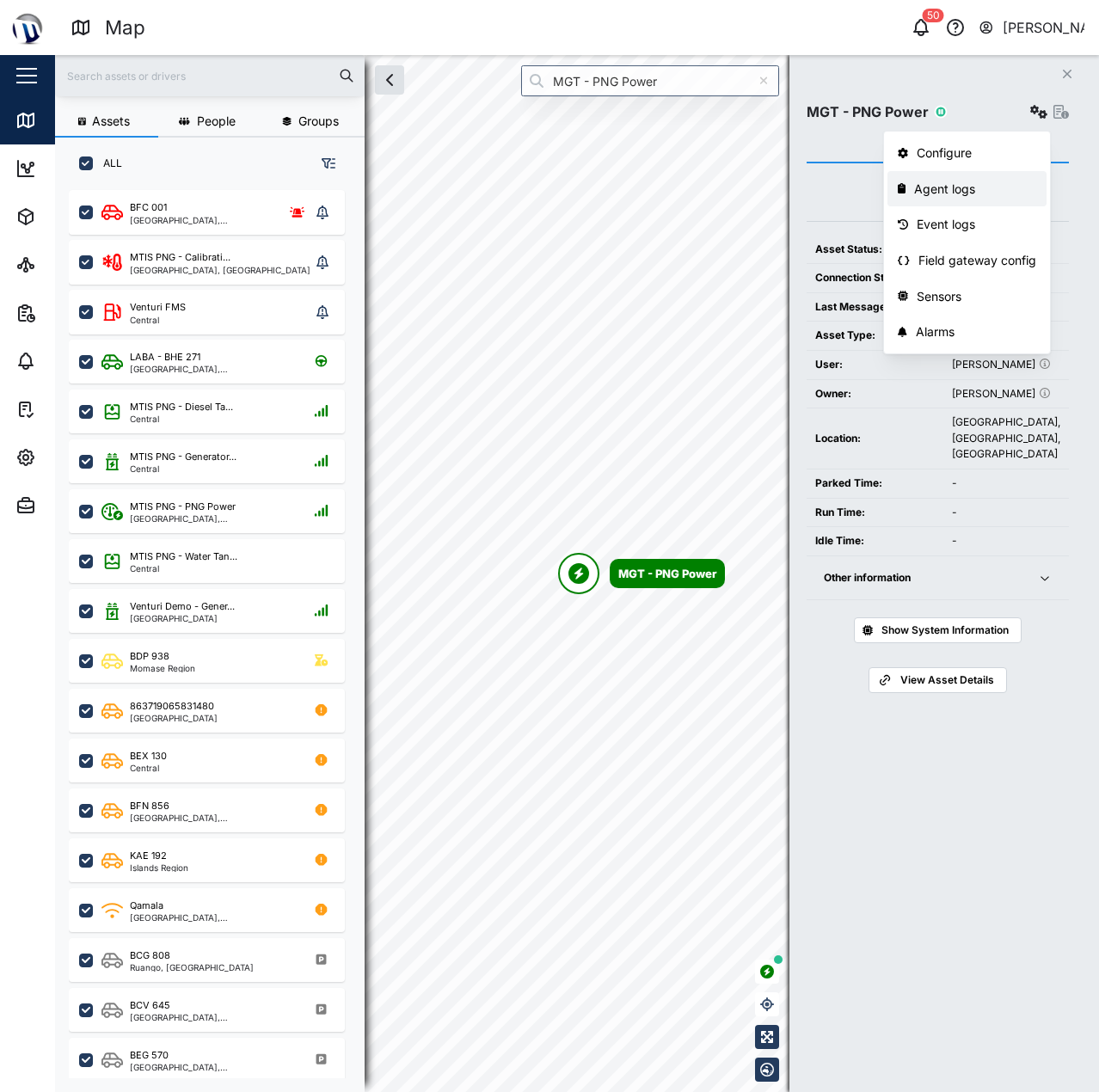
click at [1008, 200] on link "Agent logs" at bounding box center [967, 188] width 159 height 36
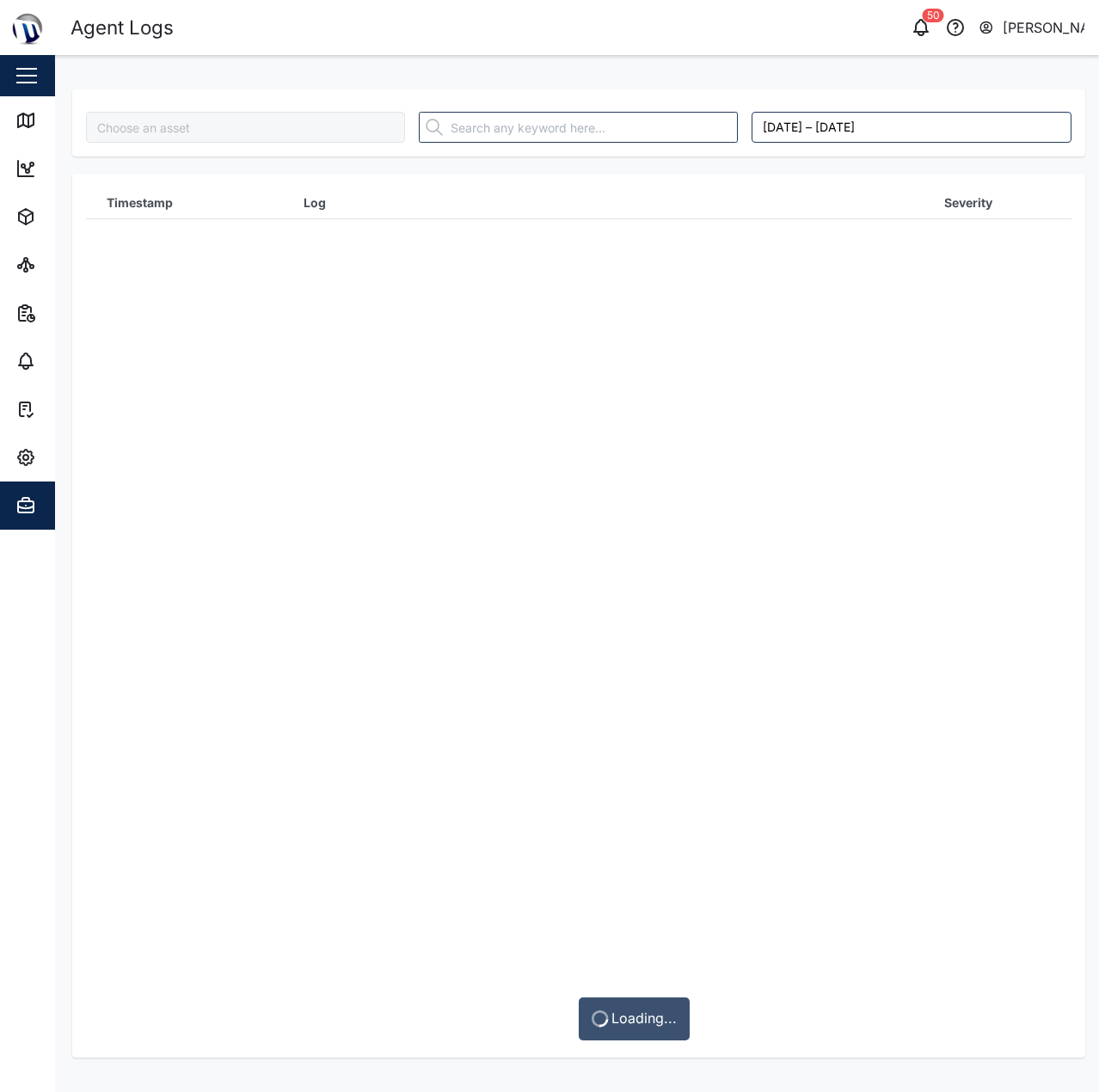
type input "MGT - PNG Power"
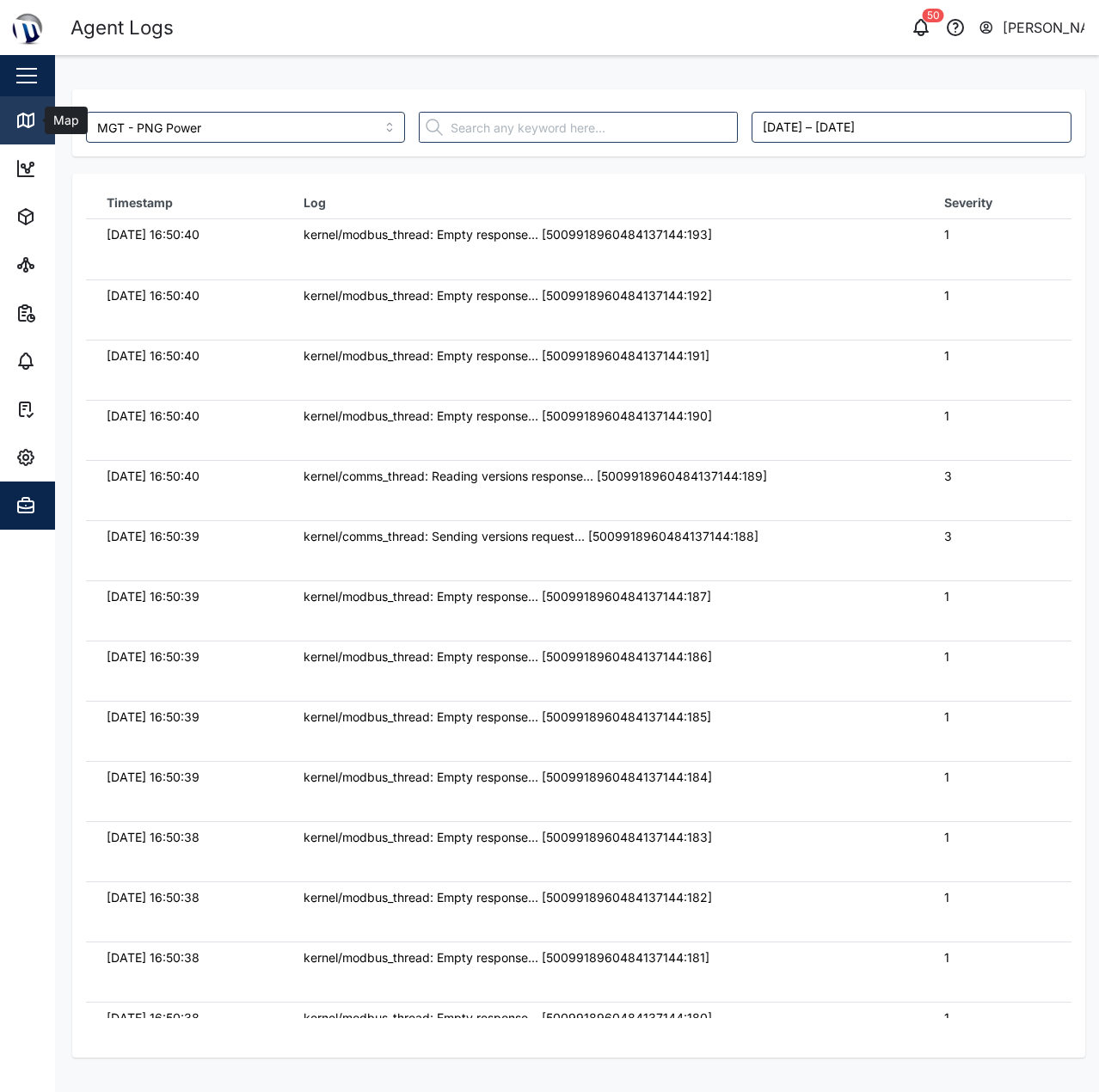
click at [47, 123] on div "Map" at bounding box center [64, 120] width 39 height 18
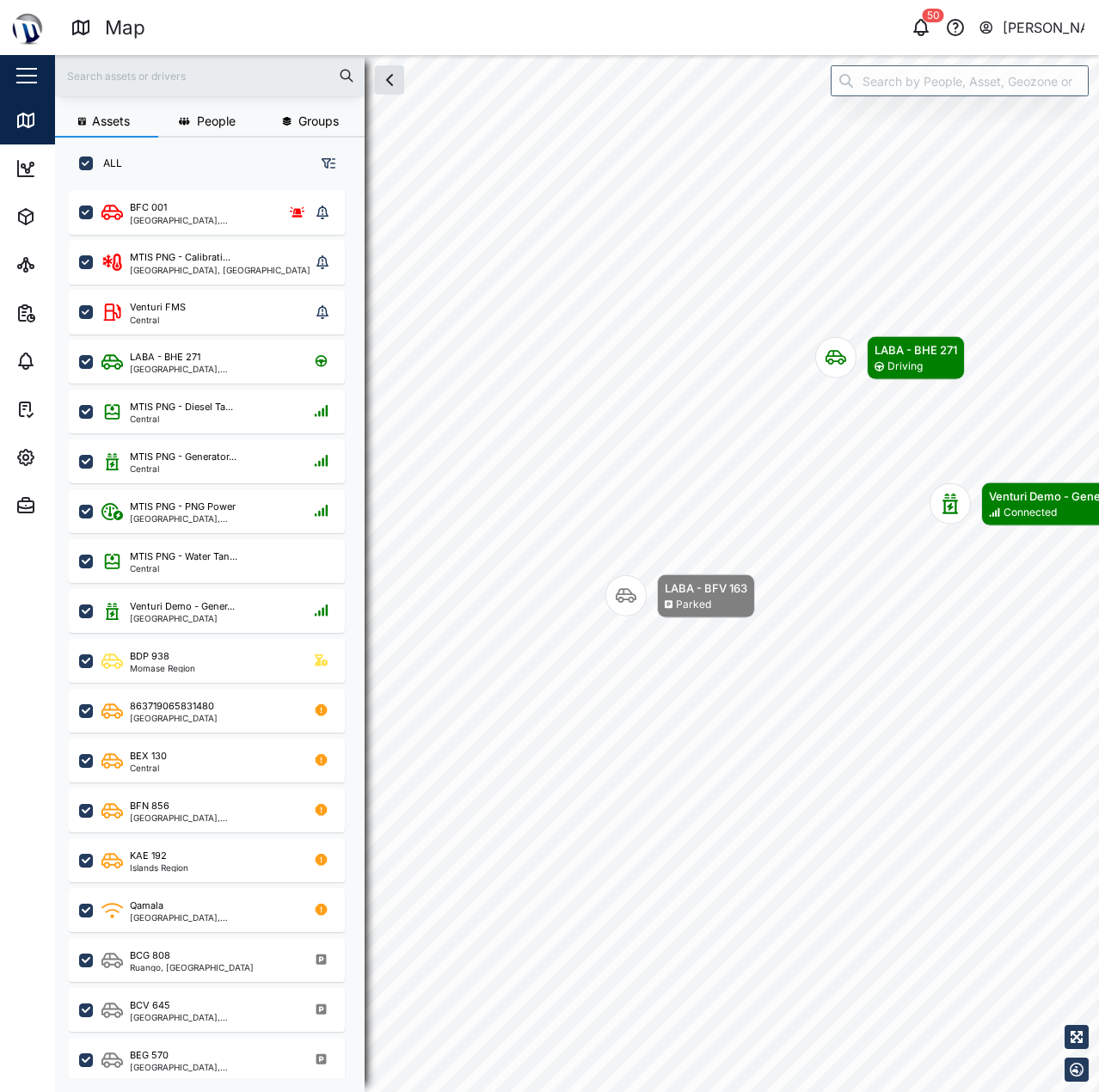
scroll to position [882, 269]
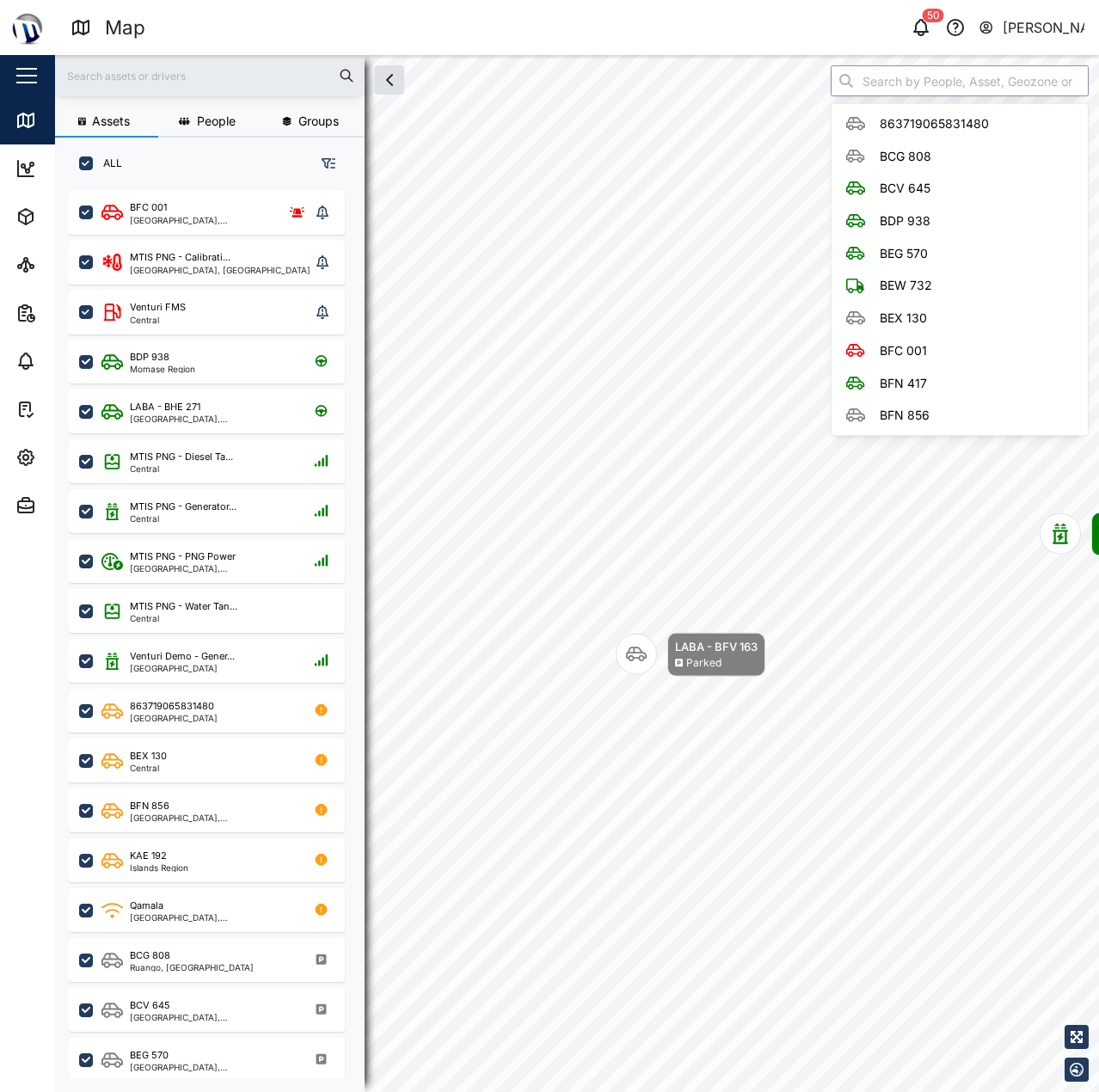
click at [916, 66] on input "search" at bounding box center [959, 80] width 258 height 31
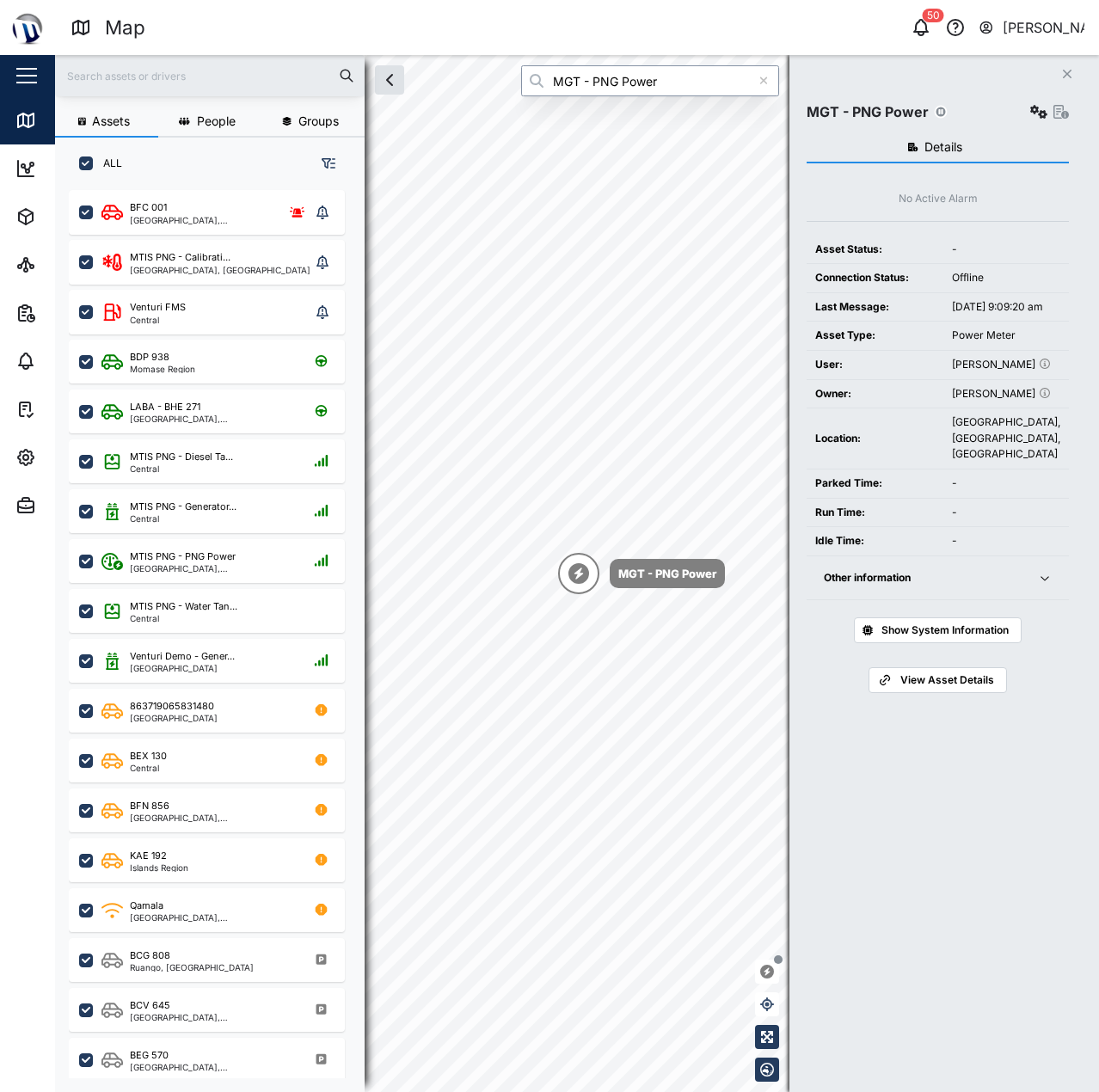
type input "MGT - PNG Power"
click at [1037, 110] on icon "button" at bounding box center [1039, 112] width 18 height 14
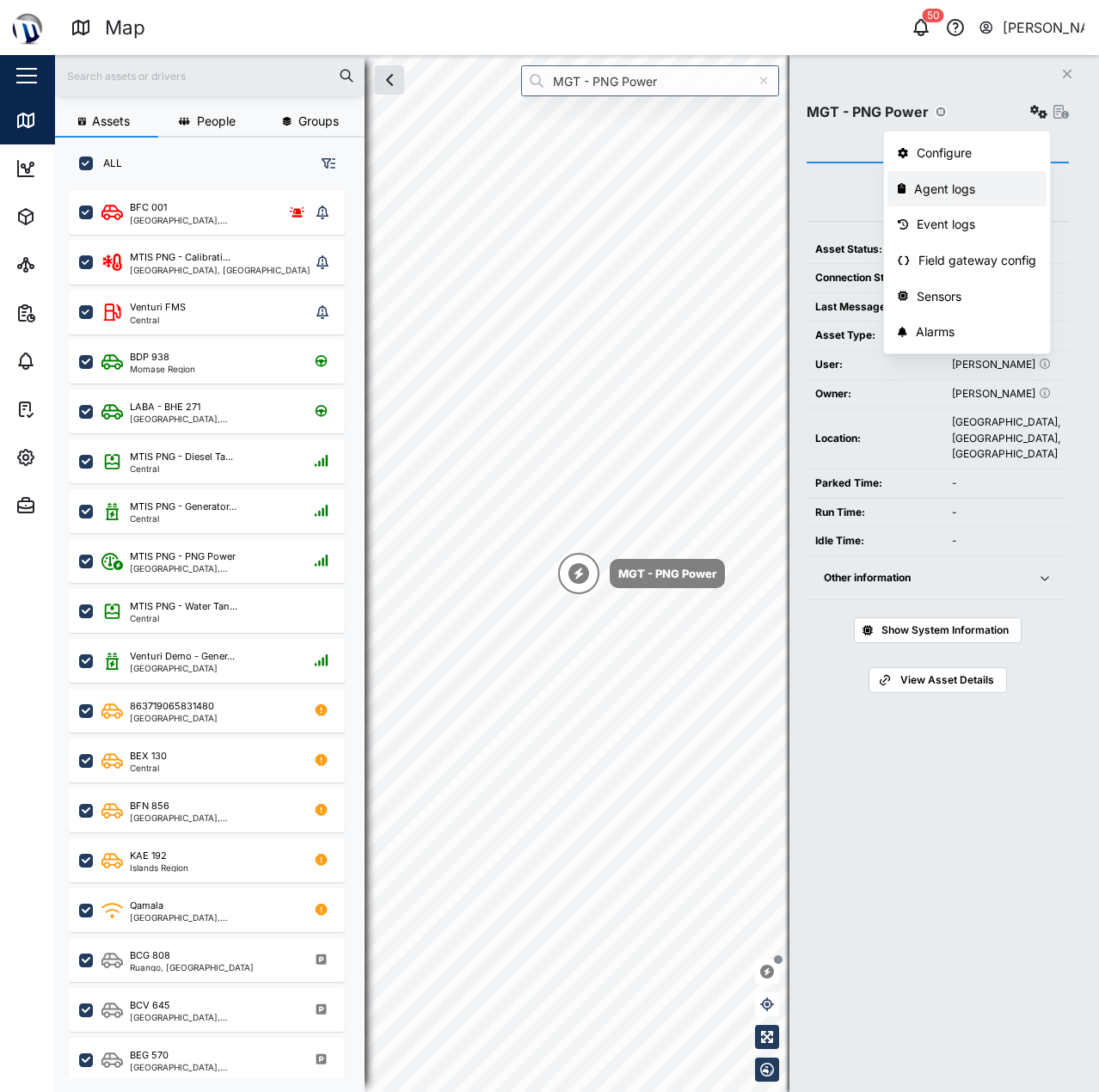
click at [993, 191] on div "Agent logs" at bounding box center [975, 188] width 122 height 18
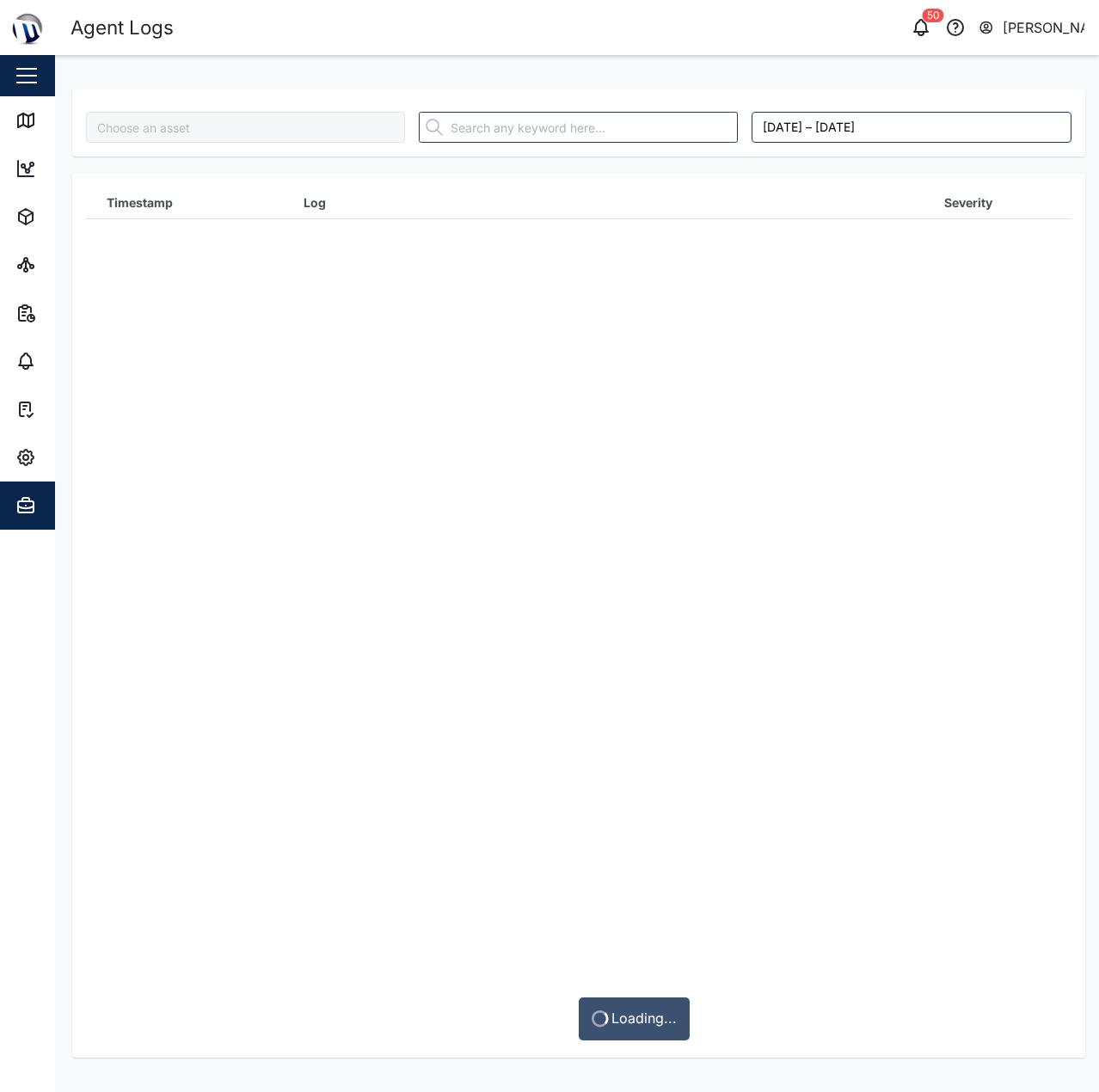
type input "MGT - PNG Power"
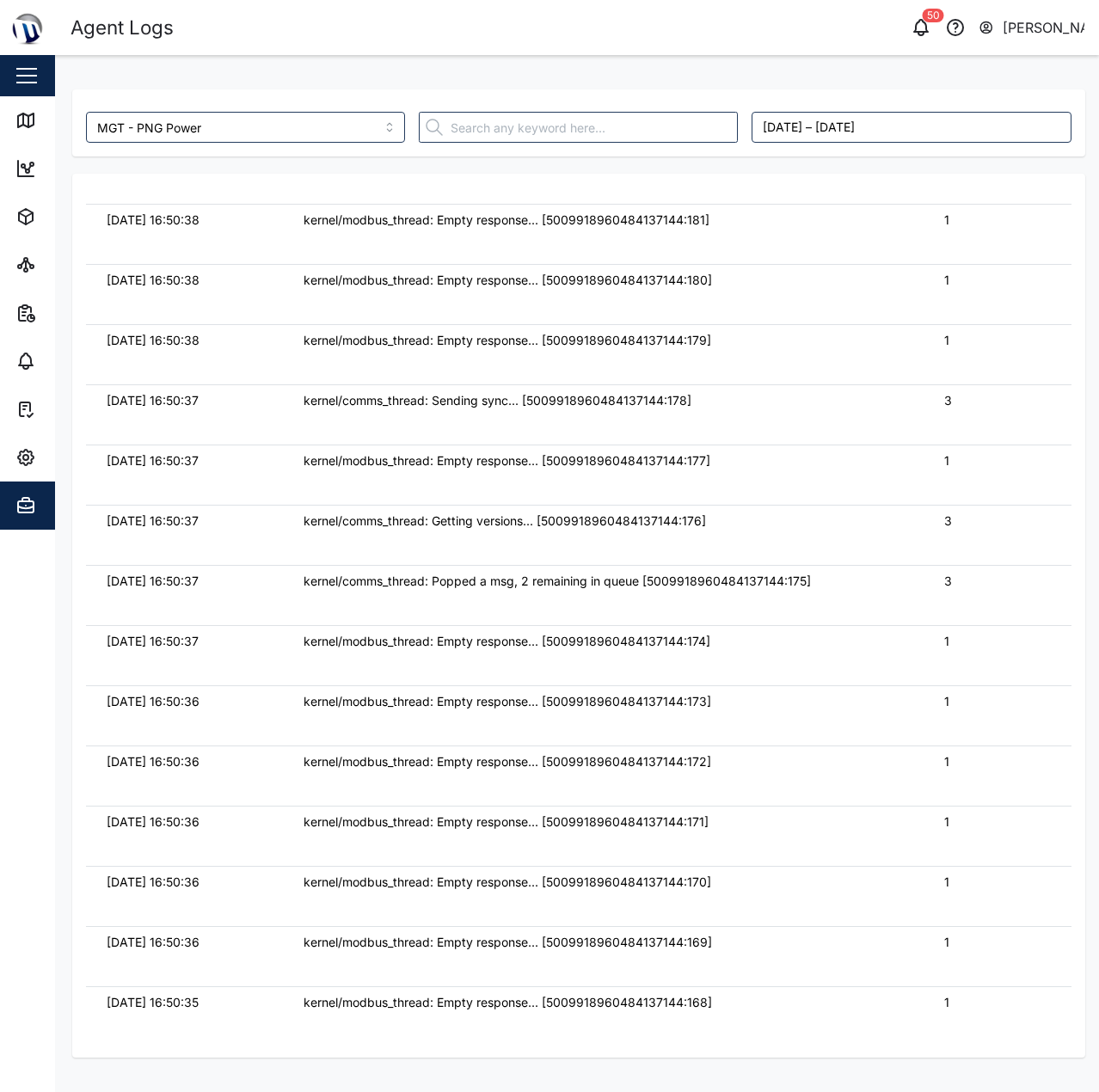
scroll to position [1032, 0]
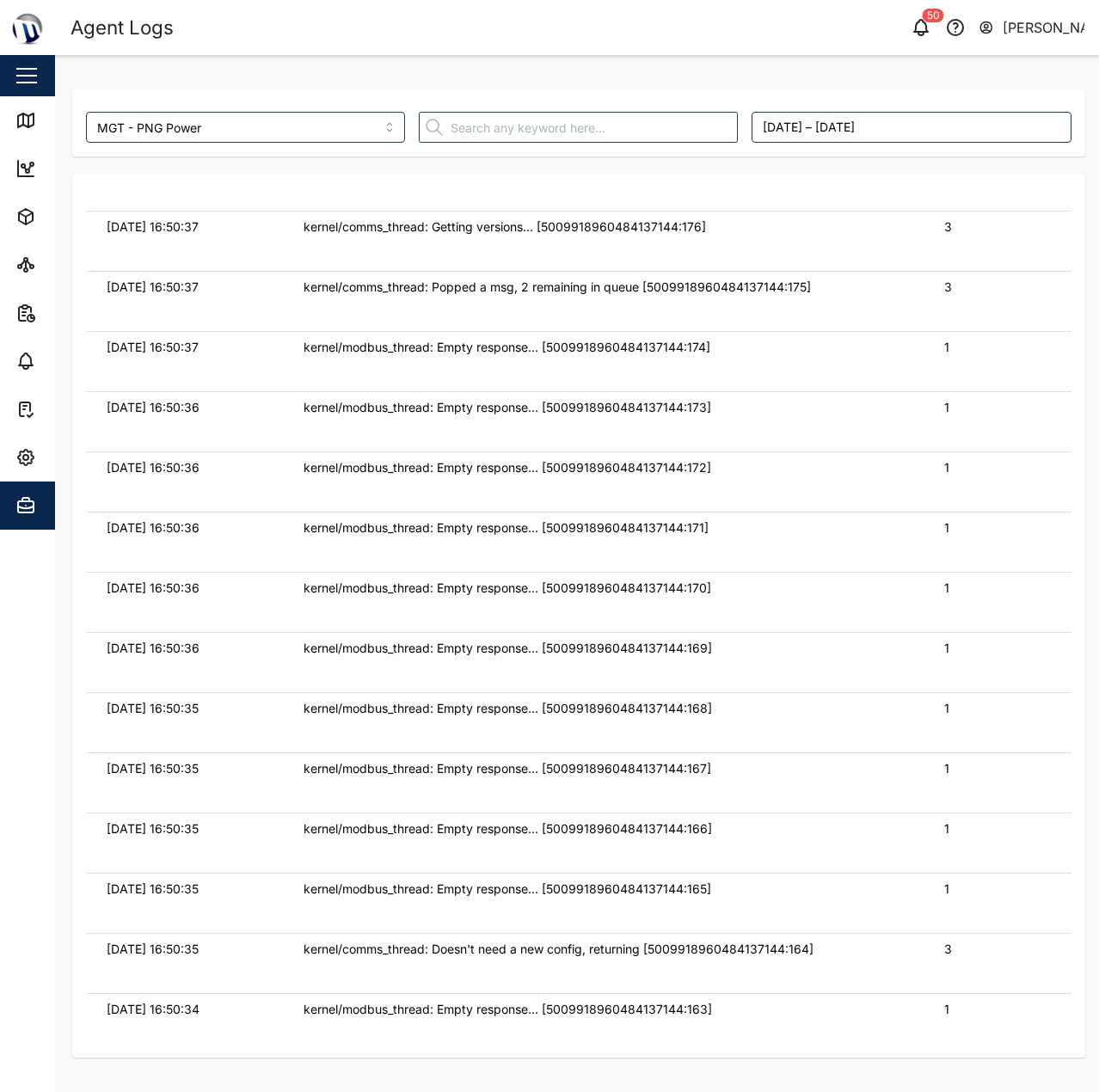
click at [983, 483] on td "1" at bounding box center [998, 482] width 148 height 60
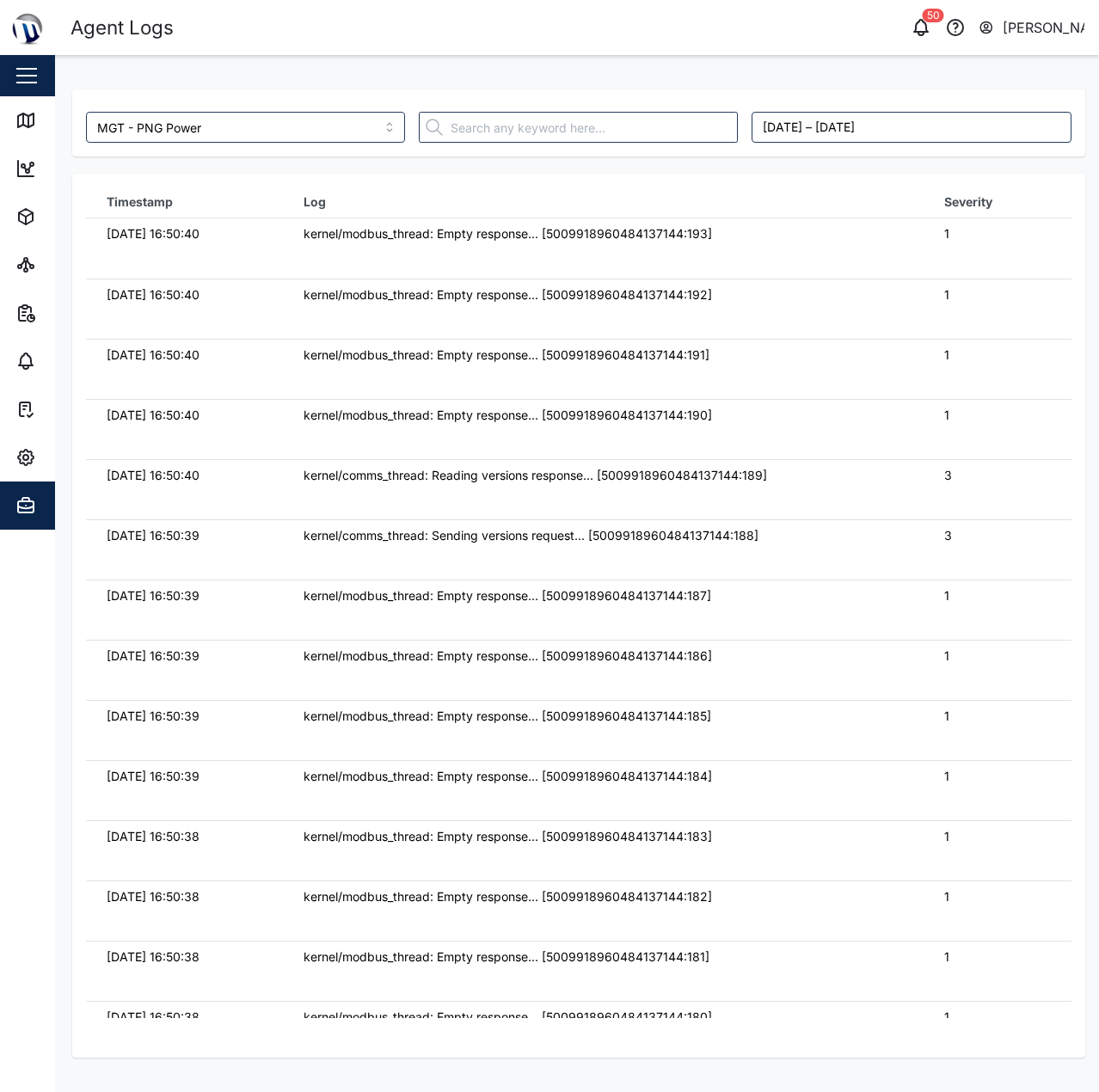
scroll to position [0, 0]
click at [0, 124] on link "Map" at bounding box center [112, 120] width 224 height 48
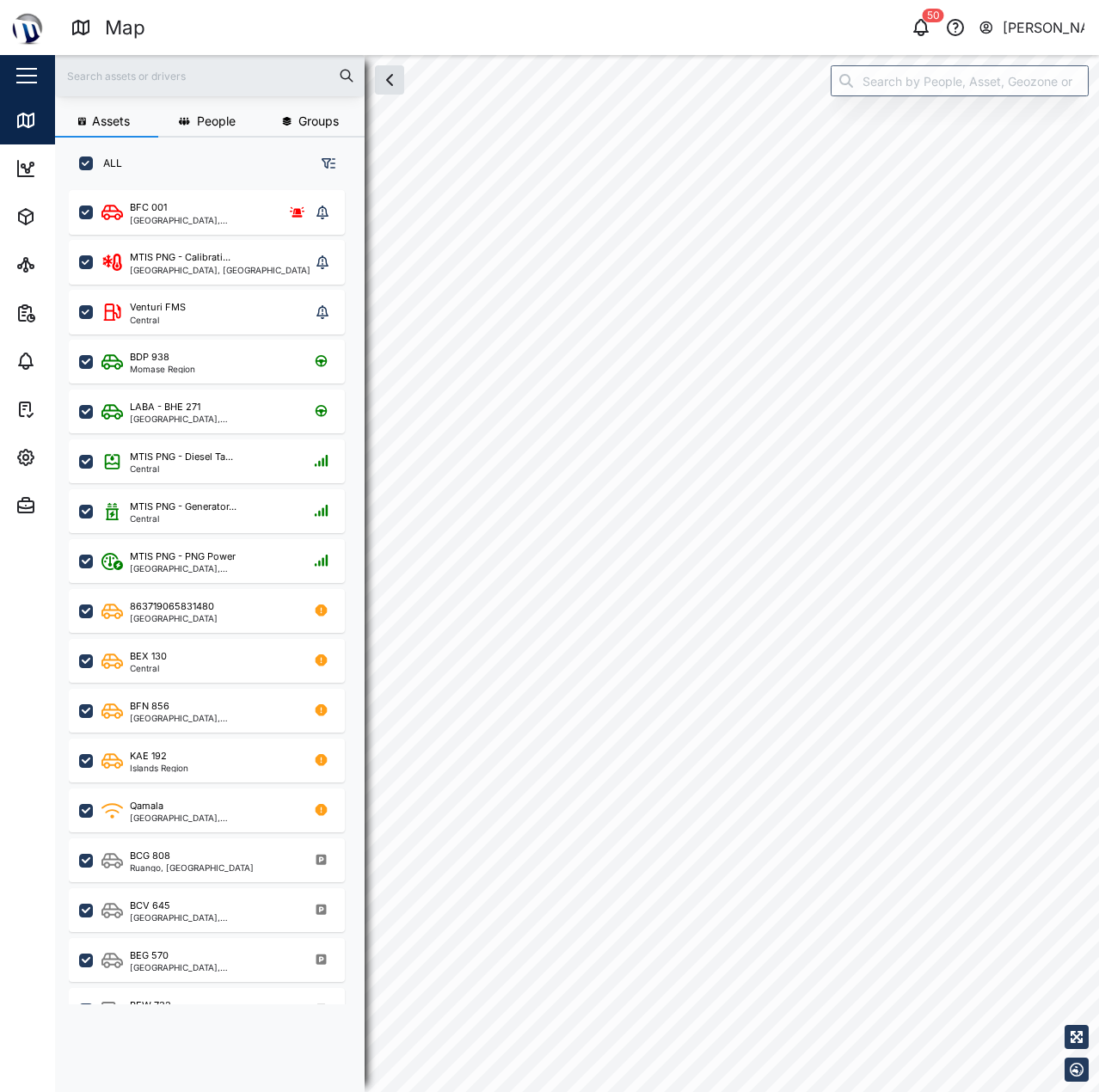
checkbox input "true"
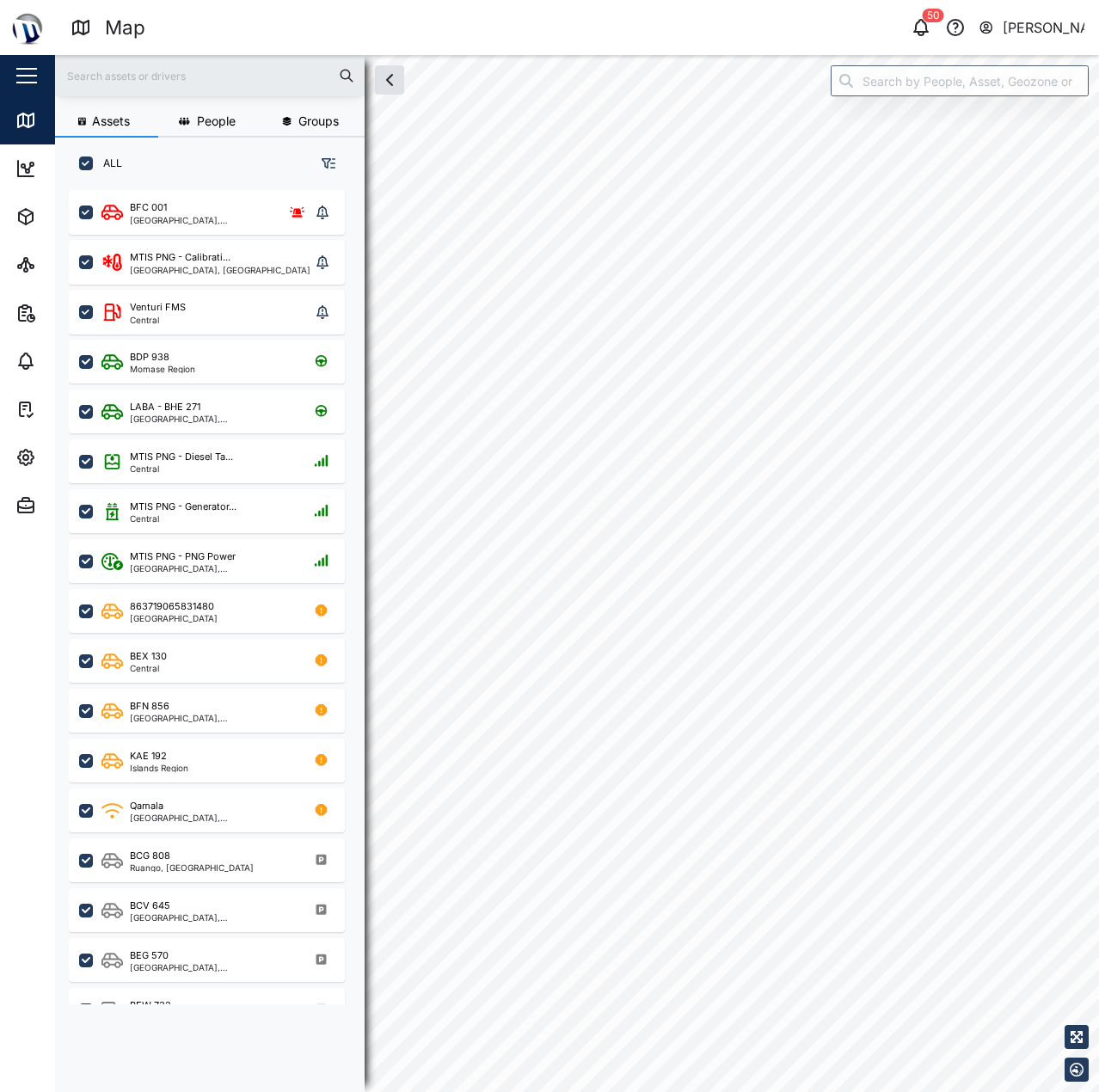
checkbox input "true"
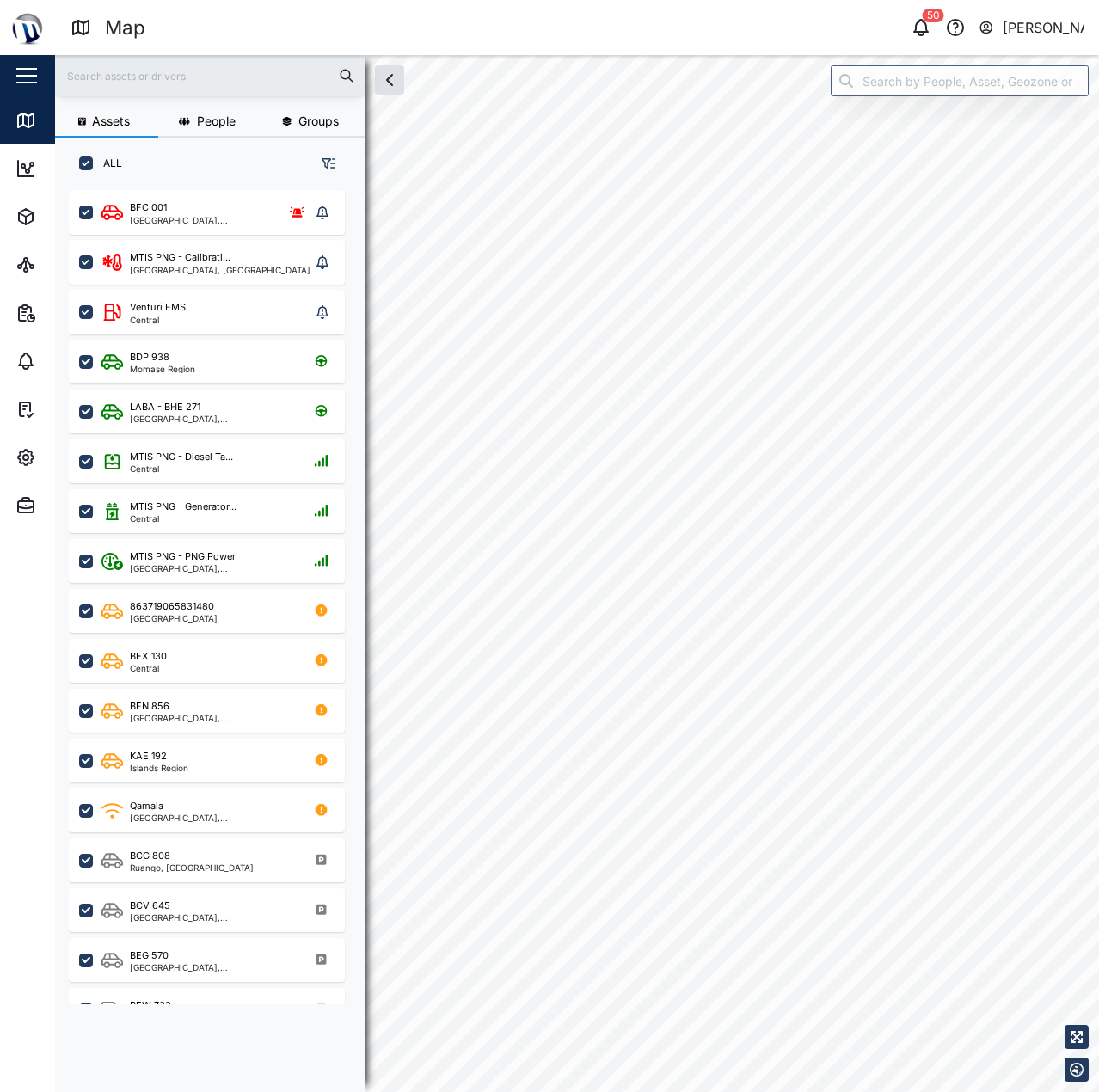
checkbox input "true"
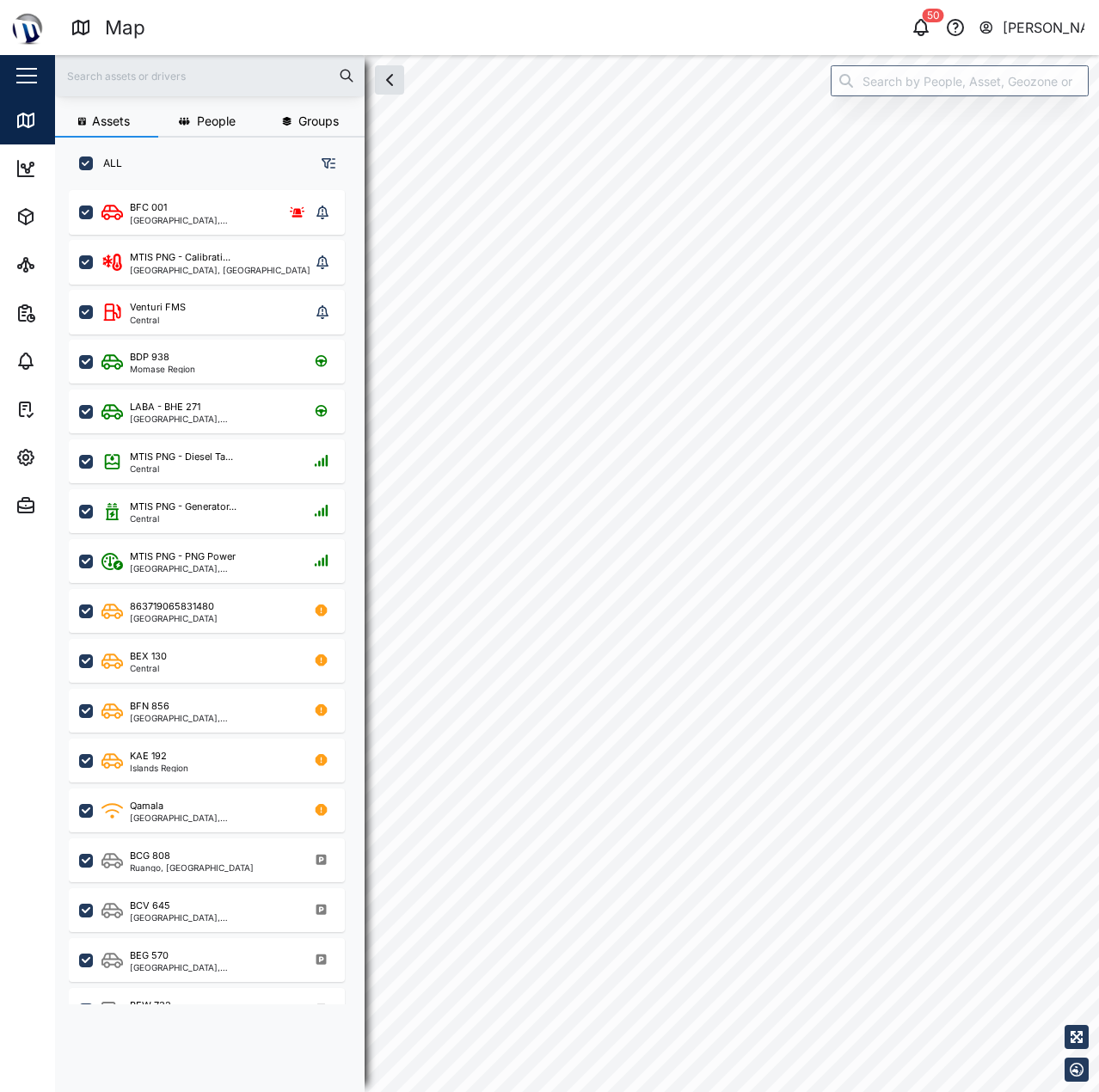
checkbox input "true"
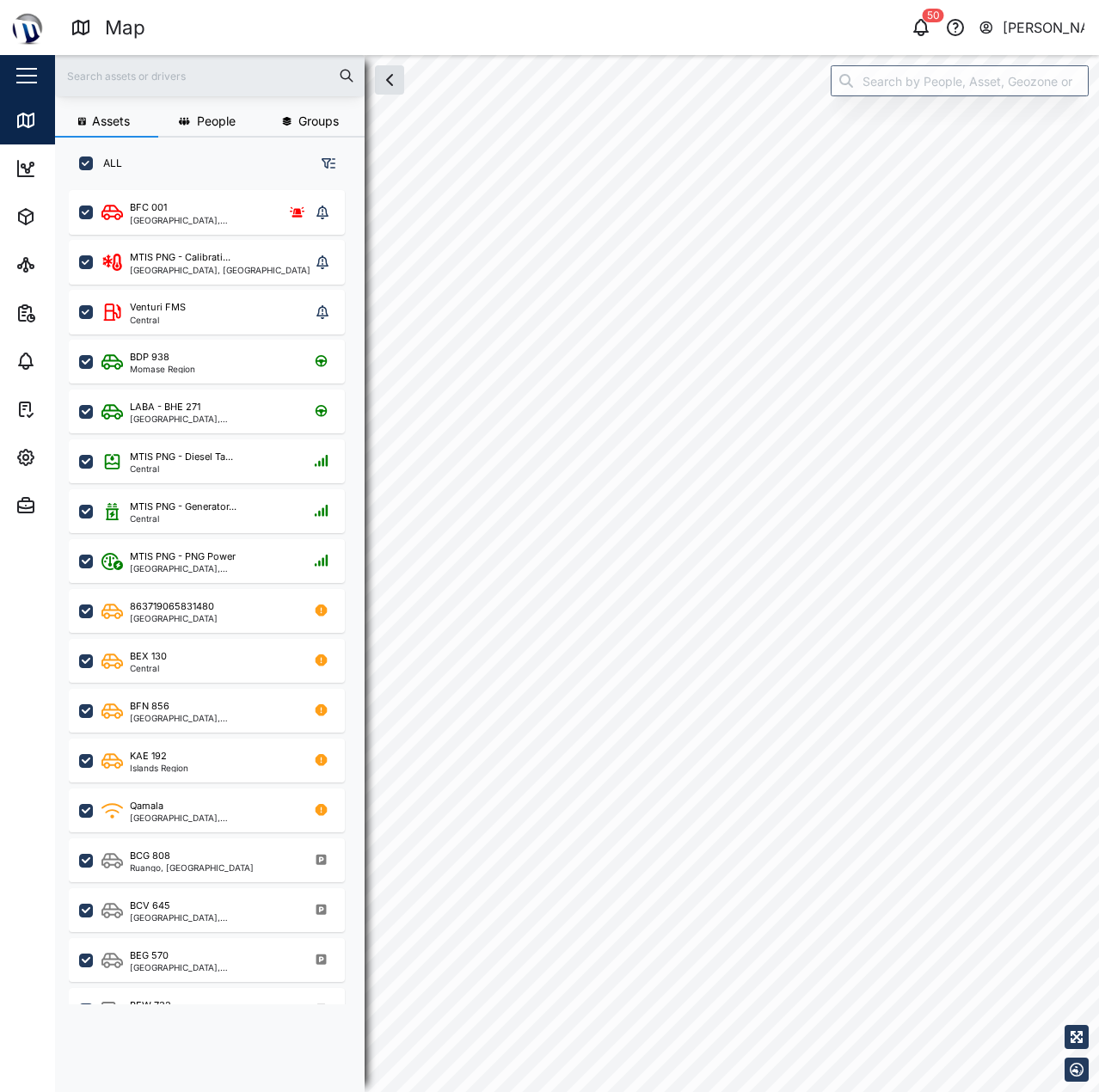
checkbox input "true"
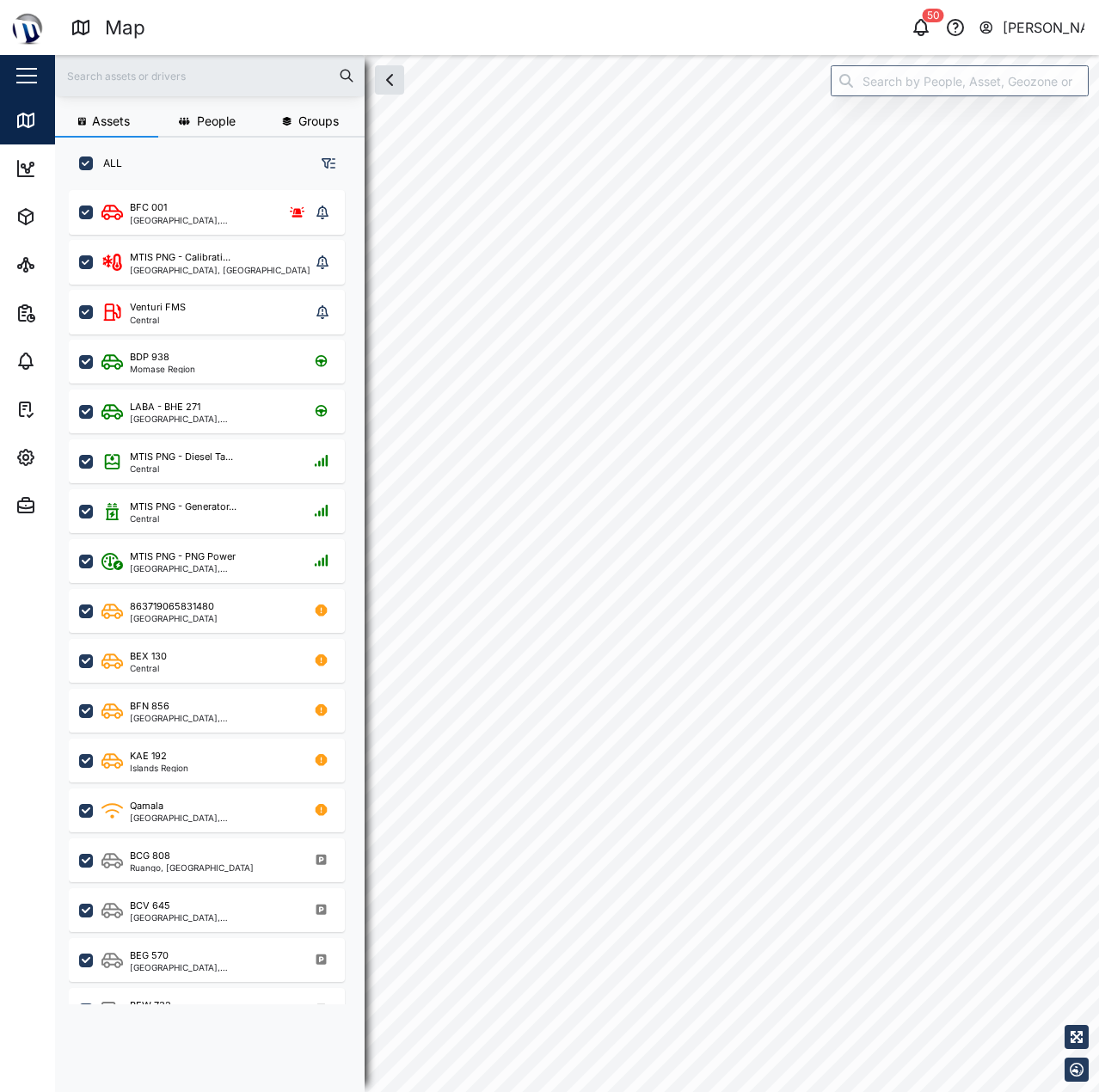
checkbox input "true"
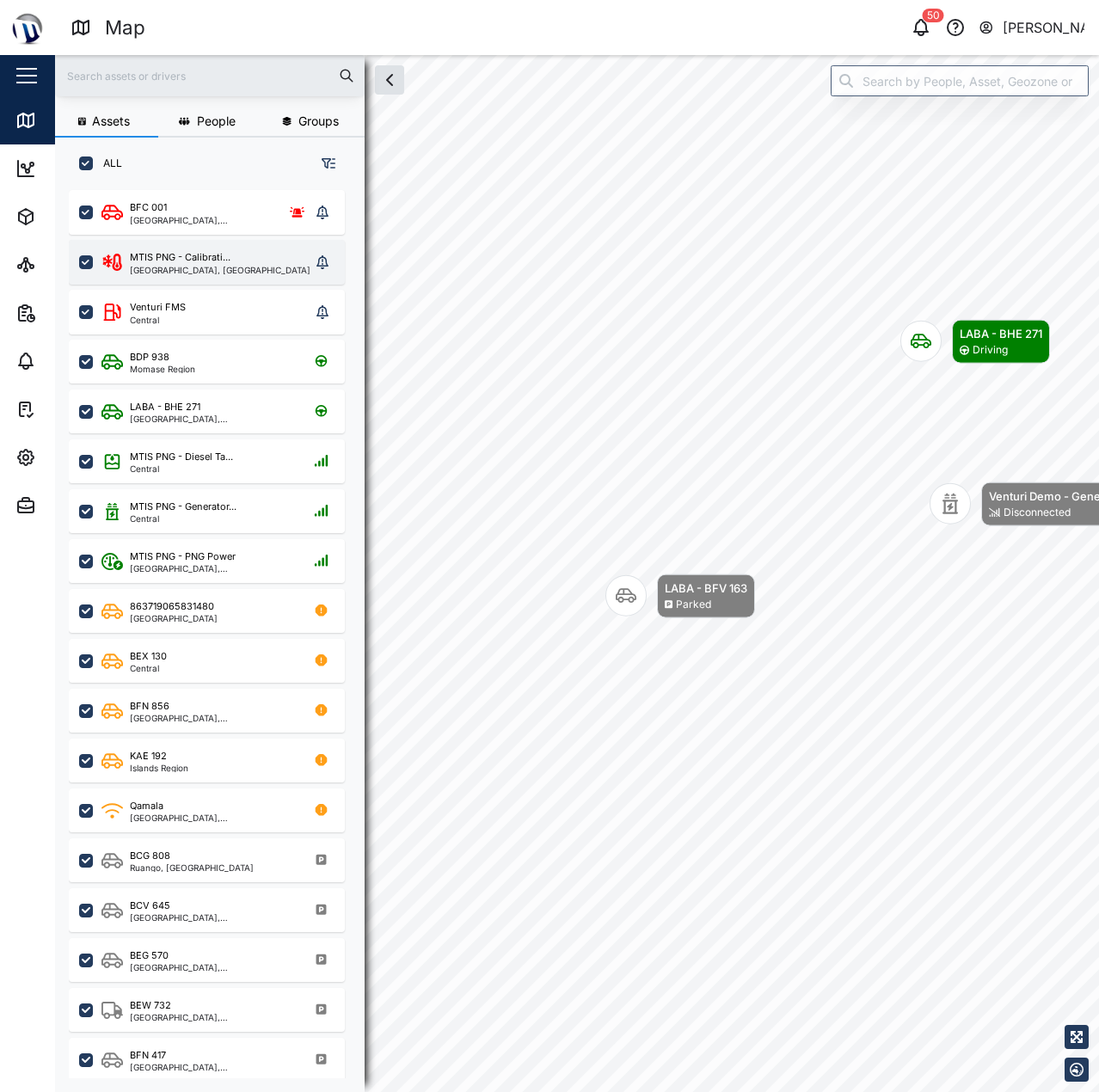
scroll to position [882, 269]
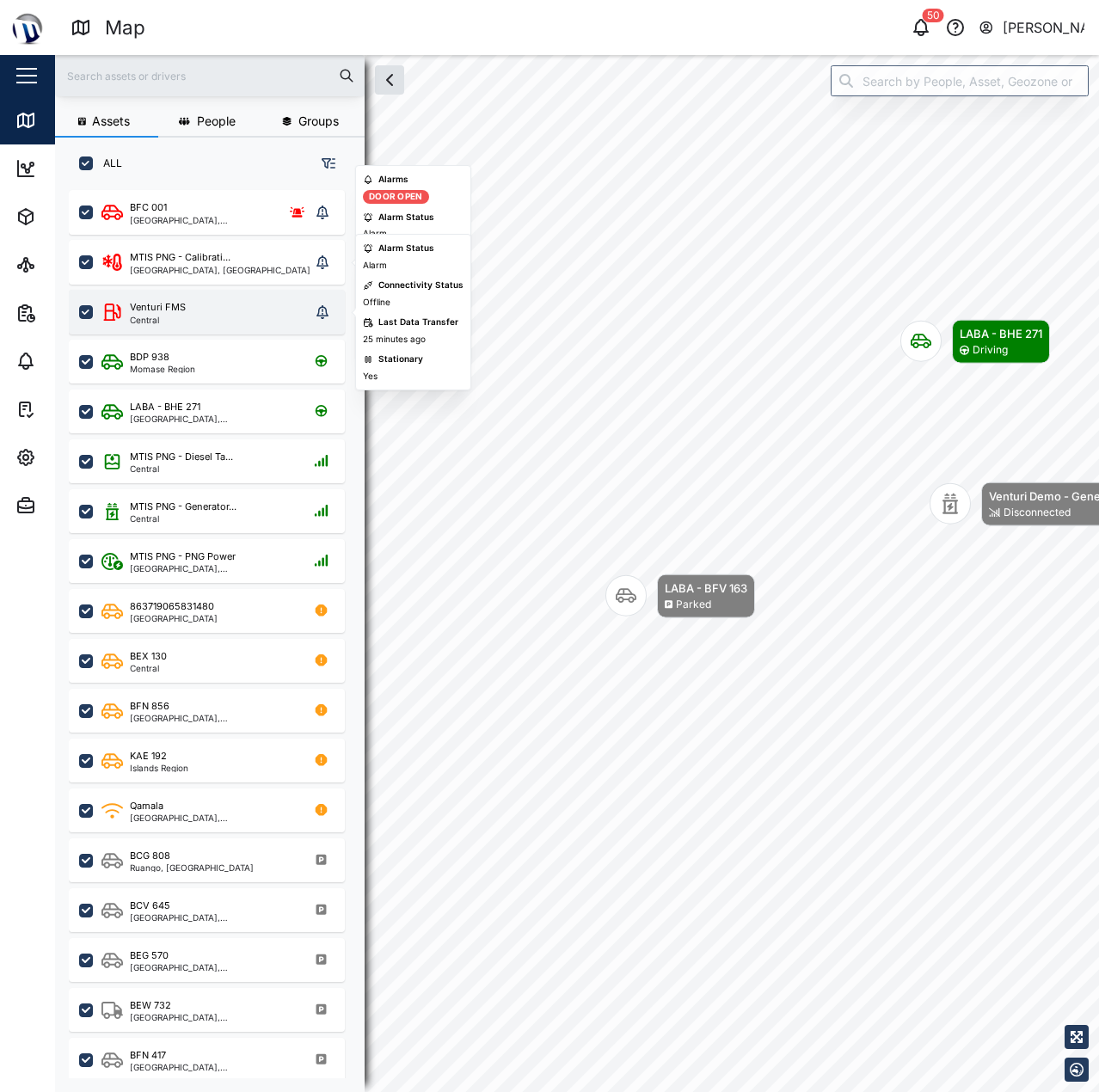
click at [243, 310] on div "Venturi FMS Central" at bounding box center [205, 312] width 209 height 24
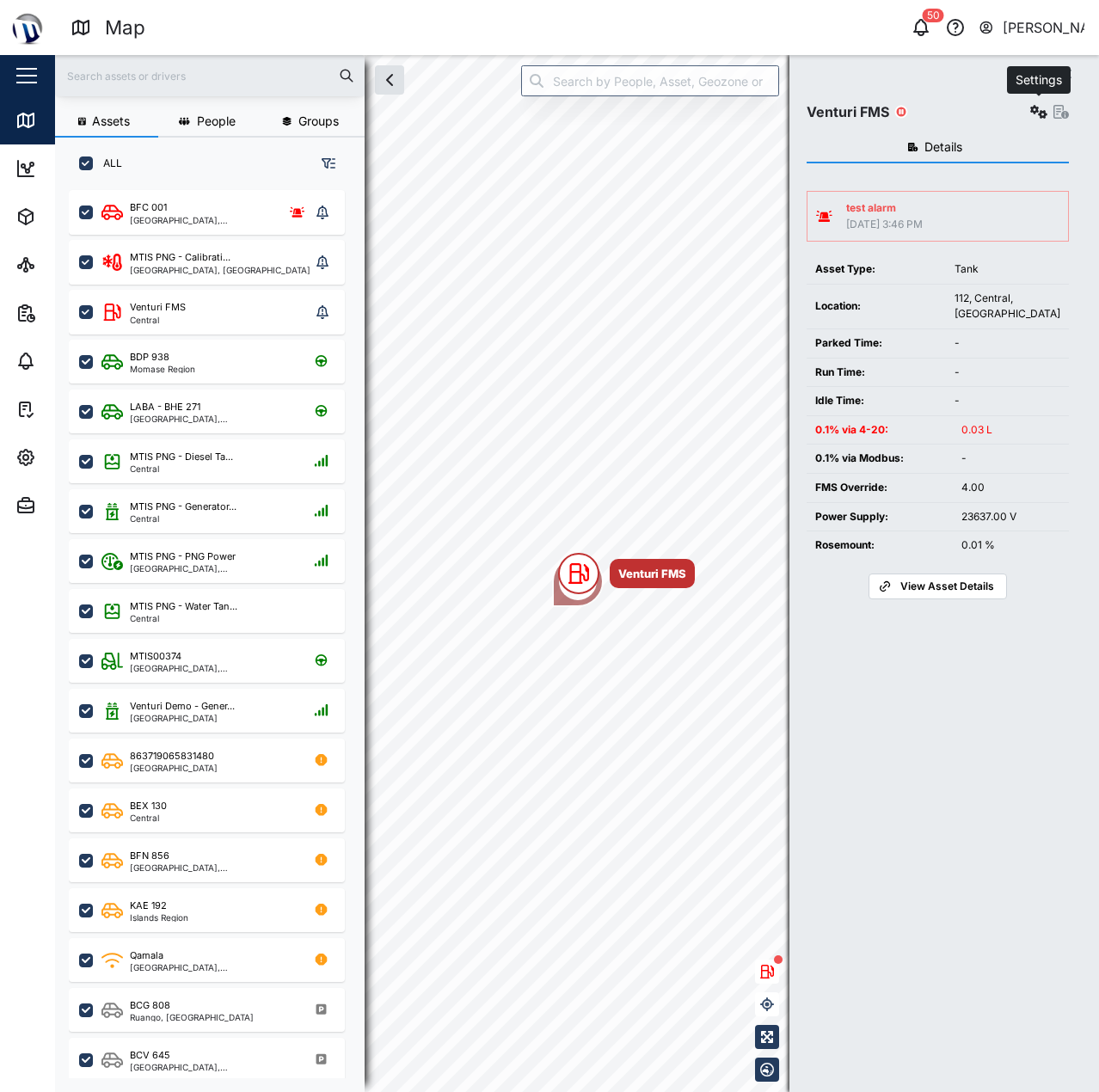
click at [1043, 116] on icon "button" at bounding box center [1039, 112] width 18 height 14
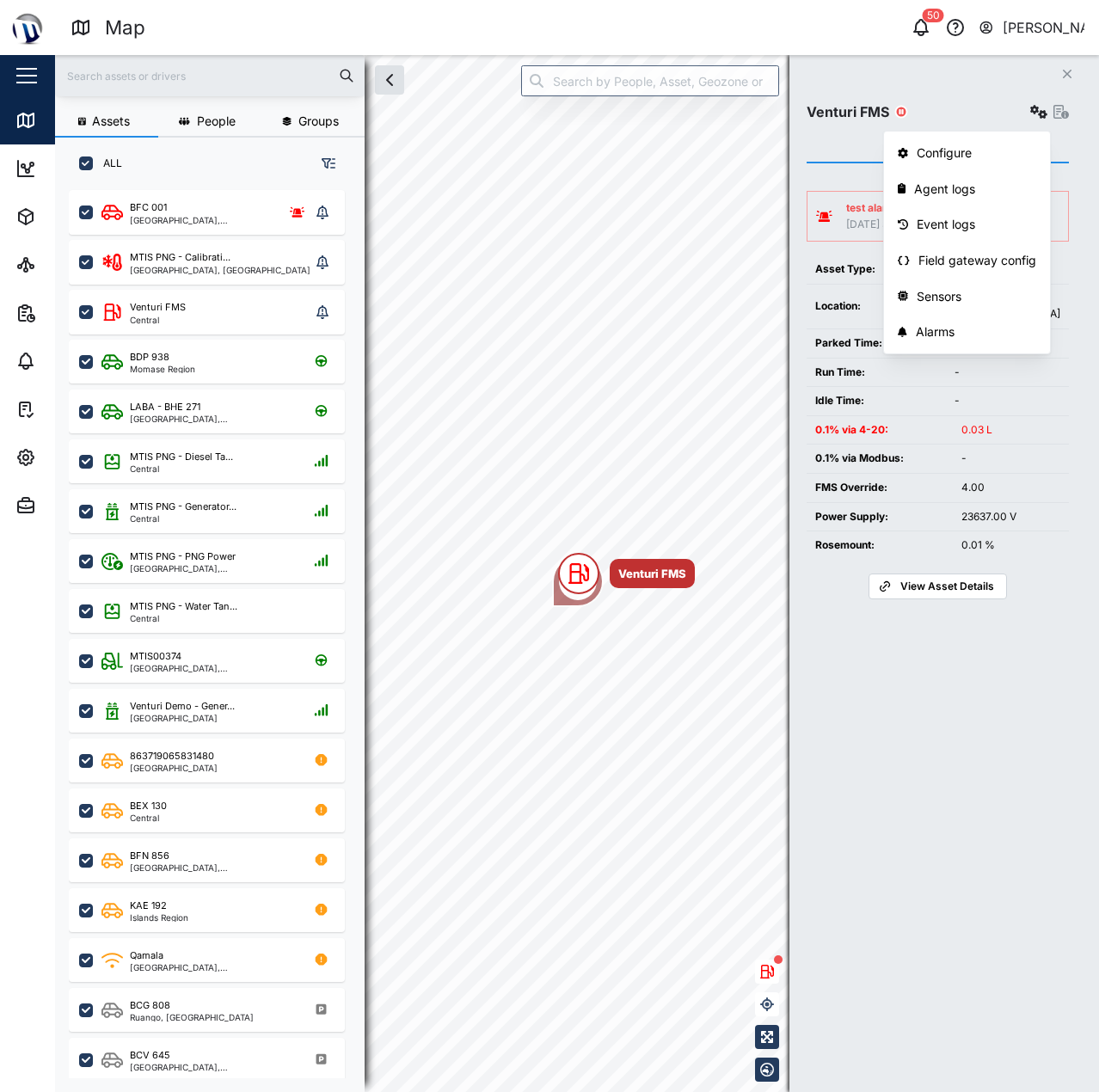
click at [997, 106] on div "Venturi FMS Configure Agent logs Event logs Field gateway config Sensors Alarms" at bounding box center [938, 111] width 262 height 24
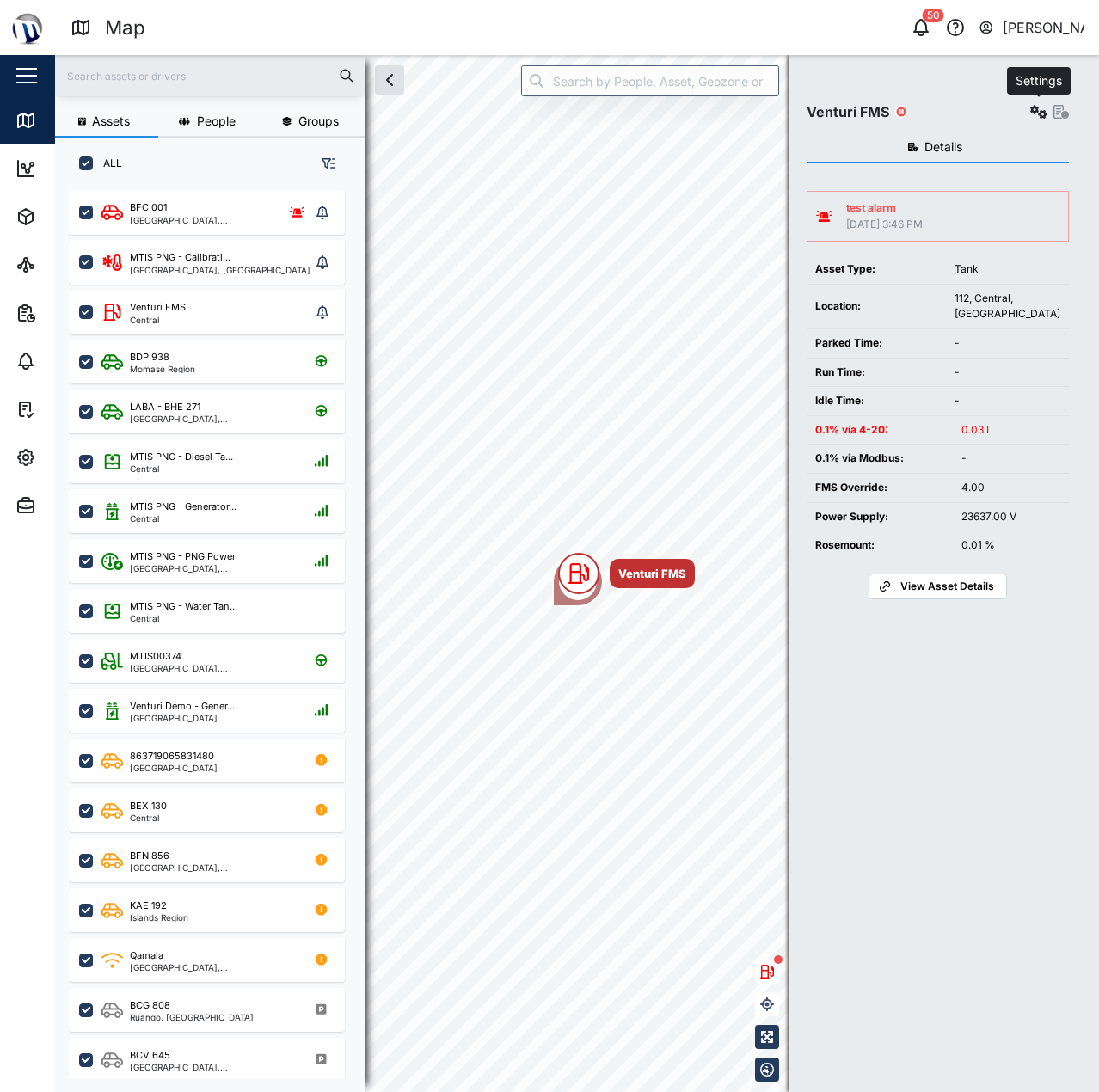
click at [1042, 116] on icon "button" at bounding box center [1039, 112] width 18 height 14
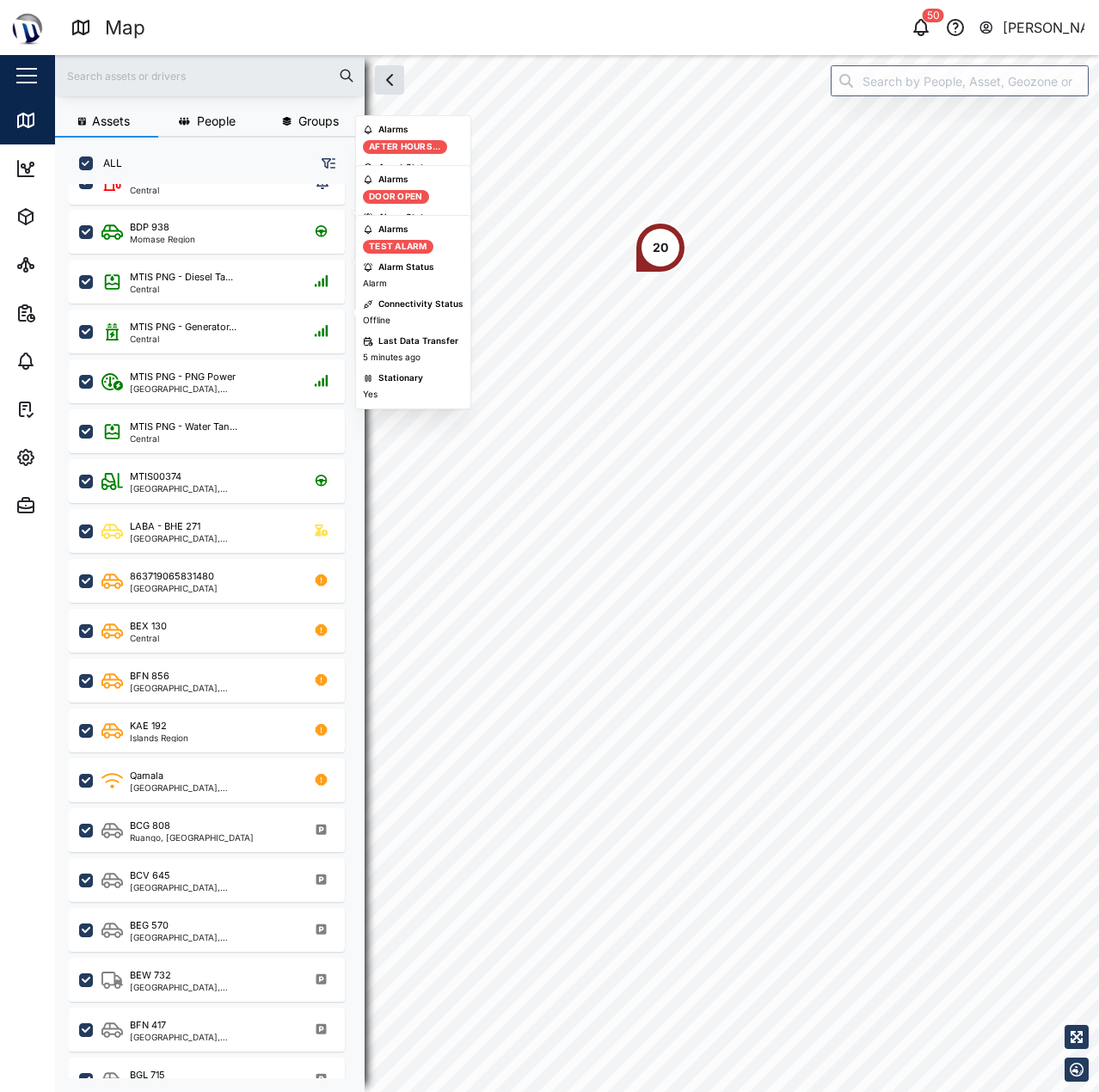
scroll to position [172, 0]
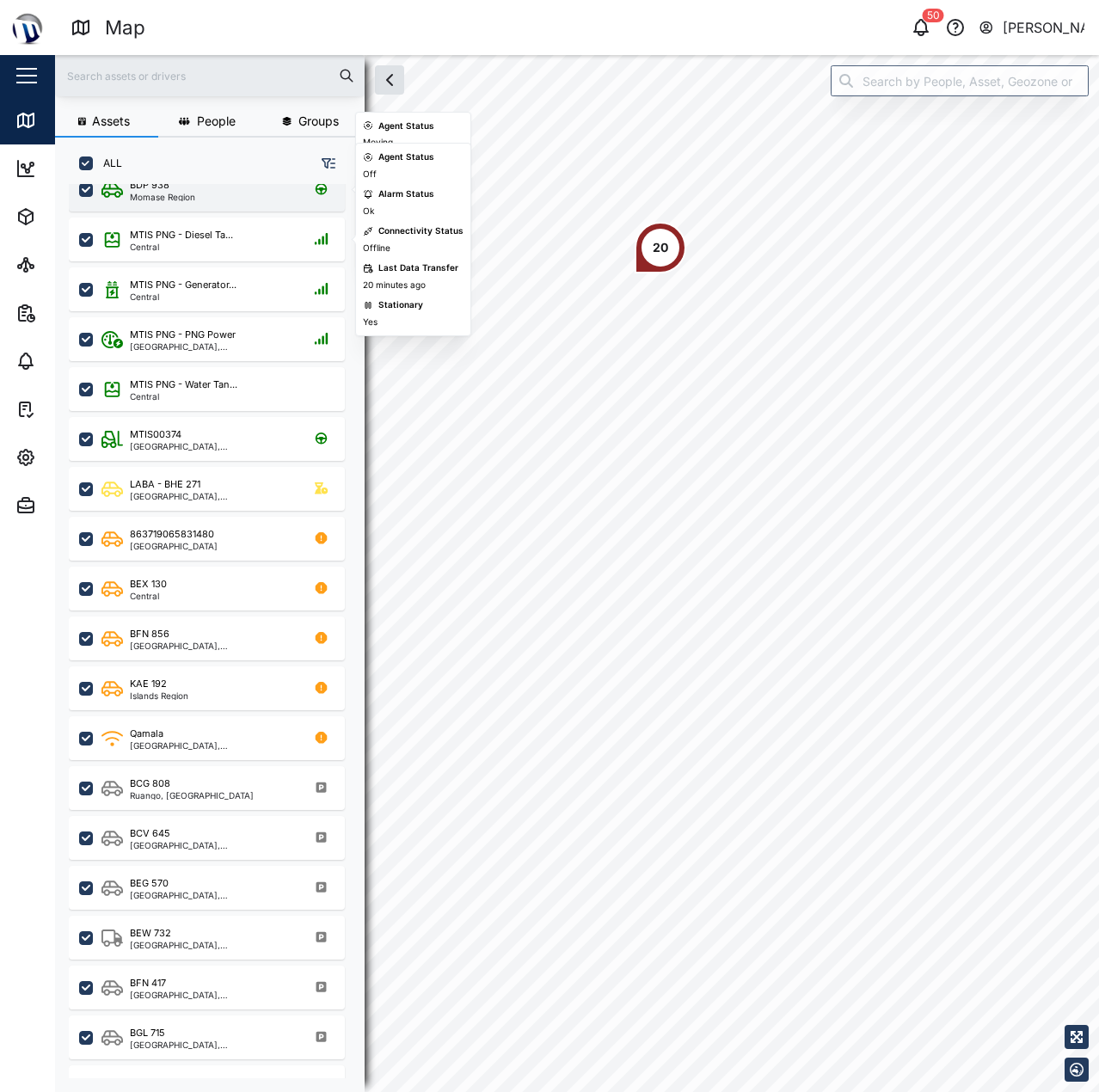
click at [253, 205] on div "BDP 938 Momase Region" at bounding box center [206, 189] width 276 height 44
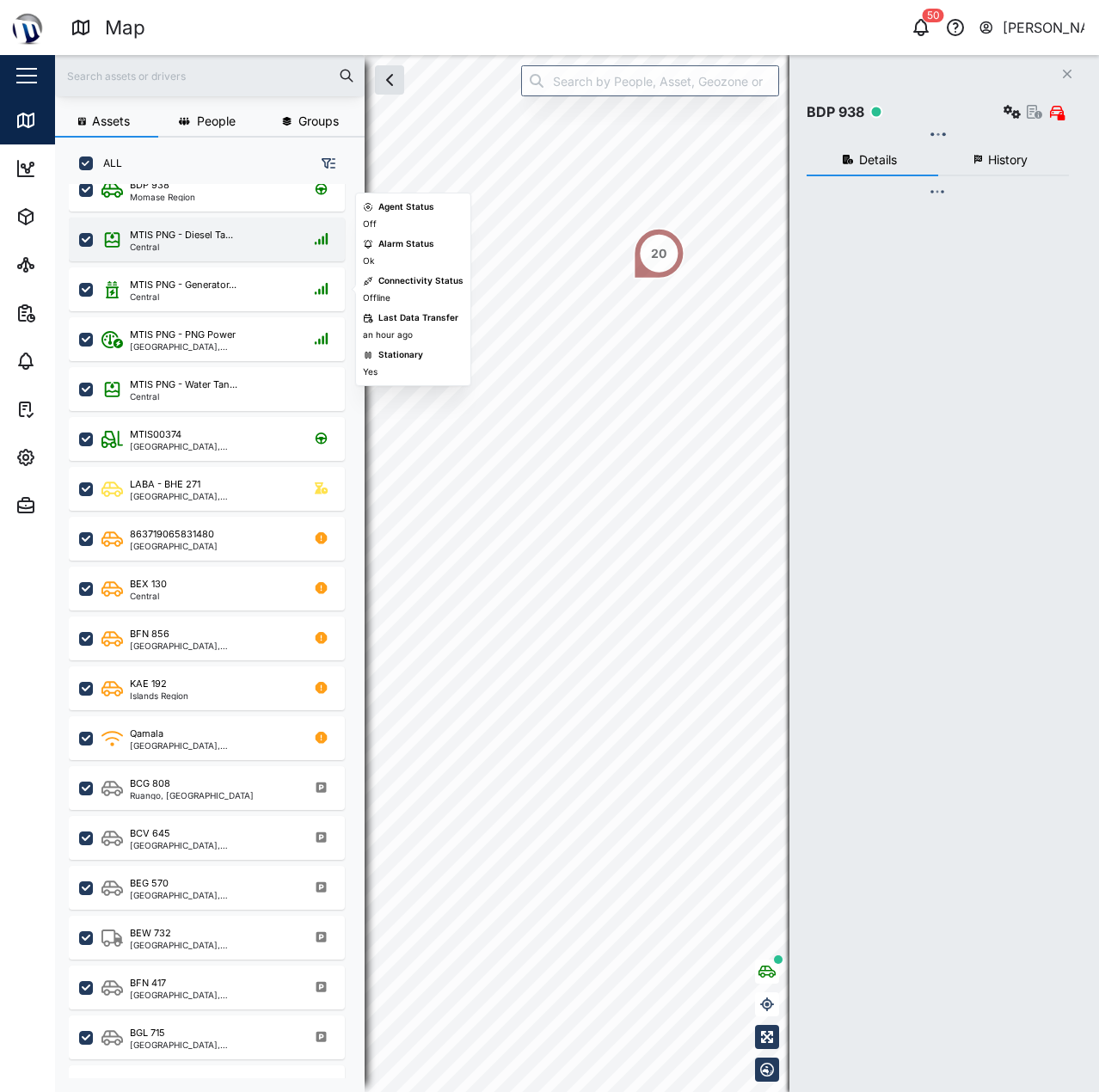
click at [253, 247] on div "MTIS PNG - Diesel Ta... Central" at bounding box center [218, 240] width 233 height 23
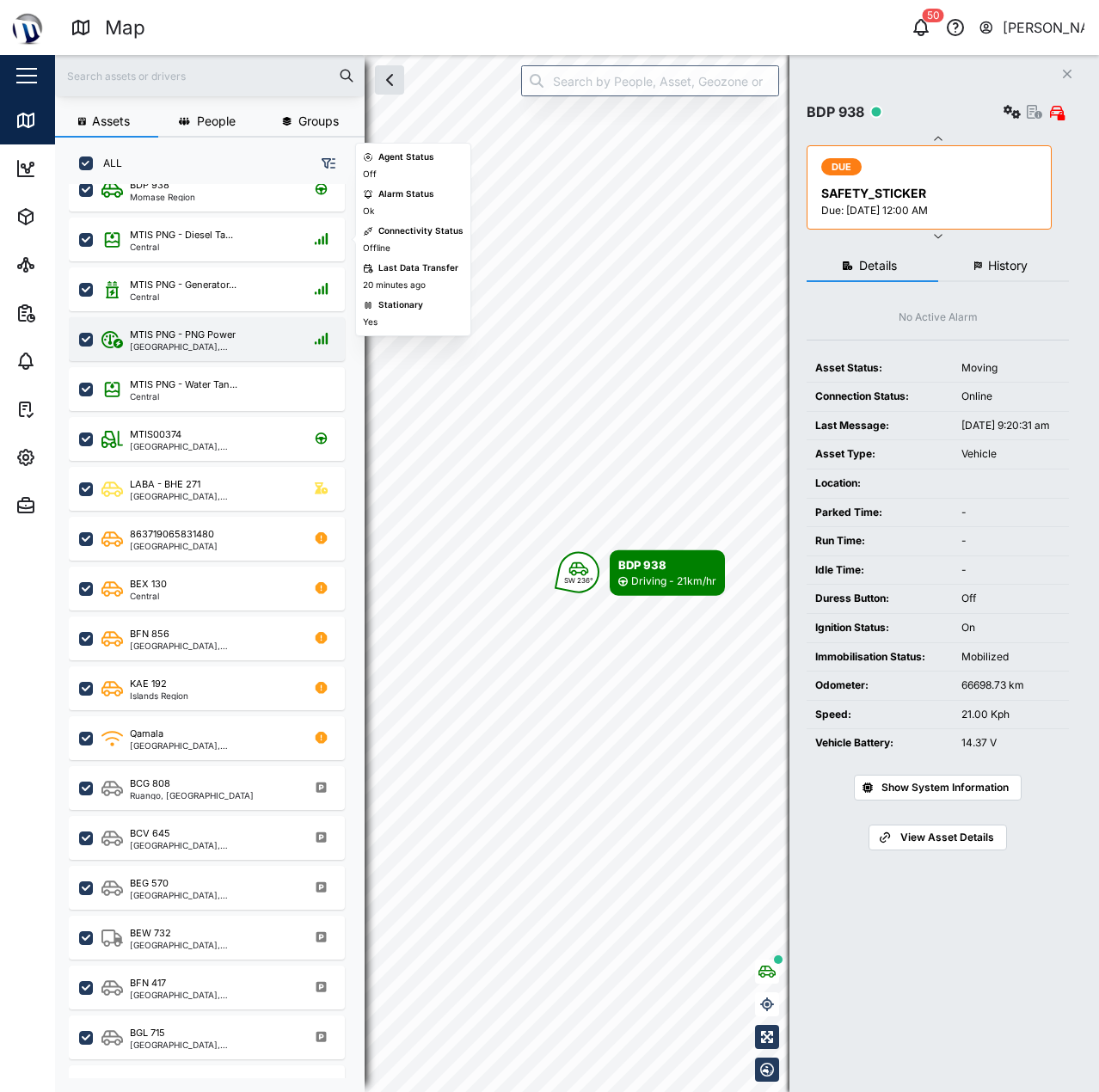
click at [244, 320] on div "MTIS PNG - PNG Power National Capital District, Southern Region" at bounding box center [206, 339] width 276 height 44
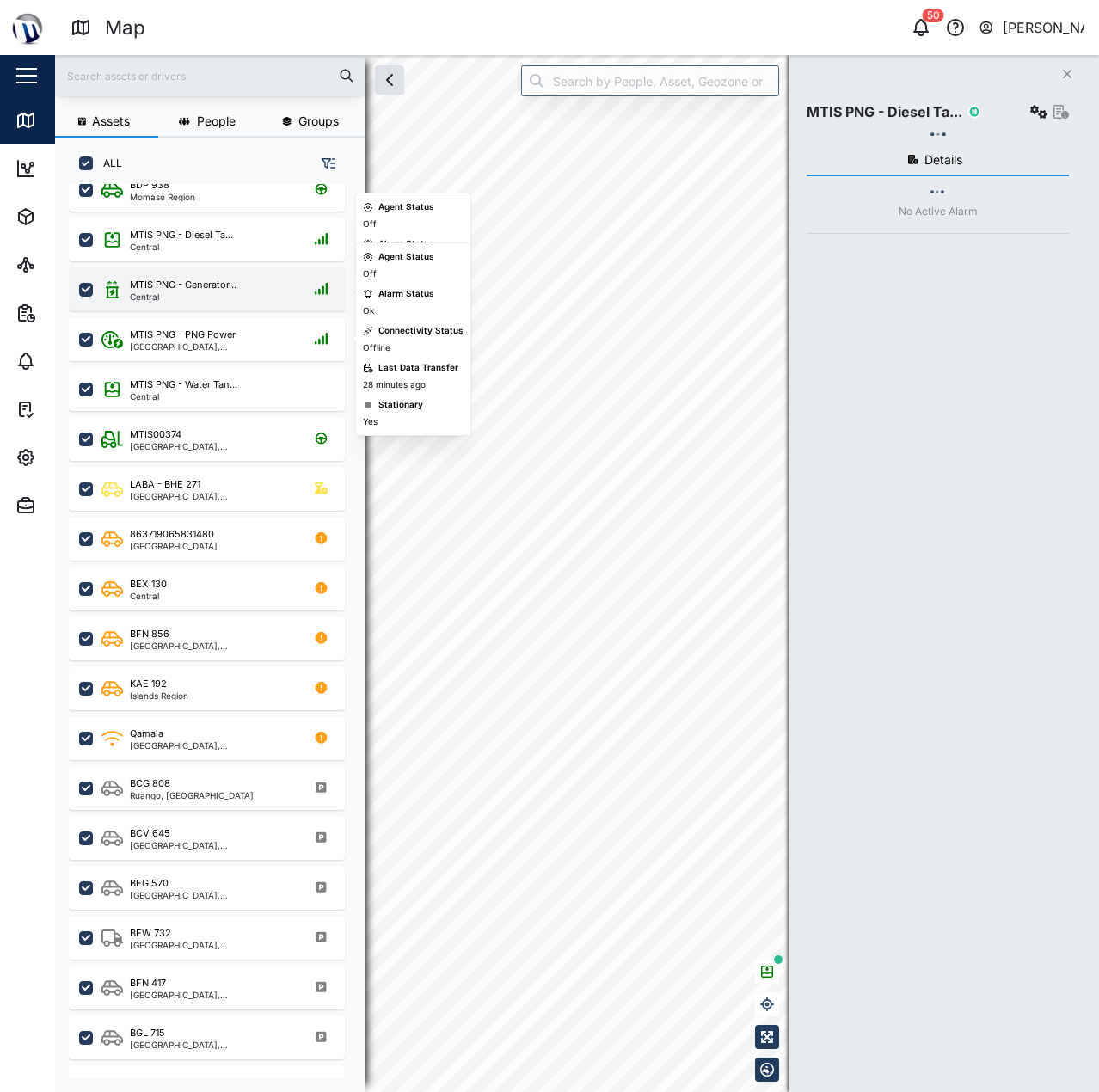
click at [245, 291] on div "MTIS PNG - Generator... Central" at bounding box center [218, 289] width 233 height 23
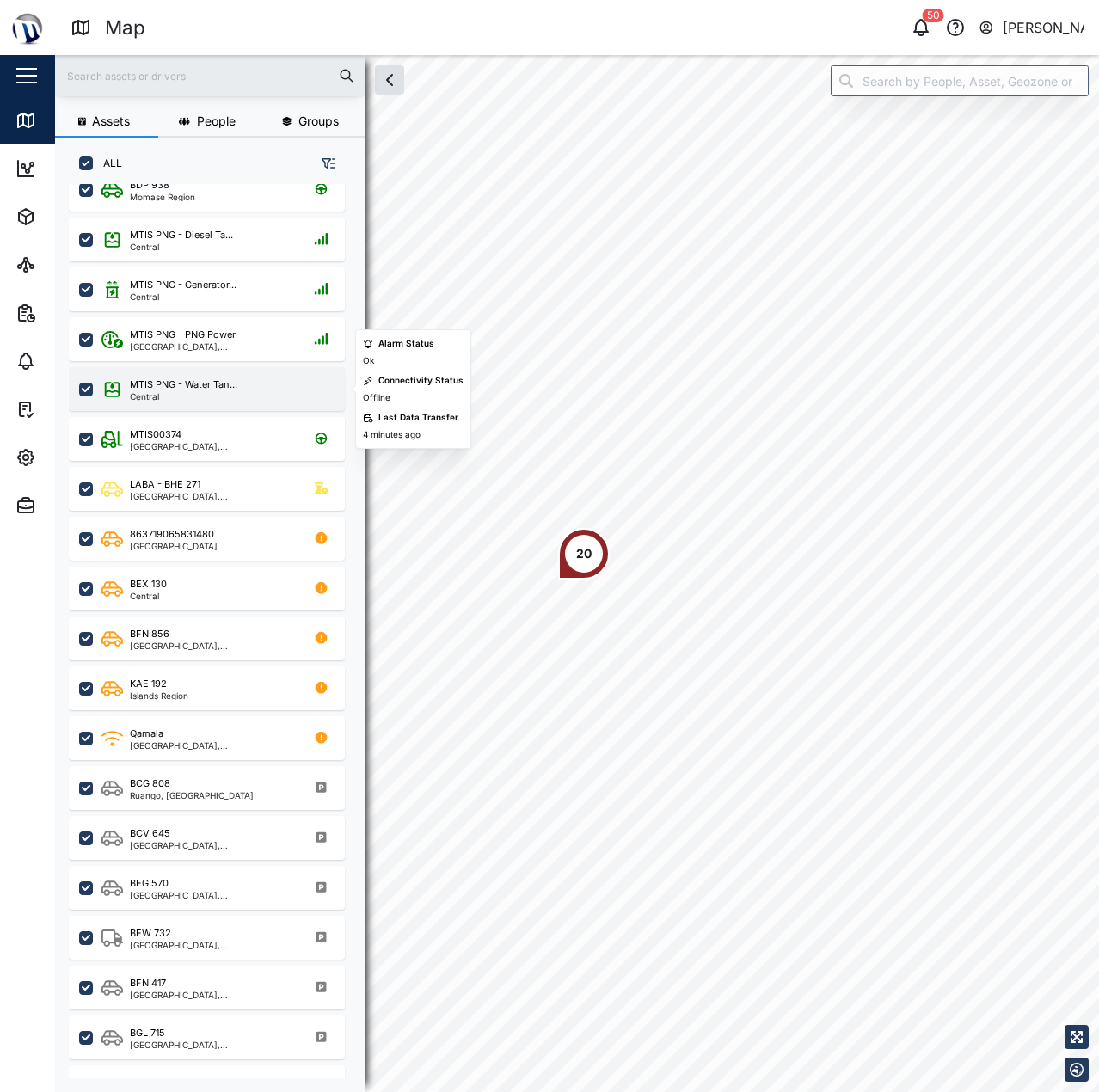
click at [184, 396] on div "Central" at bounding box center [183, 396] width 107 height 9
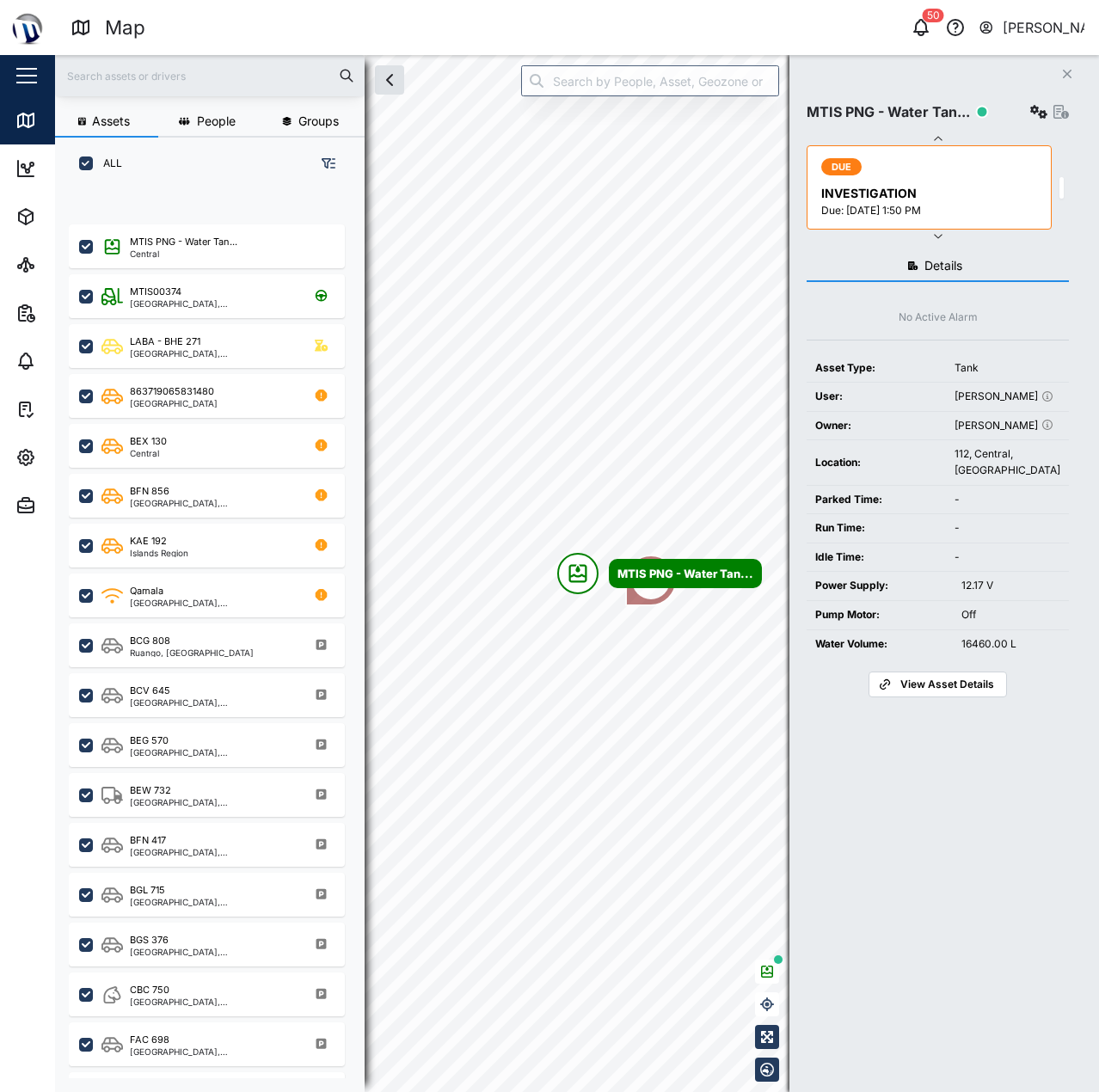
scroll to position [430, 0]
